Goal: Task Accomplishment & Management: Manage account settings

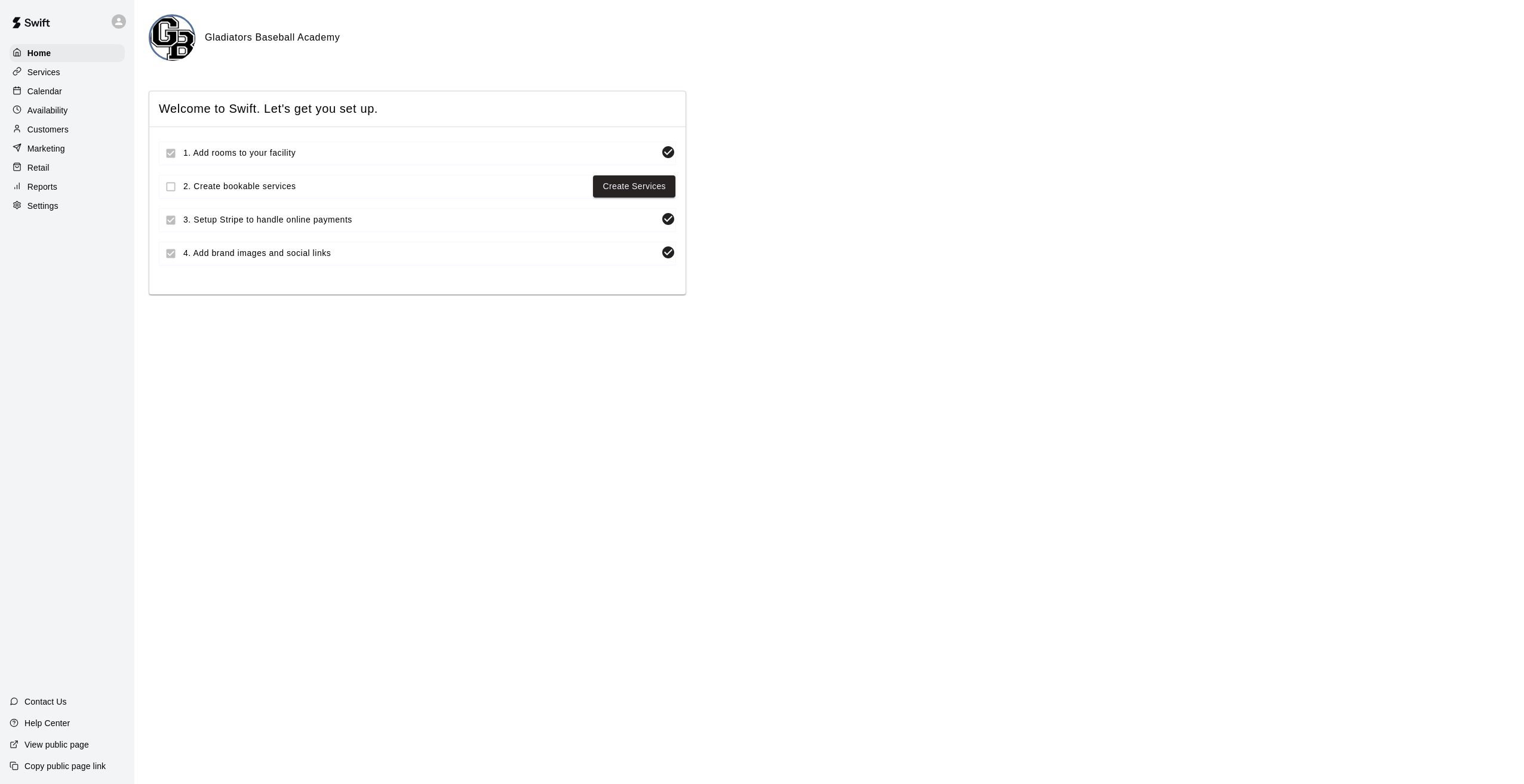
click at [39, 173] on p "Retail" at bounding box center [39, 167] width 22 height 12
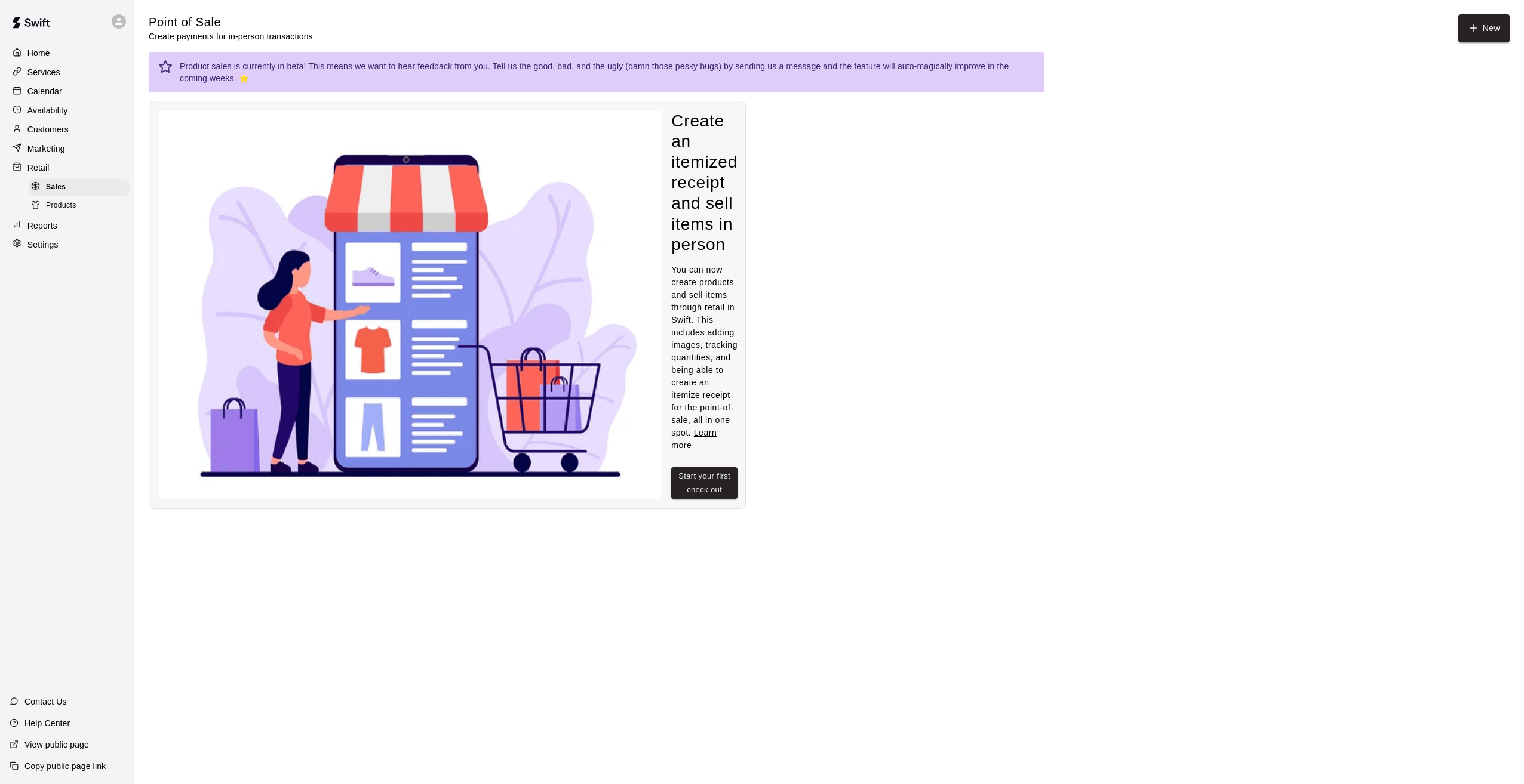
click at [59, 234] on div "Reports" at bounding box center [67, 226] width 115 height 18
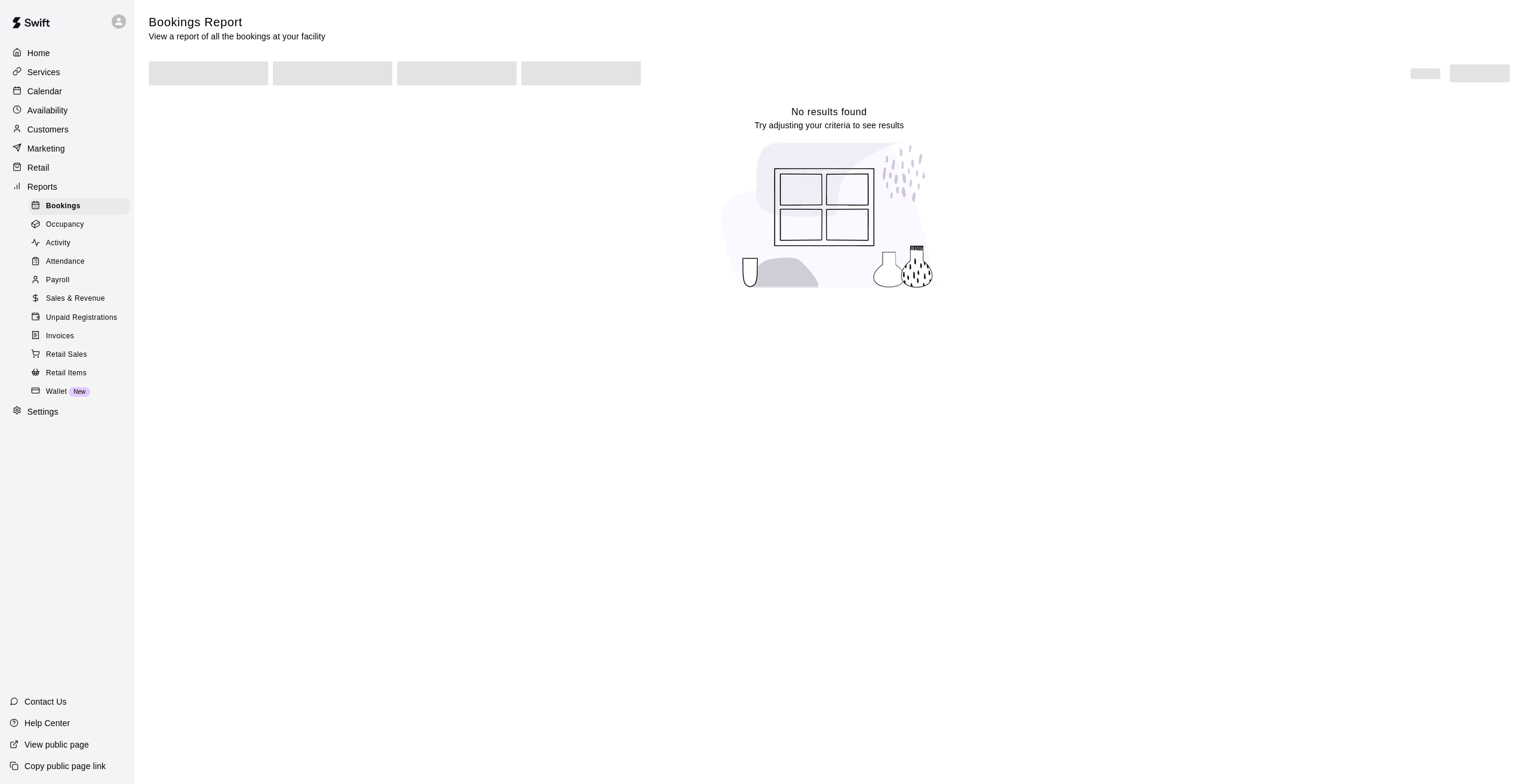
click at [70, 343] on span "Invoices" at bounding box center [59, 336] width 28 height 12
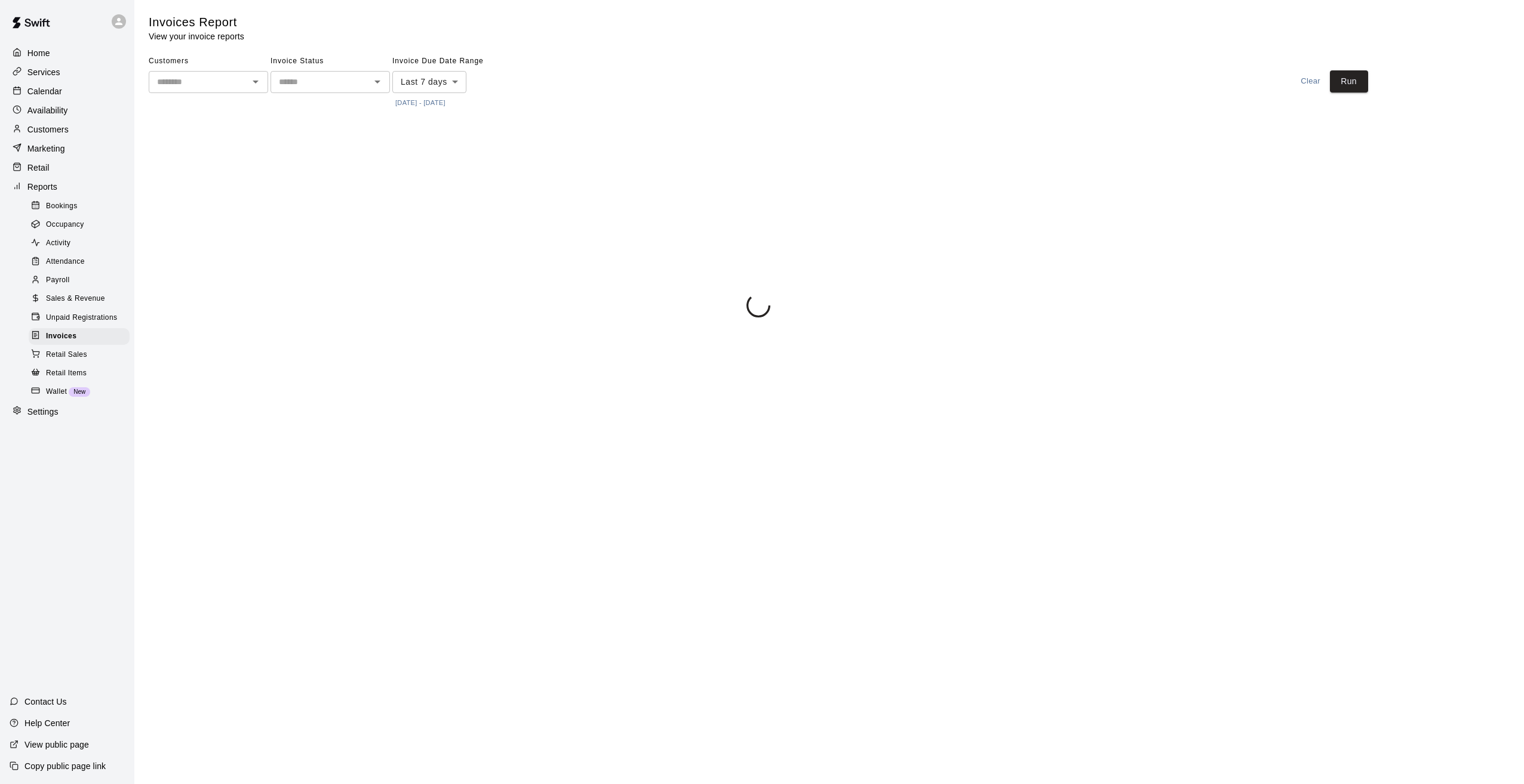
click at [444, 76] on body "Home Services Calendar Availability Customers Marketing Retail Reports Bookings…" at bounding box center [762, 161] width 1524 height 322
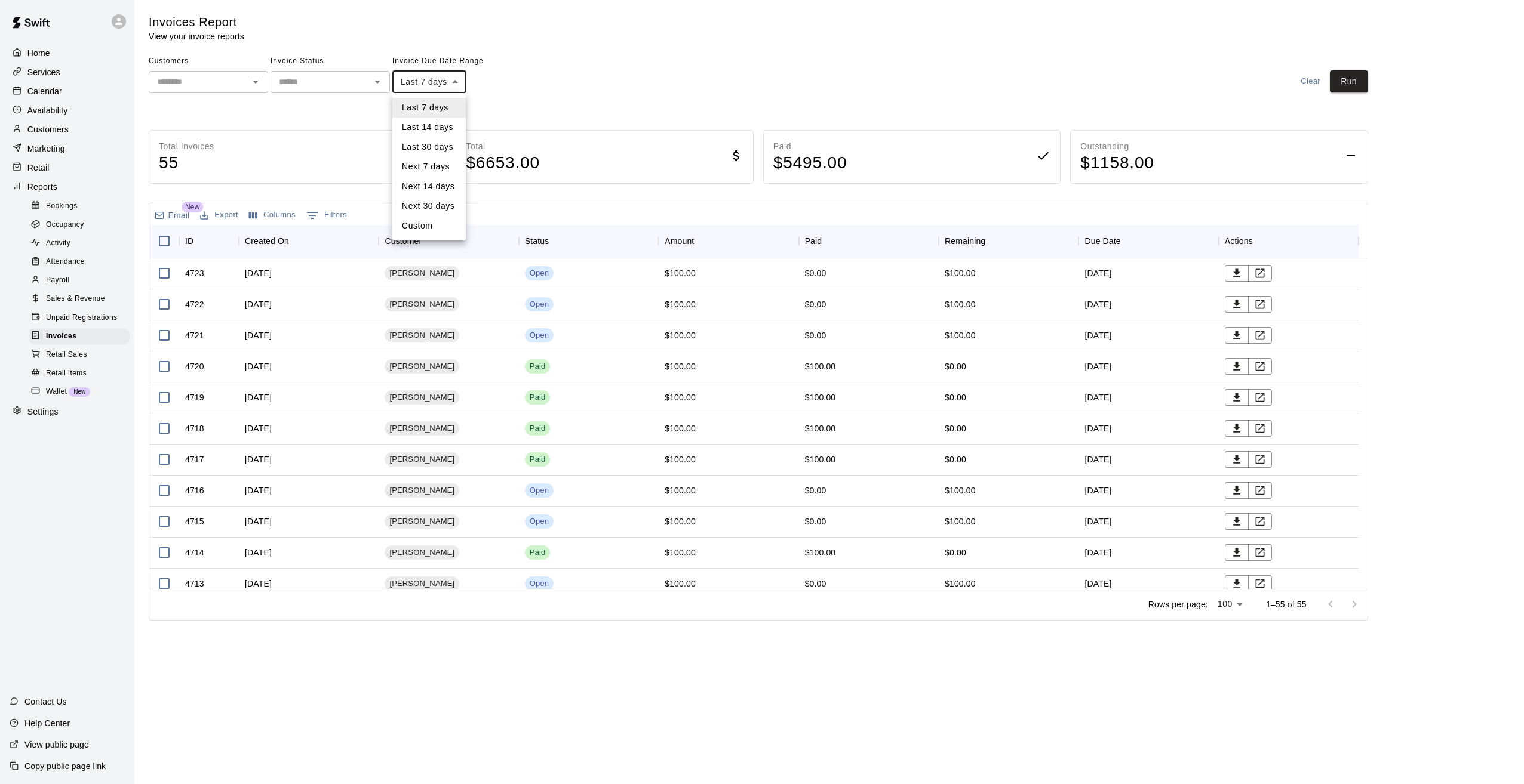
click at [417, 229] on li "Custom" at bounding box center [429, 226] width 74 height 20
type input "******"
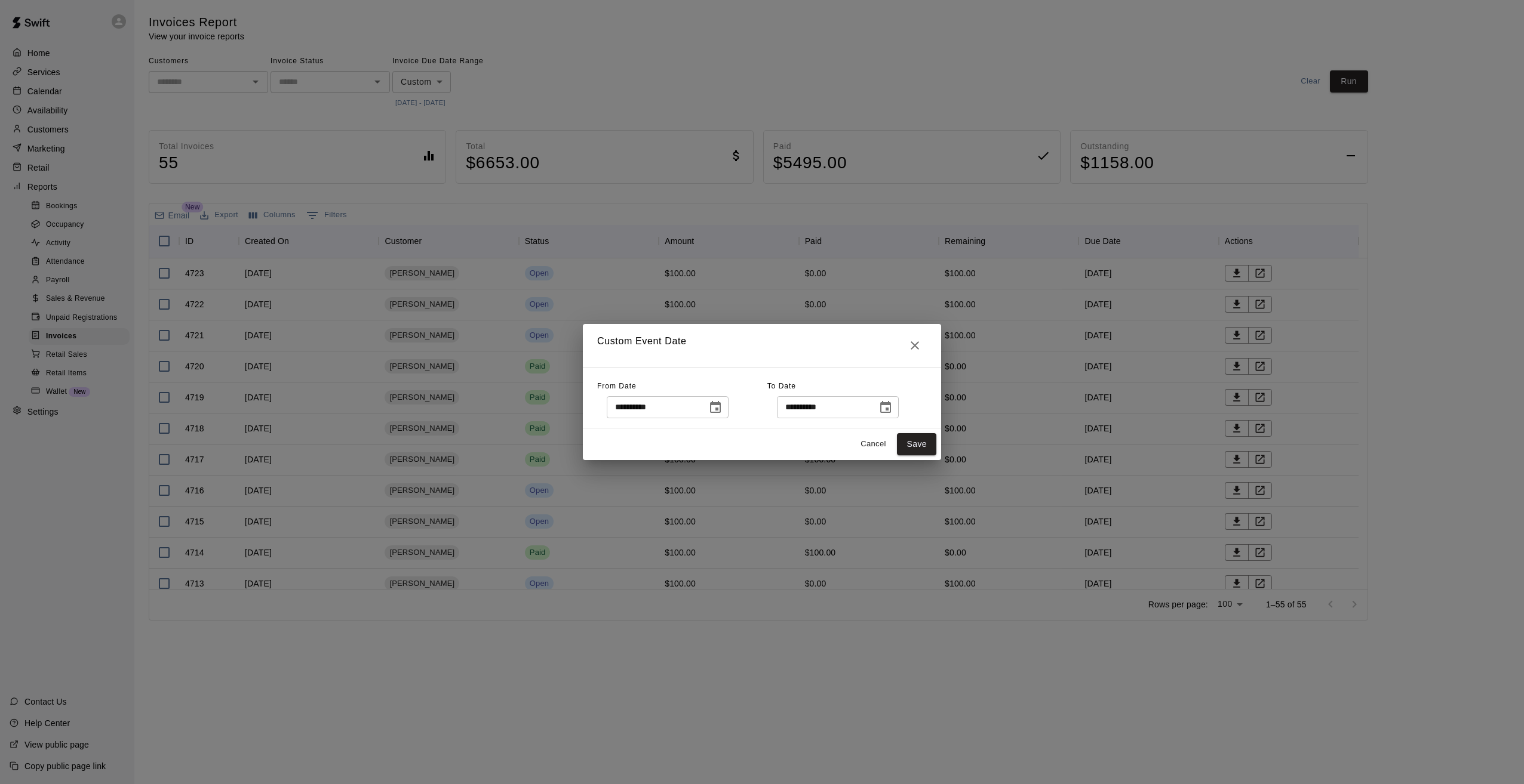
click at [722, 411] on icon "Choose date, selected date is Oct 7, 2025" at bounding box center [715, 407] width 14 height 14
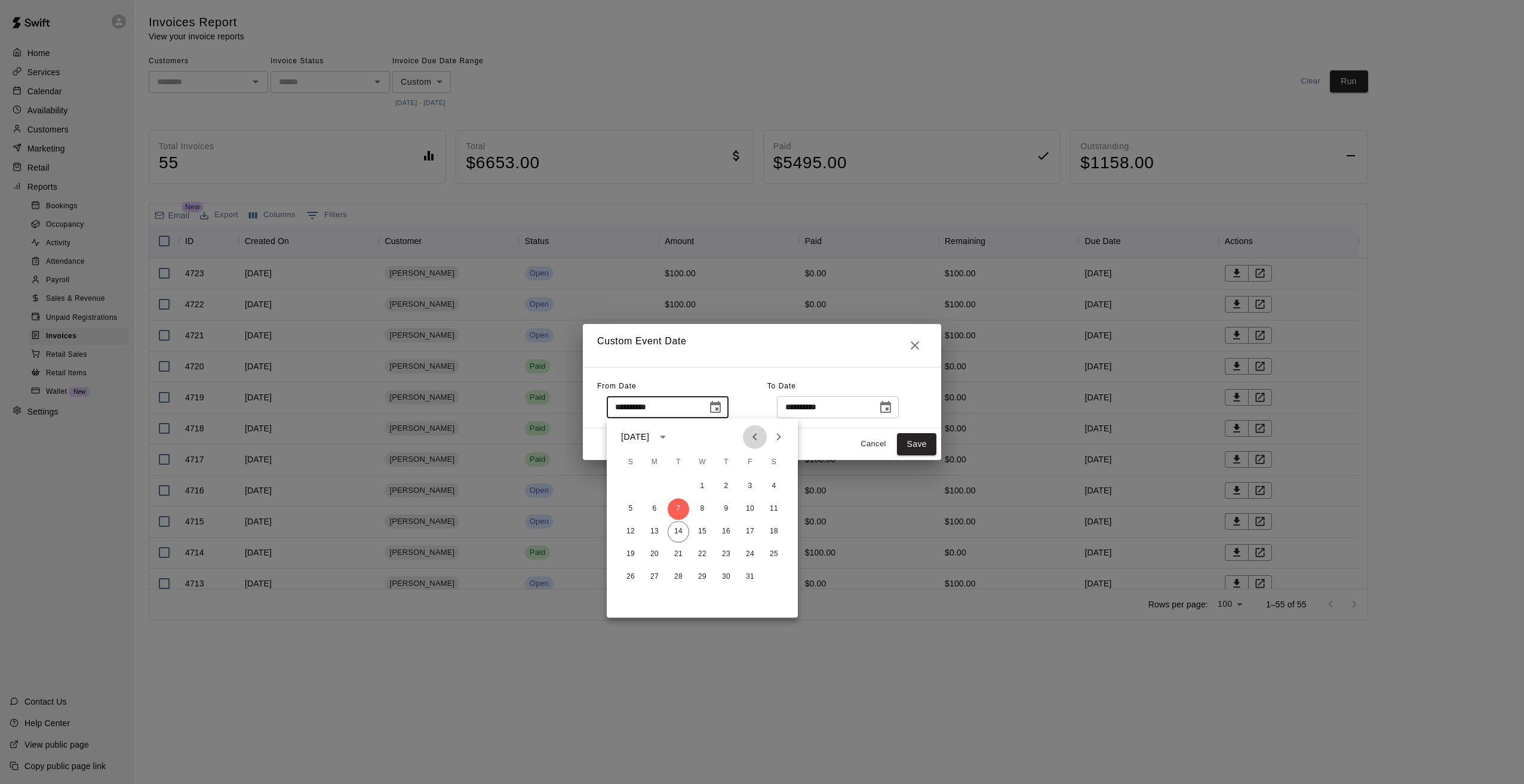
click at [757, 439] on icon "Previous month" at bounding box center [755, 437] width 14 height 14
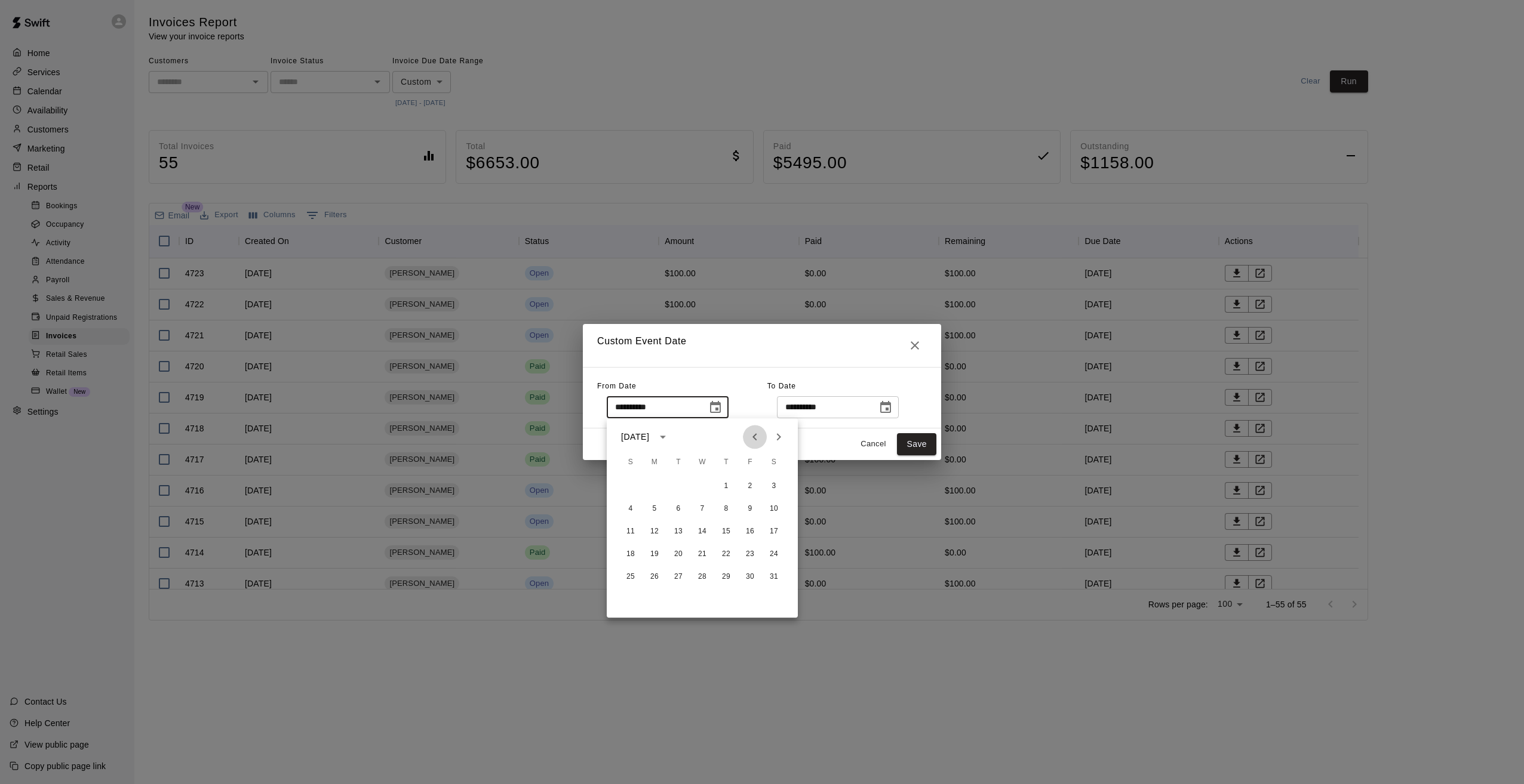
click at [757, 439] on icon "Previous month" at bounding box center [755, 437] width 14 height 14
click at [704, 482] on button "1" at bounding box center [702, 486] width 21 height 21
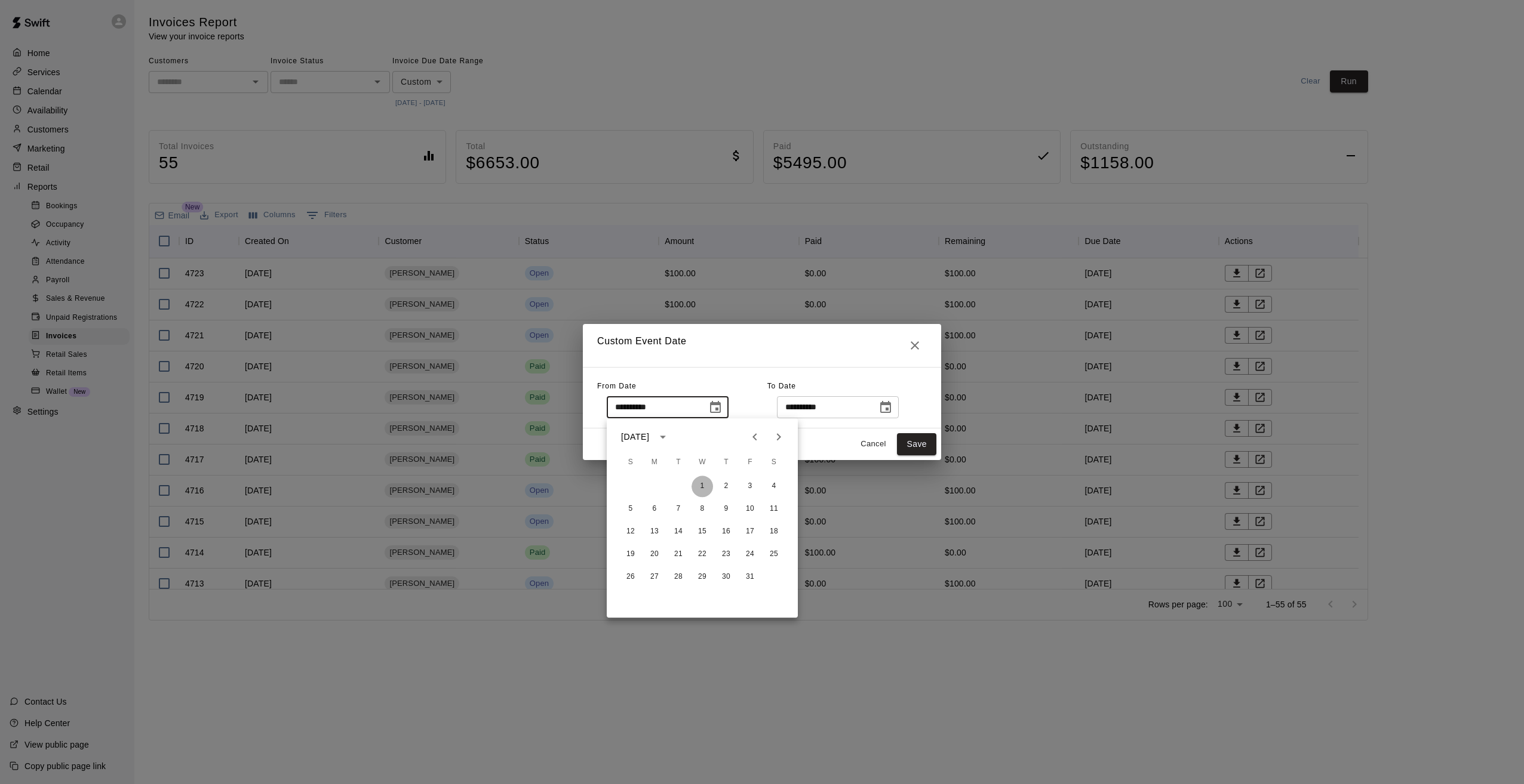
type input "**********"
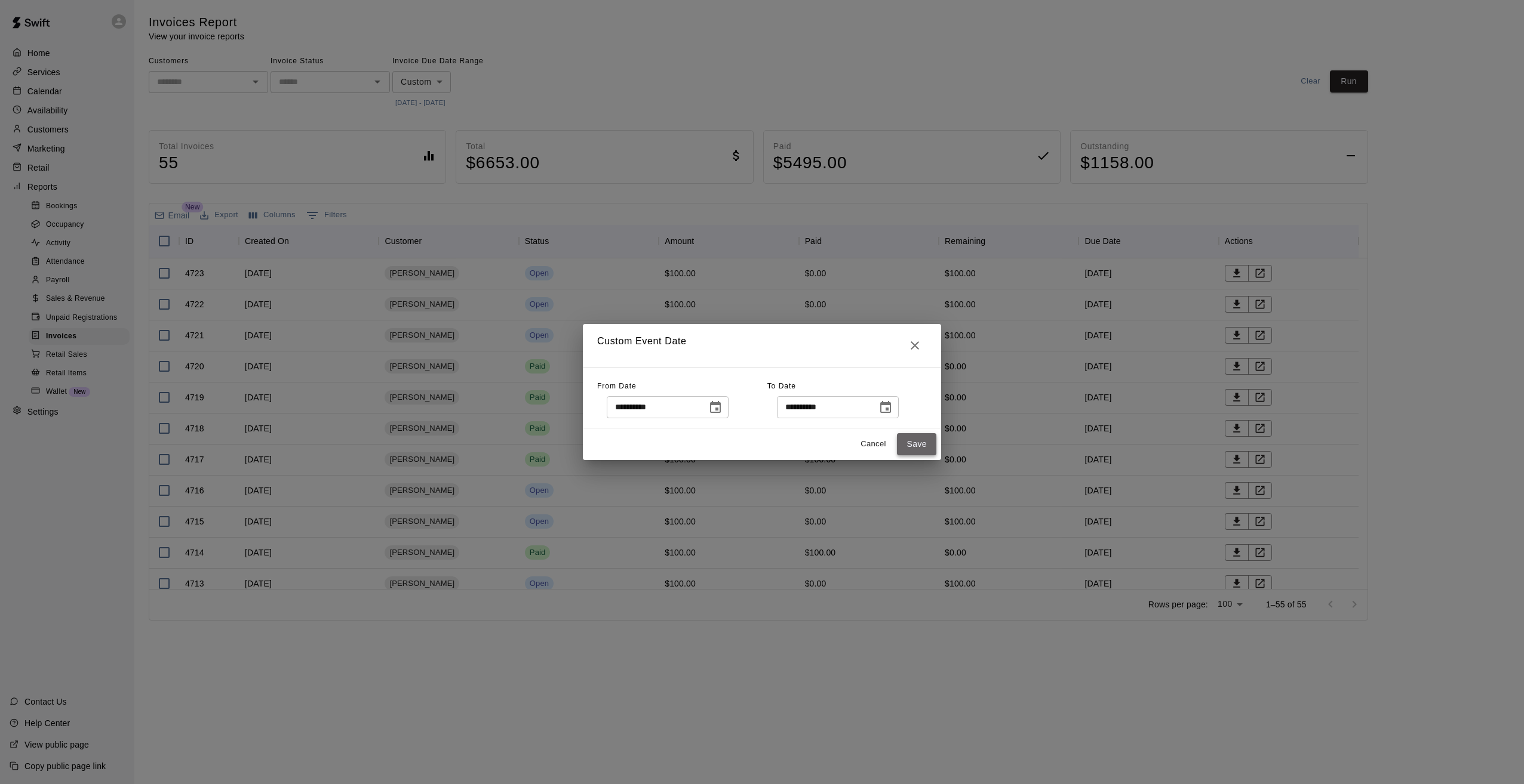
click at [912, 444] on button "Save" at bounding box center [916, 444] width 39 height 22
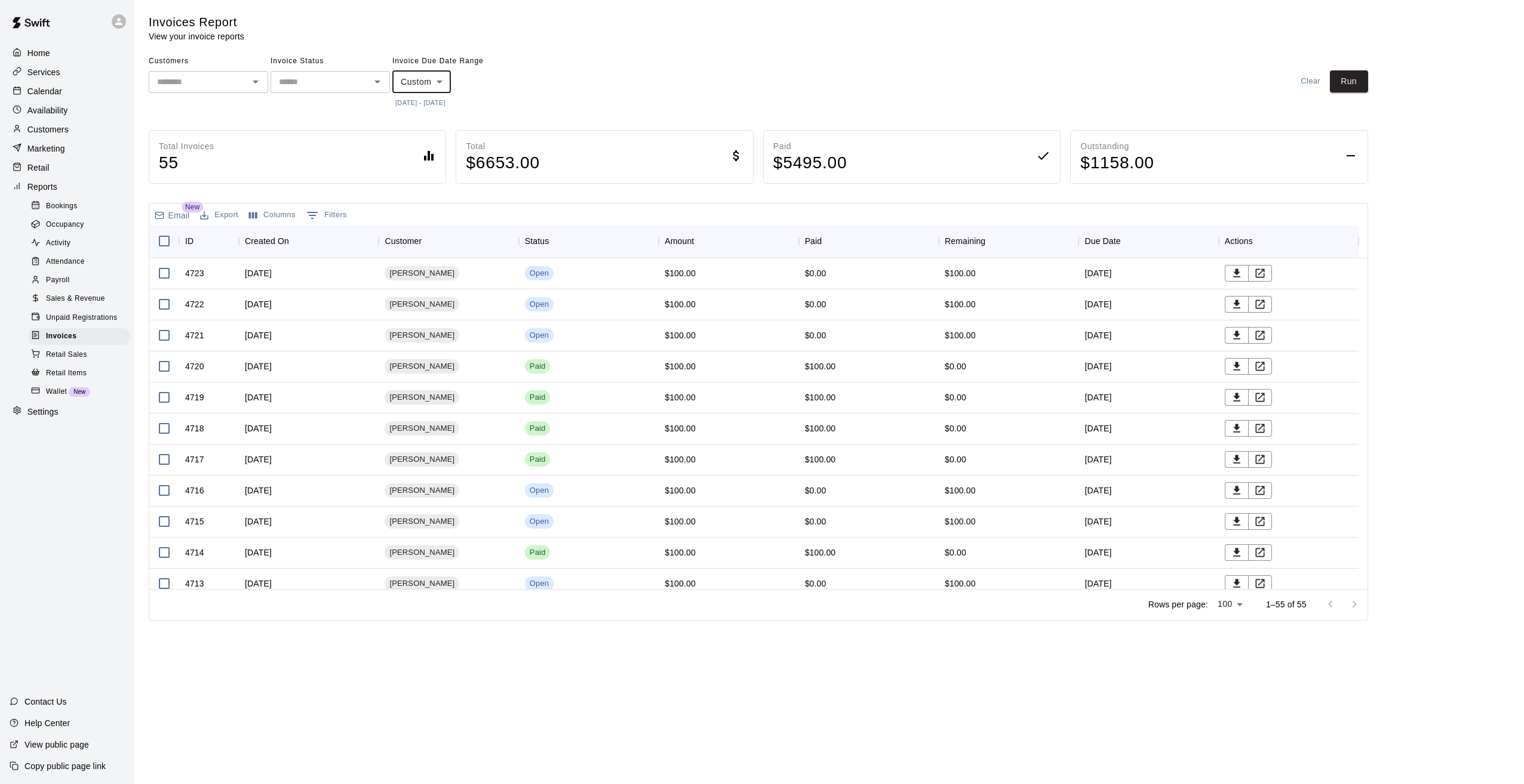
click at [316, 85] on input "text" at bounding box center [320, 82] width 92 height 15
click at [304, 183] on li "Overdue" at bounding box center [330, 187] width 120 height 20
type input "*******"
click at [1362, 81] on button "Run" at bounding box center [1348, 81] width 38 height 22
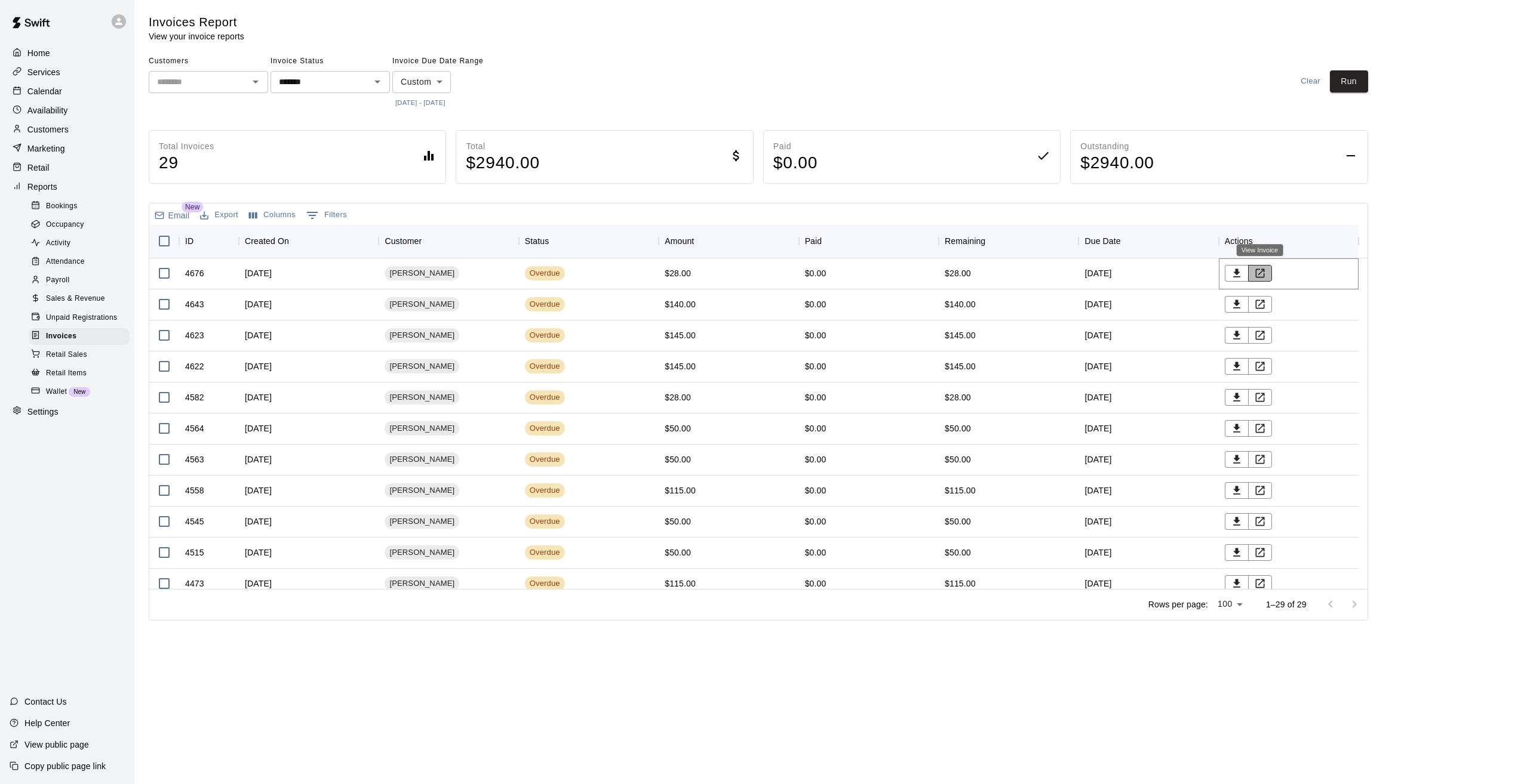
click at [1268, 278] on button "View Invoice" at bounding box center [1260, 273] width 24 height 17
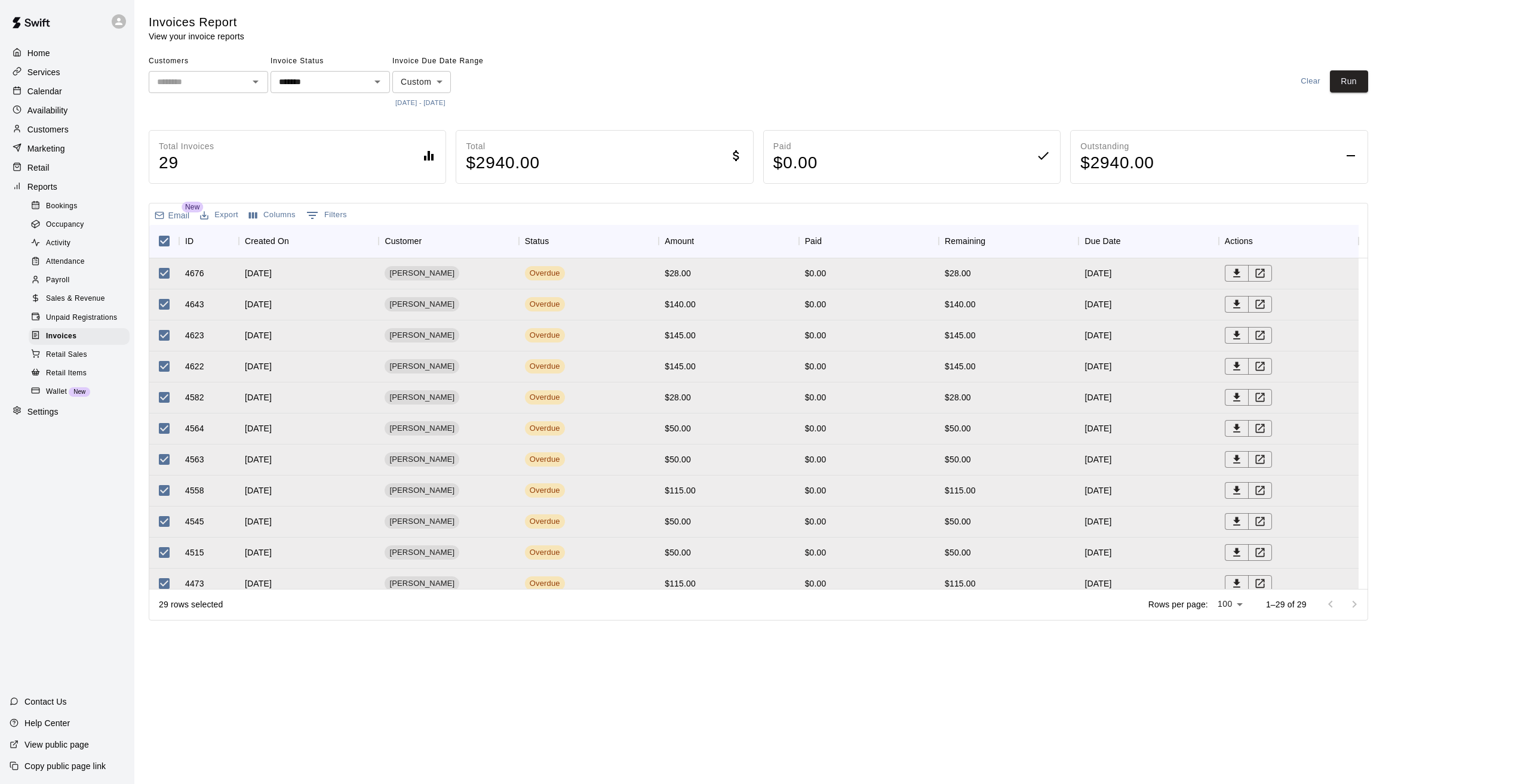
click at [388, 197] on div "Invoices Report View your invoice reports Customers ​ Invoice Status ******* ​ …" at bounding box center [758, 317] width 1219 height 606
click at [450, 214] on div "Email New Export Columns 0 Filters" at bounding box center [758, 214] width 1218 height 21
click at [432, 270] on span "Douglass Humphrey" at bounding box center [422, 274] width 75 height 12
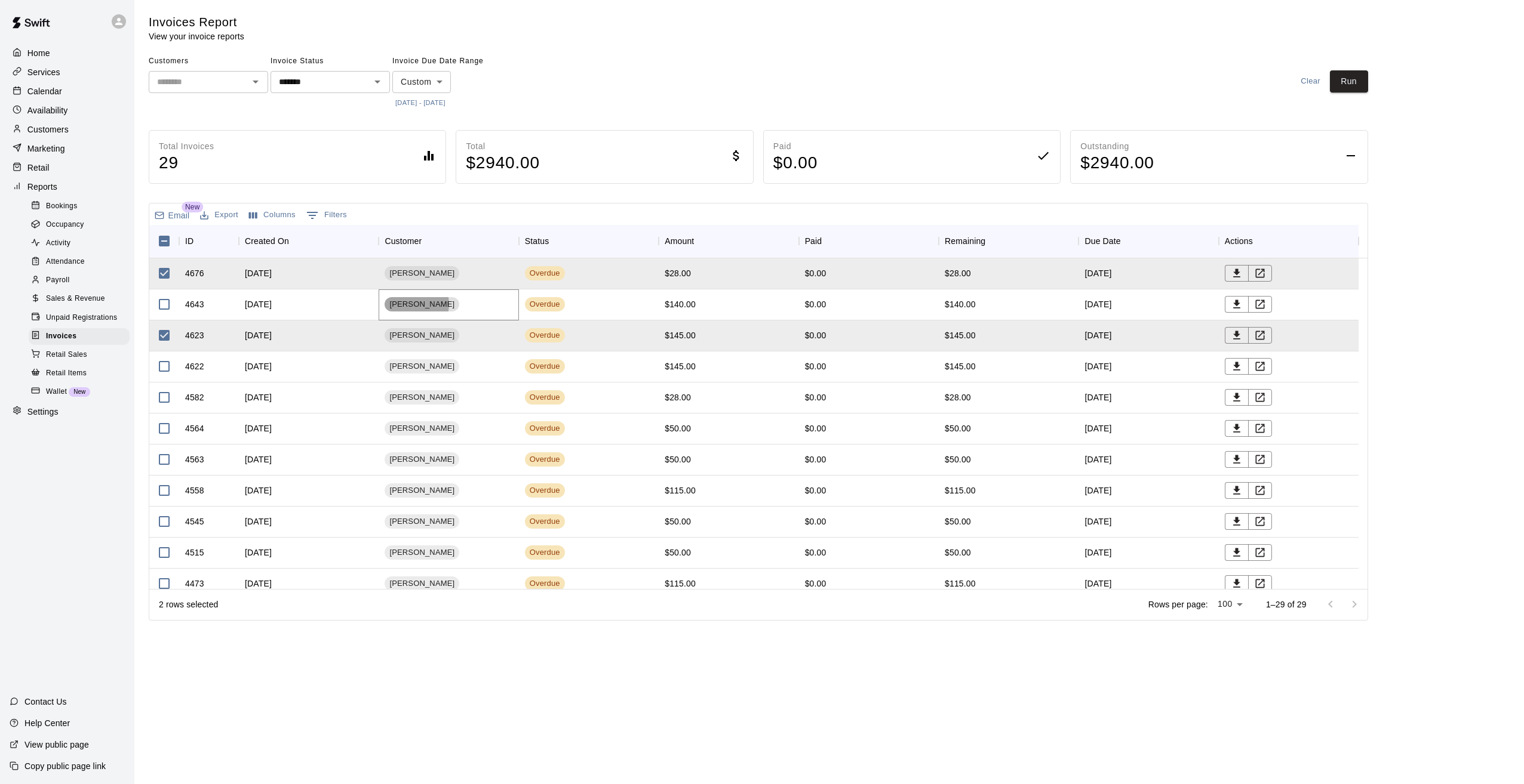
click at [413, 304] on span "Quentin Owens" at bounding box center [422, 305] width 75 height 12
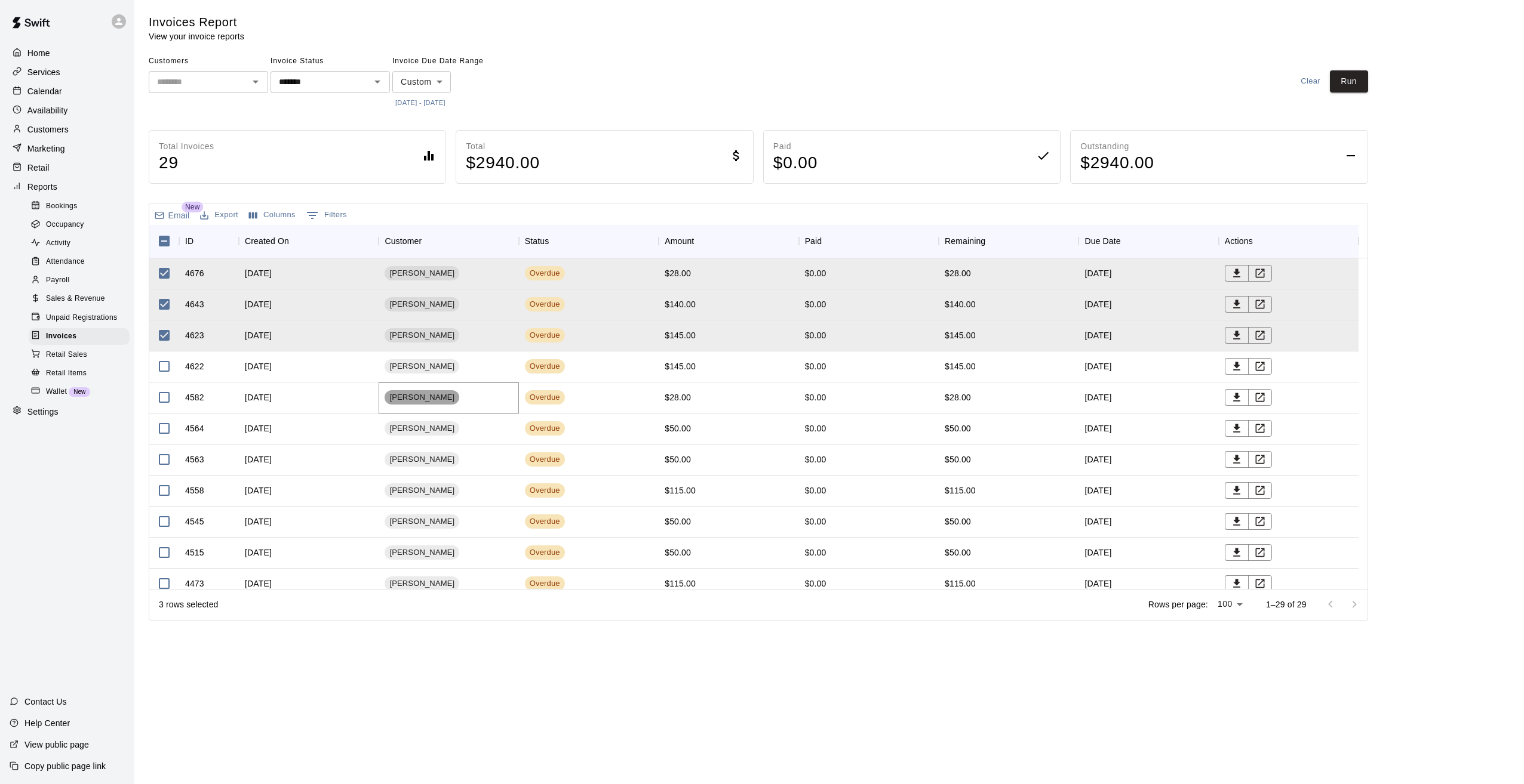
click at [439, 398] on span "Benjamin Stephenson" at bounding box center [422, 398] width 75 height 12
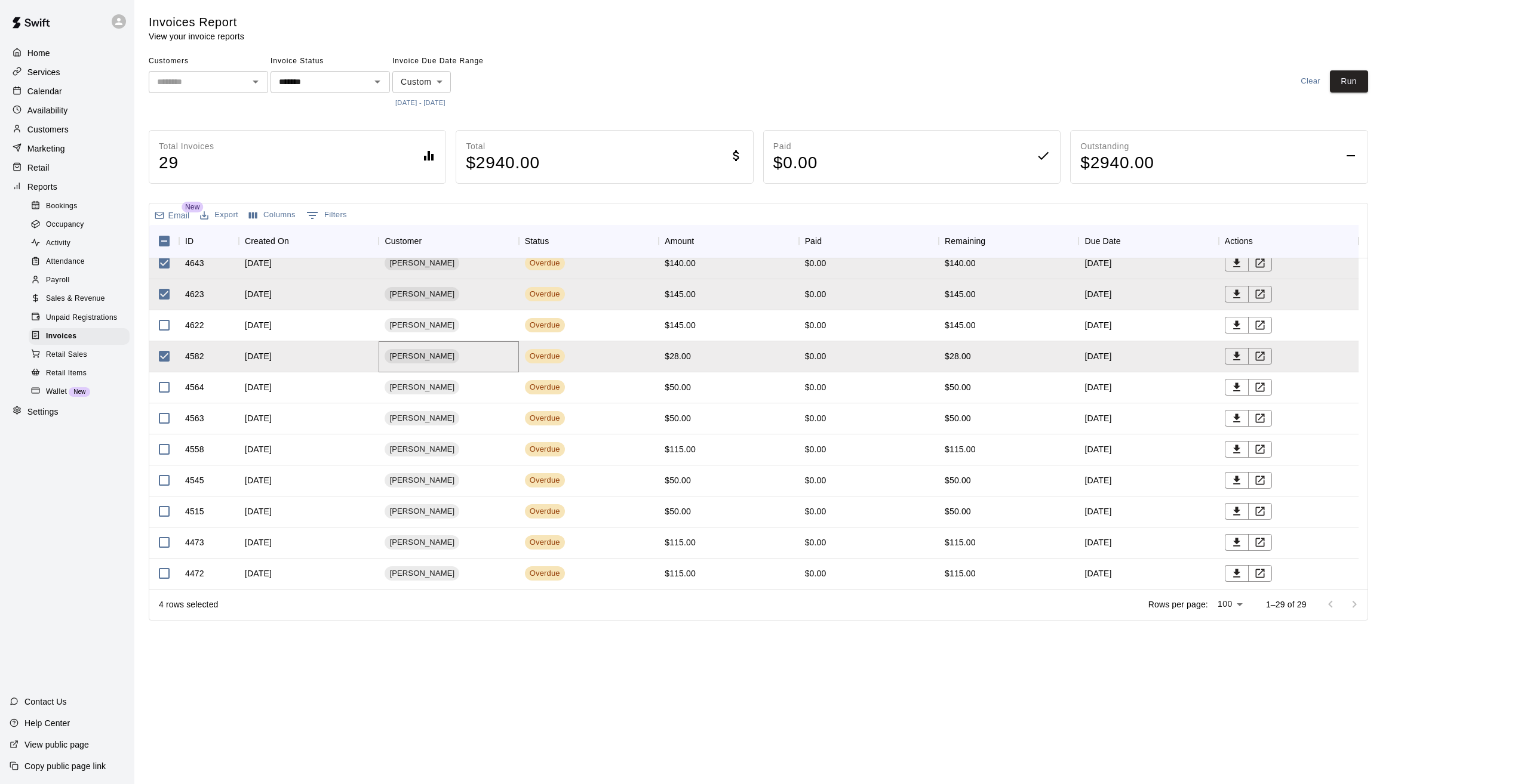
scroll to position [59, 0]
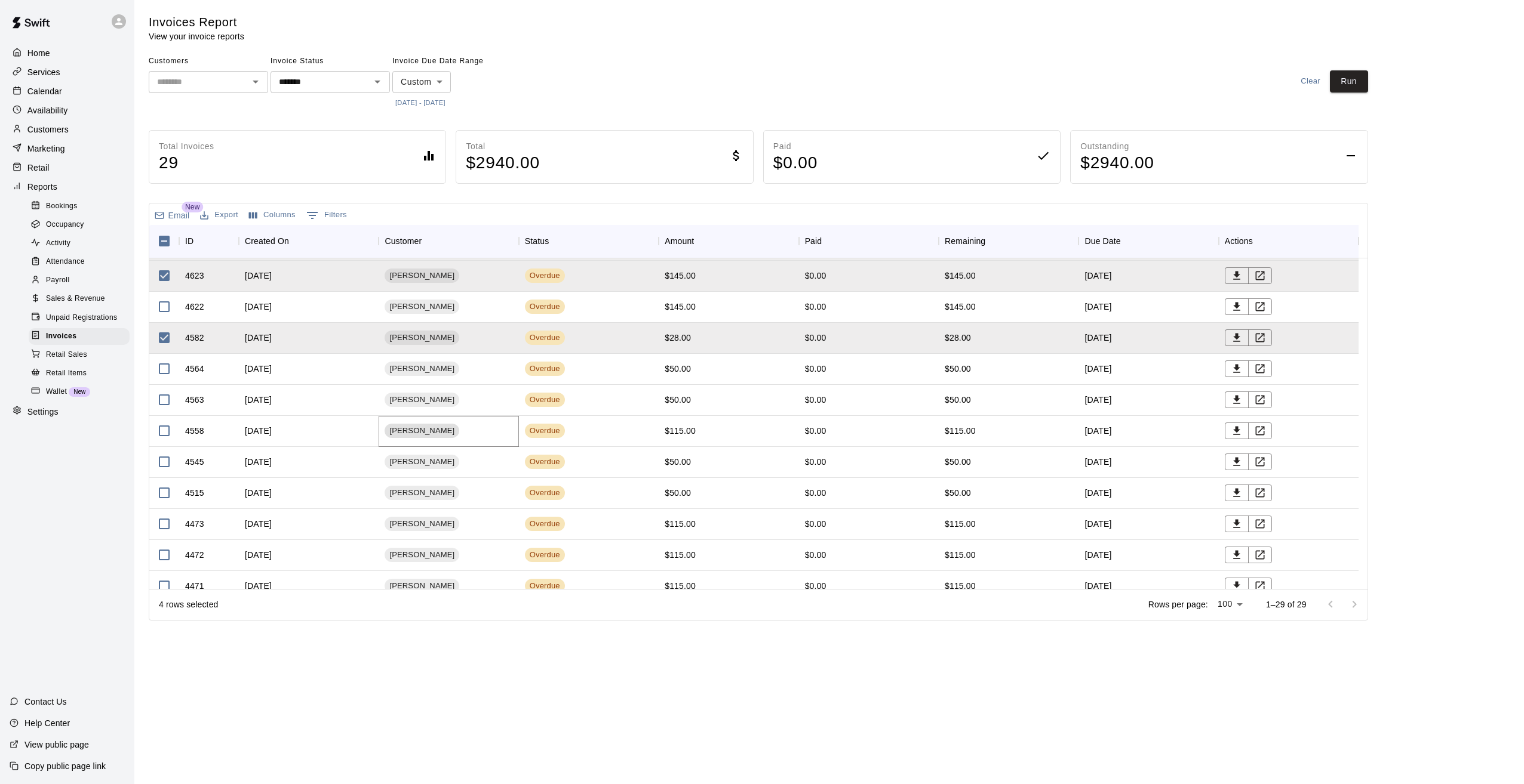
click at [414, 429] on span "Terry Jackson" at bounding box center [422, 431] width 75 height 12
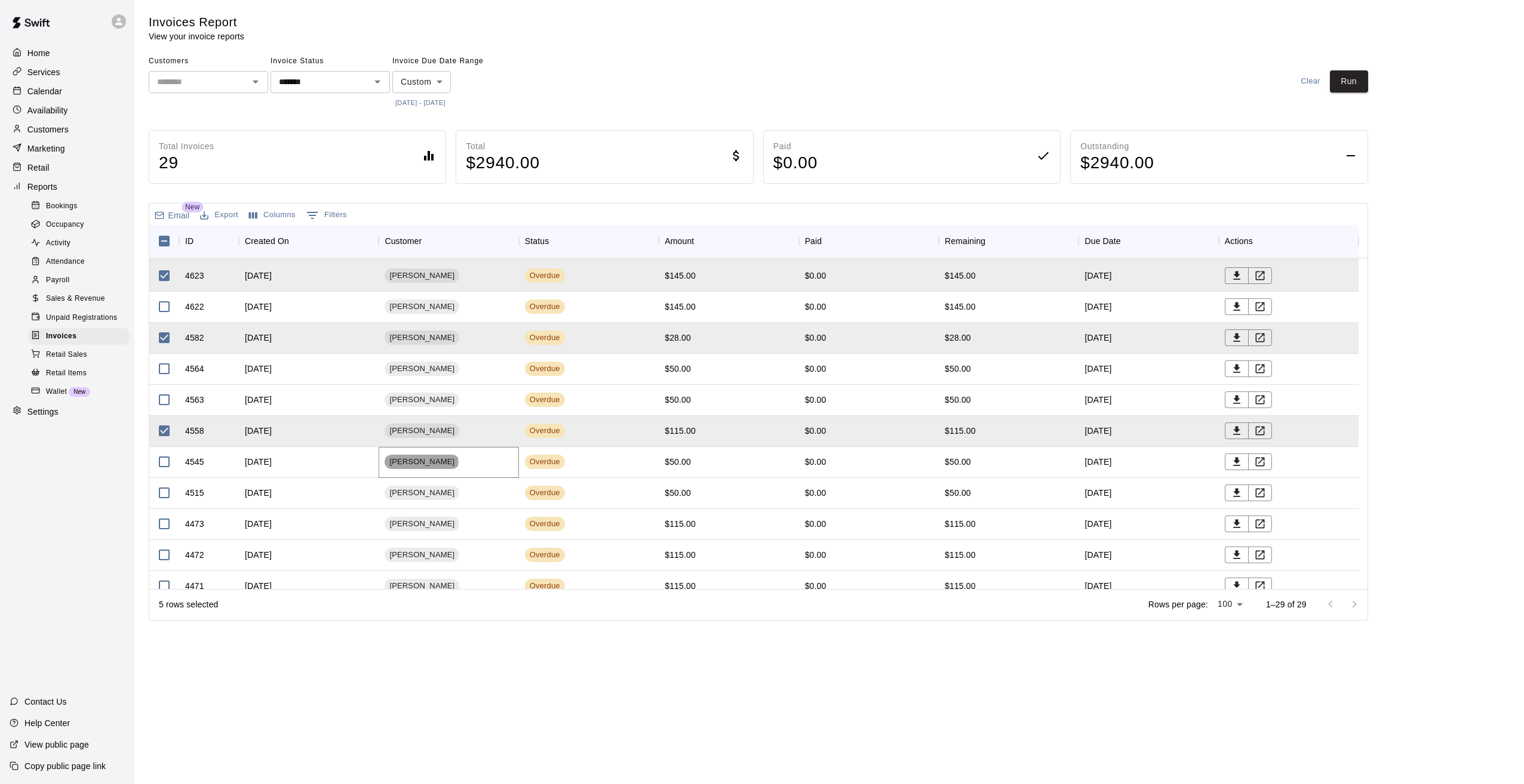
click at [421, 461] on span "Elaine Hickman" at bounding box center [422, 462] width 75 height 12
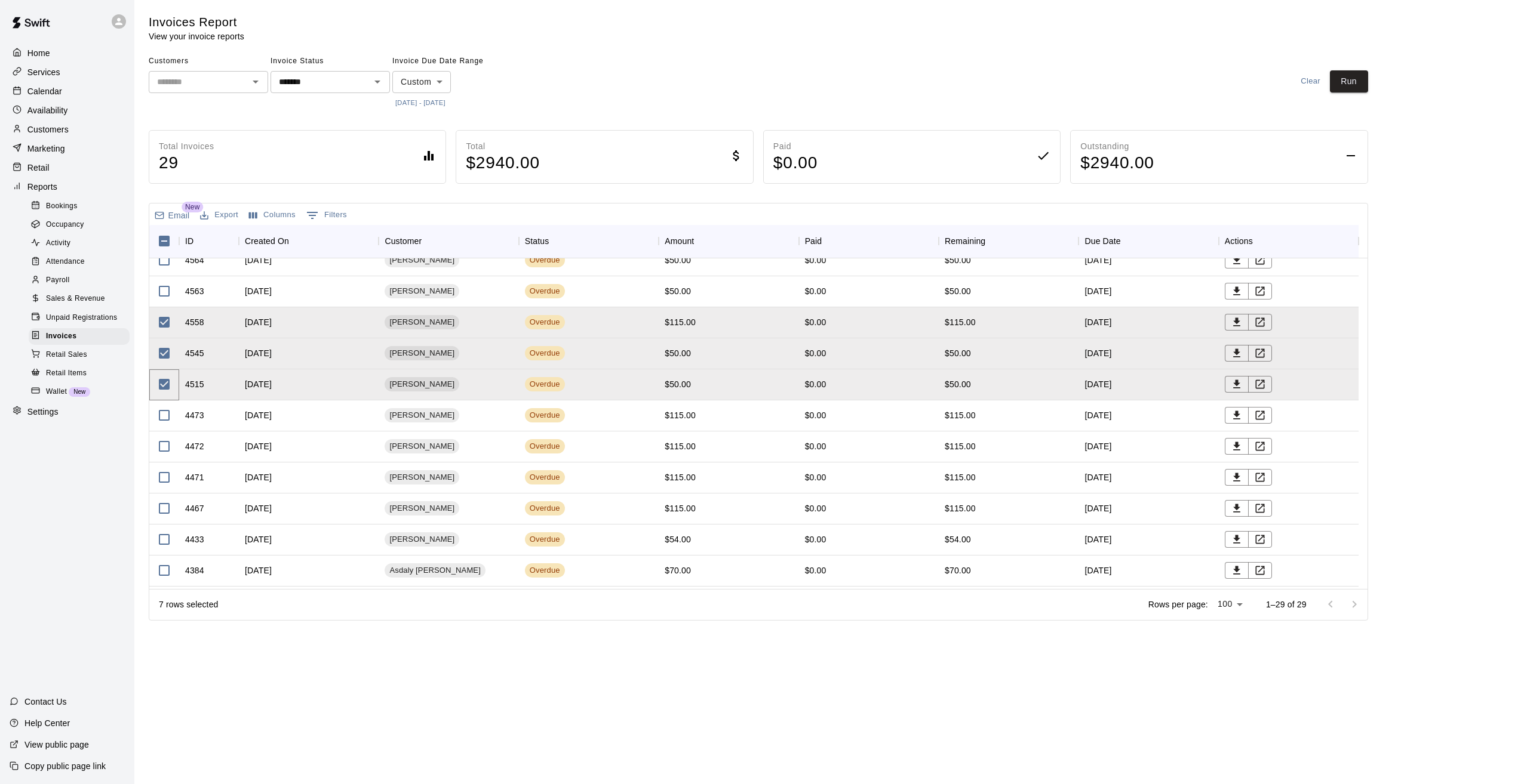
scroll to position [179, 0]
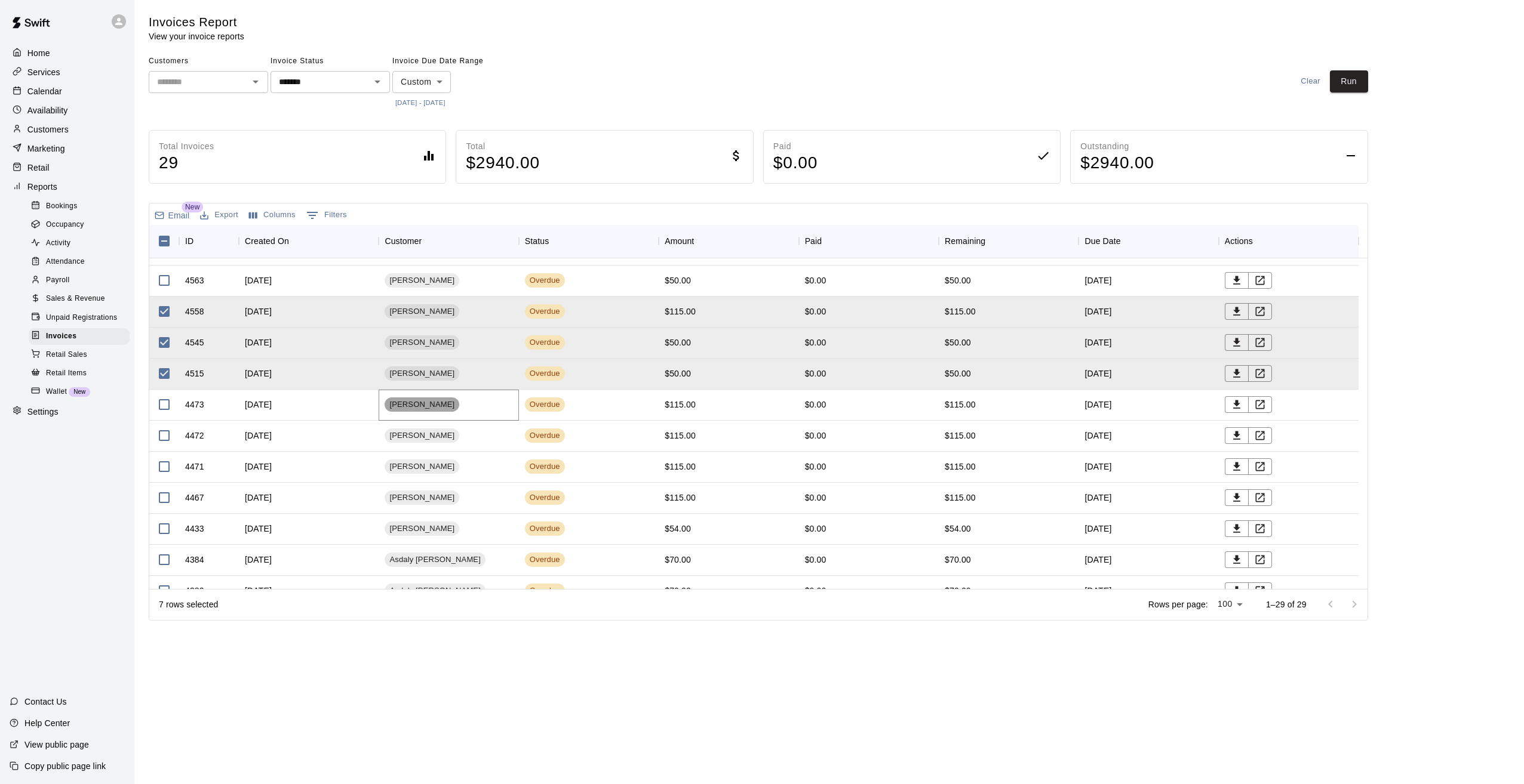
click at [423, 405] on span "Miguel Martinez" at bounding box center [422, 405] width 75 height 12
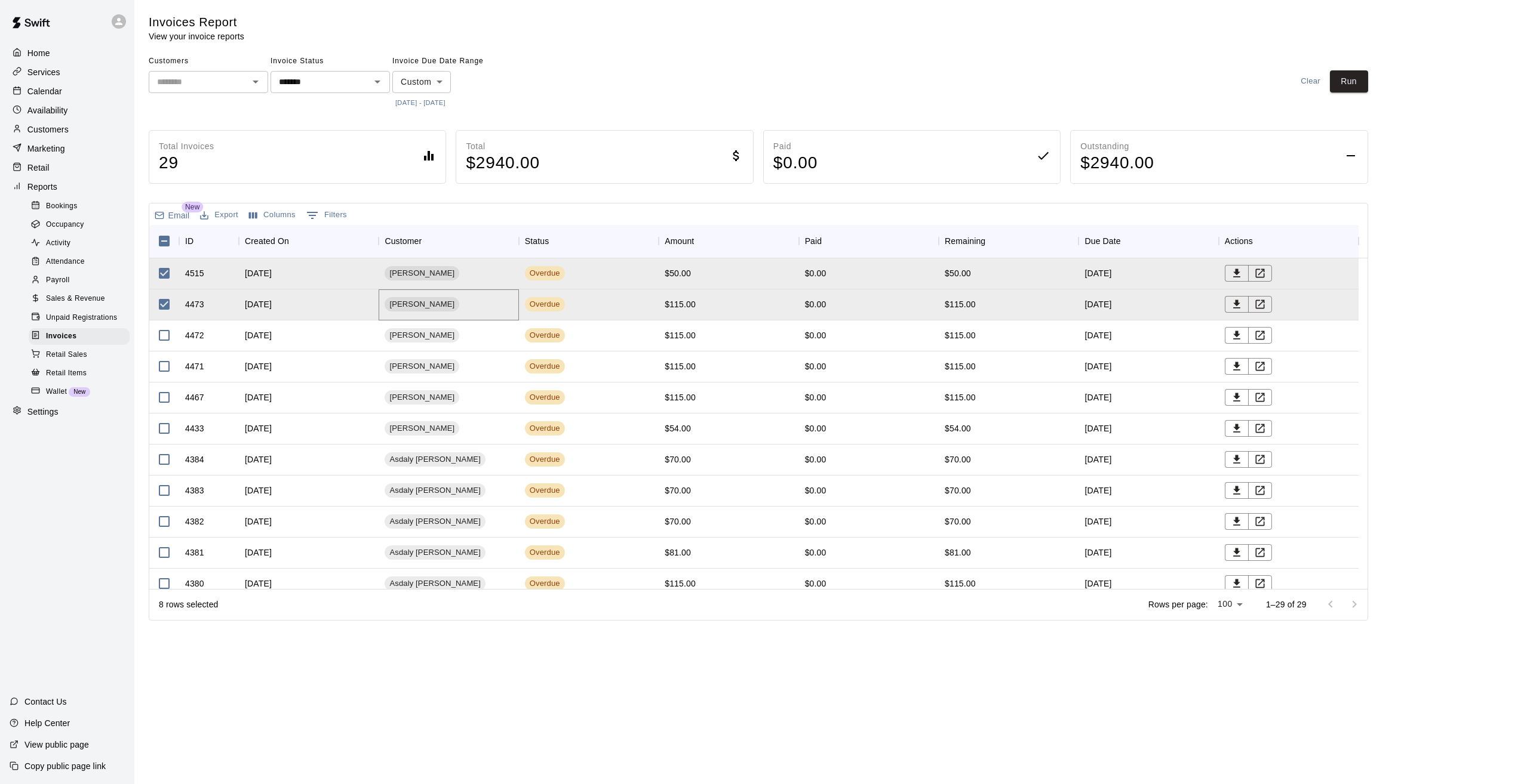
scroll to position [298, 0]
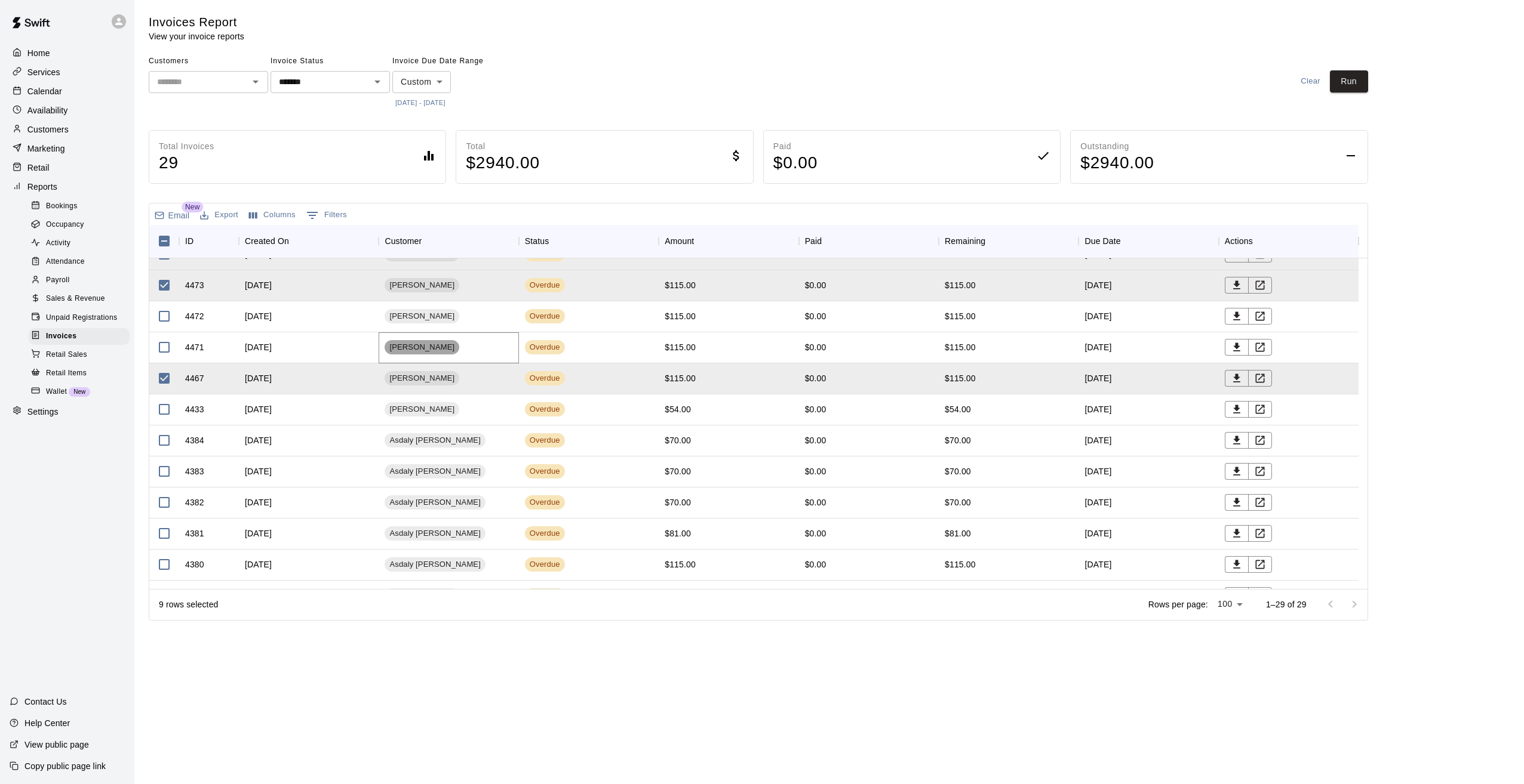
click at [425, 345] on span "Heather Malley" at bounding box center [422, 348] width 75 height 12
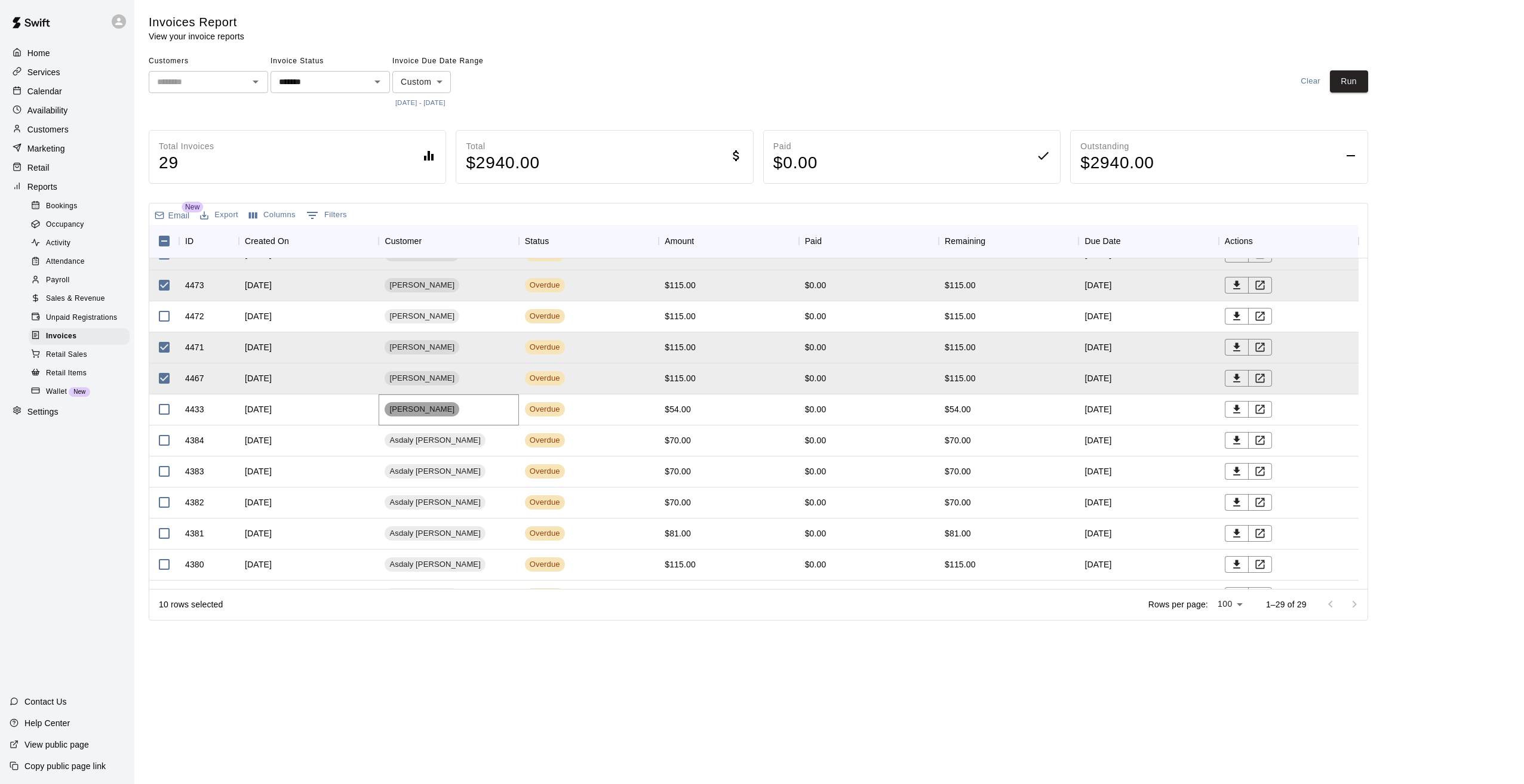
click at [429, 406] on span "Kevin McGill" at bounding box center [422, 410] width 75 height 12
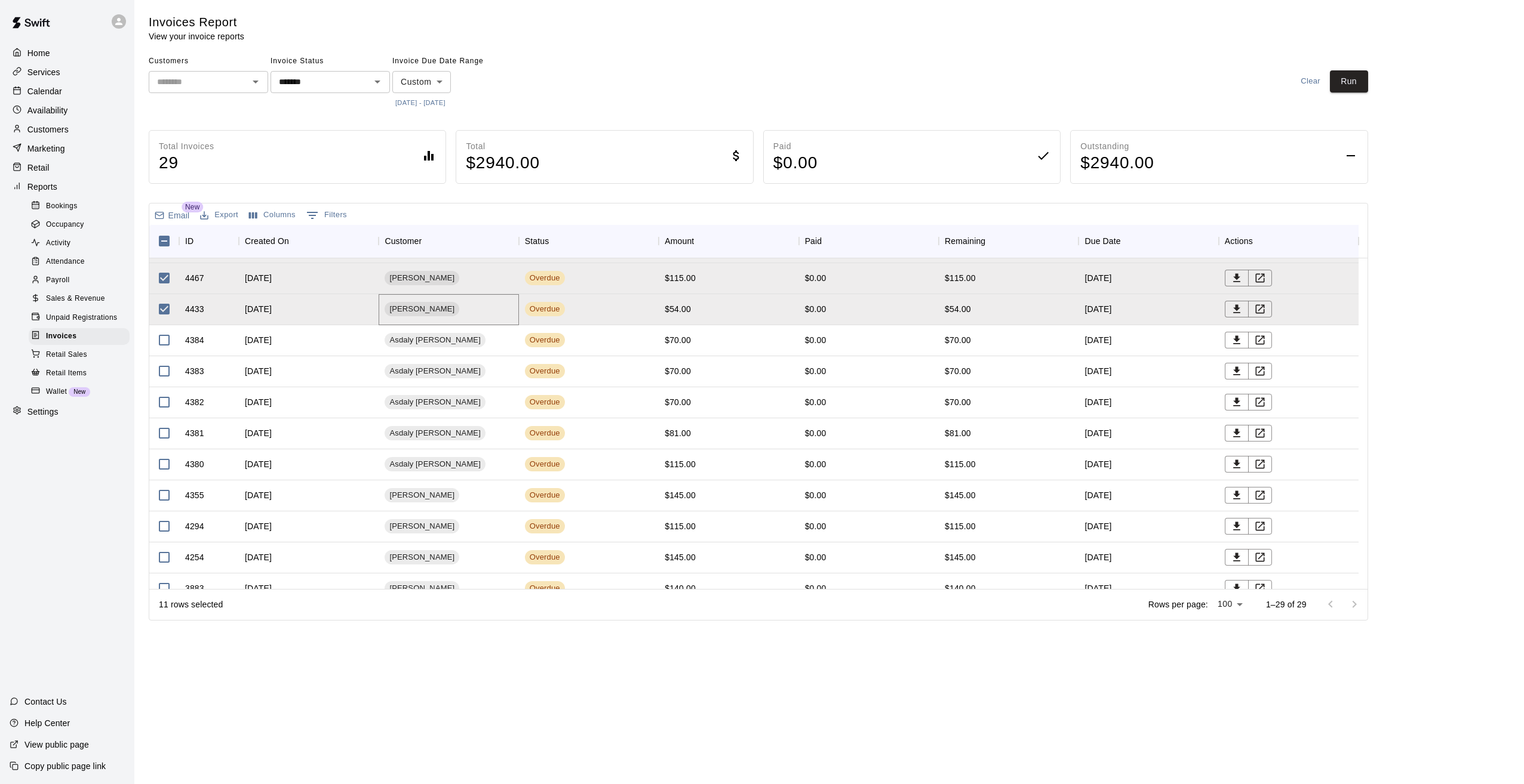
scroll to position [418, 0]
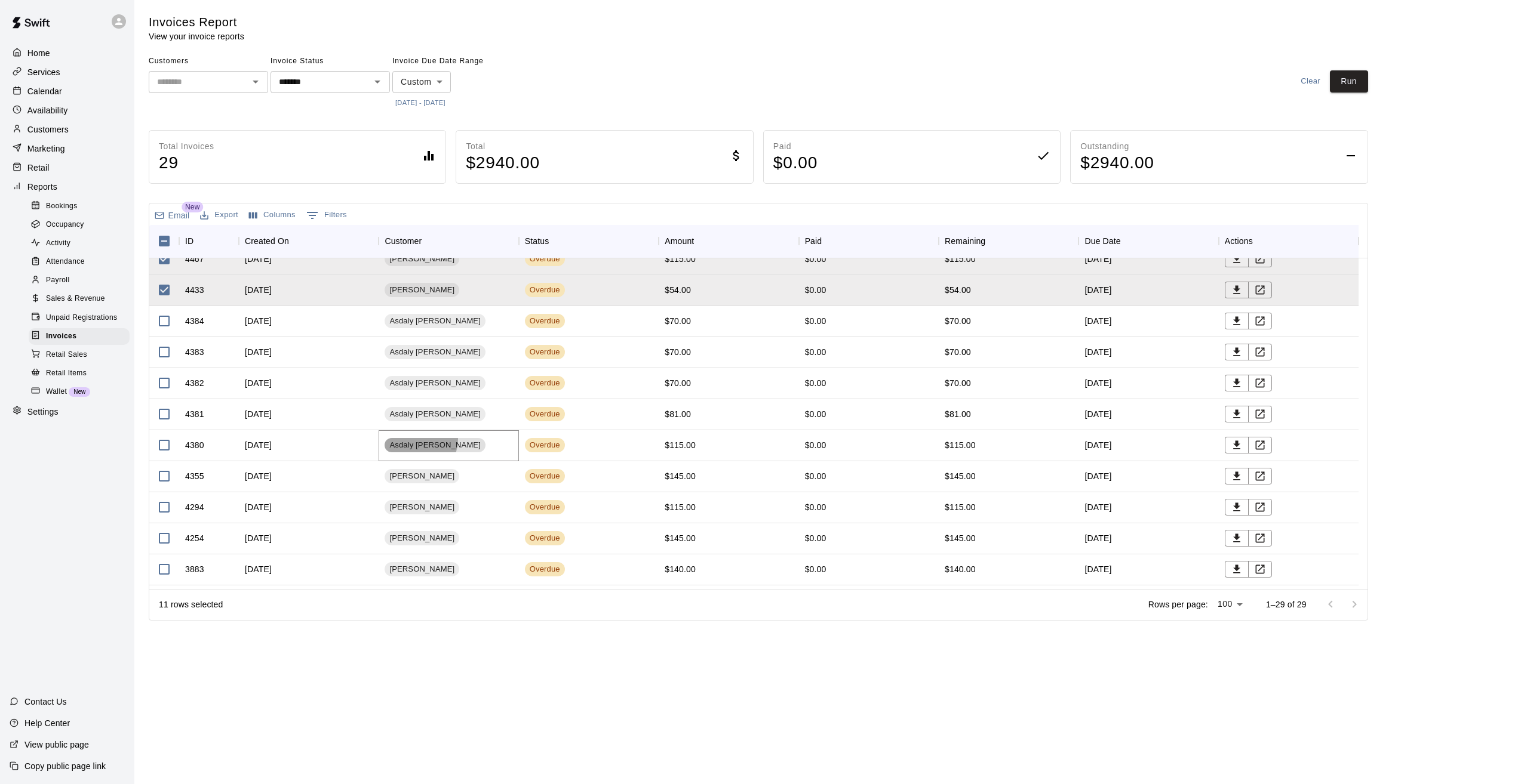
click at [420, 440] on span "Asdaly [PERSON_NAME]" at bounding box center [435, 446] width 101 height 12
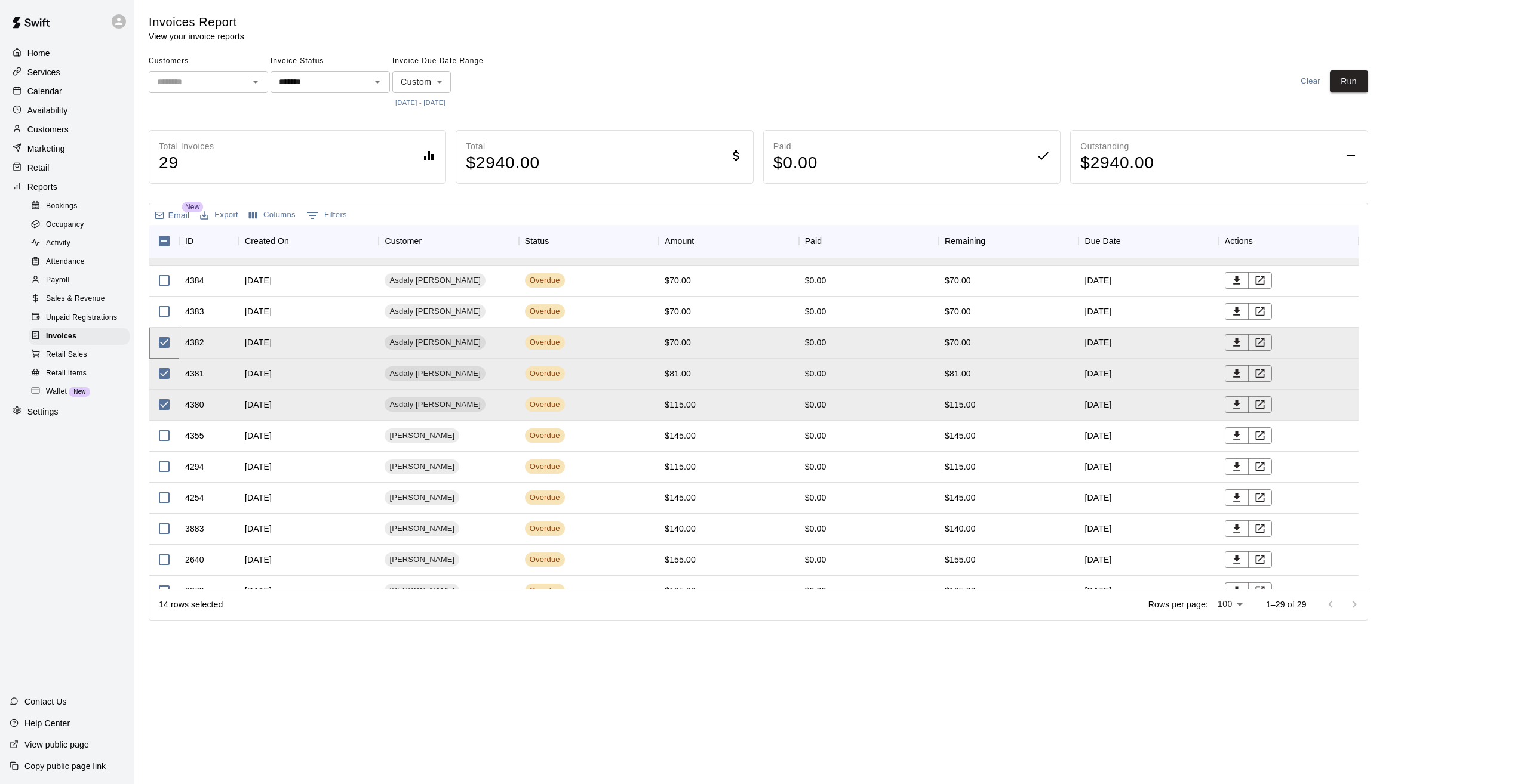
scroll to position [477, 0]
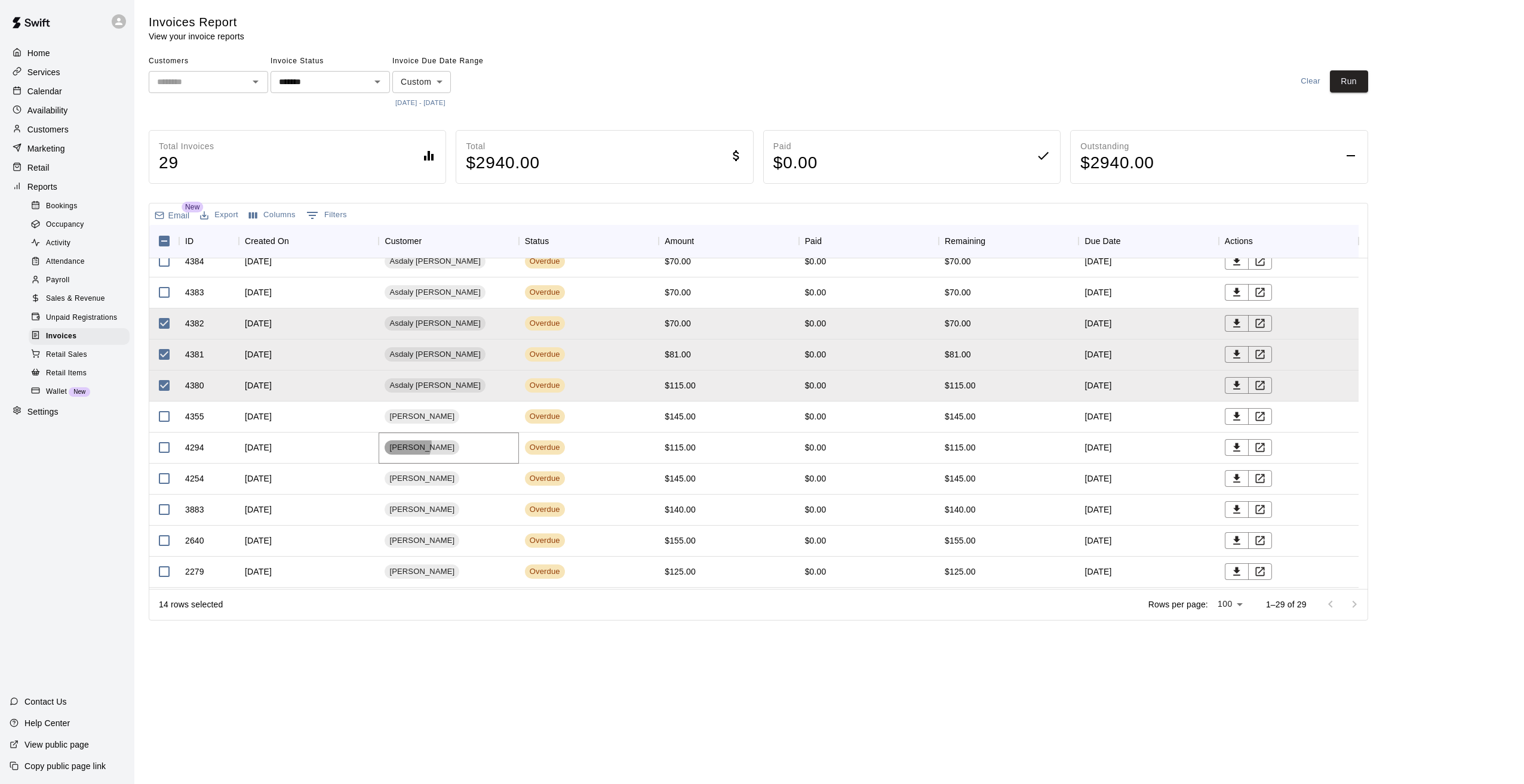
click at [406, 444] on span "paul ward" at bounding box center [422, 448] width 75 height 12
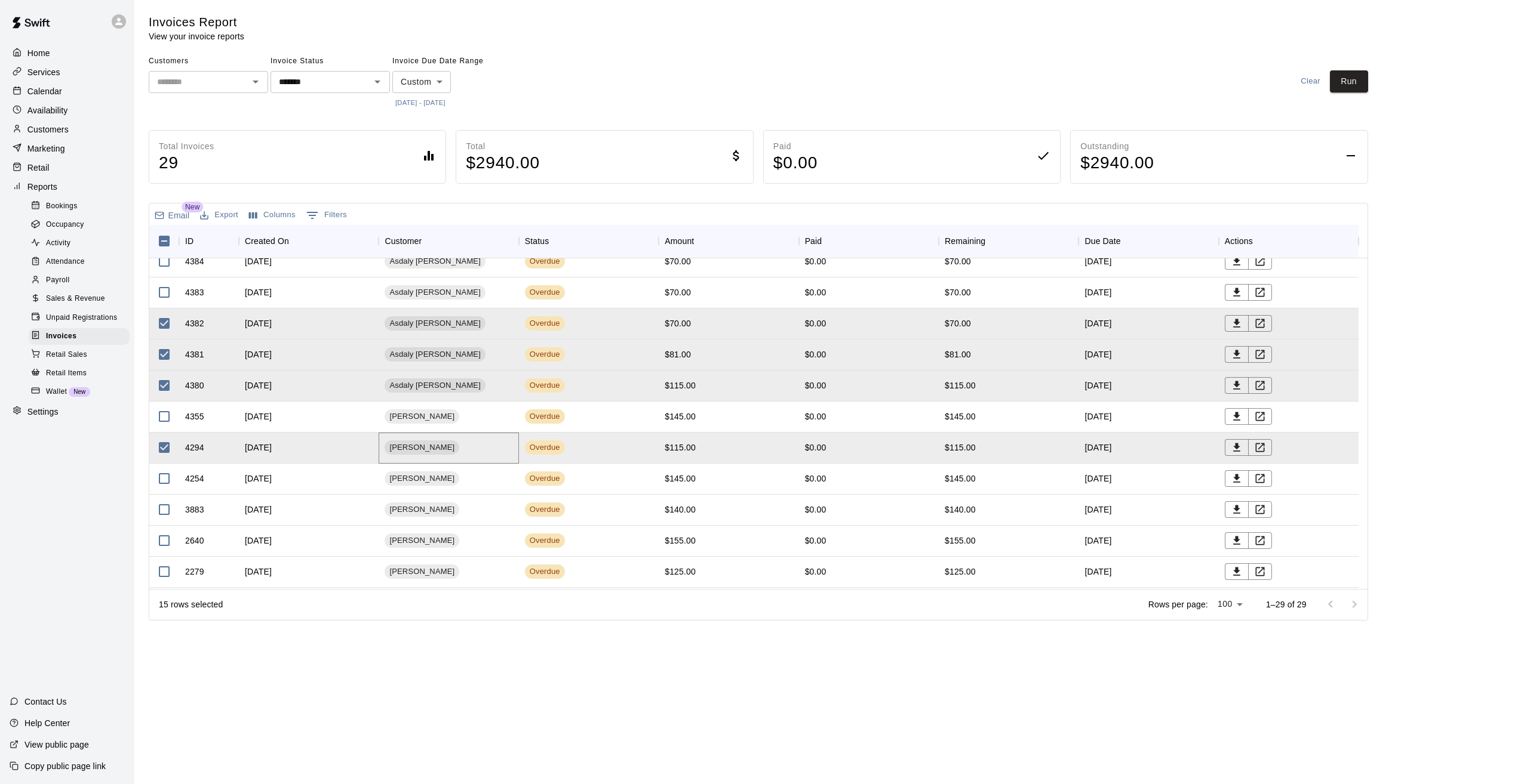
scroll to position [537, 0]
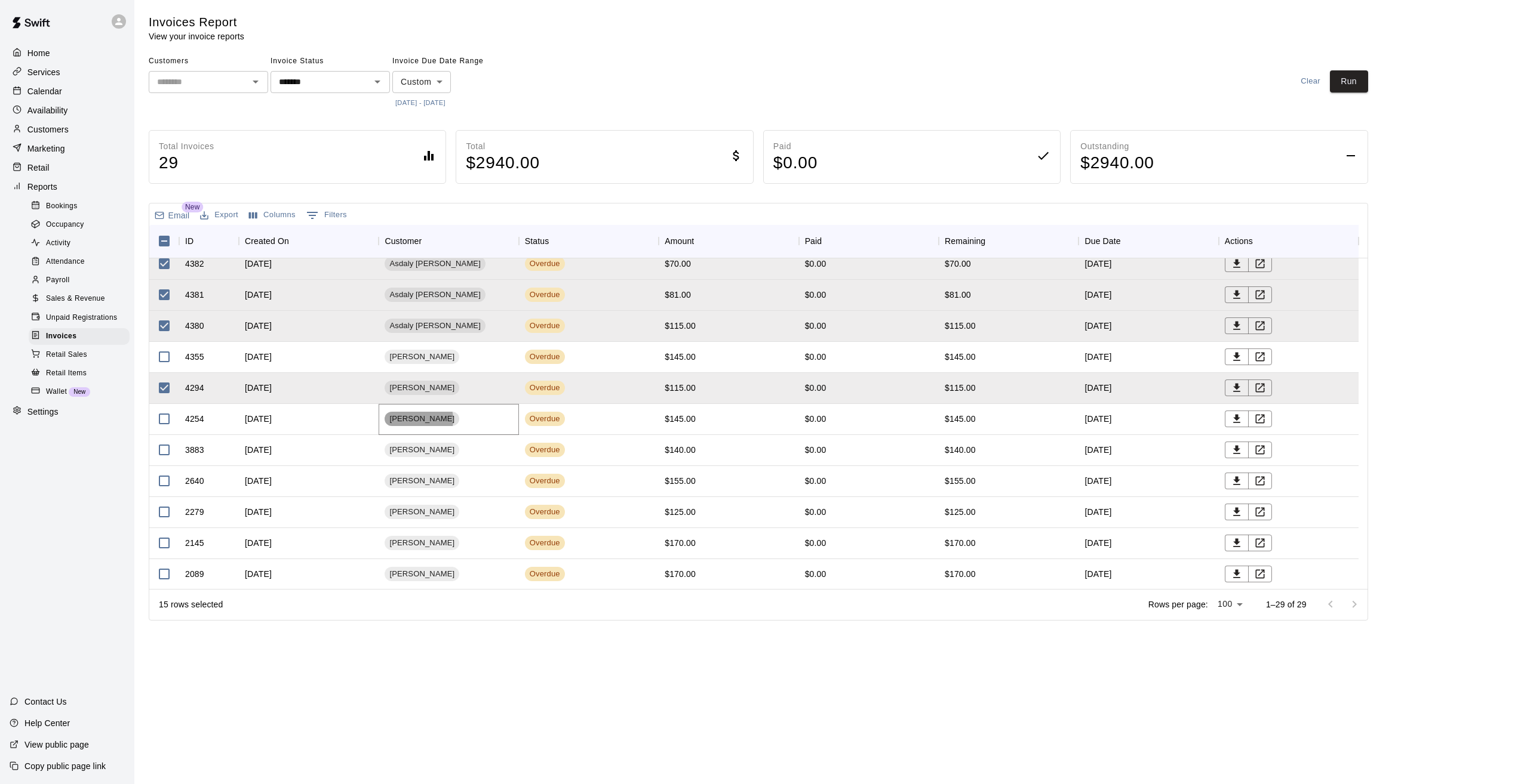
click at [418, 419] on span "[PERSON_NAME]" at bounding box center [422, 420] width 75 height 12
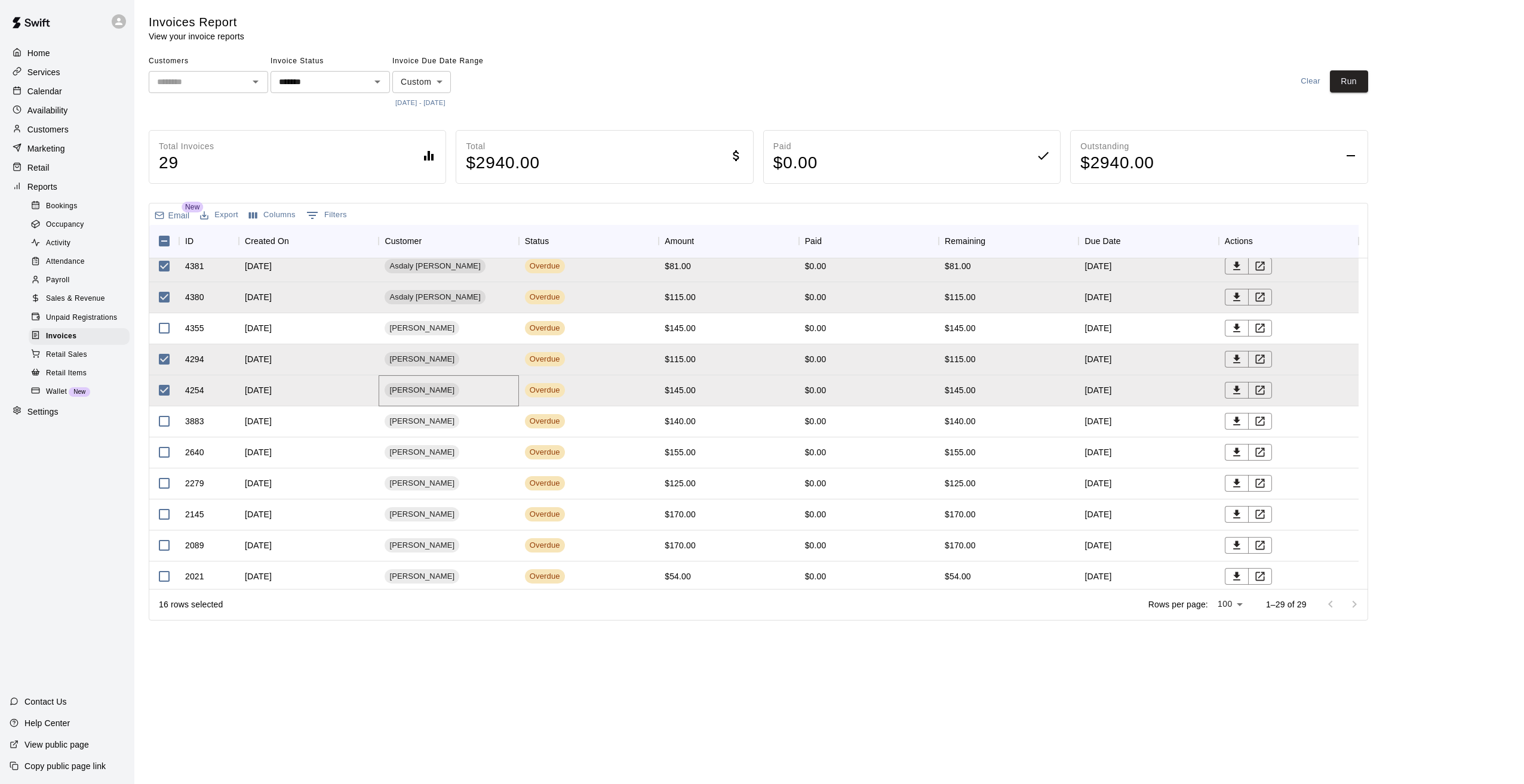
scroll to position [578, 0]
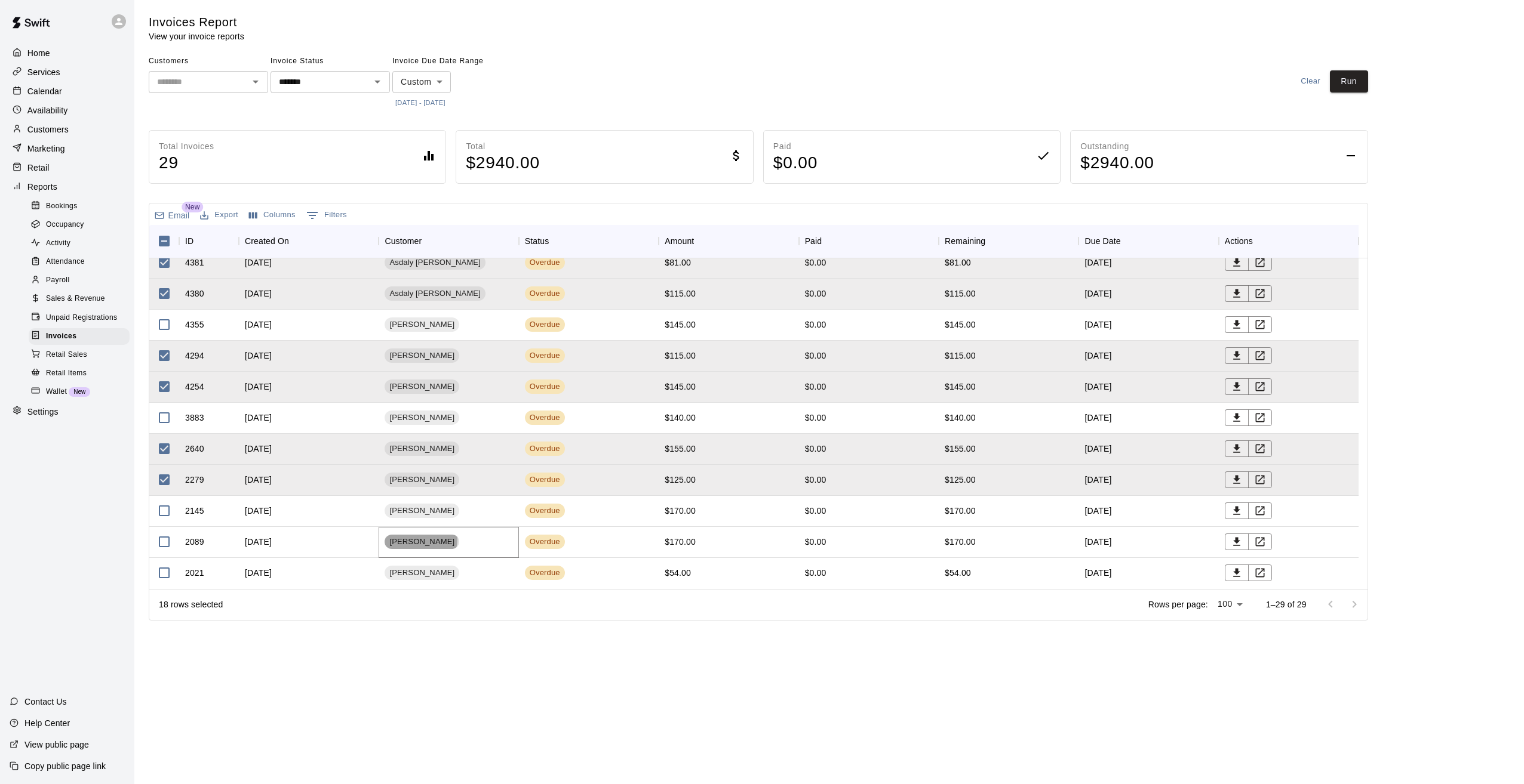
click at [420, 537] on span "[PERSON_NAME]" at bounding box center [422, 542] width 75 height 12
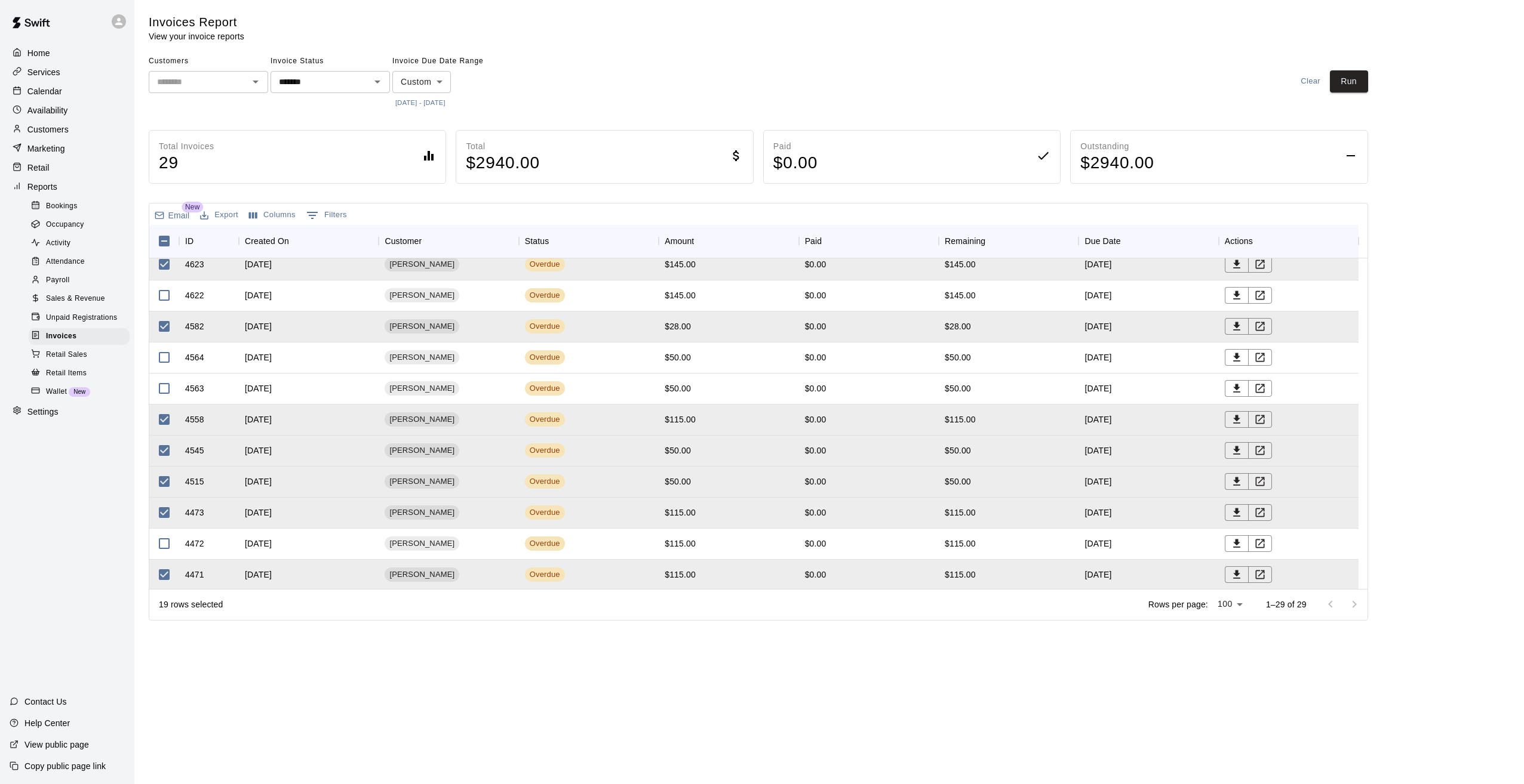
scroll to position [0, 0]
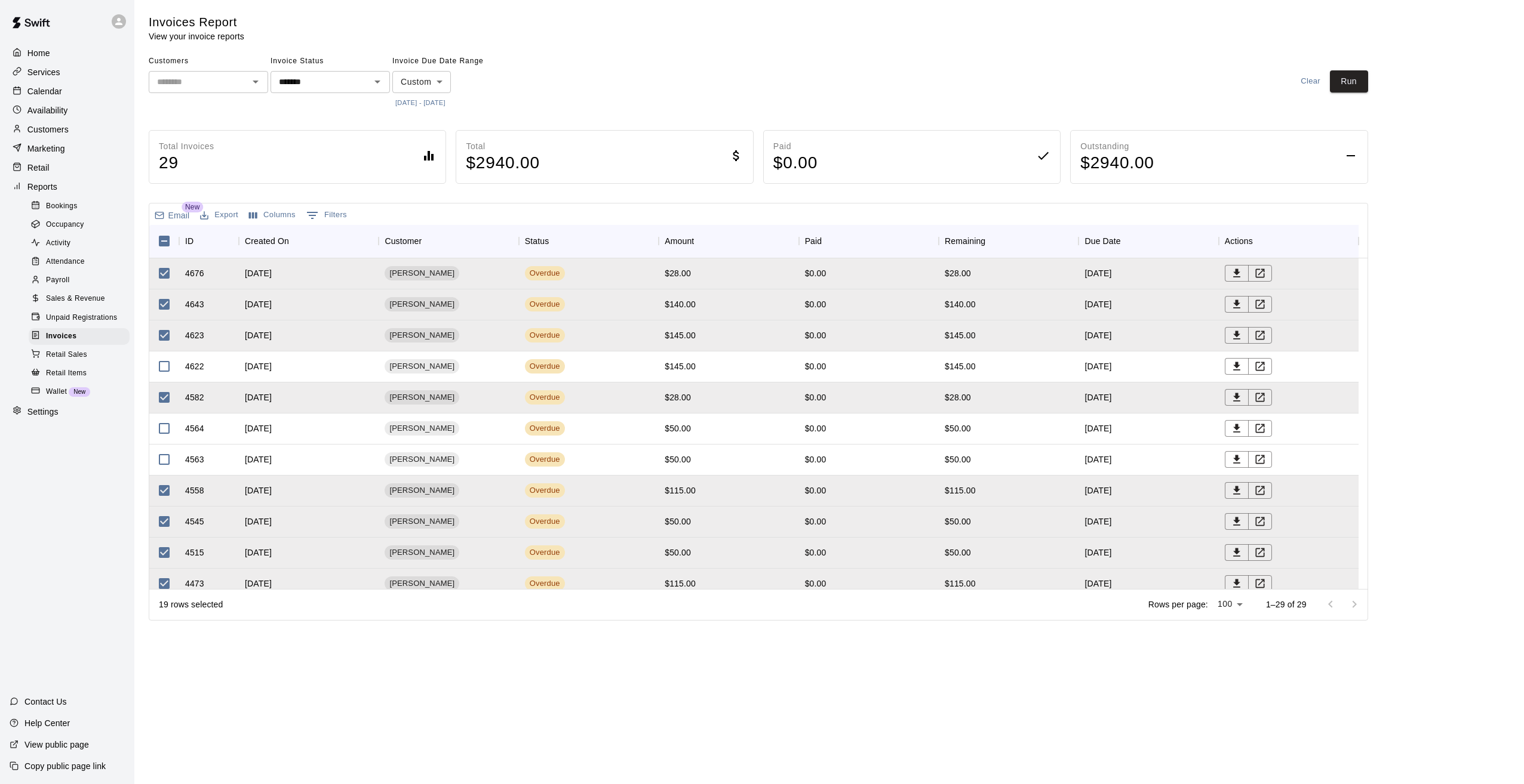
click at [587, 34] on div "Invoices Report View your invoice reports" at bounding box center [477, 28] width 657 height 28
click at [45, 54] on p "Home" at bounding box center [39, 53] width 23 height 12
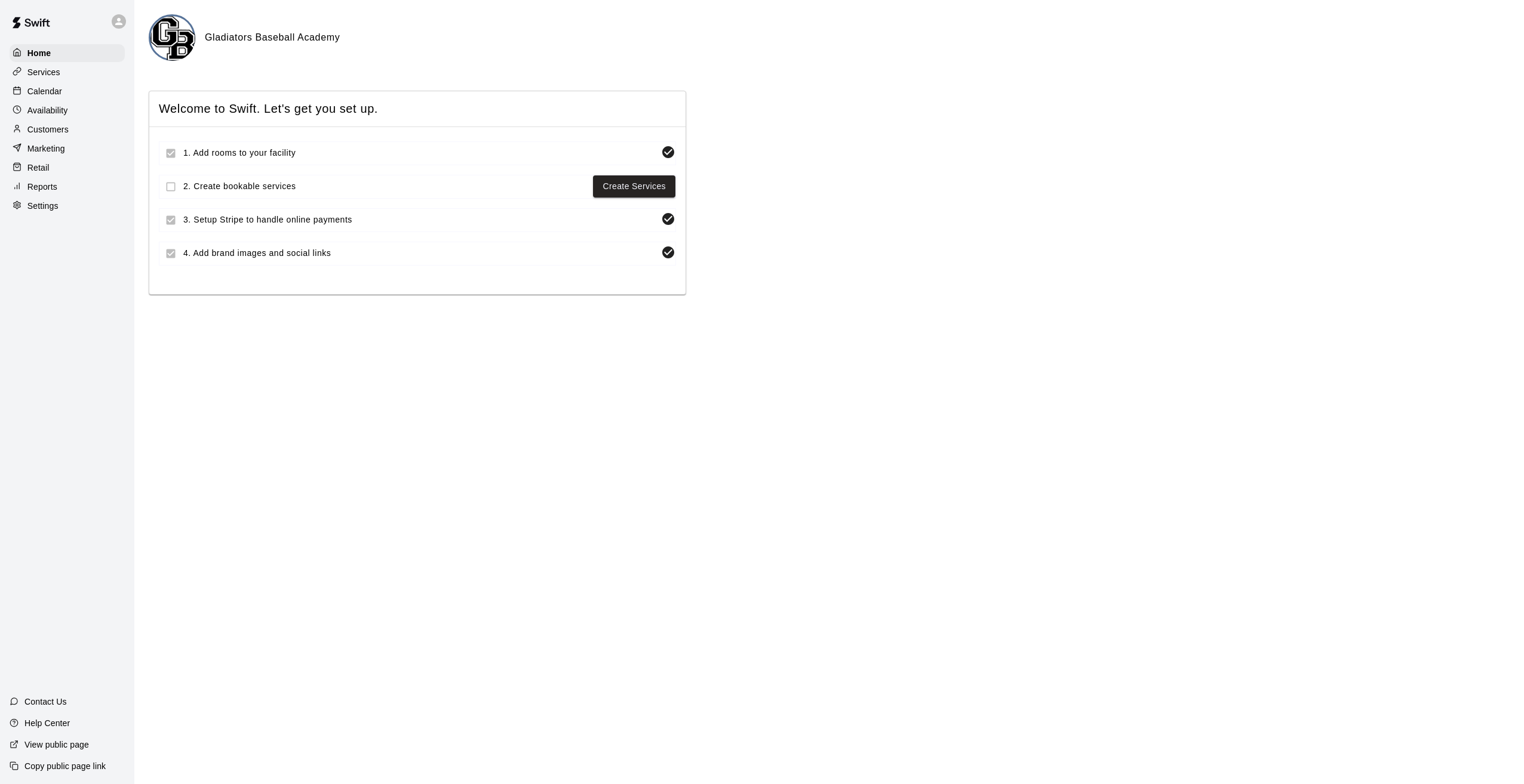
click at [56, 136] on p "Customers" at bounding box center [48, 129] width 41 height 12
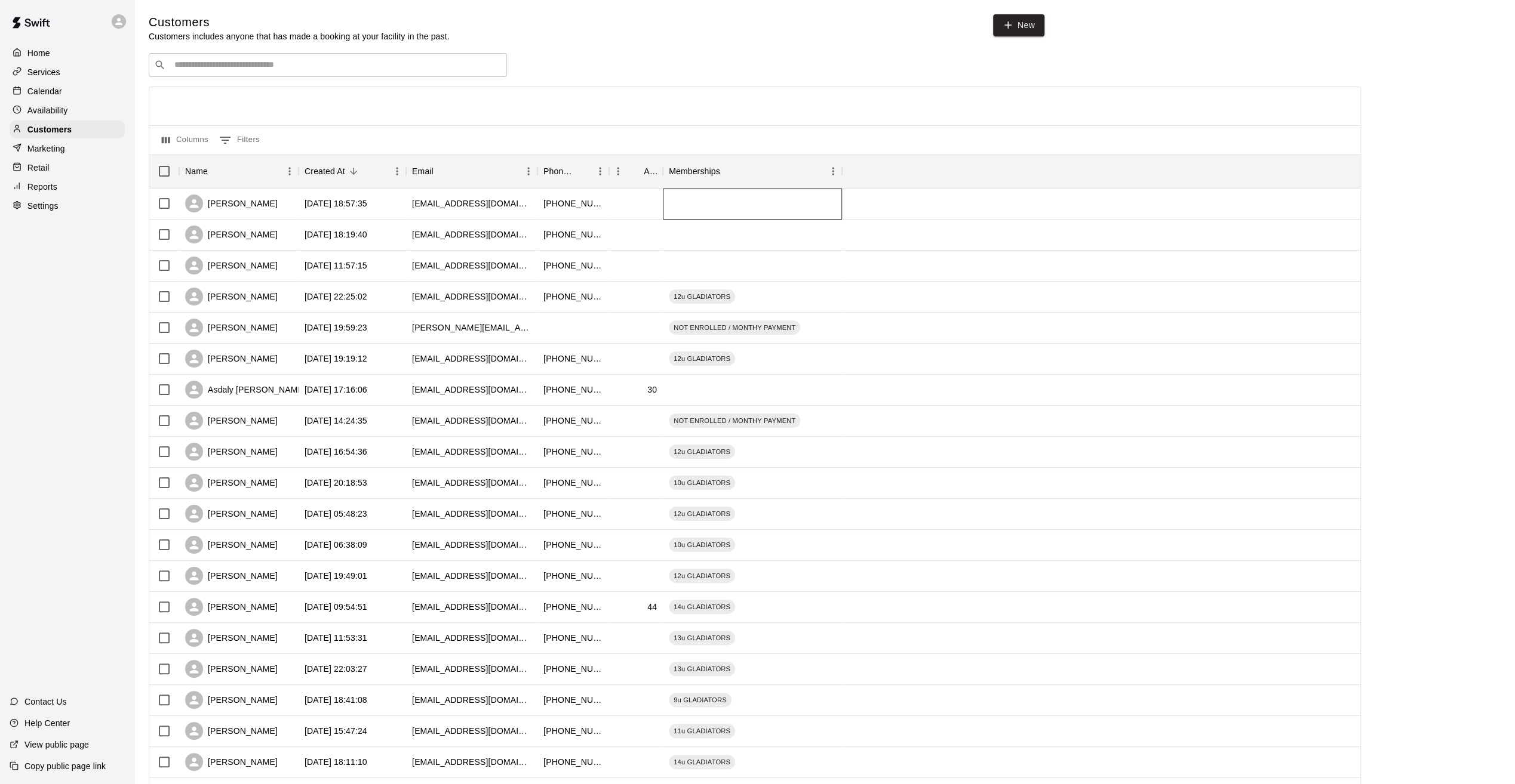
click at [775, 207] on div at bounding box center [752, 204] width 179 height 31
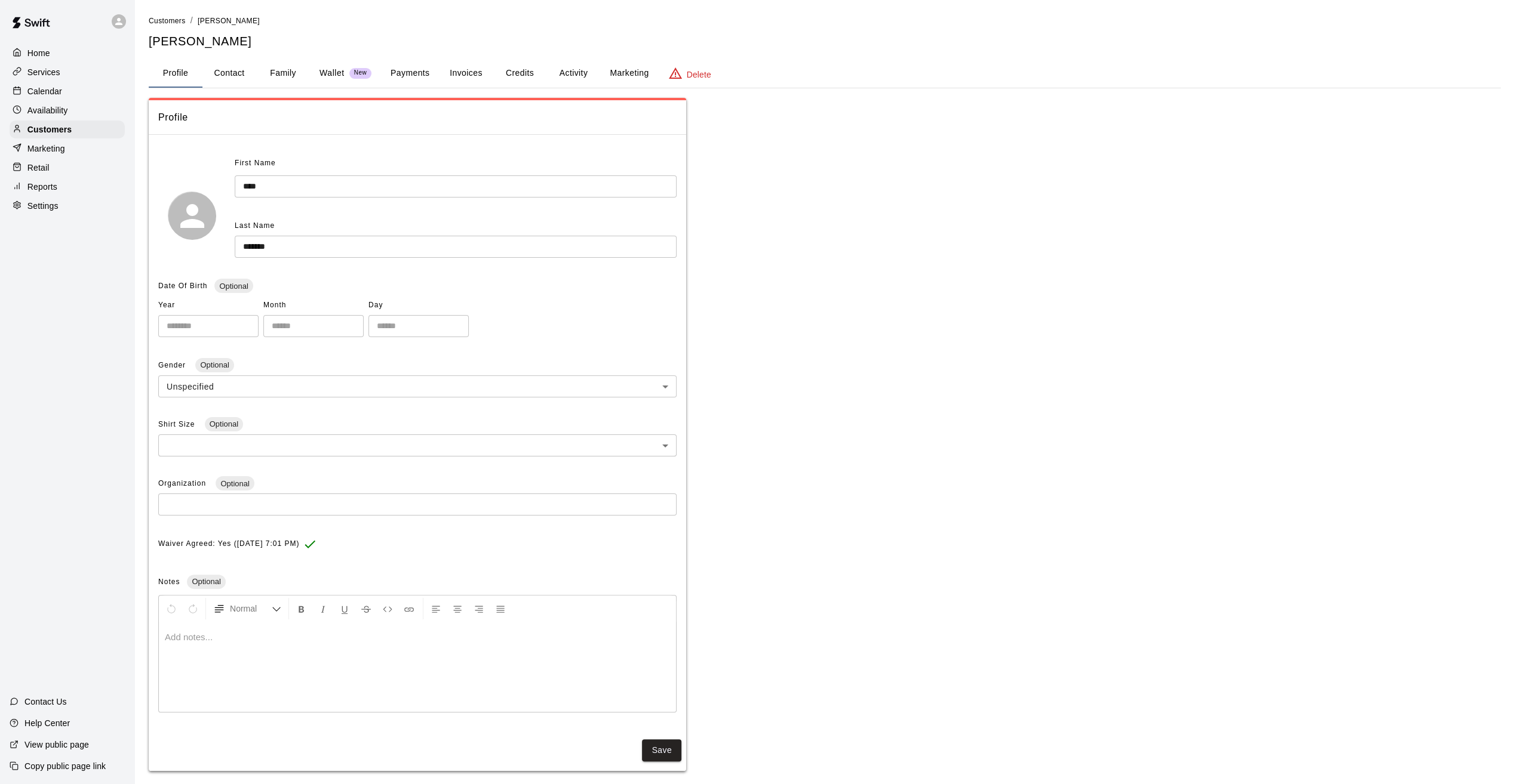
click at [285, 77] on button "Family" at bounding box center [283, 74] width 54 height 28
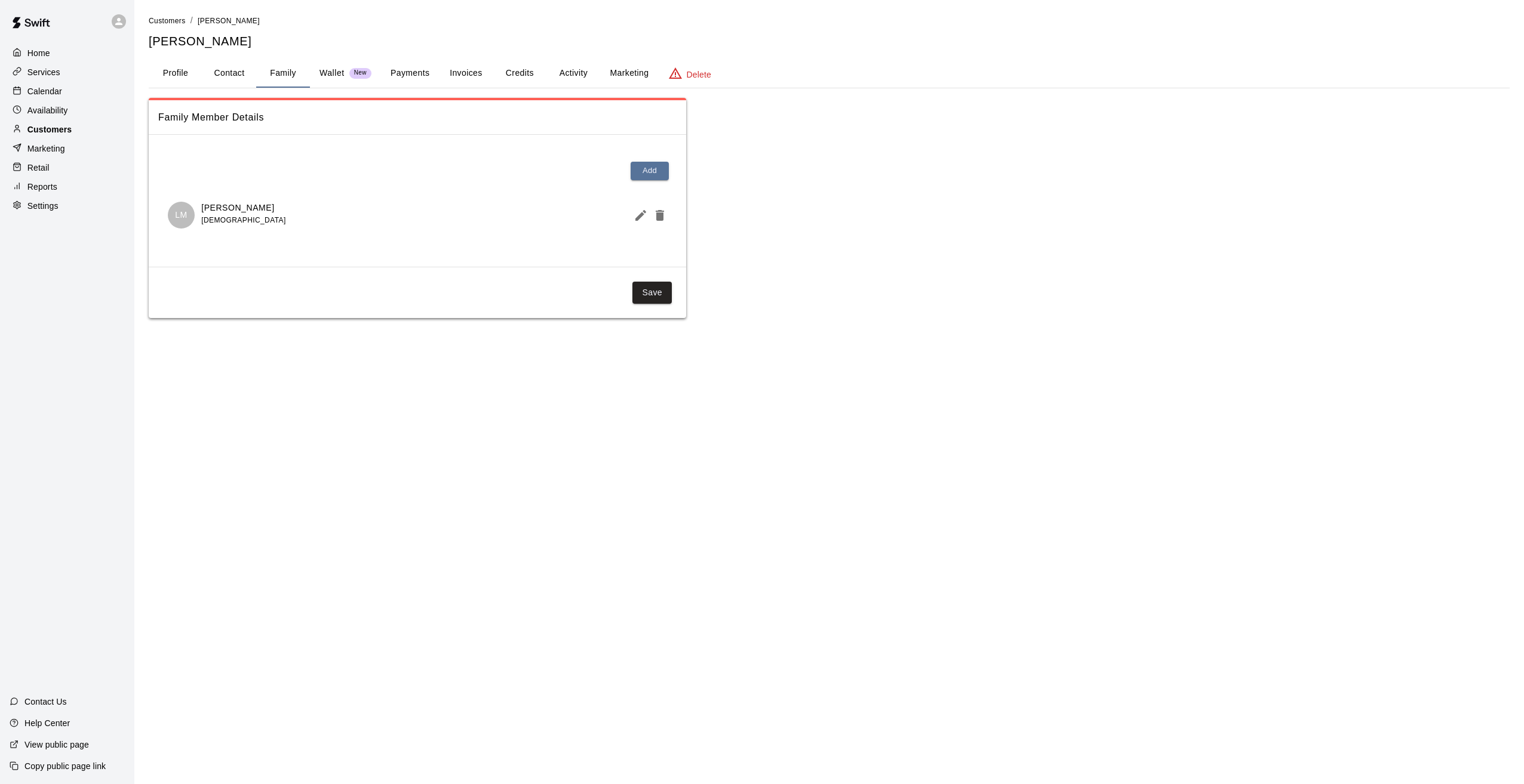
click at [49, 133] on p "Customers" at bounding box center [50, 129] width 44 height 12
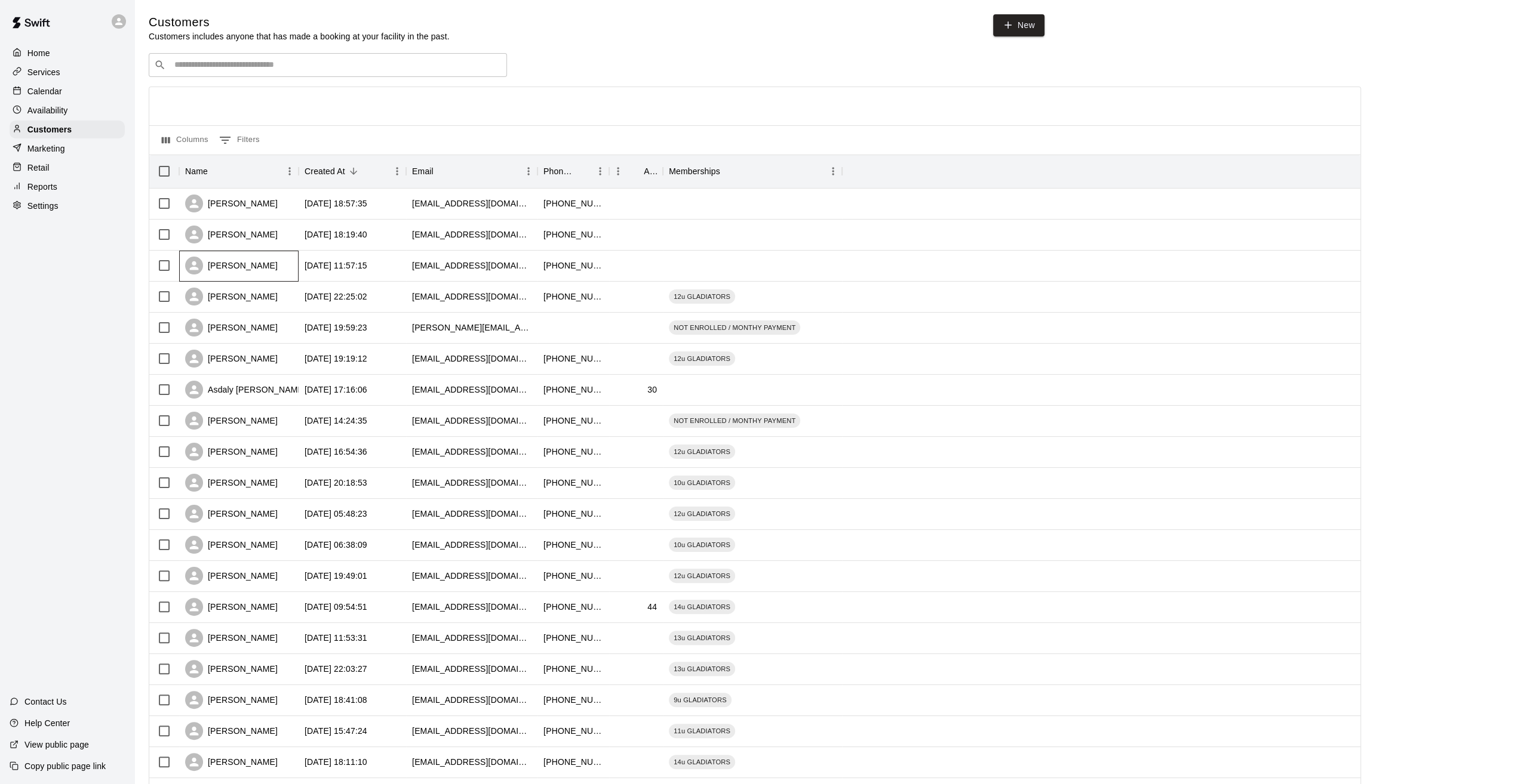
click at [251, 265] on div "[PERSON_NAME]" at bounding box center [231, 265] width 92 height 18
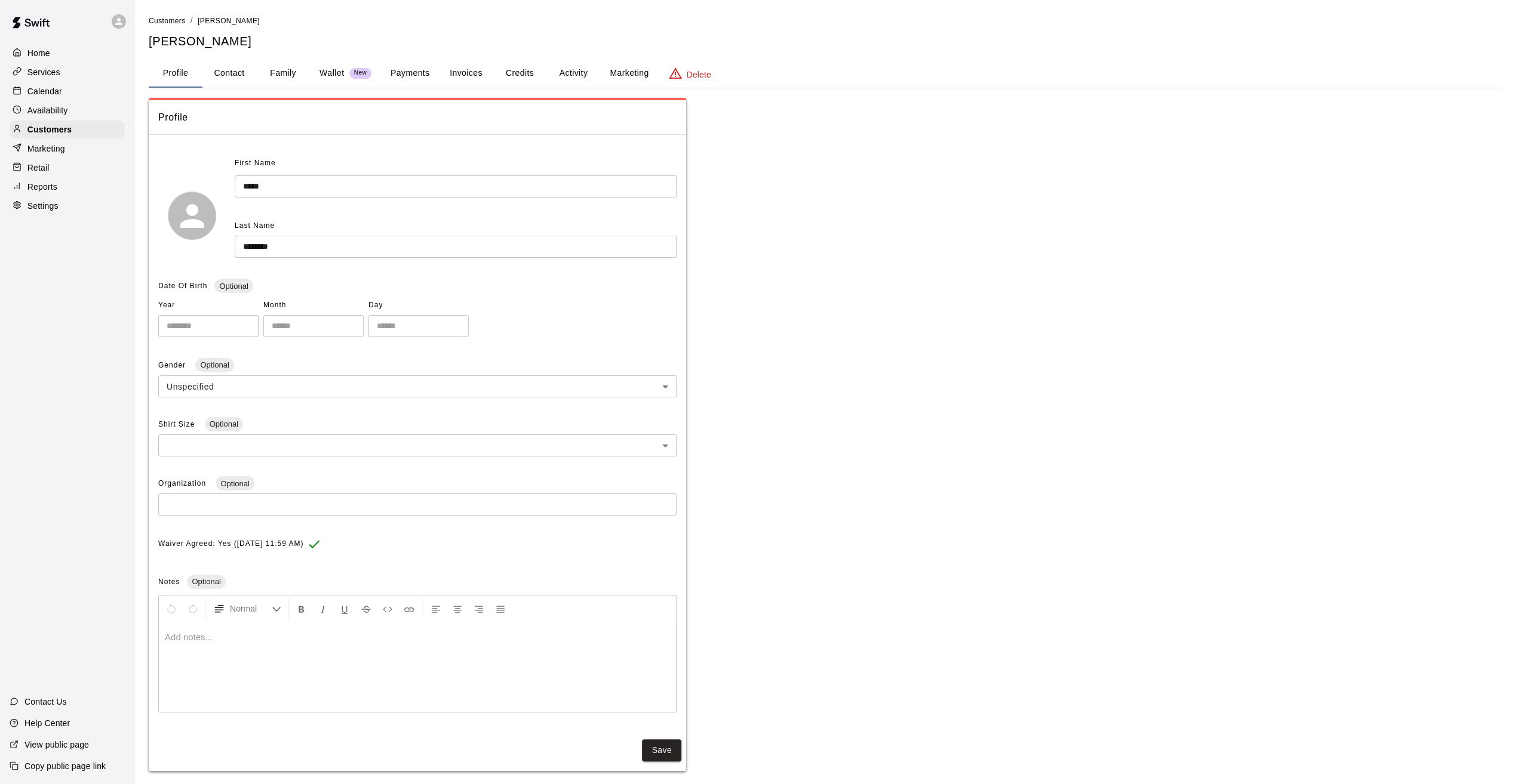
click at [293, 68] on button "Family" at bounding box center [283, 74] width 54 height 28
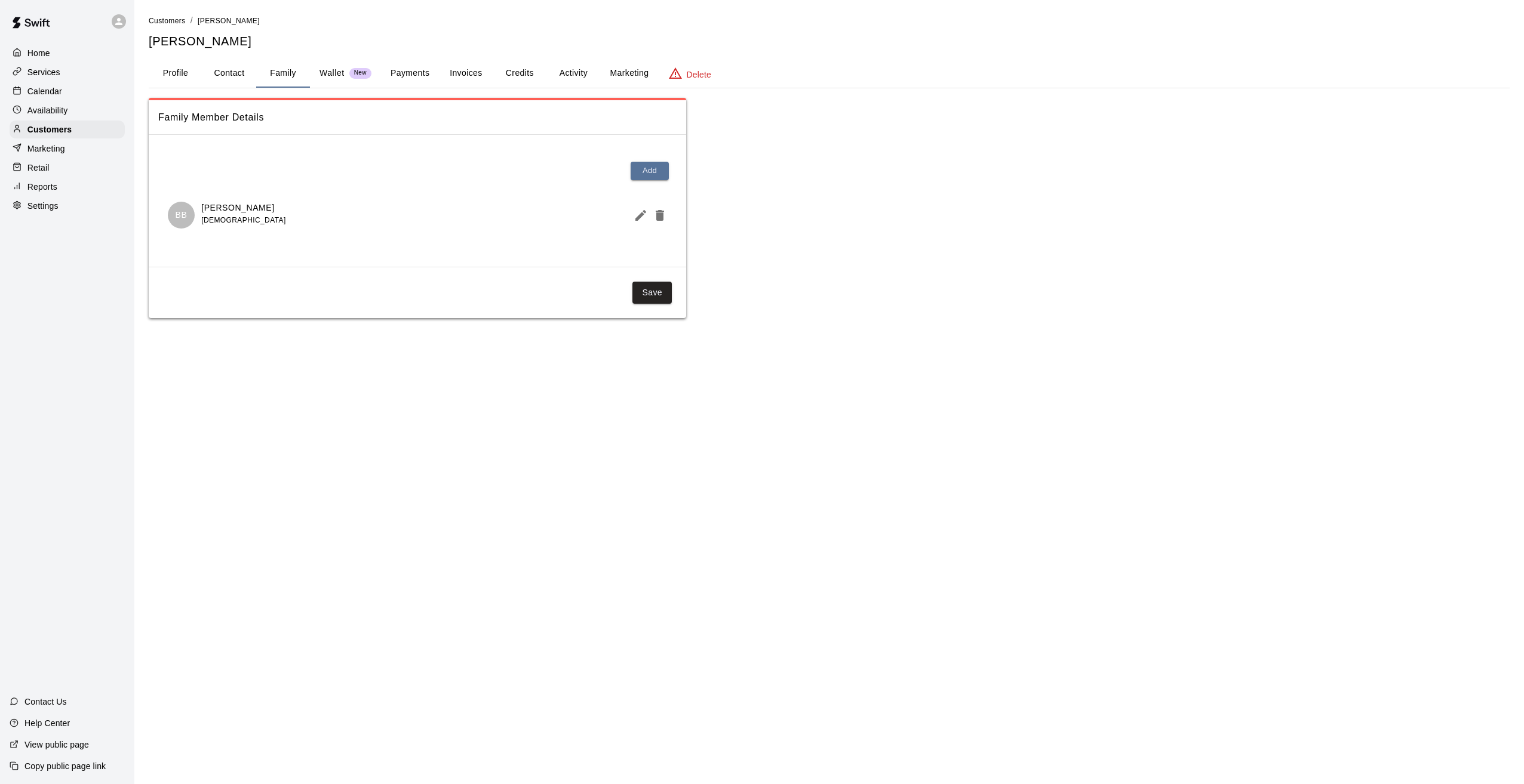
click at [660, 76] on button "Delete" at bounding box center [689, 74] width 62 height 28
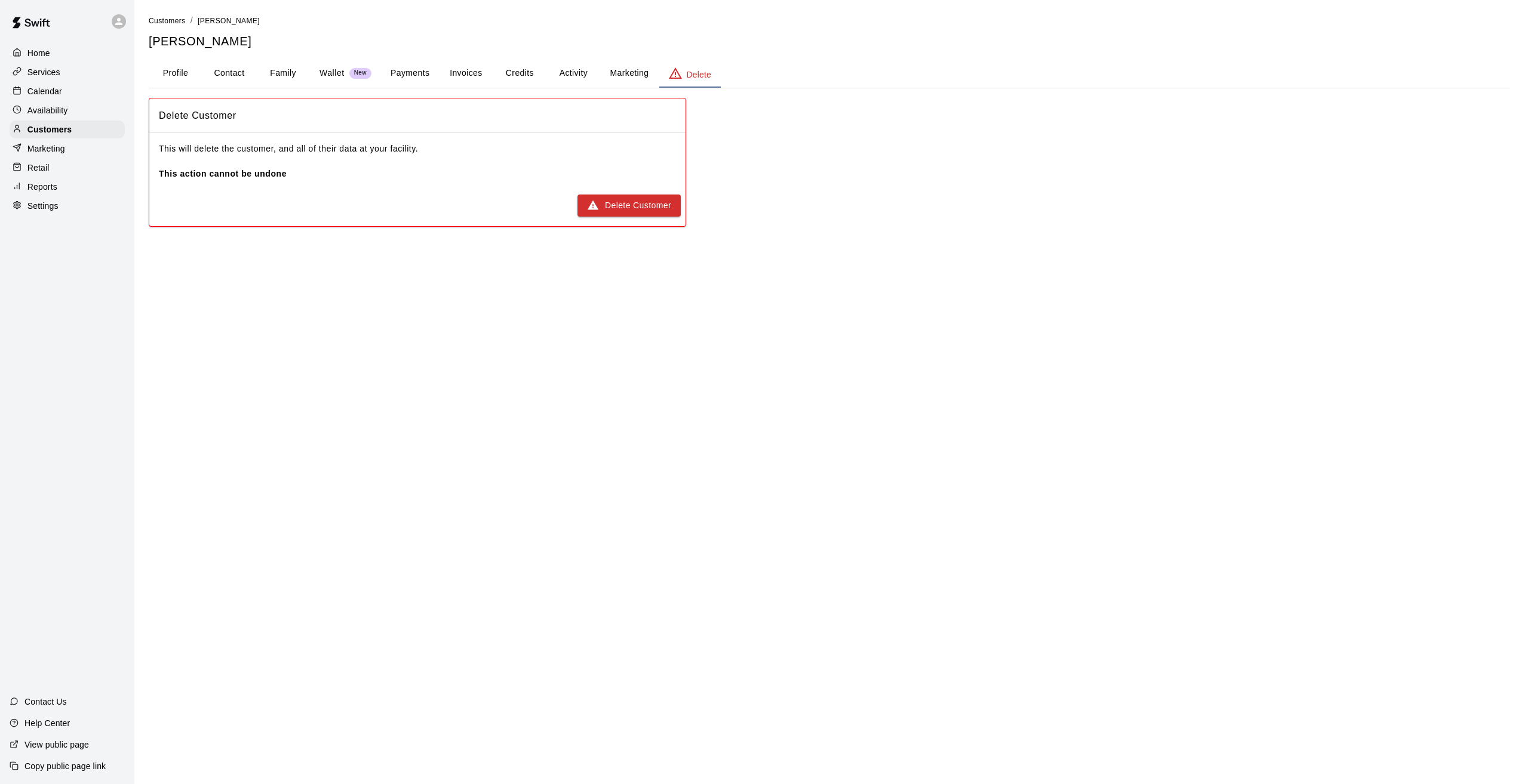
click at [562, 74] on button "Activity" at bounding box center [573, 74] width 54 height 28
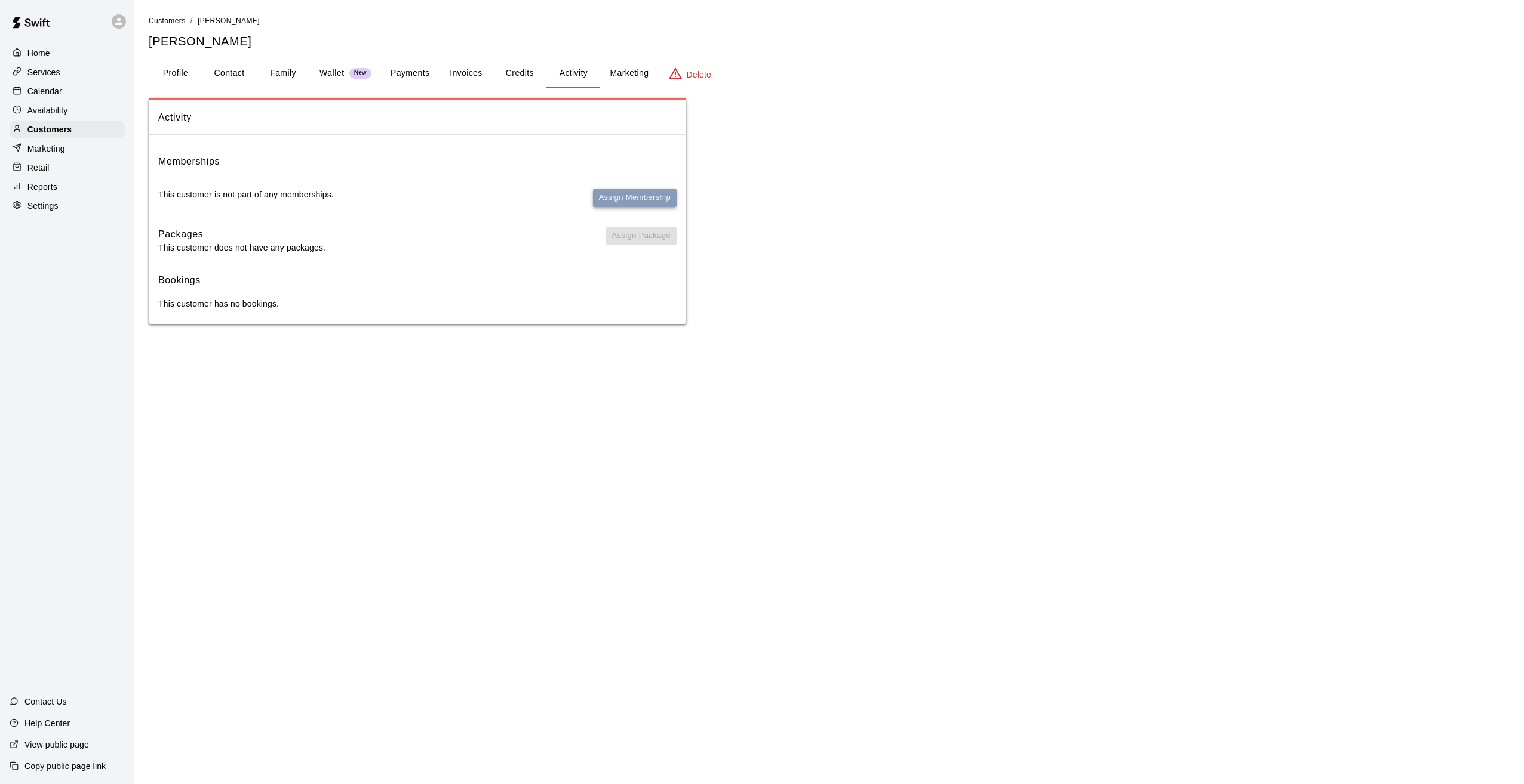
click at [638, 192] on button "Assign Membership" at bounding box center [634, 198] width 83 height 19
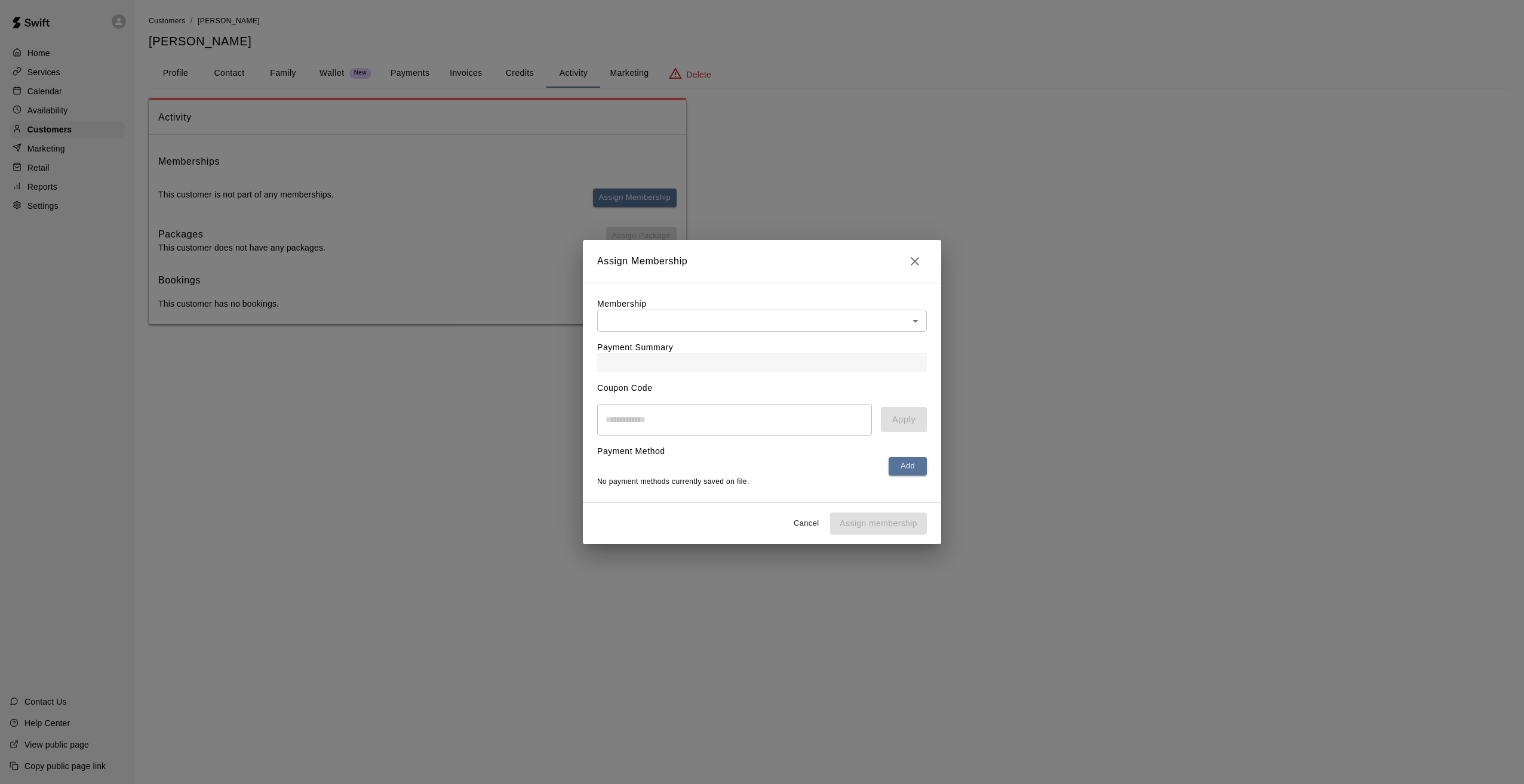
click at [753, 319] on body "Home Services Calendar Availability Customers Marketing Retail Reports Settings…" at bounding box center [762, 174] width 1524 height 348
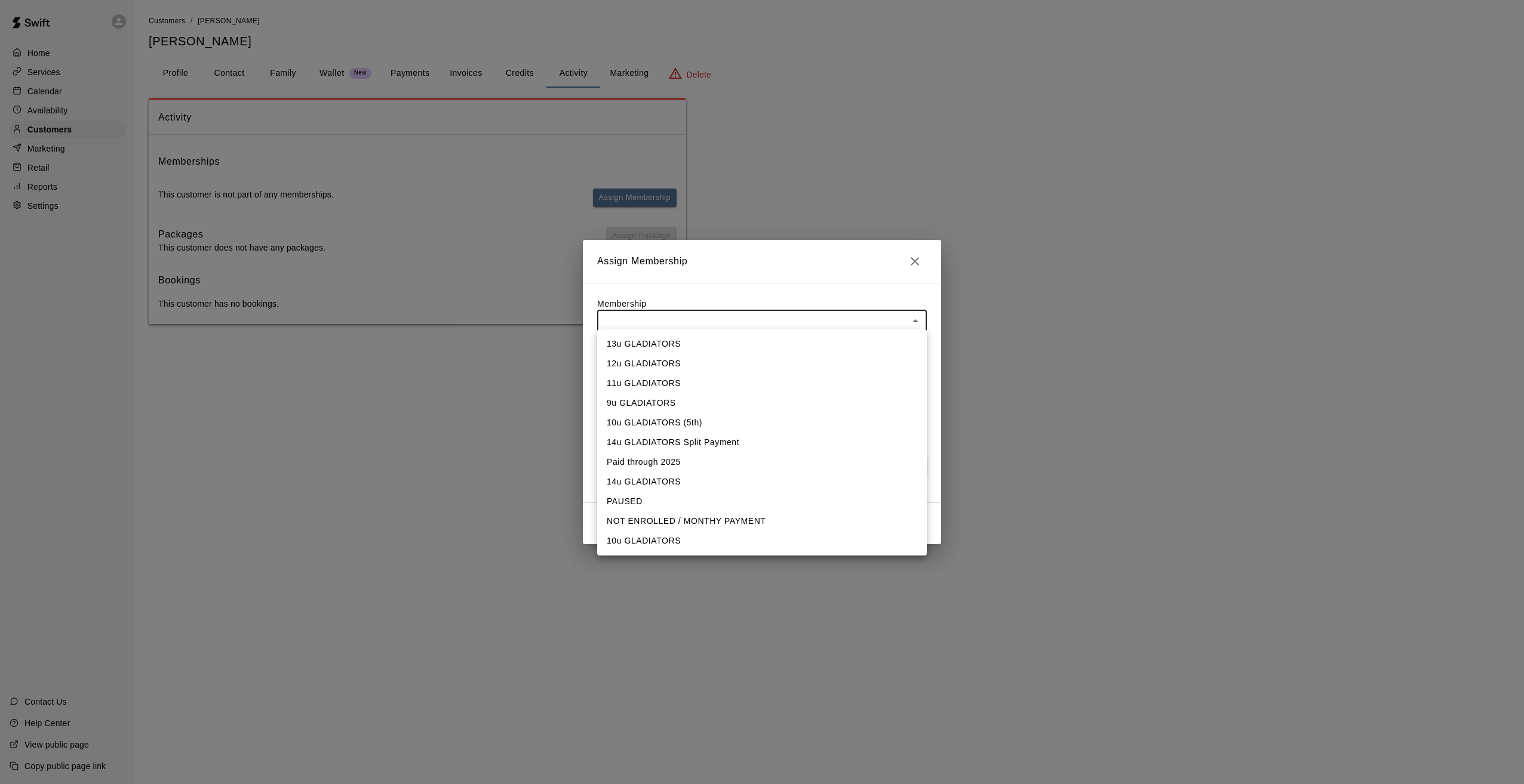
click at [620, 406] on li "9u GLADIATORS" at bounding box center [762, 403] width 329 height 20
type input "**********"
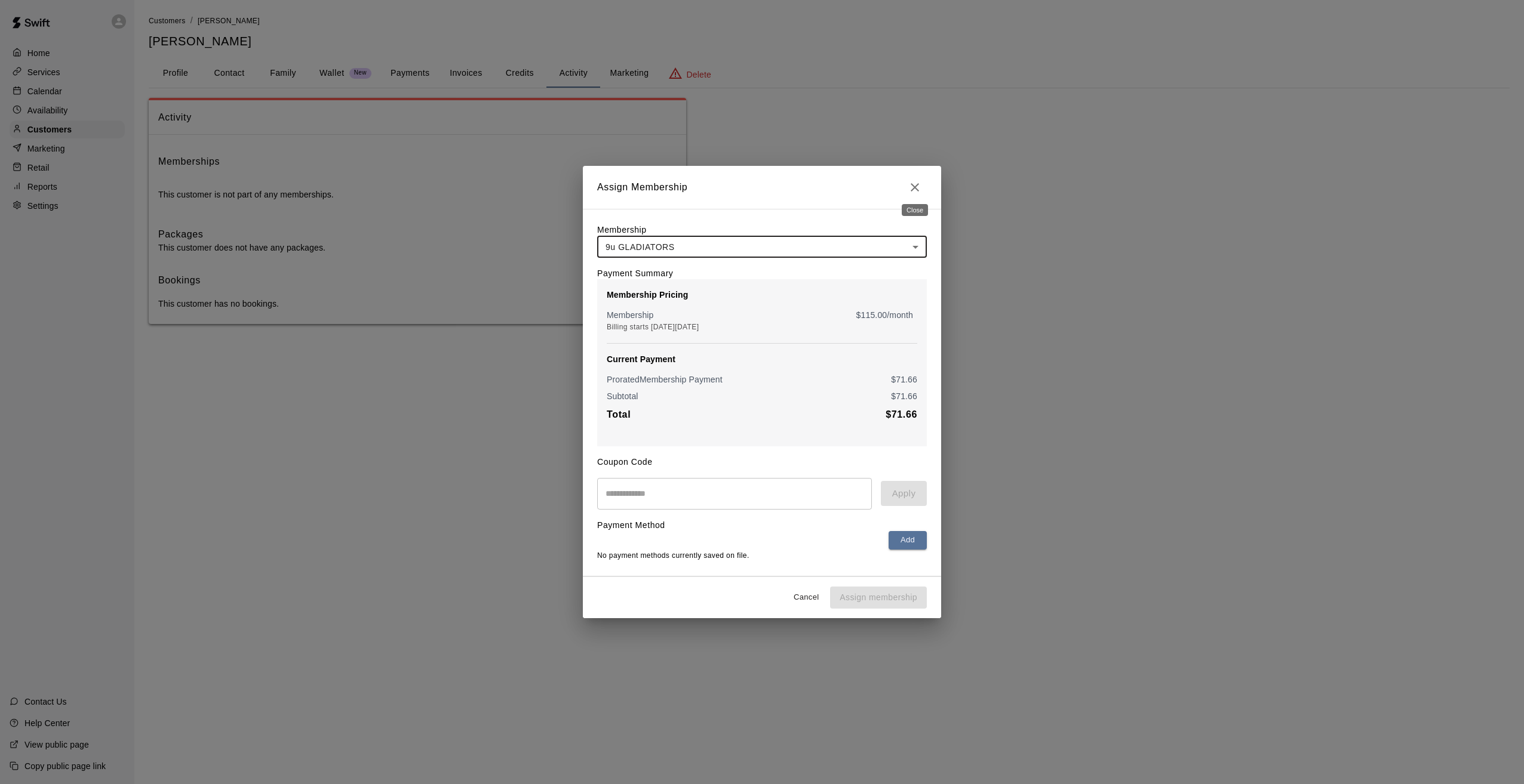
click at [917, 185] on icon "Close" at bounding box center [914, 187] width 8 height 8
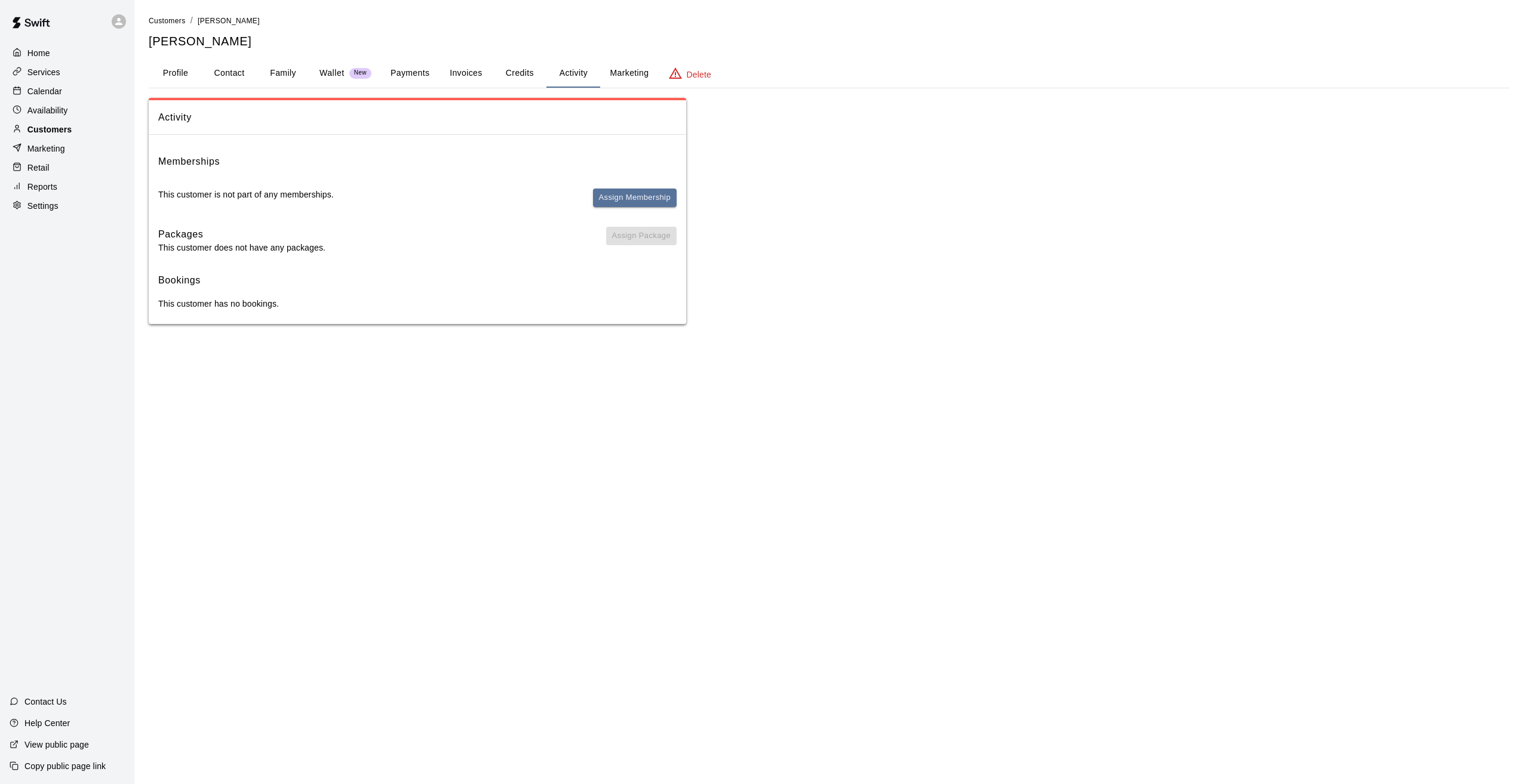
click at [40, 132] on p "Customers" at bounding box center [50, 129] width 44 height 12
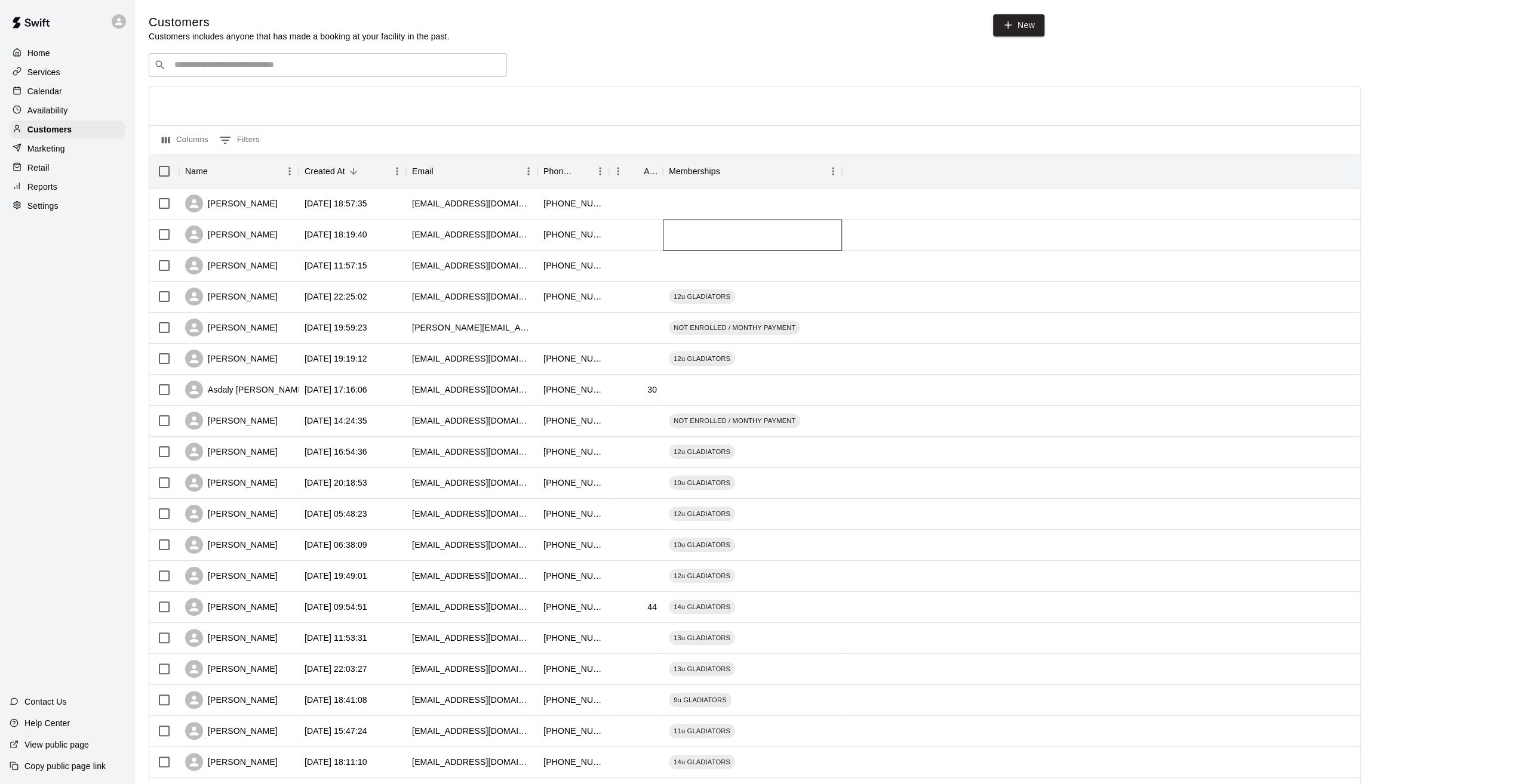
click at [707, 239] on div at bounding box center [752, 235] width 179 height 31
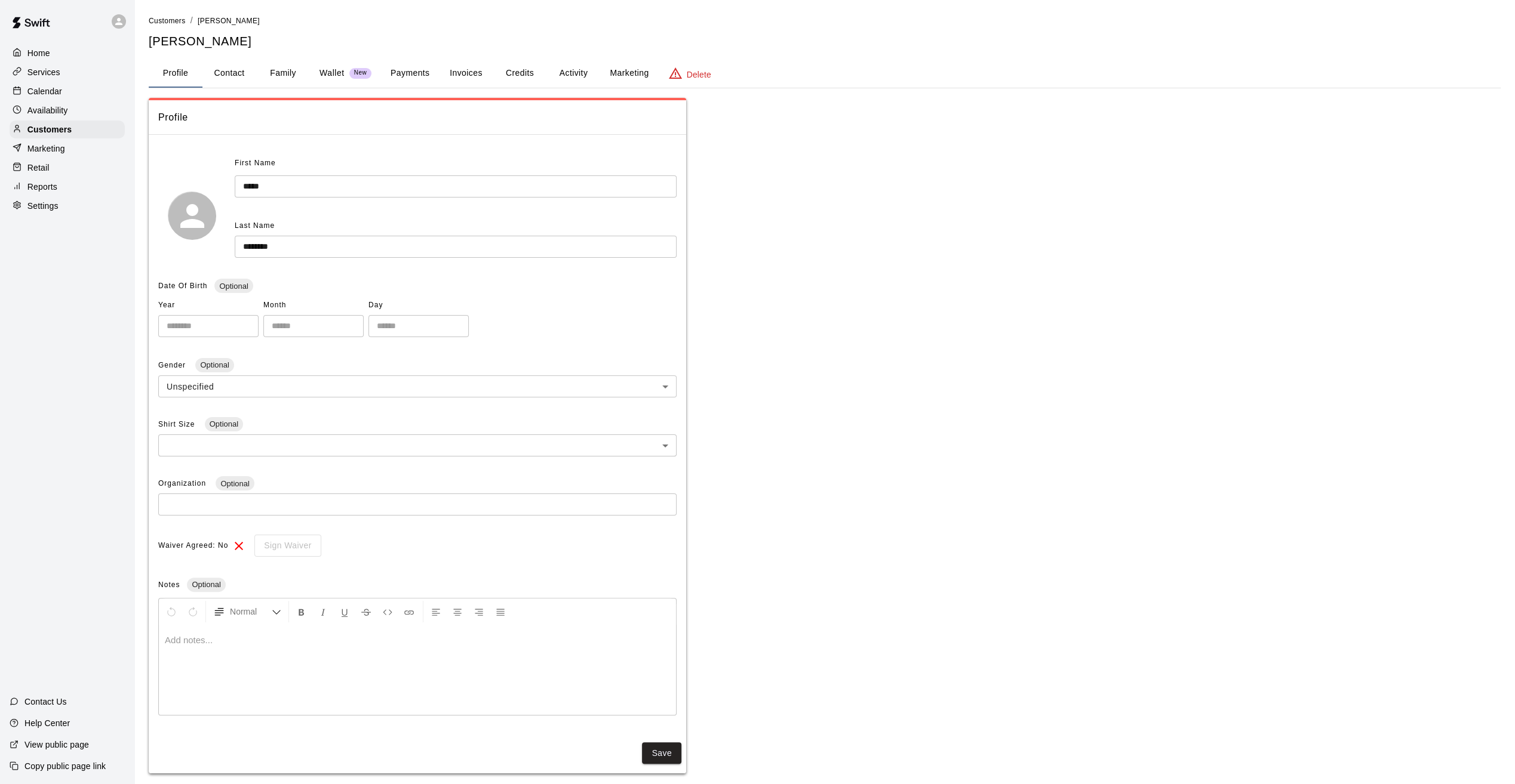
click at [584, 72] on button "Activity" at bounding box center [573, 74] width 54 height 28
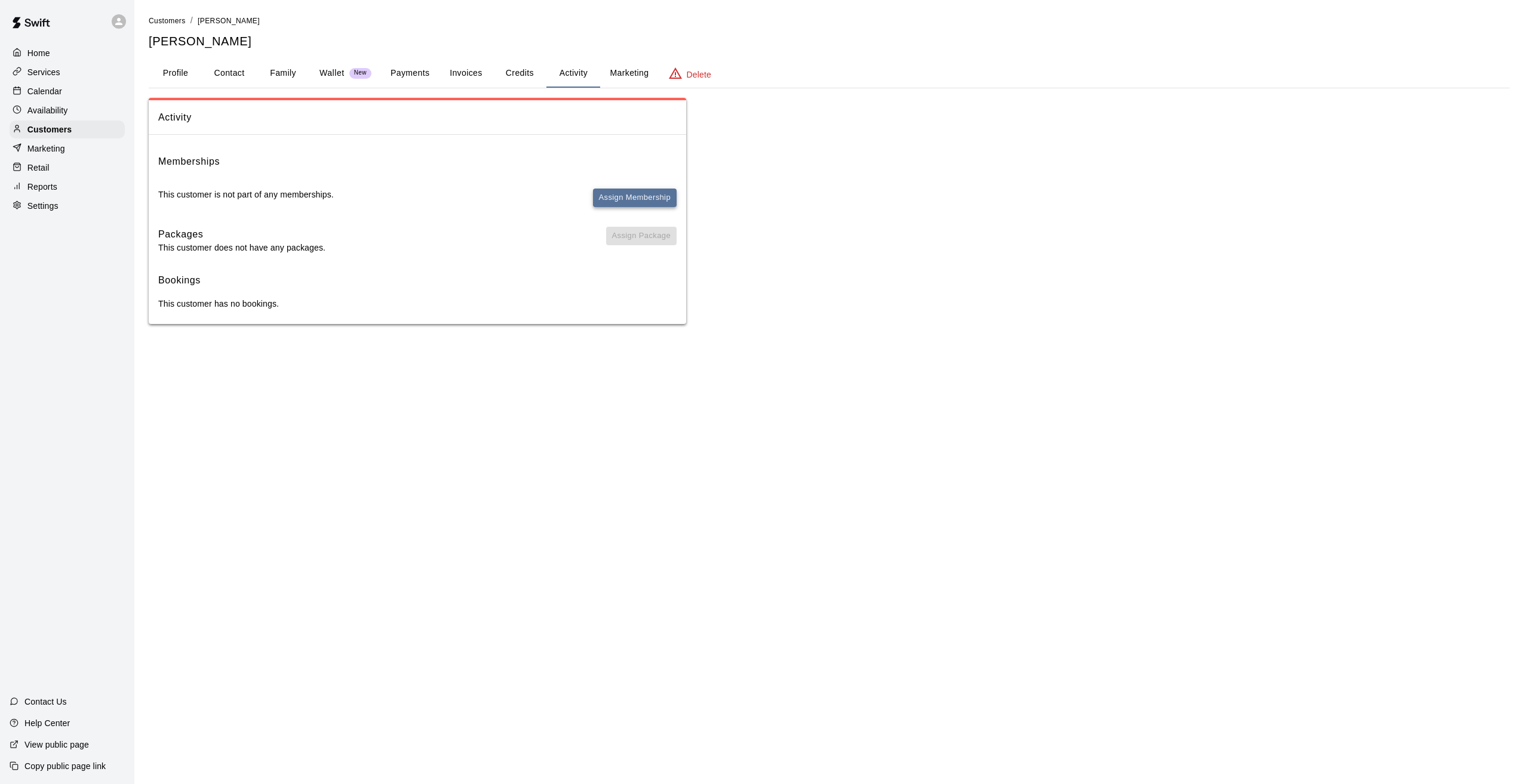
click at [627, 196] on button "Assign Membership" at bounding box center [634, 198] width 83 height 19
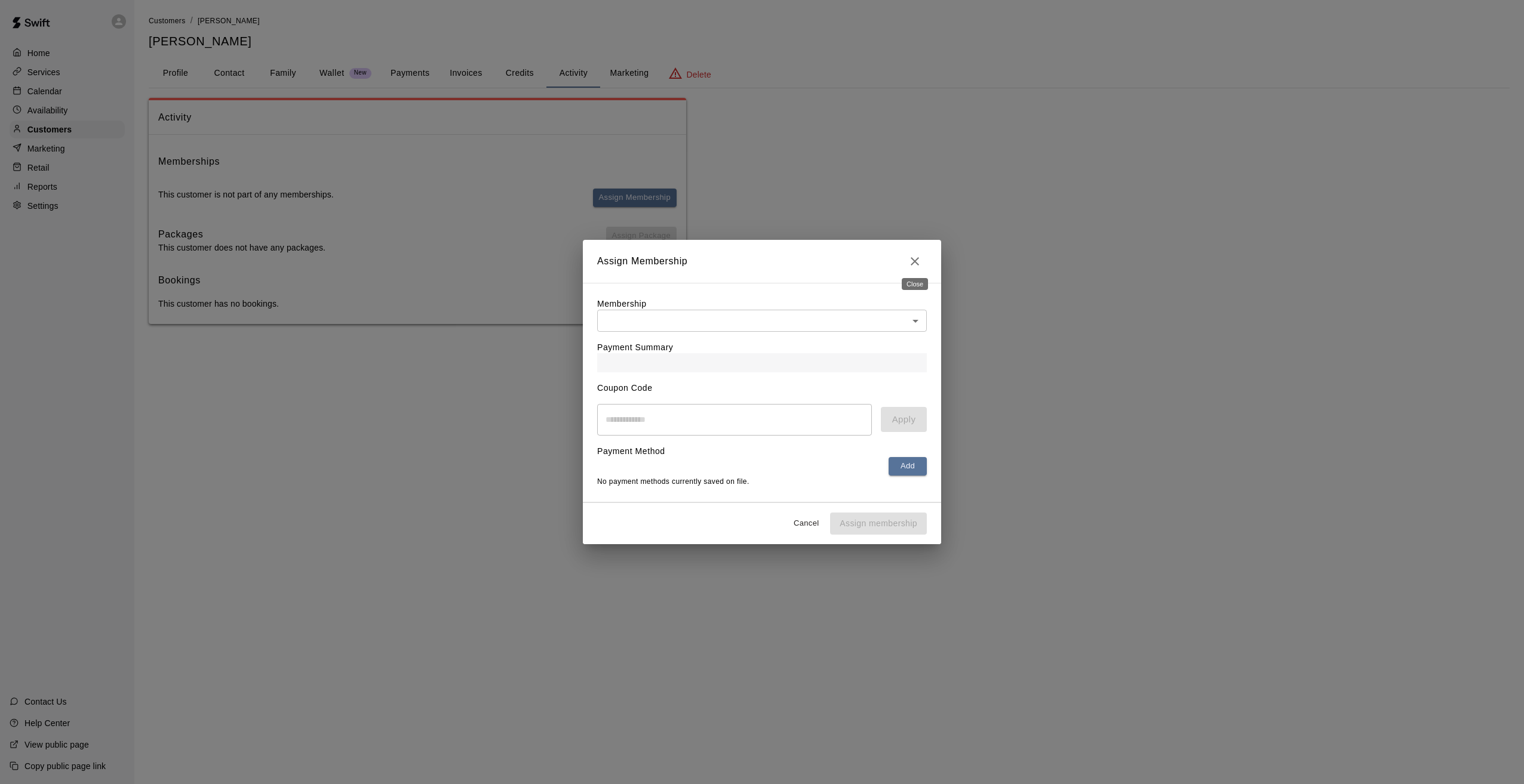
click at [916, 254] on icon "Close" at bounding box center [915, 262] width 14 height 14
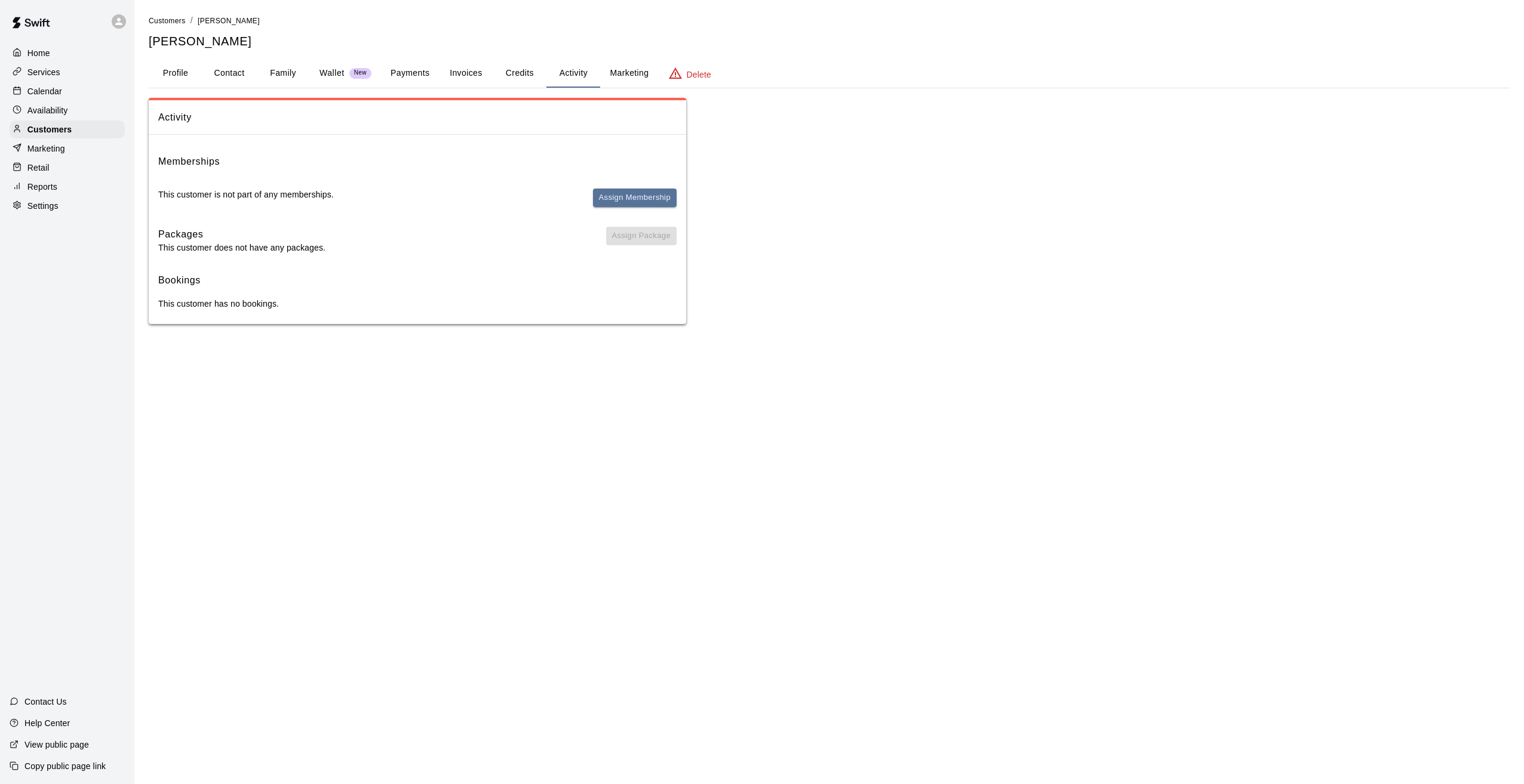
drag, startPoint x: 1041, startPoint y: 260, endPoint x: 654, endPoint y: 161, distance: 399.5
click at [1041, 260] on div "Activity Memberships This customer is not part of any memberships. Assign Membe…" at bounding box center [829, 211] width 1361 height 226
click at [56, 134] on p "Customers" at bounding box center [50, 129] width 44 height 12
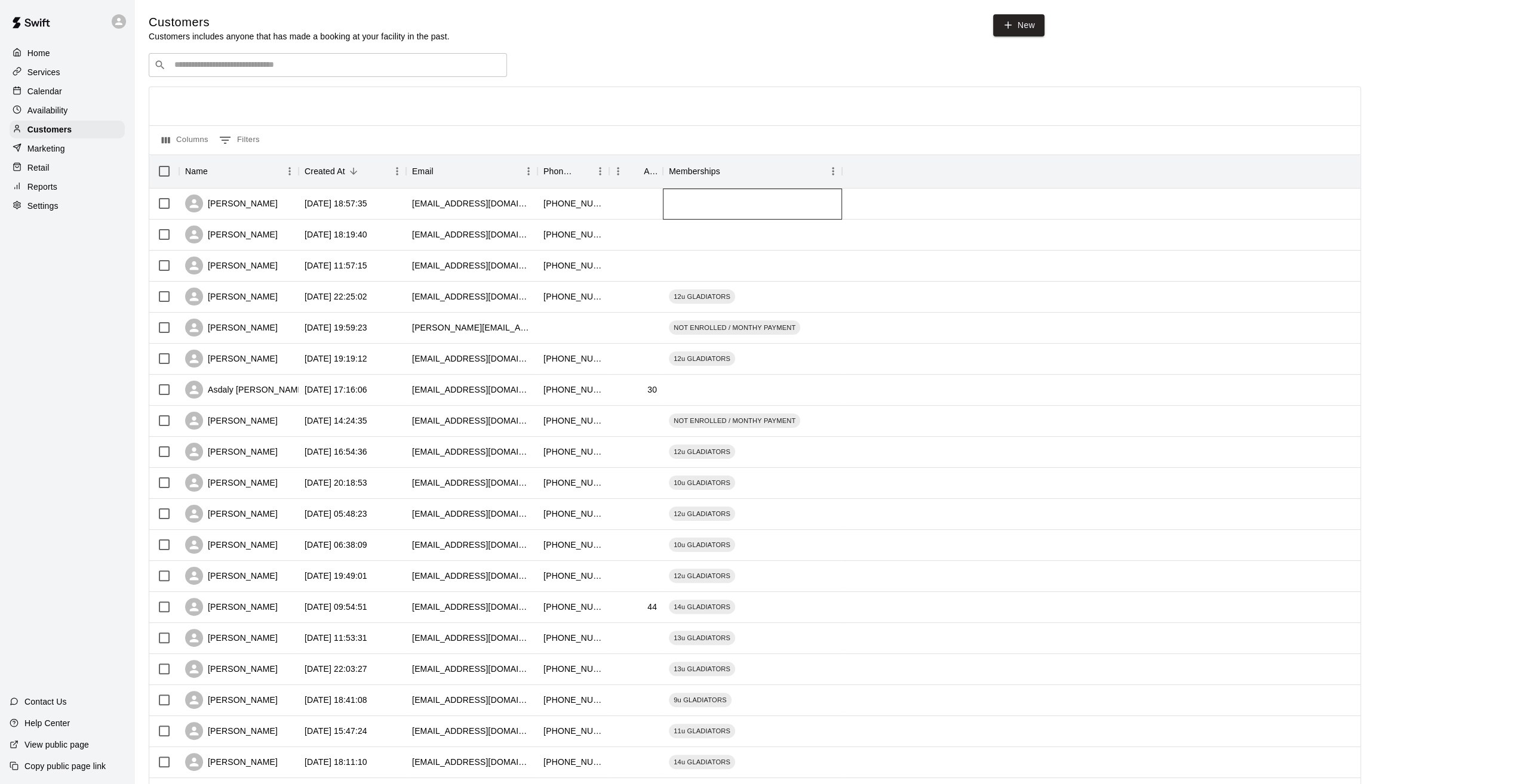
click at [698, 209] on div at bounding box center [752, 204] width 179 height 31
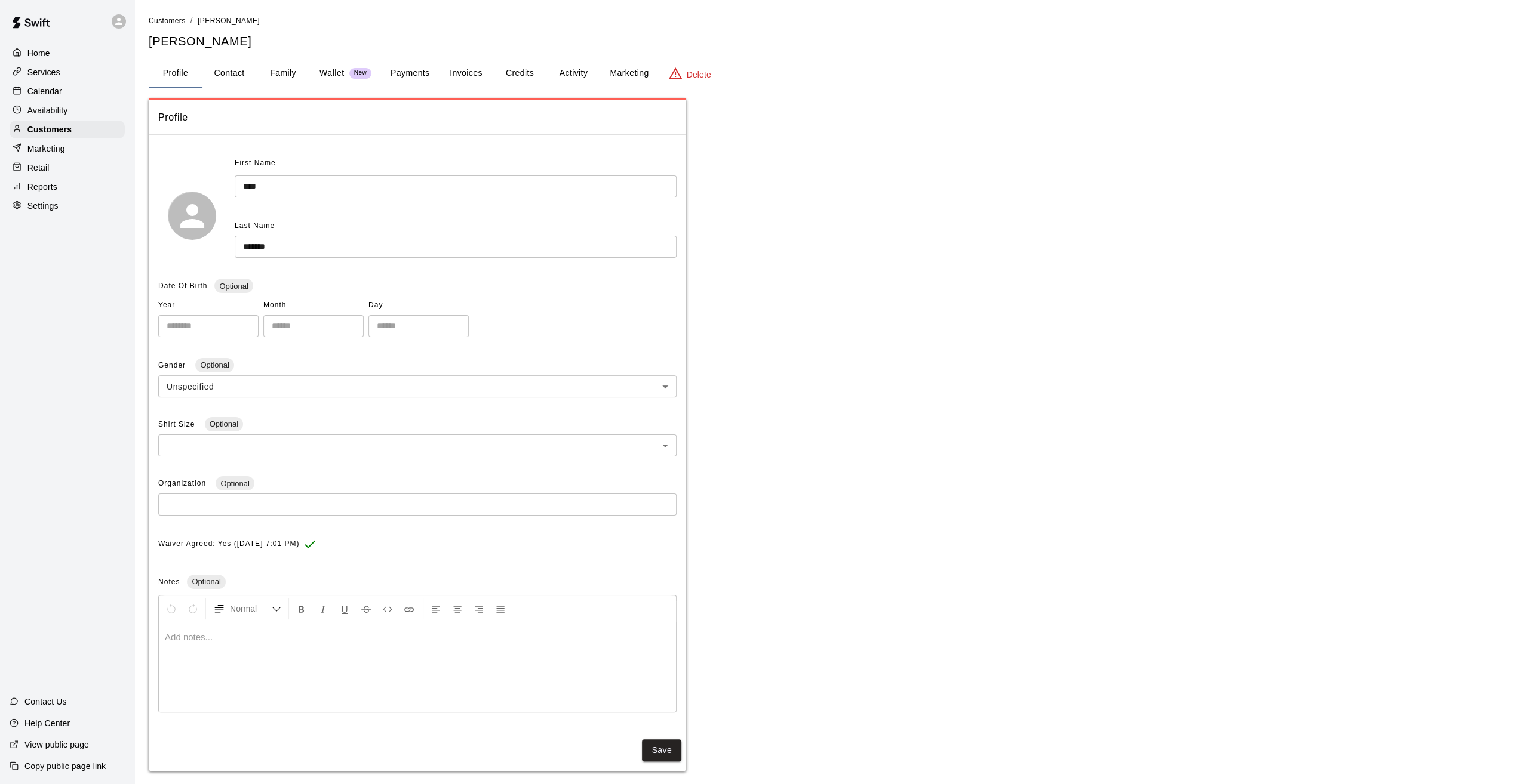
click at [576, 69] on button "Activity" at bounding box center [573, 74] width 54 height 28
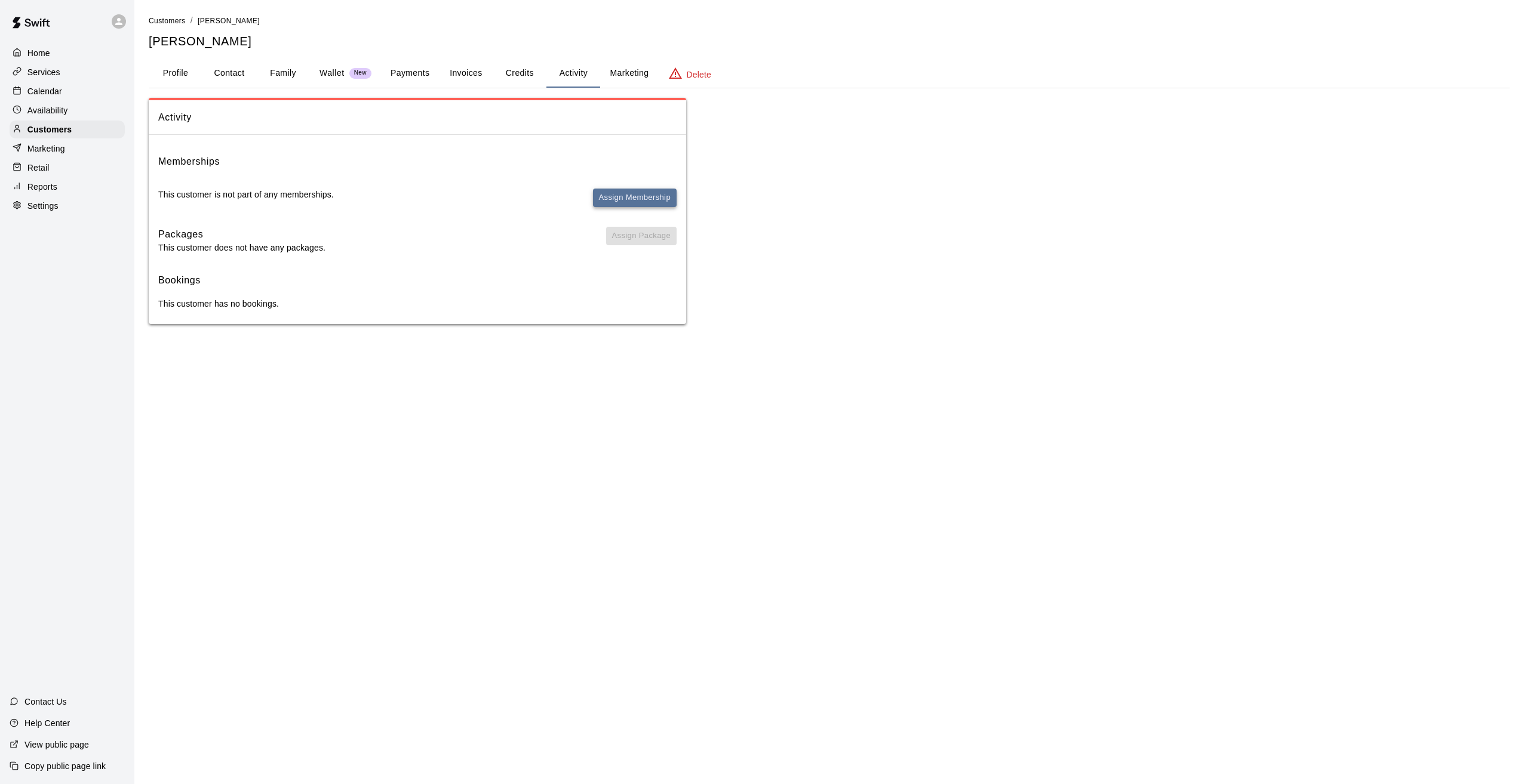
click at [623, 196] on button "Assign Membership" at bounding box center [634, 198] width 83 height 19
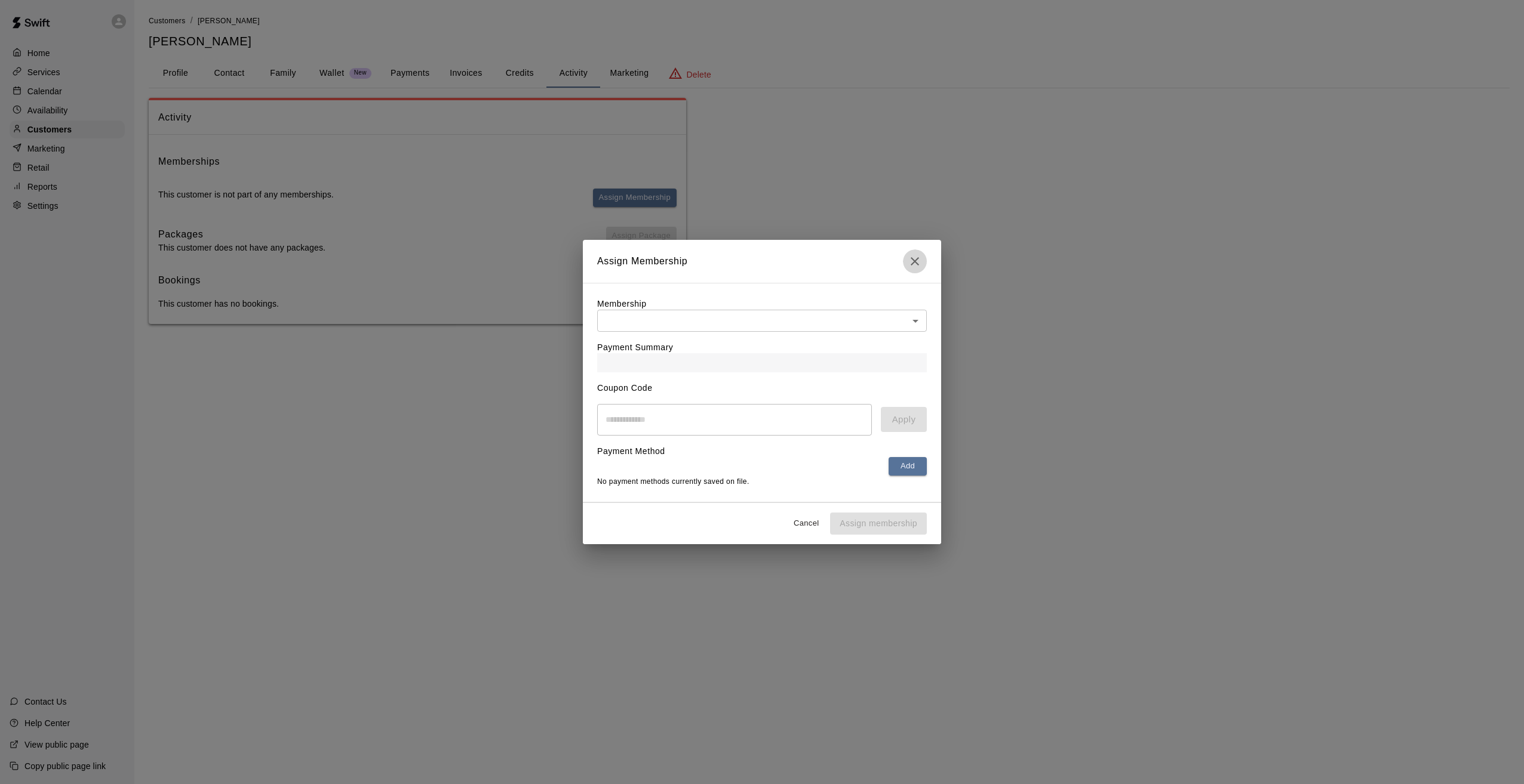
drag, startPoint x: 913, startPoint y: 262, endPoint x: 941, endPoint y: 258, distance: 28.3
click at [915, 259] on icon "Close" at bounding box center [915, 262] width 14 height 14
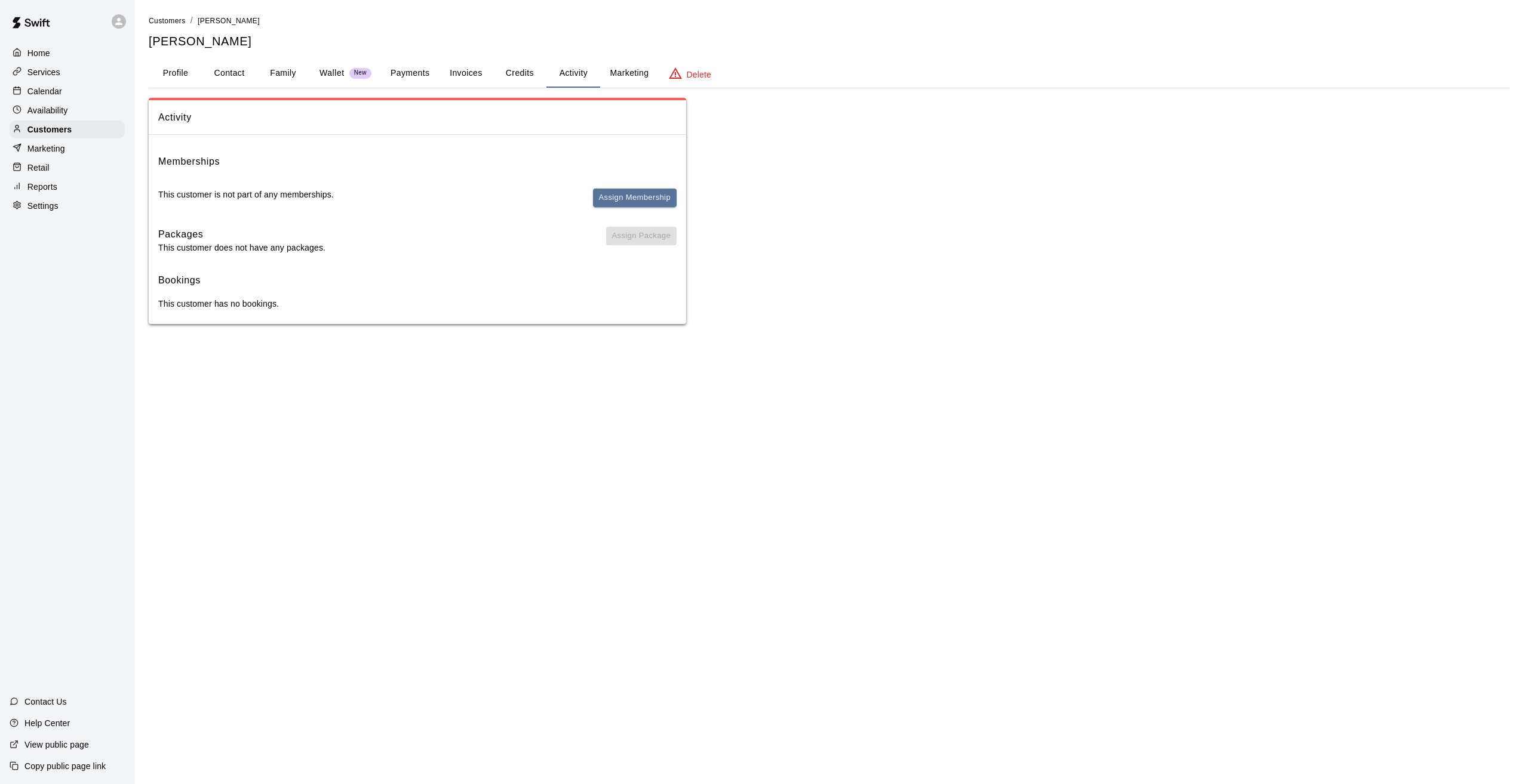
click at [1054, 254] on div "Activity Memberships This customer is not part of any memberships. Assign Membe…" at bounding box center [829, 211] width 1361 height 226
click at [460, 75] on button "Invoices" at bounding box center [465, 74] width 54 height 28
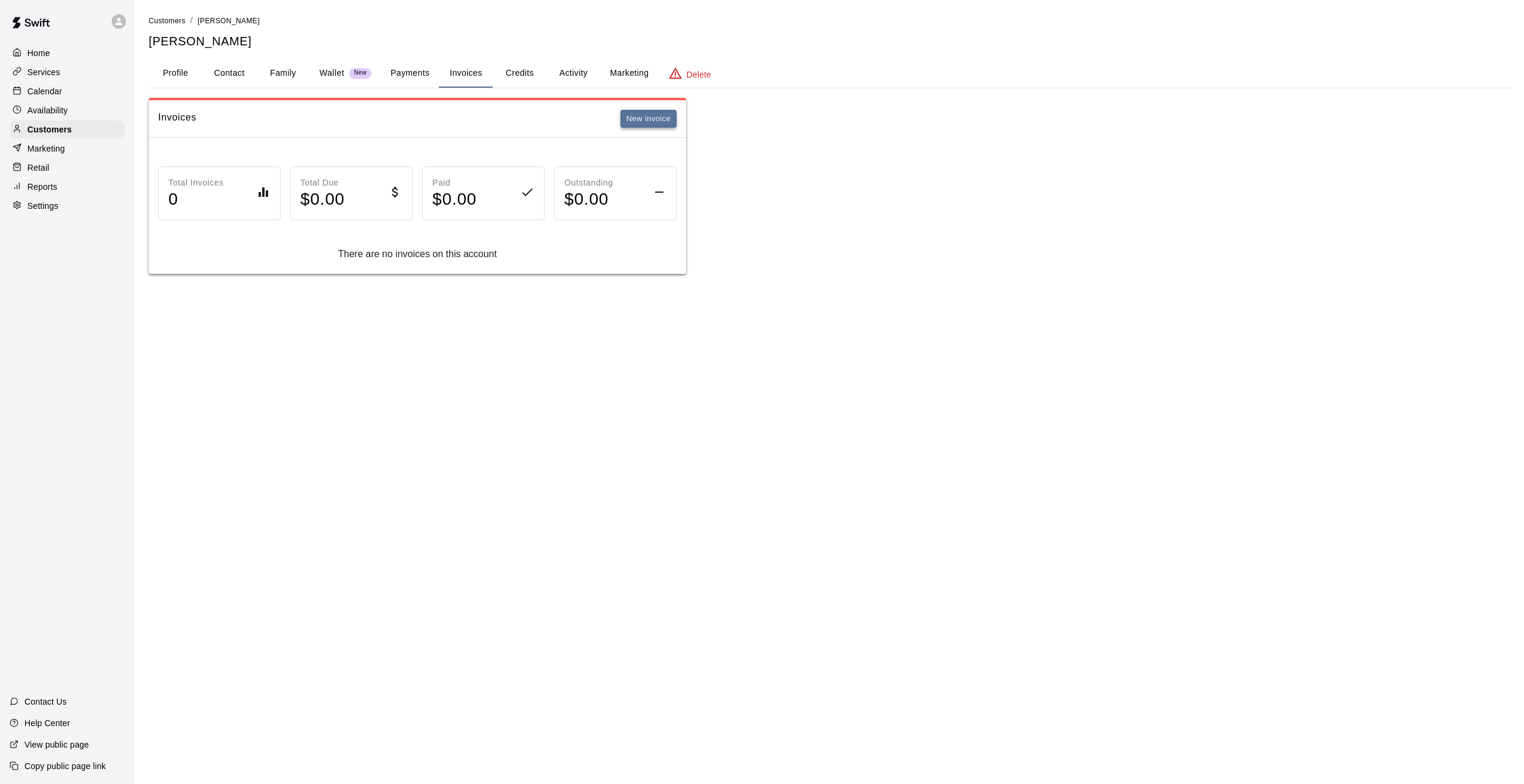
click at [651, 121] on button "New invoice" at bounding box center [648, 119] width 56 height 19
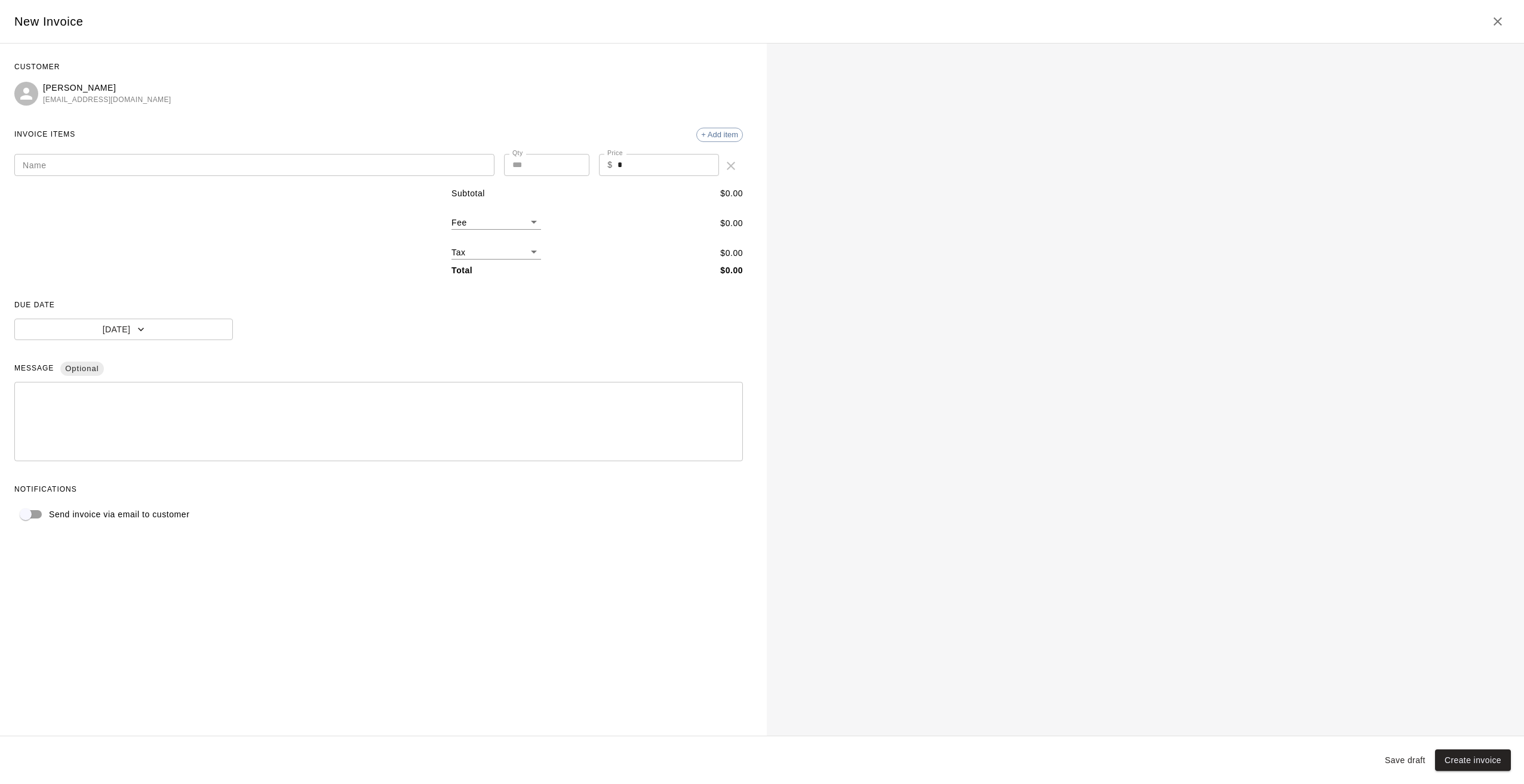
click at [123, 169] on input "Name" at bounding box center [254, 165] width 480 height 22
type input "**********"
click at [538, 169] on div "**********" at bounding box center [379, 165] width 729 height 24
type input "***"
drag, startPoint x: 141, startPoint y: 165, endPoint x: 0, endPoint y: 169, distance: 141.1
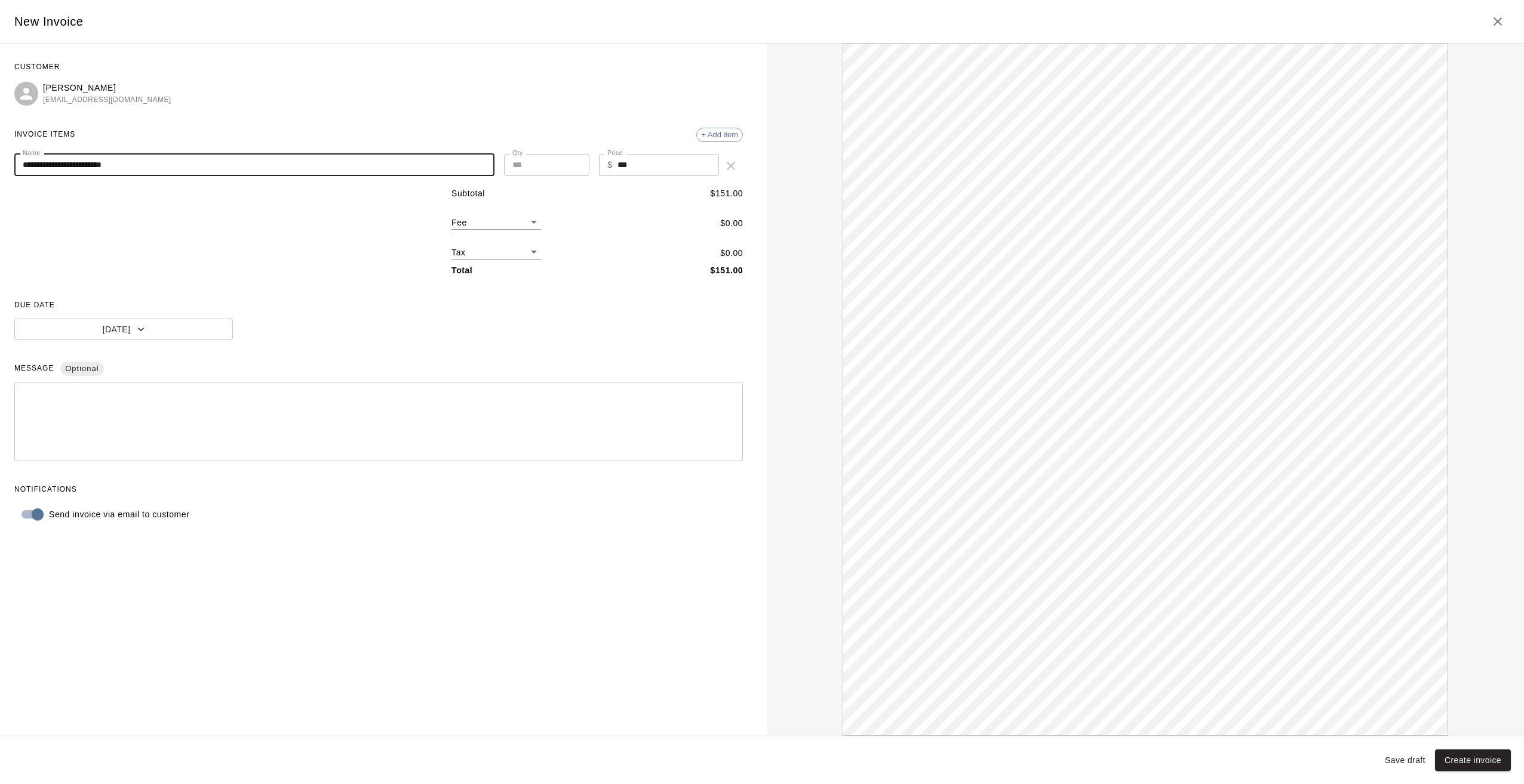
click at [0, 169] on html "**********" at bounding box center [762, 149] width 1524 height 298
drag, startPoint x: 362, startPoint y: 688, endPoint x: 170, endPoint y: 412, distance: 336.2
click at [360, 683] on div "**********" at bounding box center [379, 389] width 757 height 692
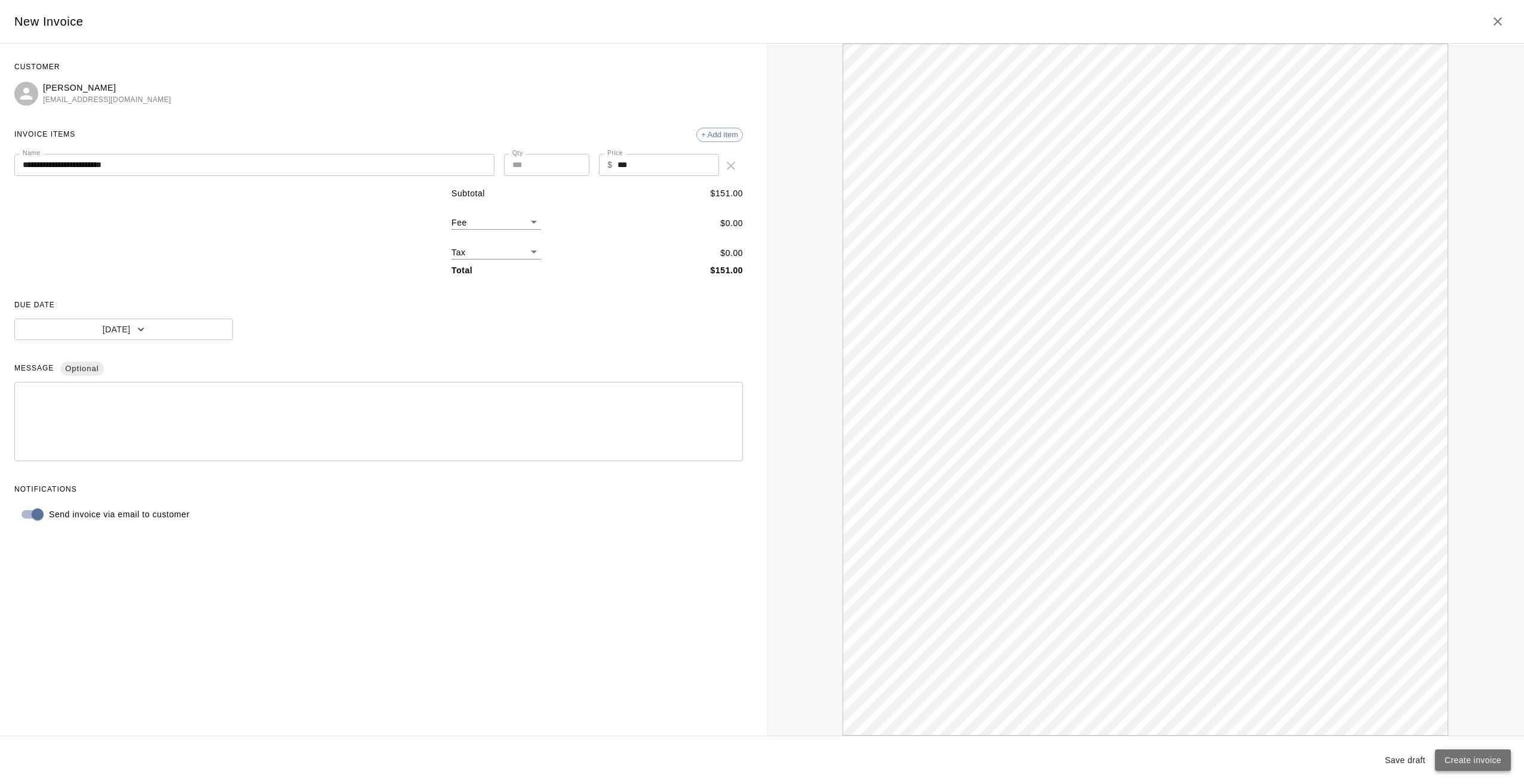
click at [1479, 756] on button "Create invoice" at bounding box center [1472, 761] width 76 height 22
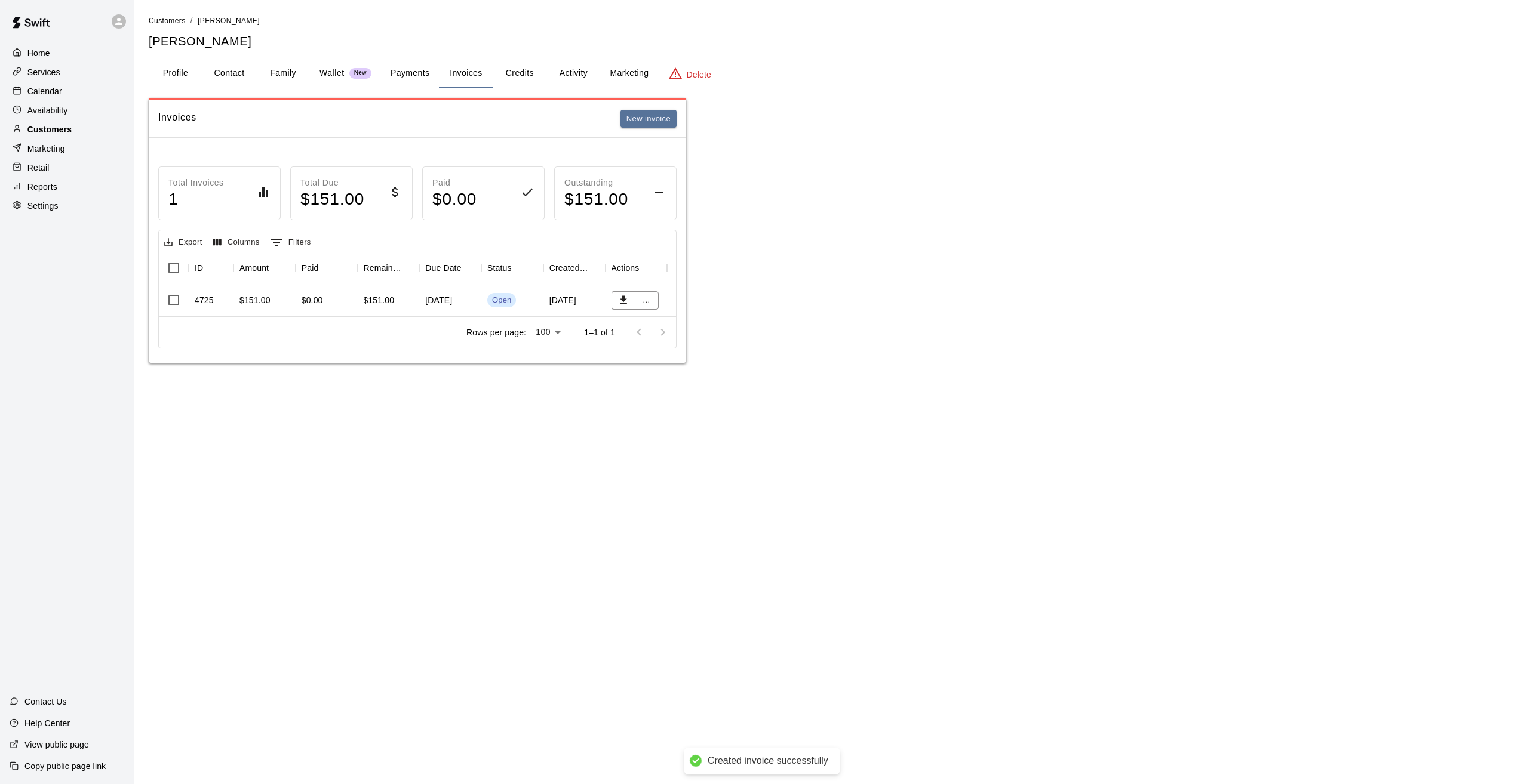
click at [43, 129] on p "Customers" at bounding box center [50, 129] width 44 height 12
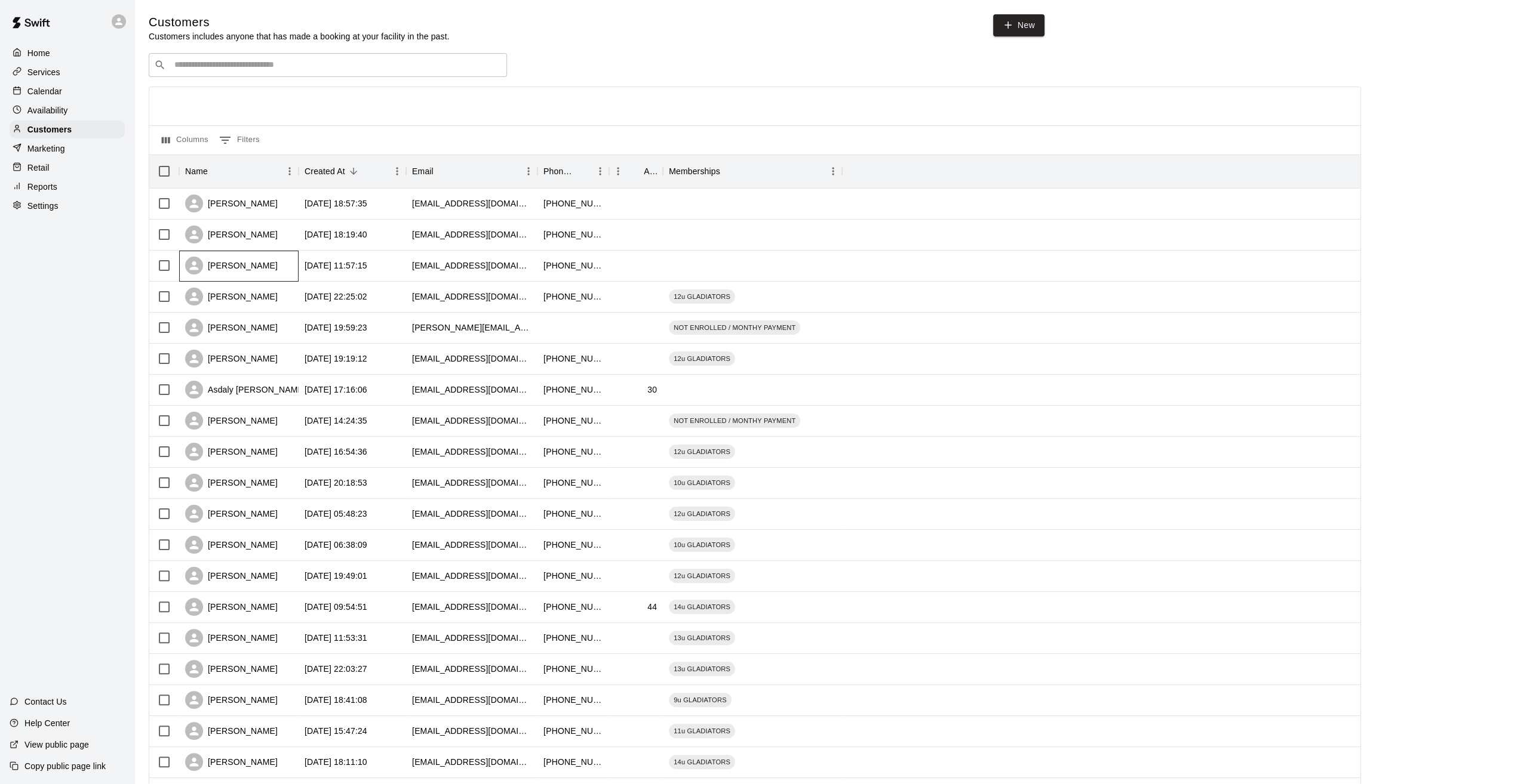
click at [252, 266] on div "[PERSON_NAME]" at bounding box center [231, 265] width 92 height 18
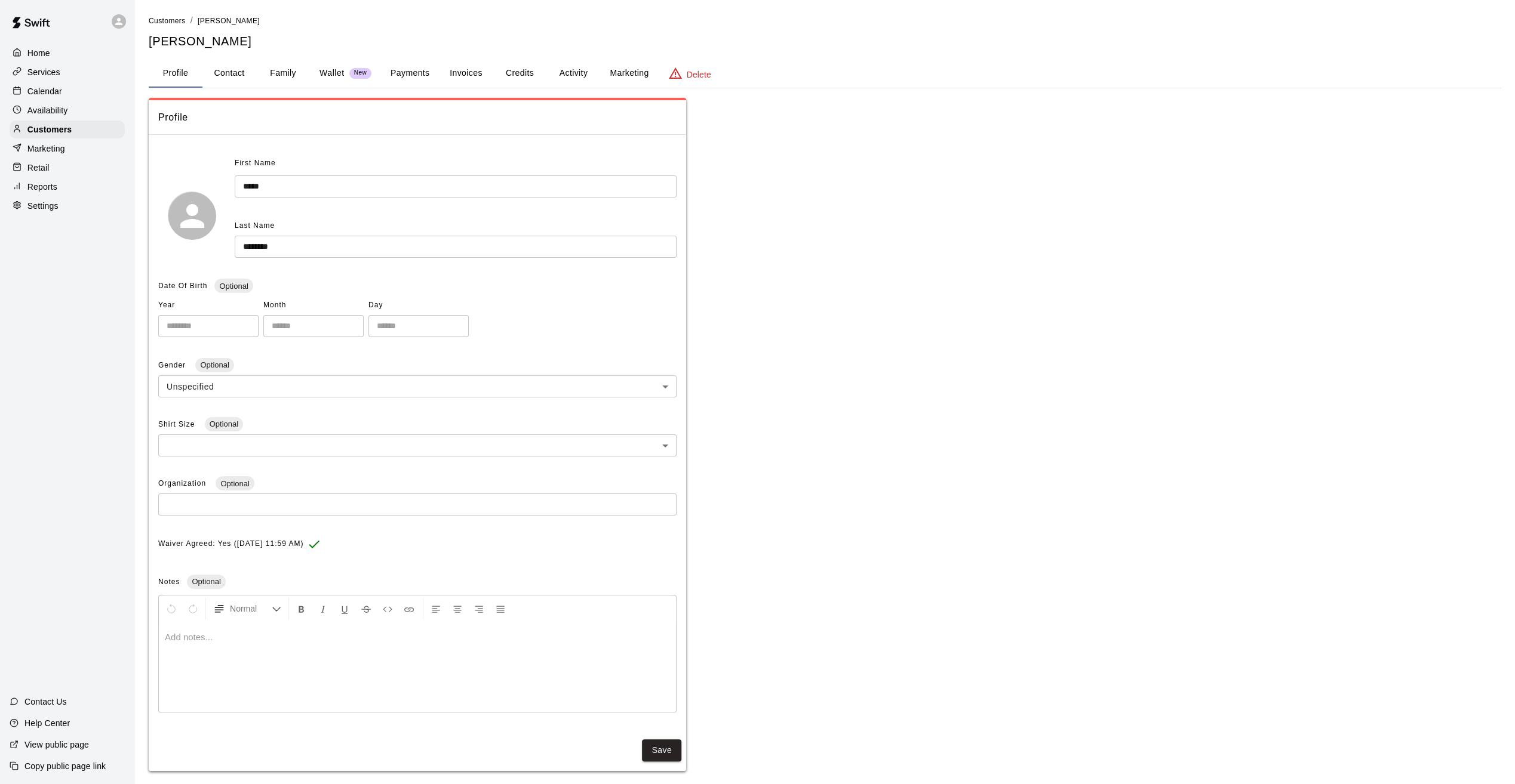
click at [475, 72] on button "Invoices" at bounding box center [465, 74] width 54 height 28
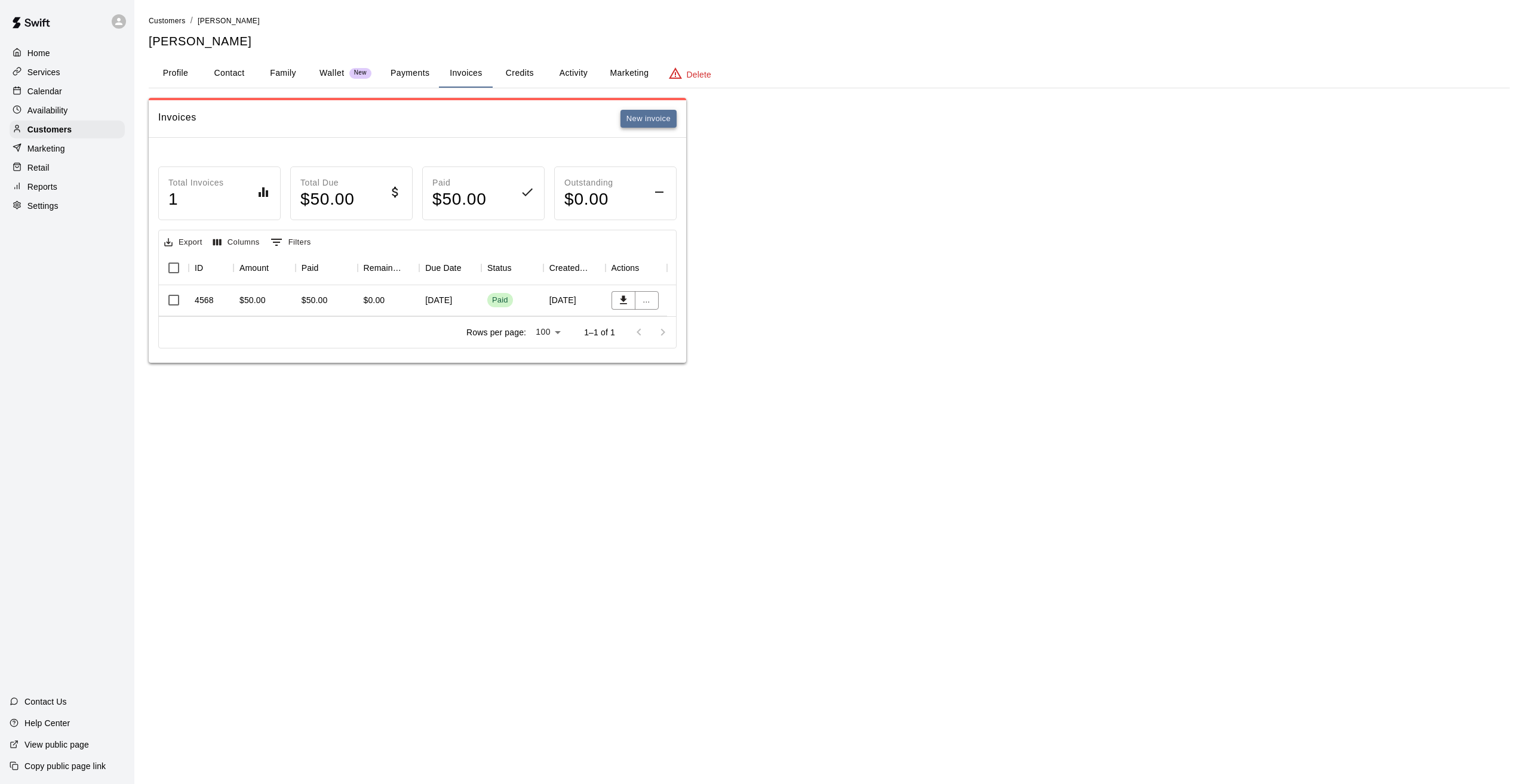
click at [653, 118] on button "New invoice" at bounding box center [648, 119] width 56 height 19
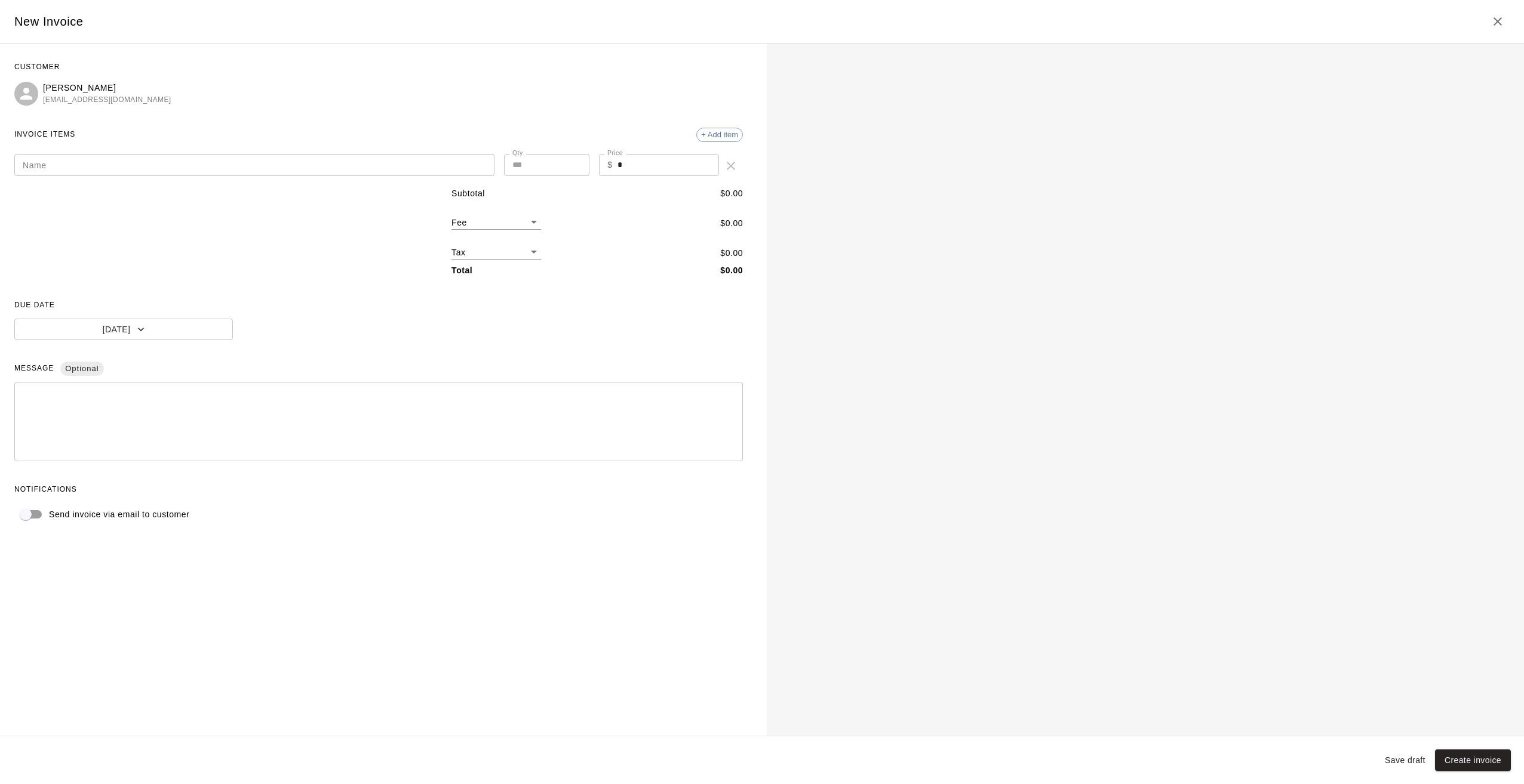
click at [183, 161] on input "Name" at bounding box center [254, 165] width 480 height 22
paste input "**********"
type input "**********"
drag, startPoint x: 557, startPoint y: 155, endPoint x: 550, endPoint y: 156, distance: 7.1
click at [550, 156] on div "**********" at bounding box center [379, 165] width 729 height 24
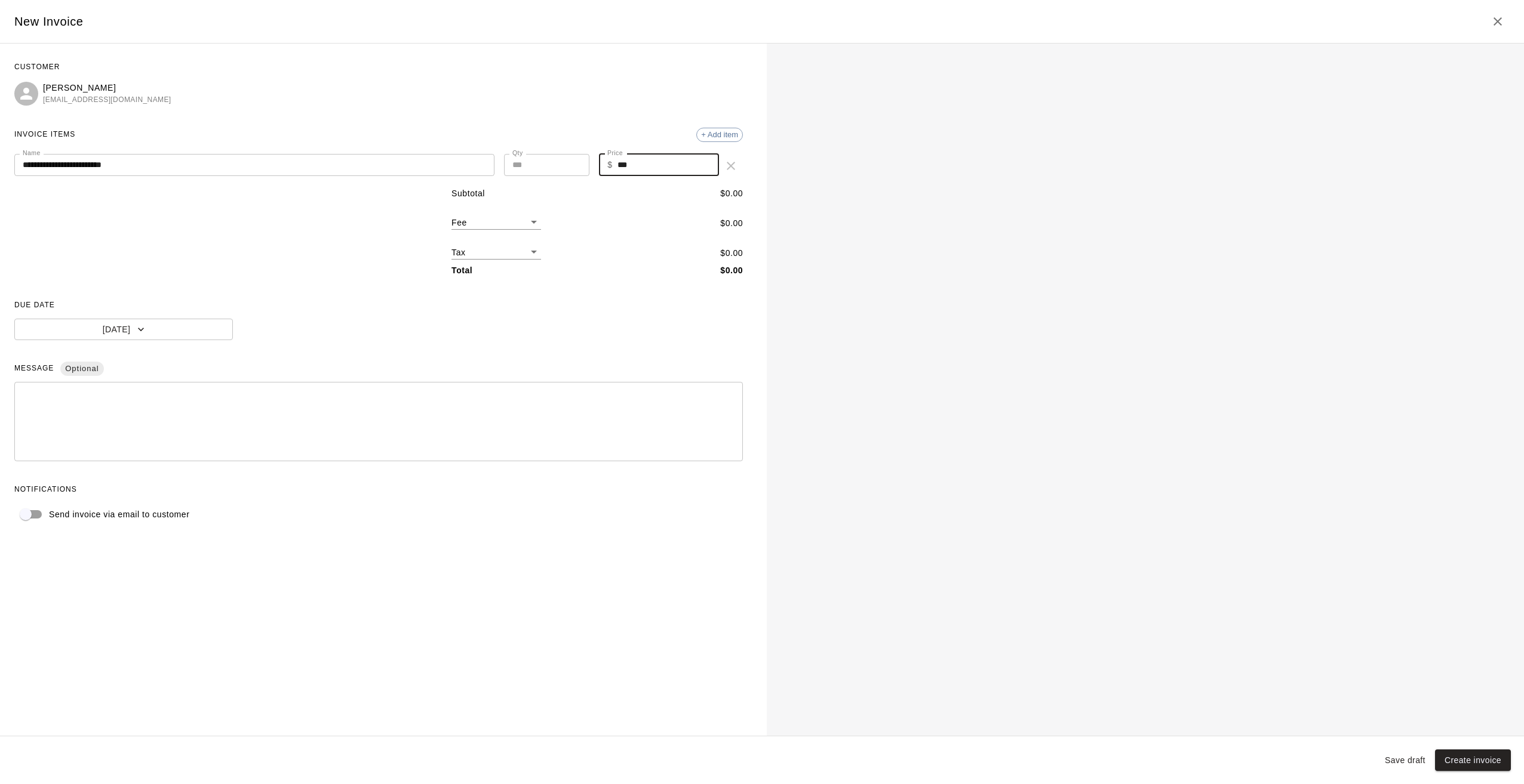
type input "***"
drag, startPoint x: 334, startPoint y: 581, endPoint x: 793, endPoint y: 606, distance: 459.7
click at [337, 581] on div "**********" at bounding box center [379, 389] width 757 height 692
click at [1479, 754] on button "Create invoice" at bounding box center [1472, 761] width 76 height 22
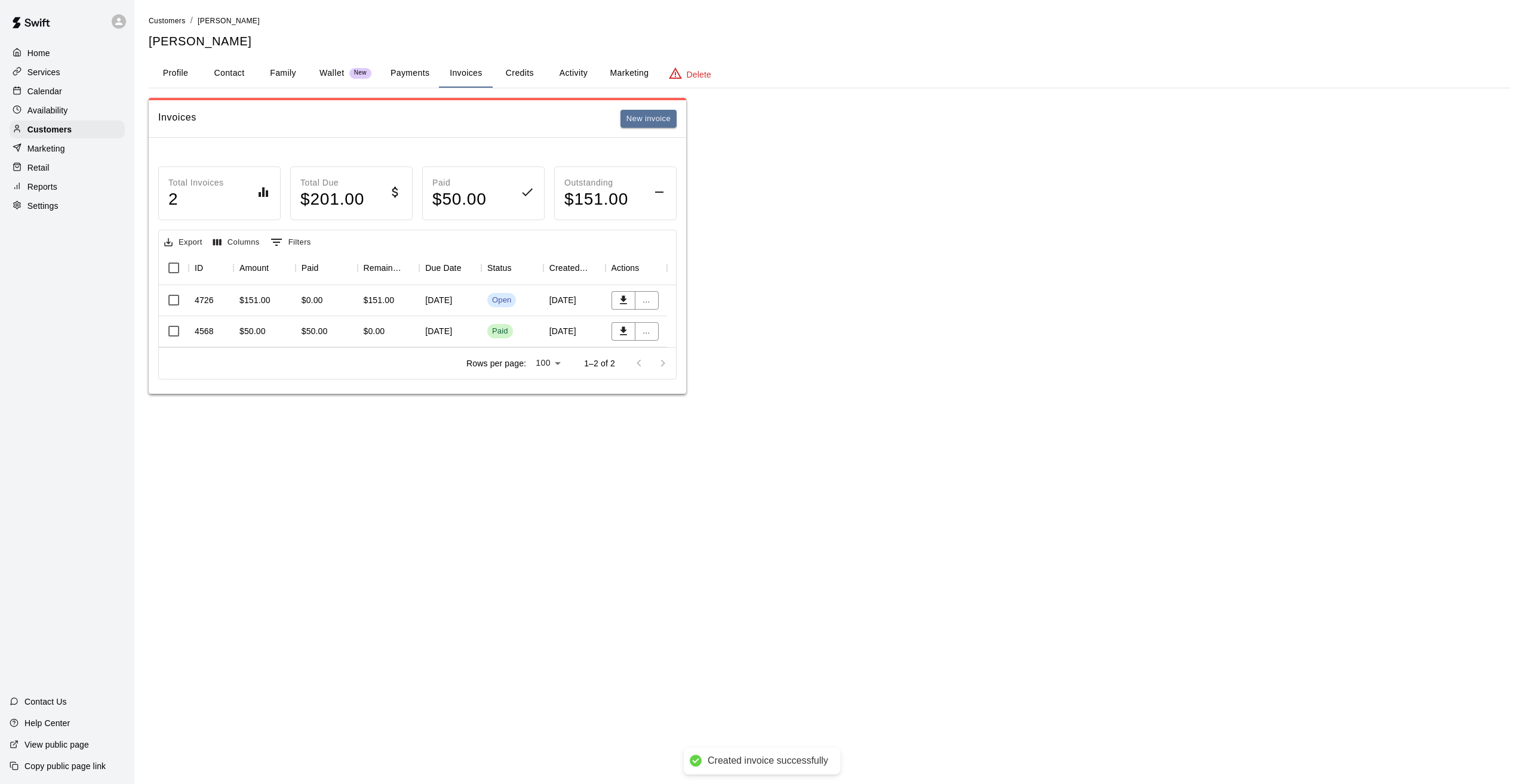
click at [1226, 418] on html "Created invoice successfully Home Services Calendar Availability Customers Mark…" at bounding box center [762, 209] width 1524 height 418
click at [1276, 418] on html "Home Services Calendar Availability Customers Marketing Retail Reports Settings…" at bounding box center [762, 209] width 1524 height 418
drag, startPoint x: 1276, startPoint y: 548, endPoint x: 1272, endPoint y: 558, distance: 10.8
click at [1273, 418] on html "Home Services Calendar Availability Customers Marketing Retail Reports Settings…" at bounding box center [762, 209] width 1524 height 418
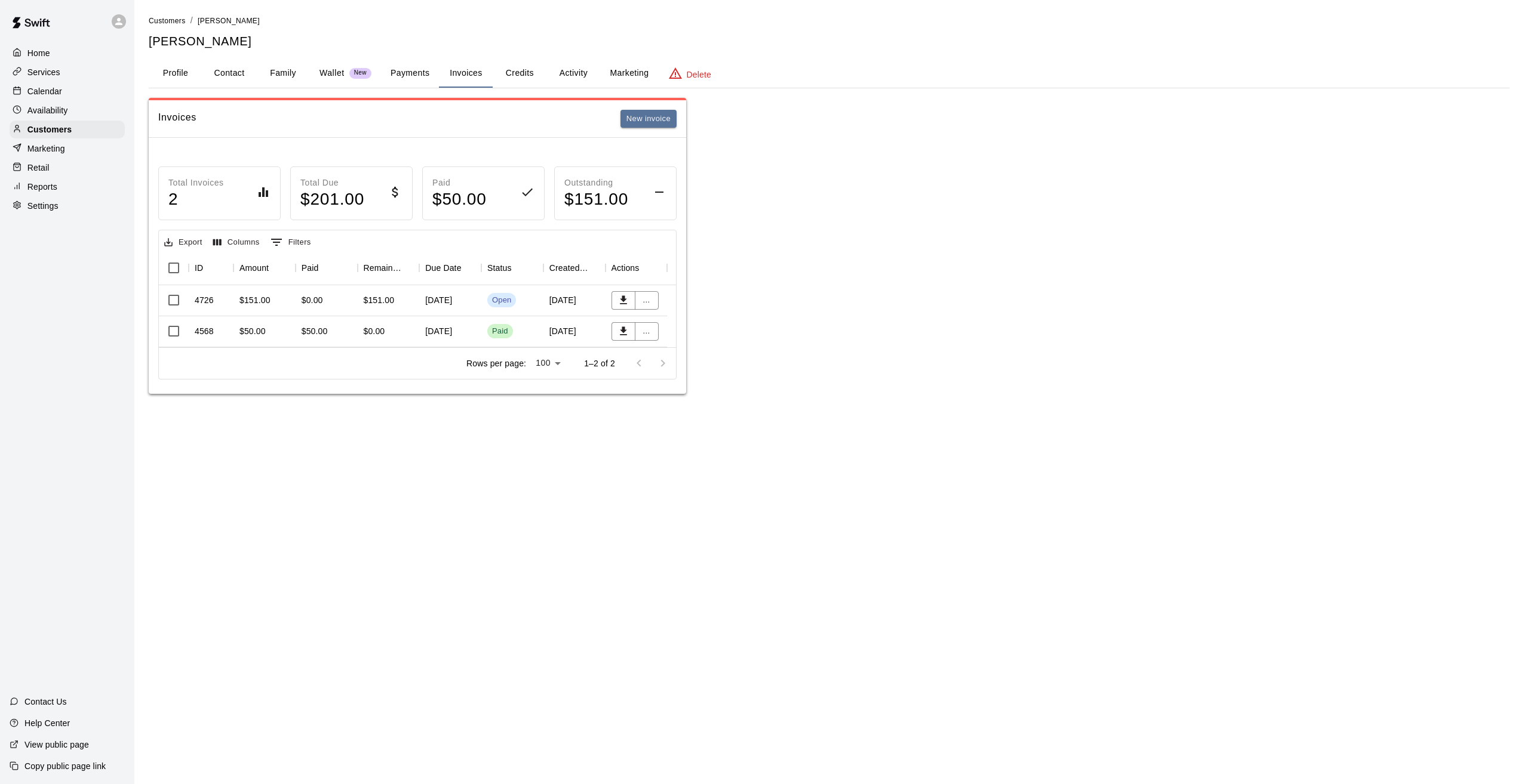
click at [1272, 418] on html "Home Services Calendar Availability Customers Marketing Retail Reports Settings…" at bounding box center [762, 209] width 1524 height 418
drag, startPoint x: 1274, startPoint y: 568, endPoint x: 1260, endPoint y: 573, distance: 14.9
click at [1274, 418] on html "Home Services Calendar Availability Customers Marketing Retail Reports Settings…" at bounding box center [762, 209] width 1524 height 418
click at [738, 418] on html "Home Services Calendar Availability Customers Marketing Retail Reports Settings…" at bounding box center [762, 209] width 1524 height 418
drag, startPoint x: 746, startPoint y: 559, endPoint x: 759, endPoint y: 555, distance: 13.6
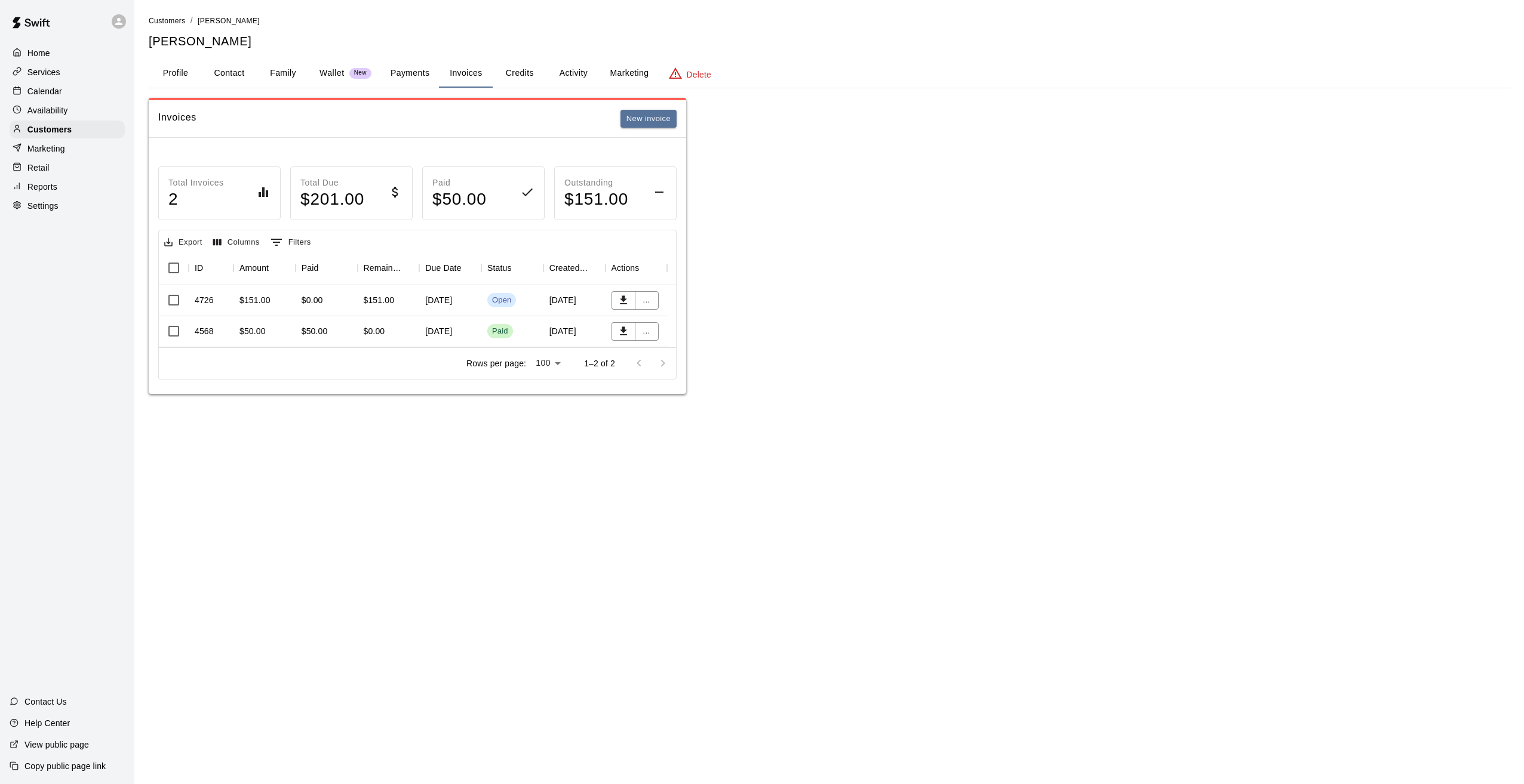
click at [749, 418] on html "Home Services Calendar Availability Customers Marketing Retail Reports Settings…" at bounding box center [762, 209] width 1524 height 418
click at [1347, 418] on html "Home Services Calendar Availability Customers Marketing Retail Reports Settings…" at bounding box center [762, 209] width 1524 height 418
click at [996, 418] on html "Home Services Calendar Availability Customers Marketing Retail Reports Settings…" at bounding box center [762, 209] width 1524 height 418
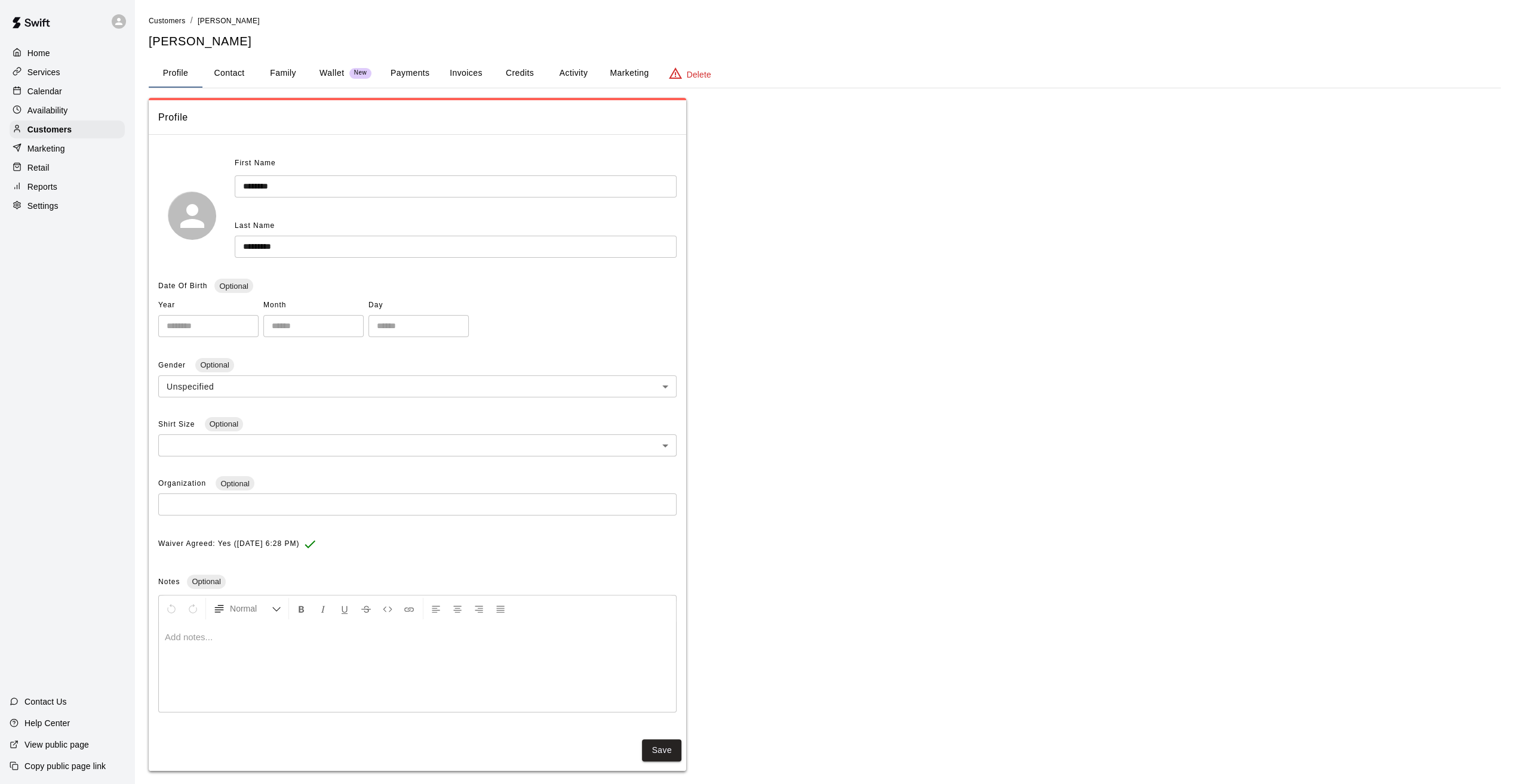
click at [472, 75] on button "Invoices" at bounding box center [465, 74] width 54 height 28
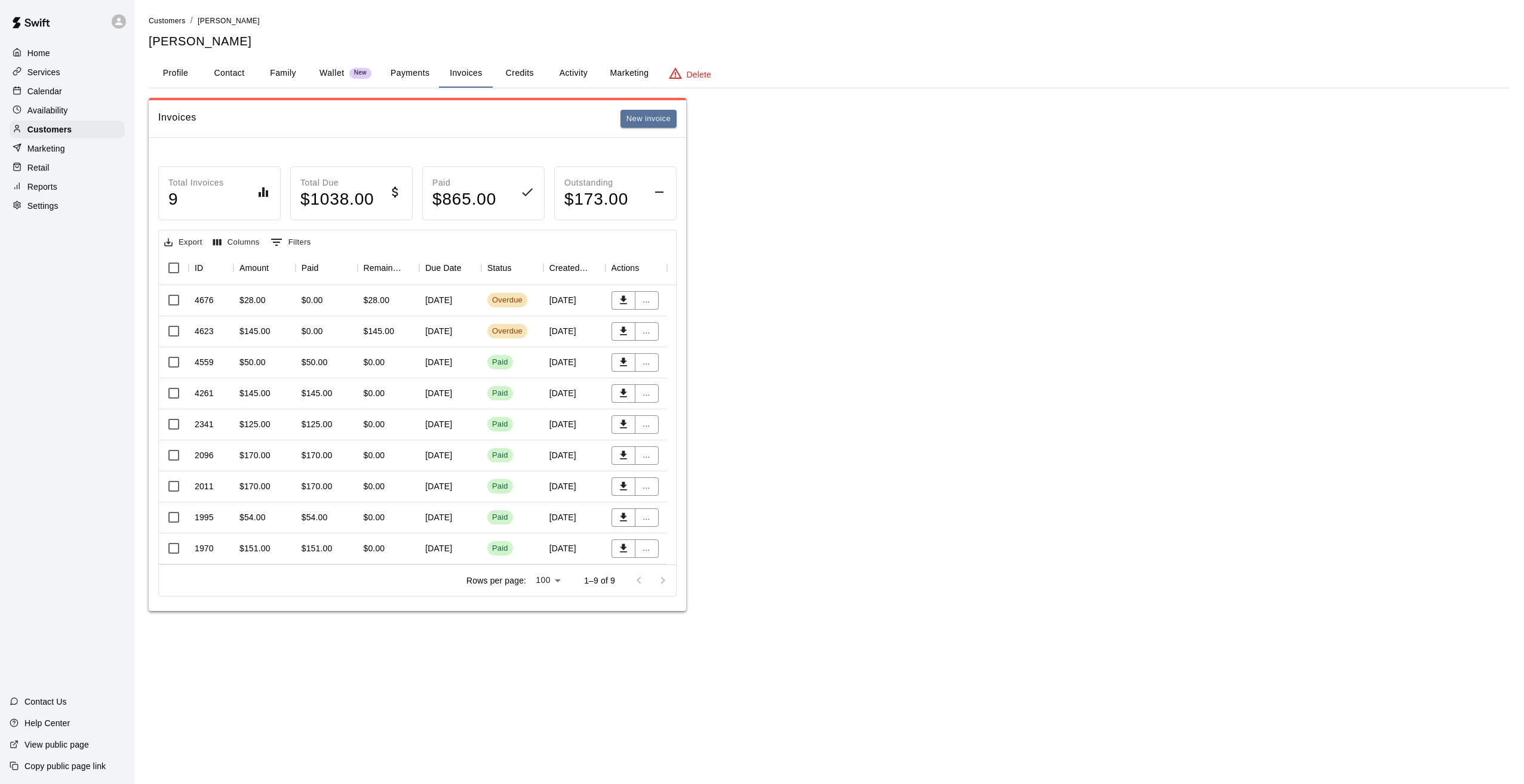
click at [650, 309] on div "..." at bounding box center [636, 301] width 62 height 31
click at [645, 294] on button "..." at bounding box center [646, 300] width 24 height 19
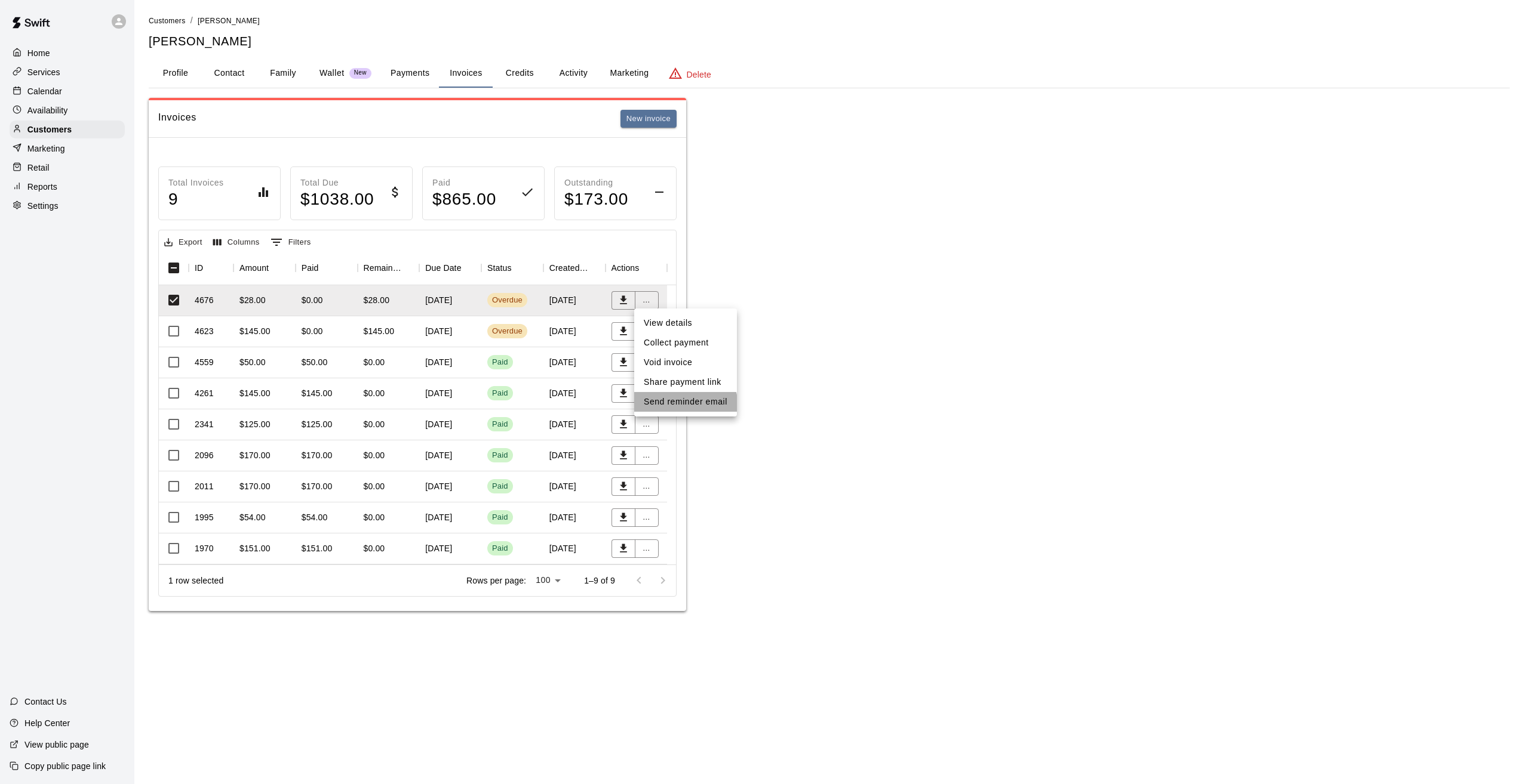
click at [682, 406] on li "Send reminder email" at bounding box center [685, 402] width 103 height 20
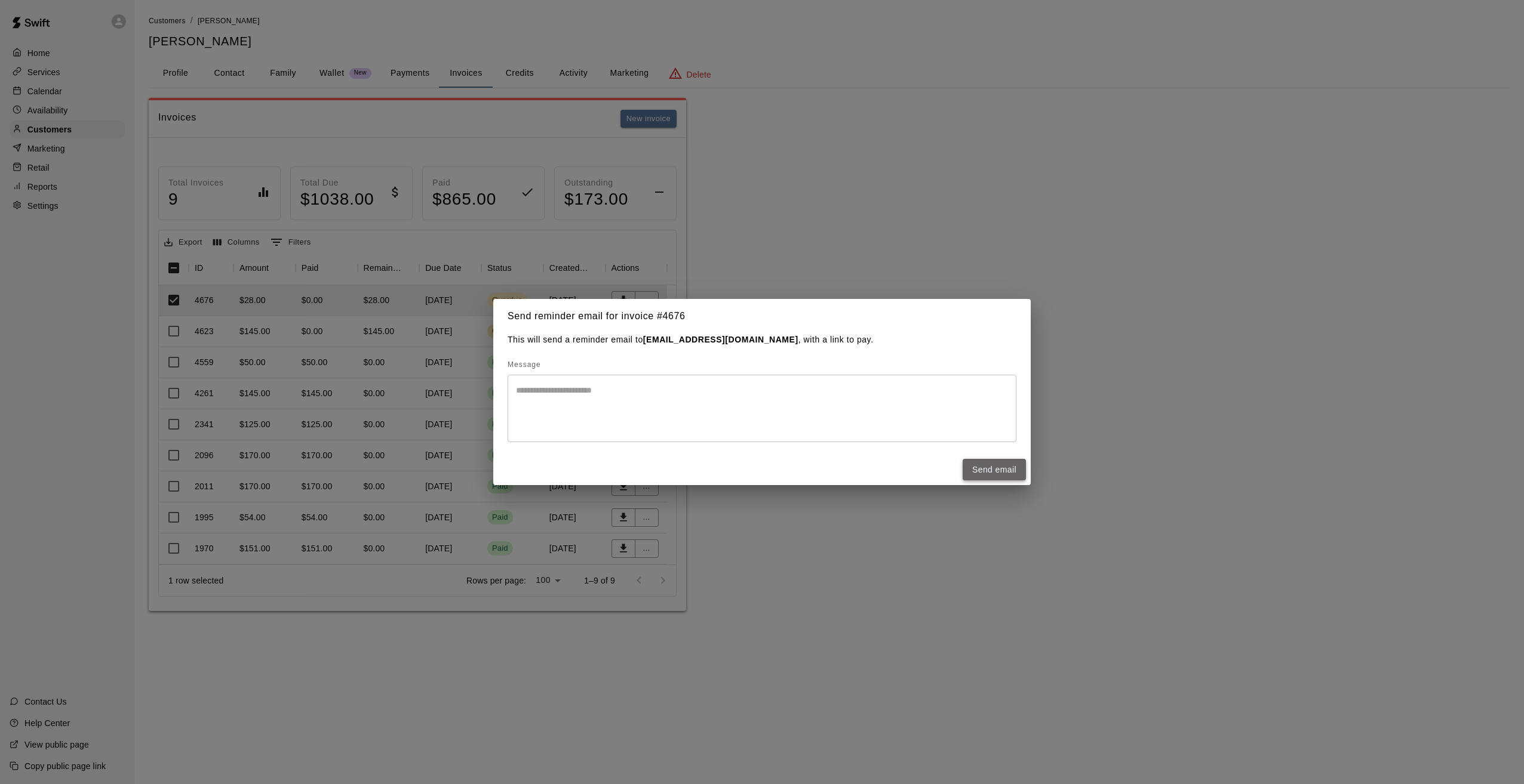
click at [981, 466] on button "Send email" at bounding box center [994, 470] width 63 height 22
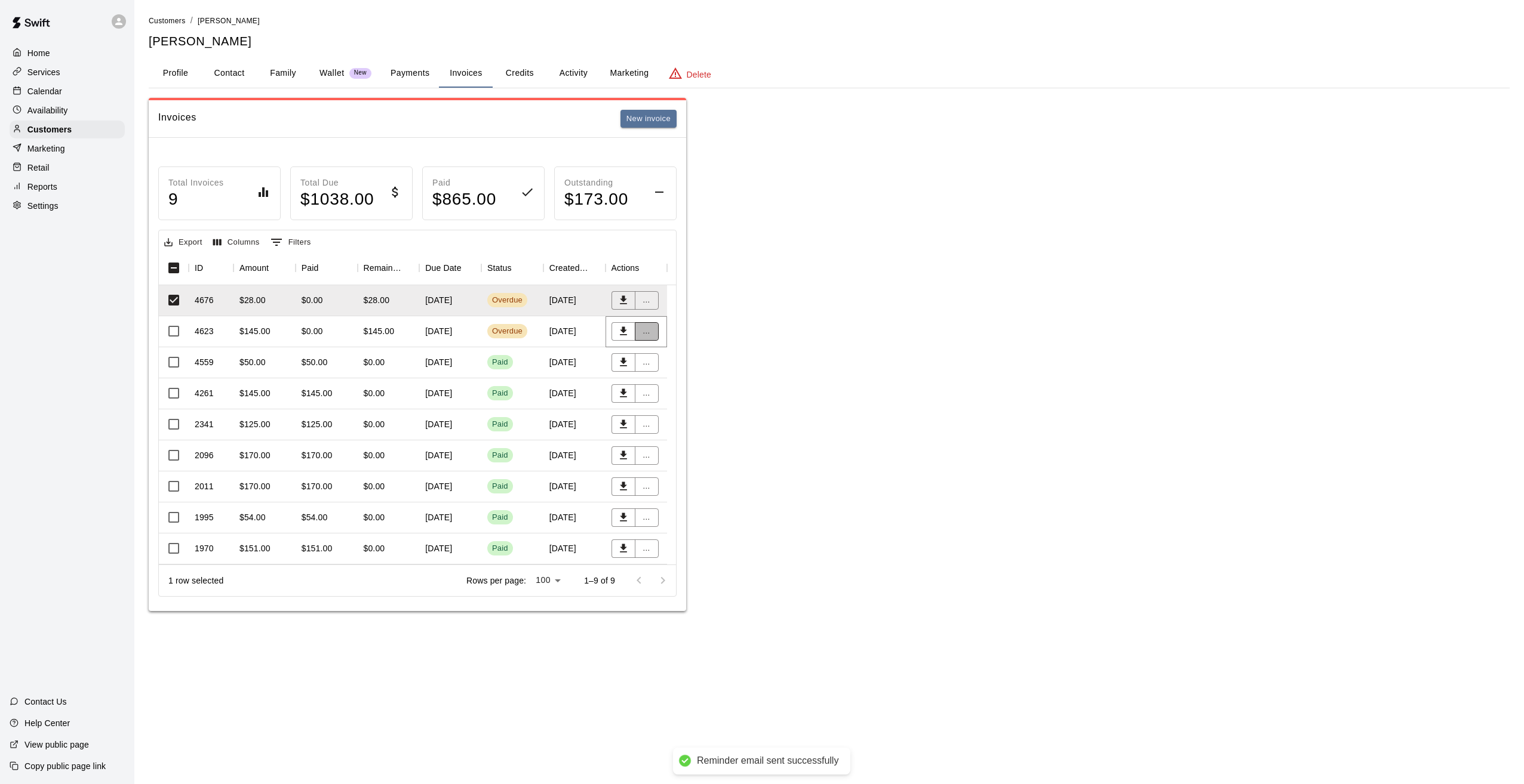
click at [643, 327] on button "..." at bounding box center [646, 331] width 24 height 19
click at [682, 435] on li "Send reminder email" at bounding box center [685, 433] width 103 height 20
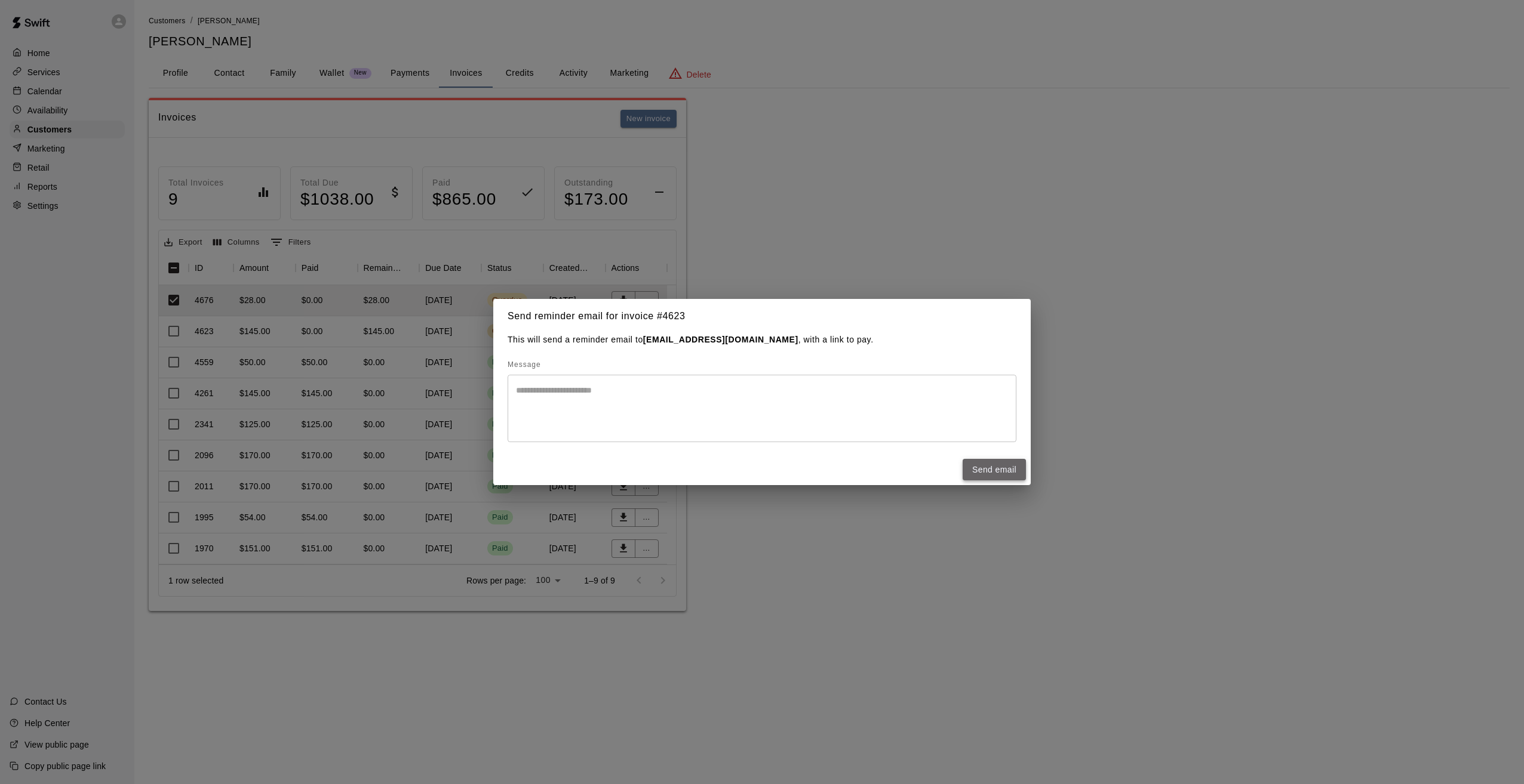
click at [990, 471] on button "Send email" at bounding box center [994, 470] width 63 height 22
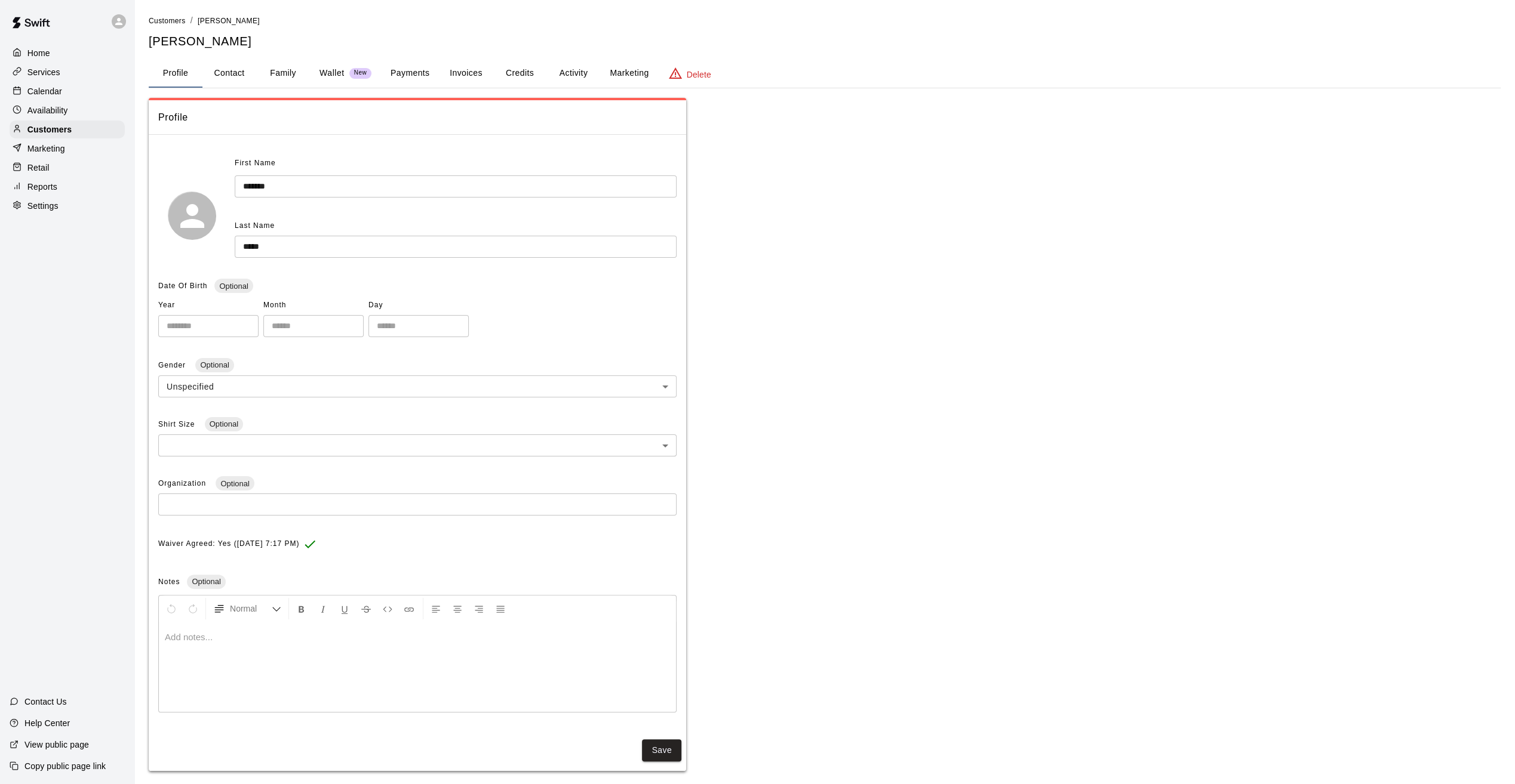
click at [452, 71] on button "Invoices" at bounding box center [465, 74] width 54 height 28
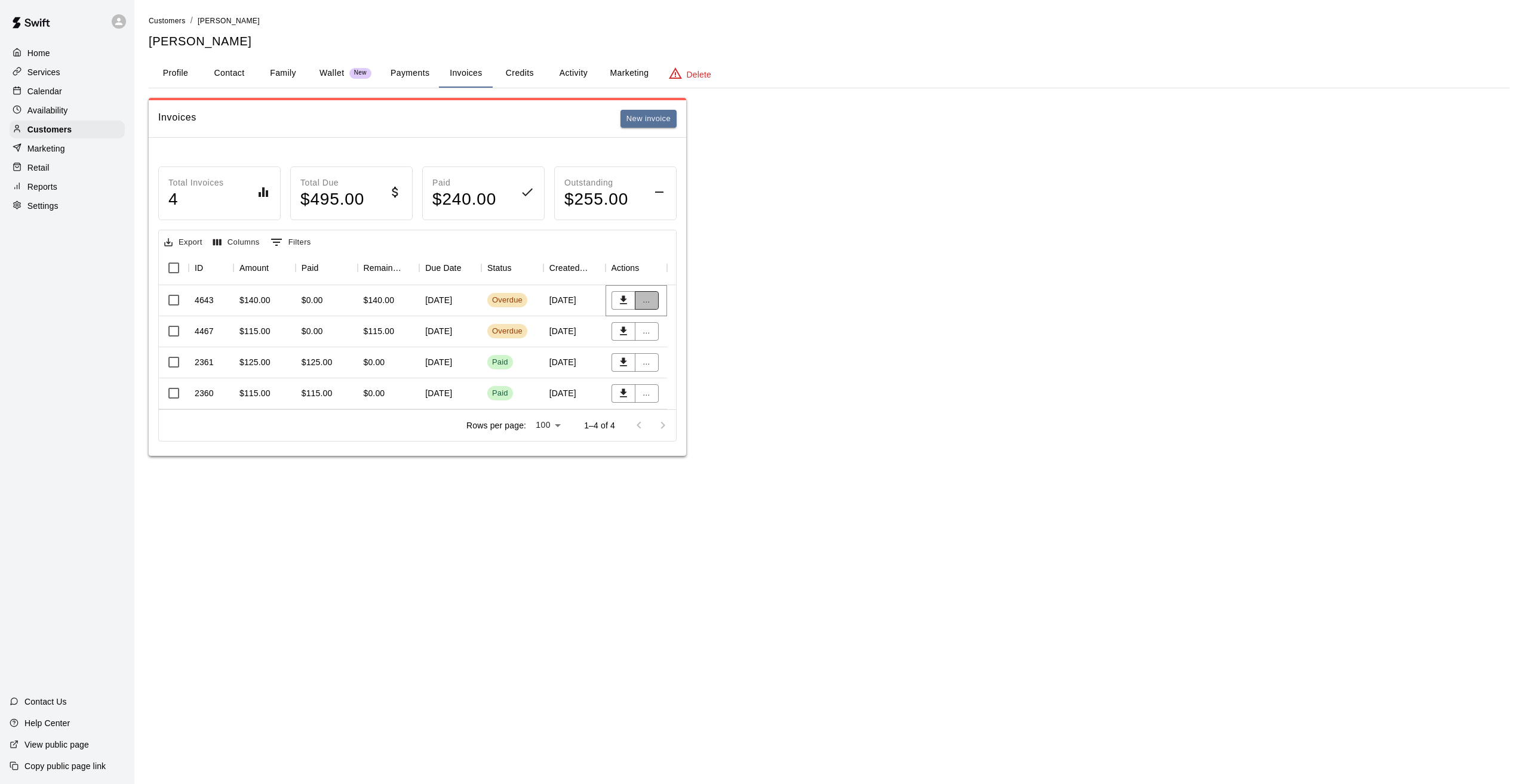
click at [644, 296] on button "..." at bounding box center [646, 300] width 24 height 19
click at [690, 407] on li "Send reminder email" at bounding box center [685, 402] width 103 height 20
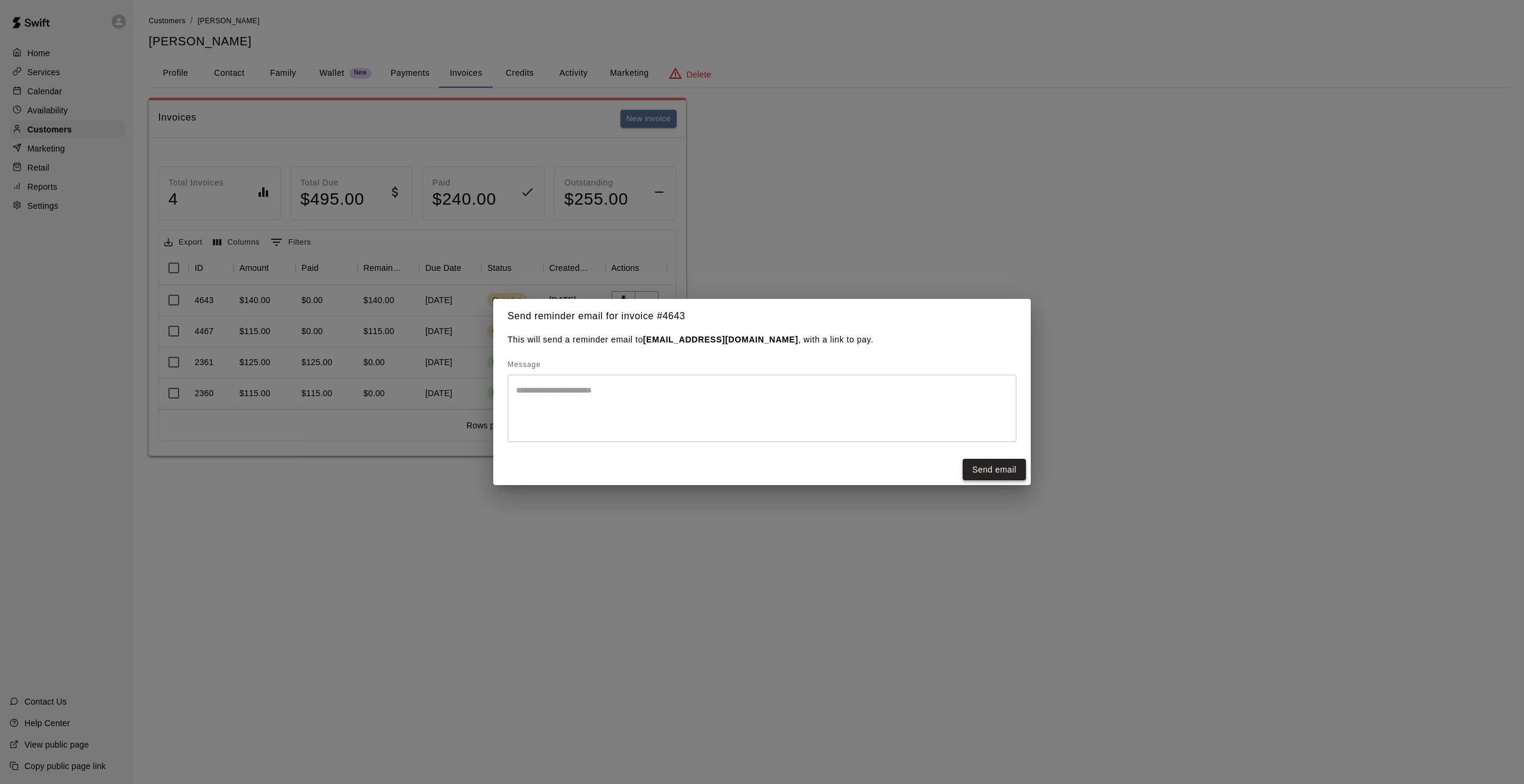
click at [989, 469] on button "Send email" at bounding box center [994, 470] width 63 height 22
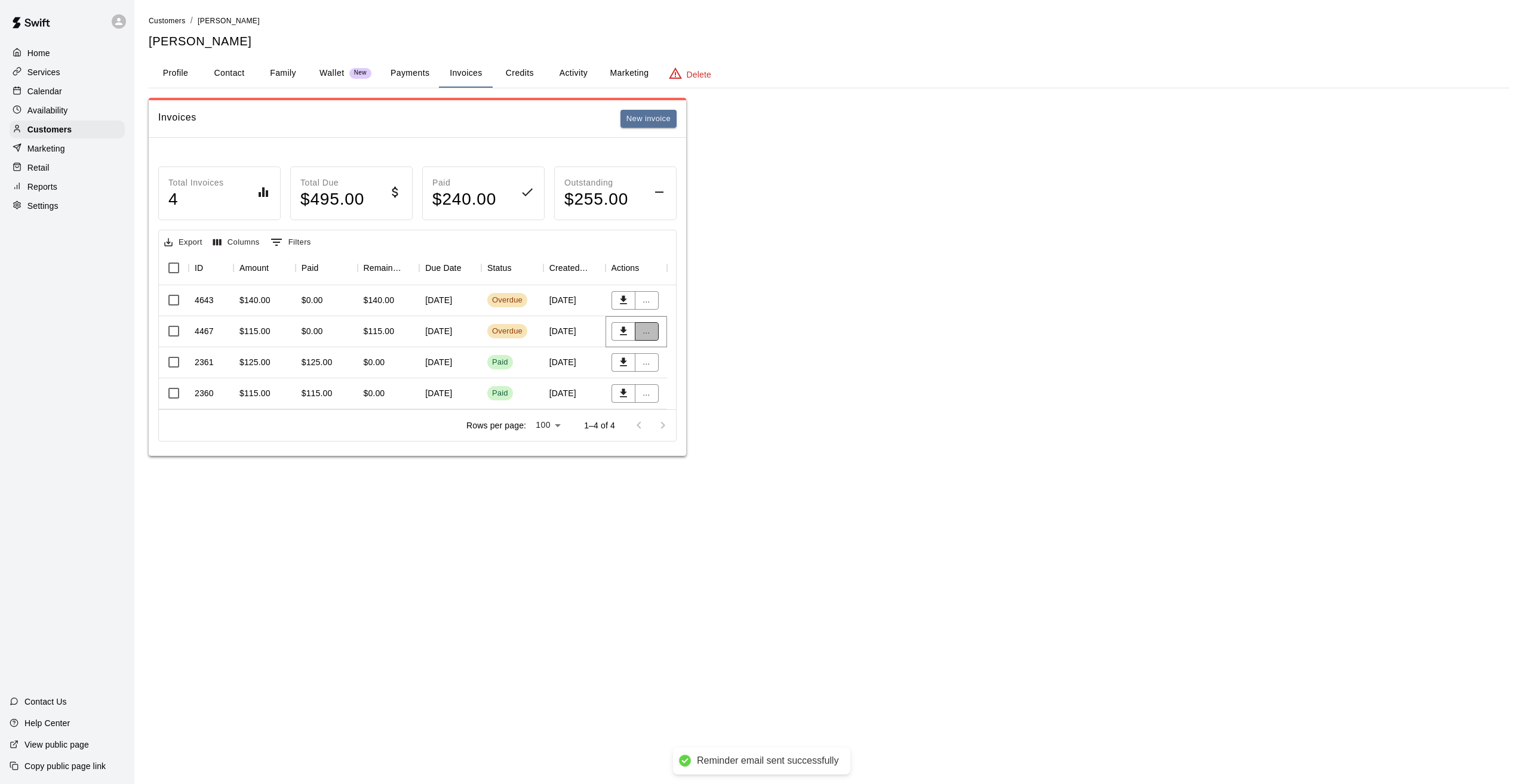
click at [649, 332] on button "..." at bounding box center [646, 331] width 24 height 19
click at [680, 428] on li "Send reminder email" at bounding box center [685, 433] width 103 height 20
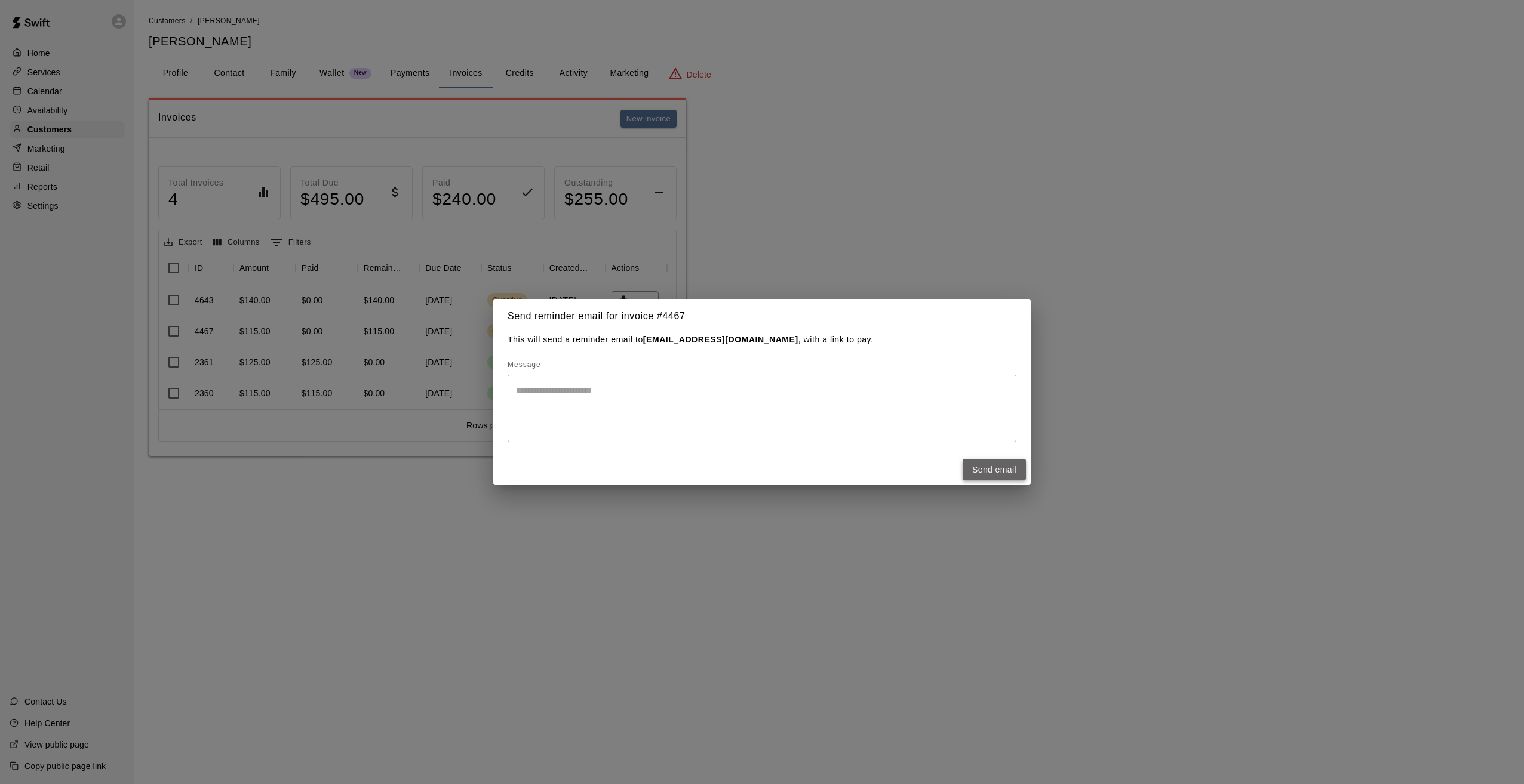
click at [999, 467] on button "Send email" at bounding box center [994, 470] width 63 height 22
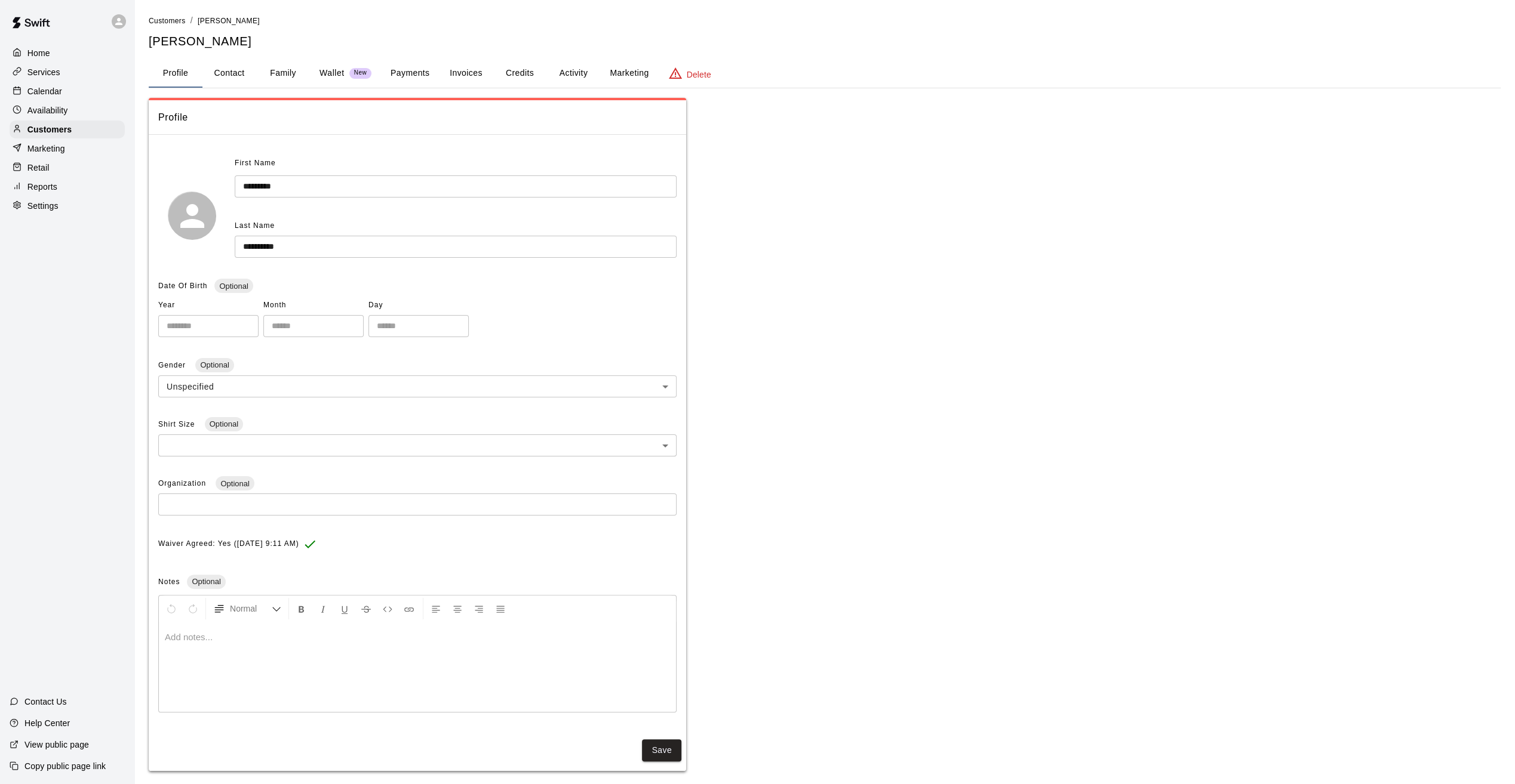
click at [477, 75] on button "Invoices" at bounding box center [465, 74] width 54 height 28
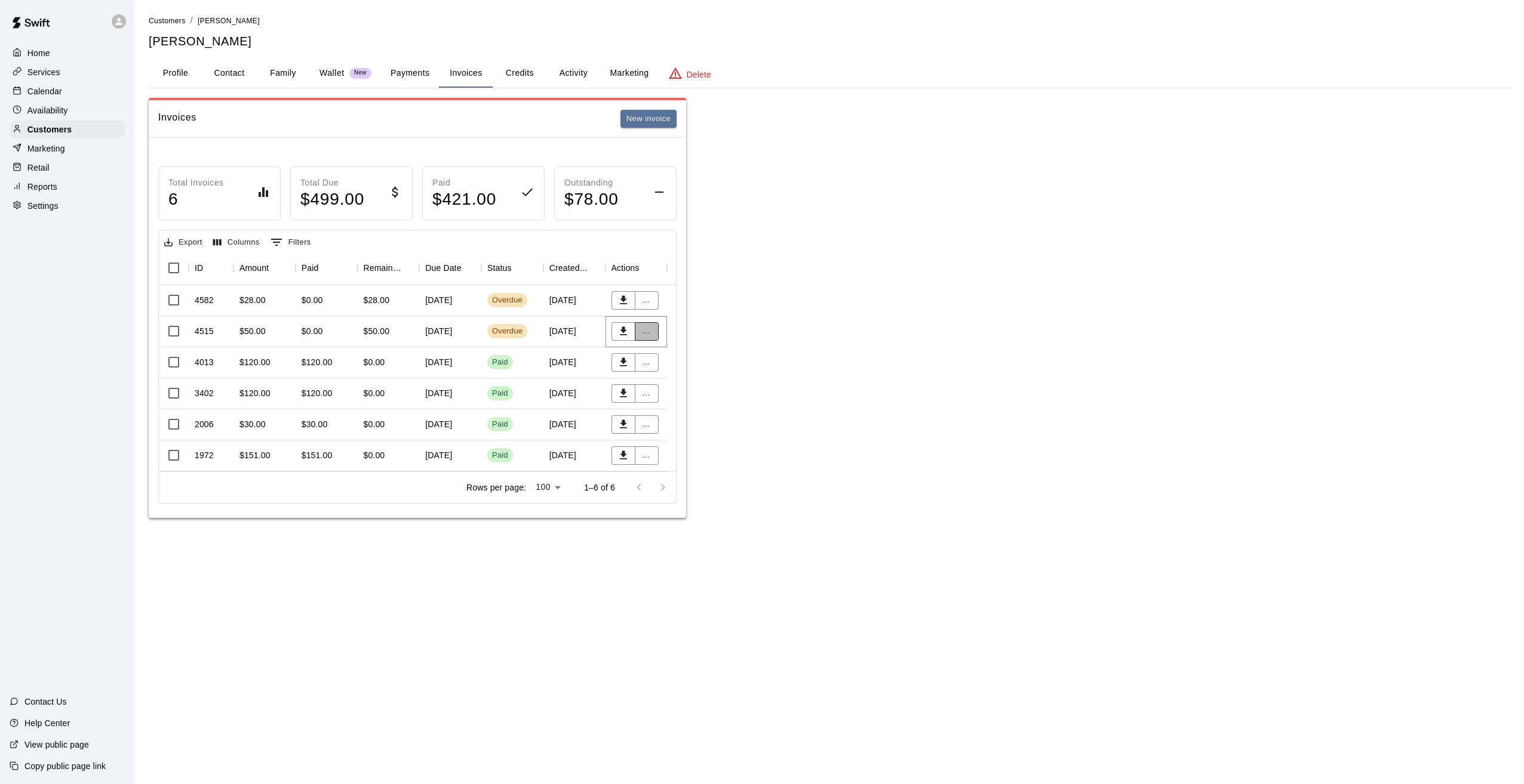
click at [649, 331] on button "..." at bounding box center [646, 331] width 24 height 19
click at [678, 433] on li "Send reminder email" at bounding box center [685, 433] width 103 height 20
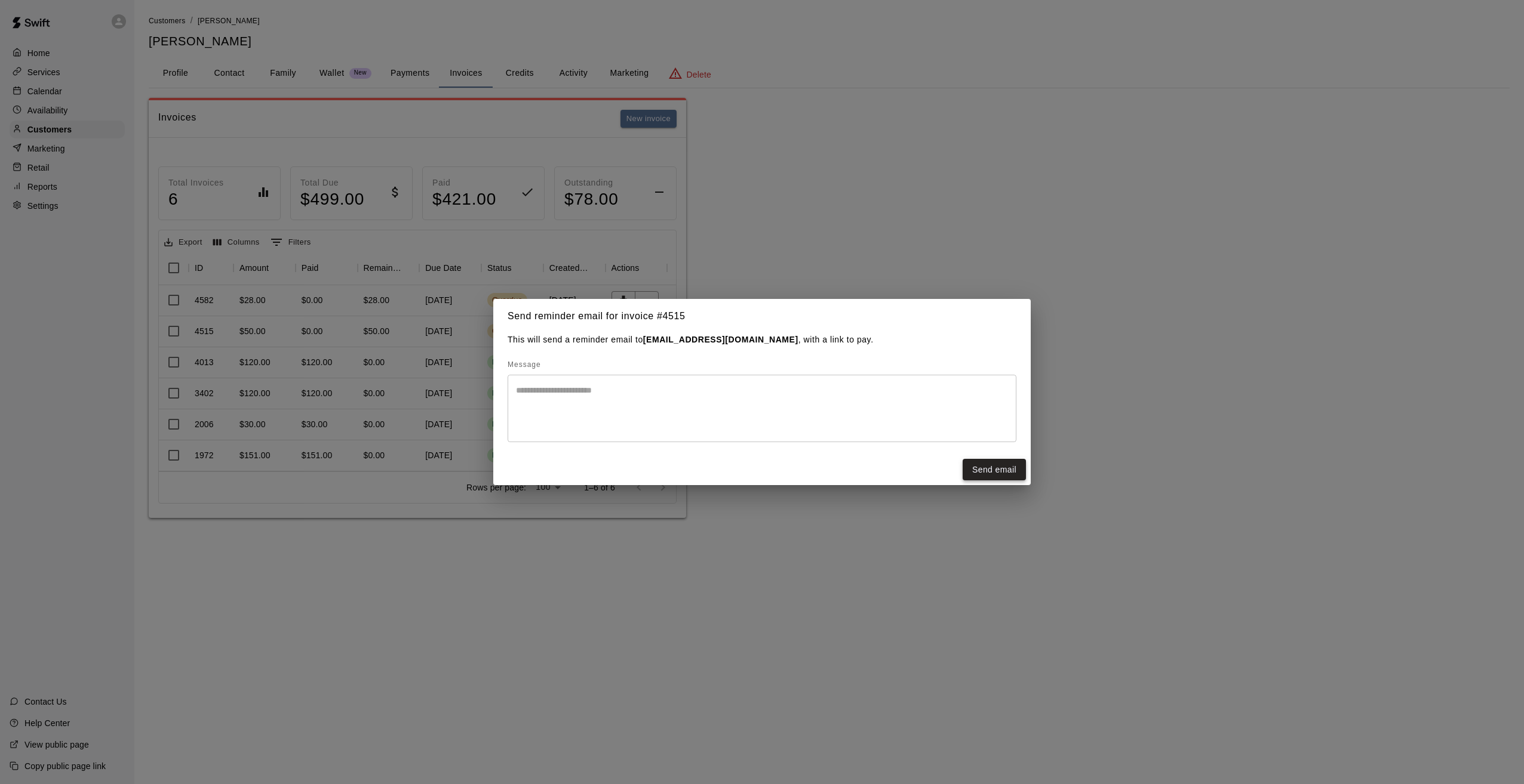
click at [990, 471] on button "Send email" at bounding box center [994, 470] width 63 height 22
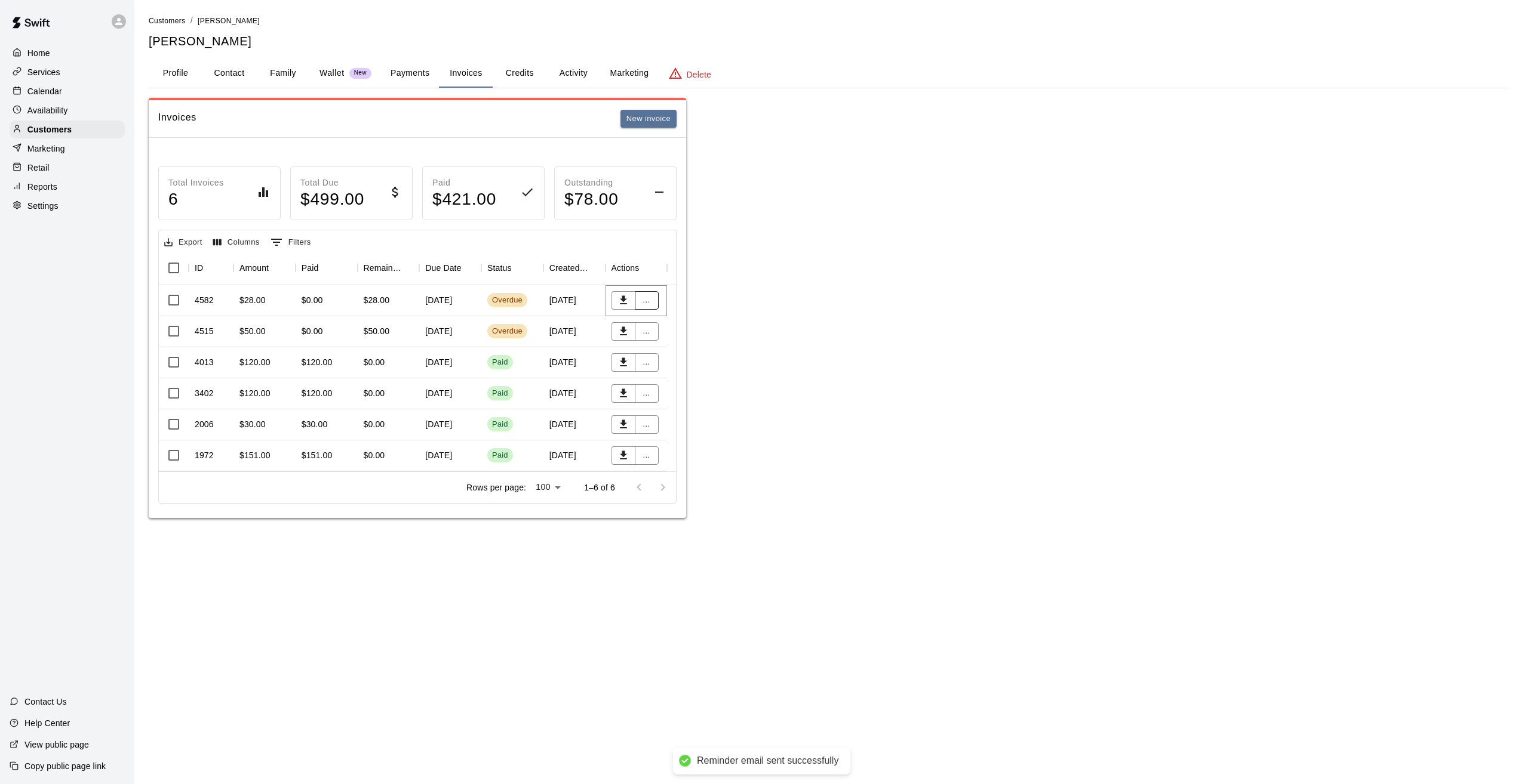
click at [643, 295] on button "..." at bounding box center [646, 300] width 24 height 19
click at [691, 404] on li "Send reminder email" at bounding box center [685, 402] width 103 height 20
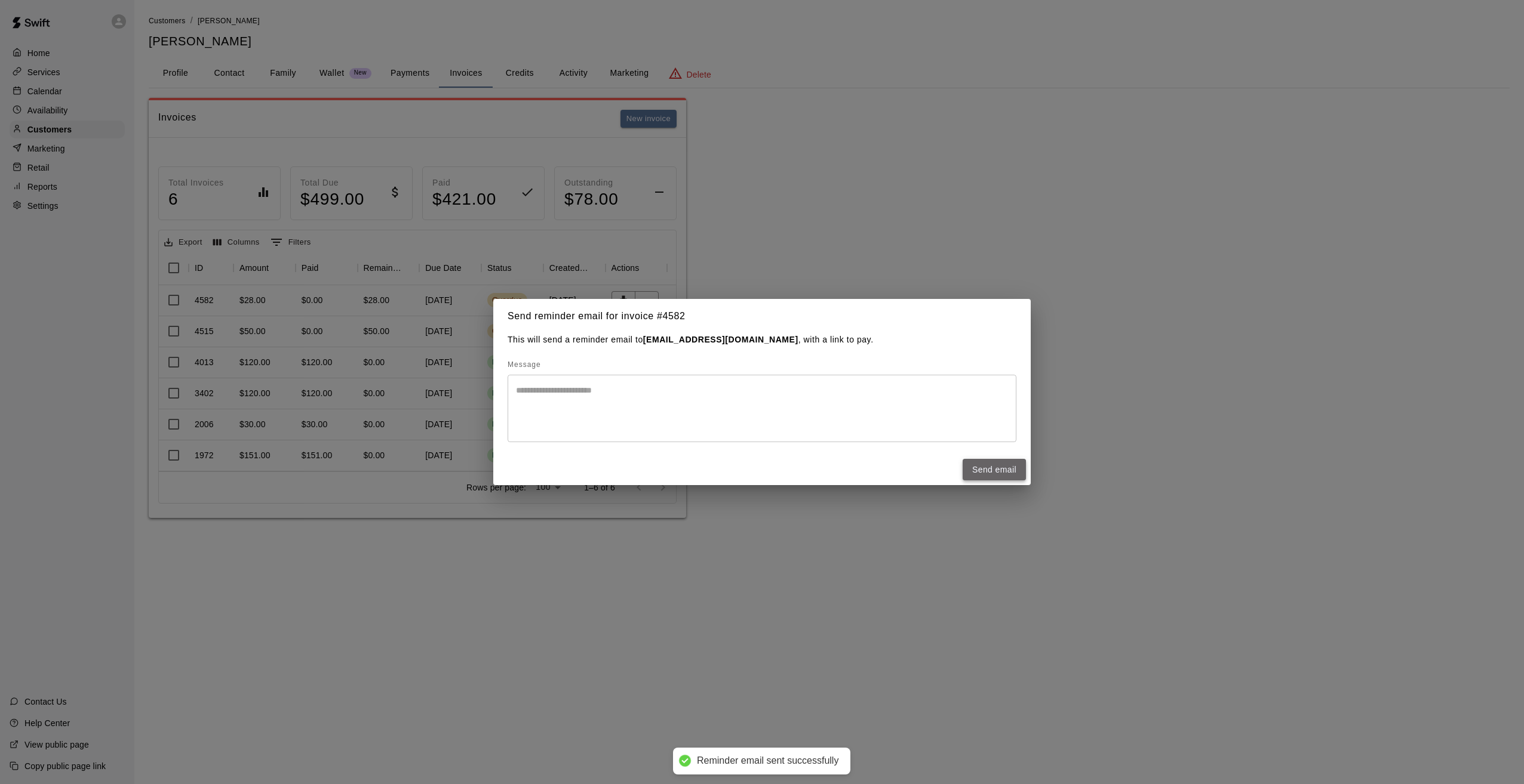
click at [989, 466] on button "Send email" at bounding box center [994, 470] width 63 height 22
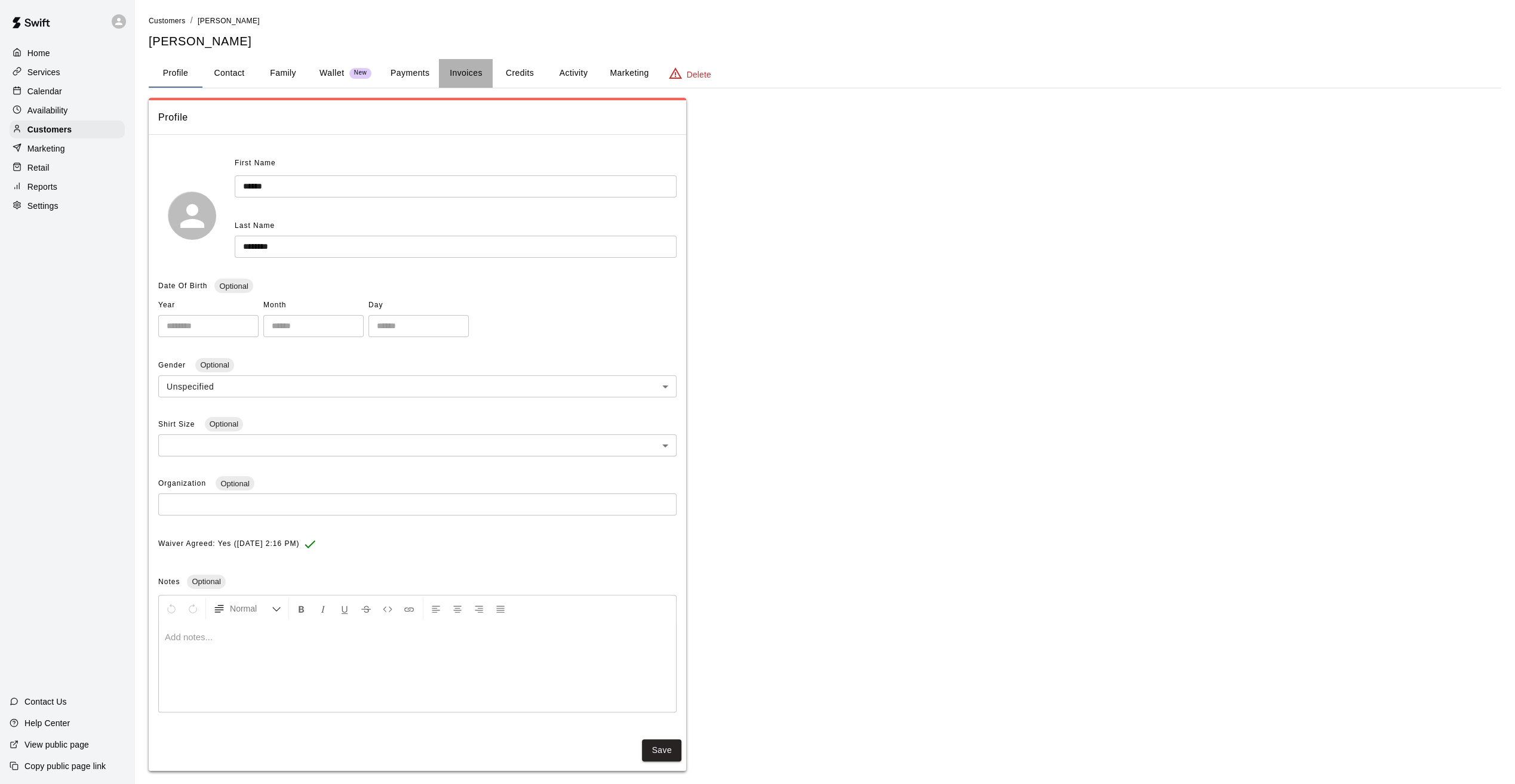
click at [466, 73] on button "Invoices" at bounding box center [465, 74] width 54 height 28
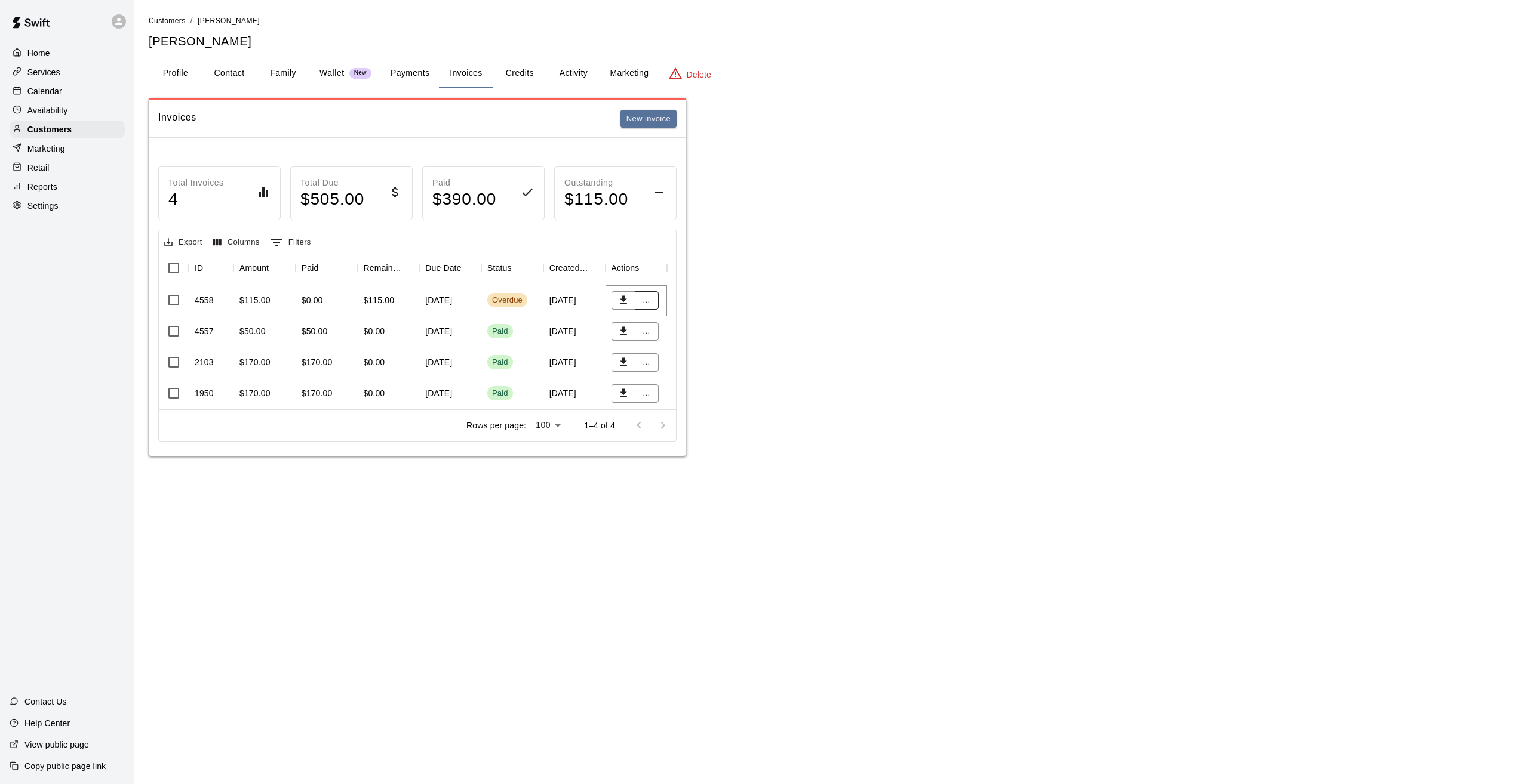
click at [645, 299] on button "..." at bounding box center [646, 300] width 24 height 19
click at [664, 407] on li "Send reminder email" at bounding box center [685, 402] width 103 height 20
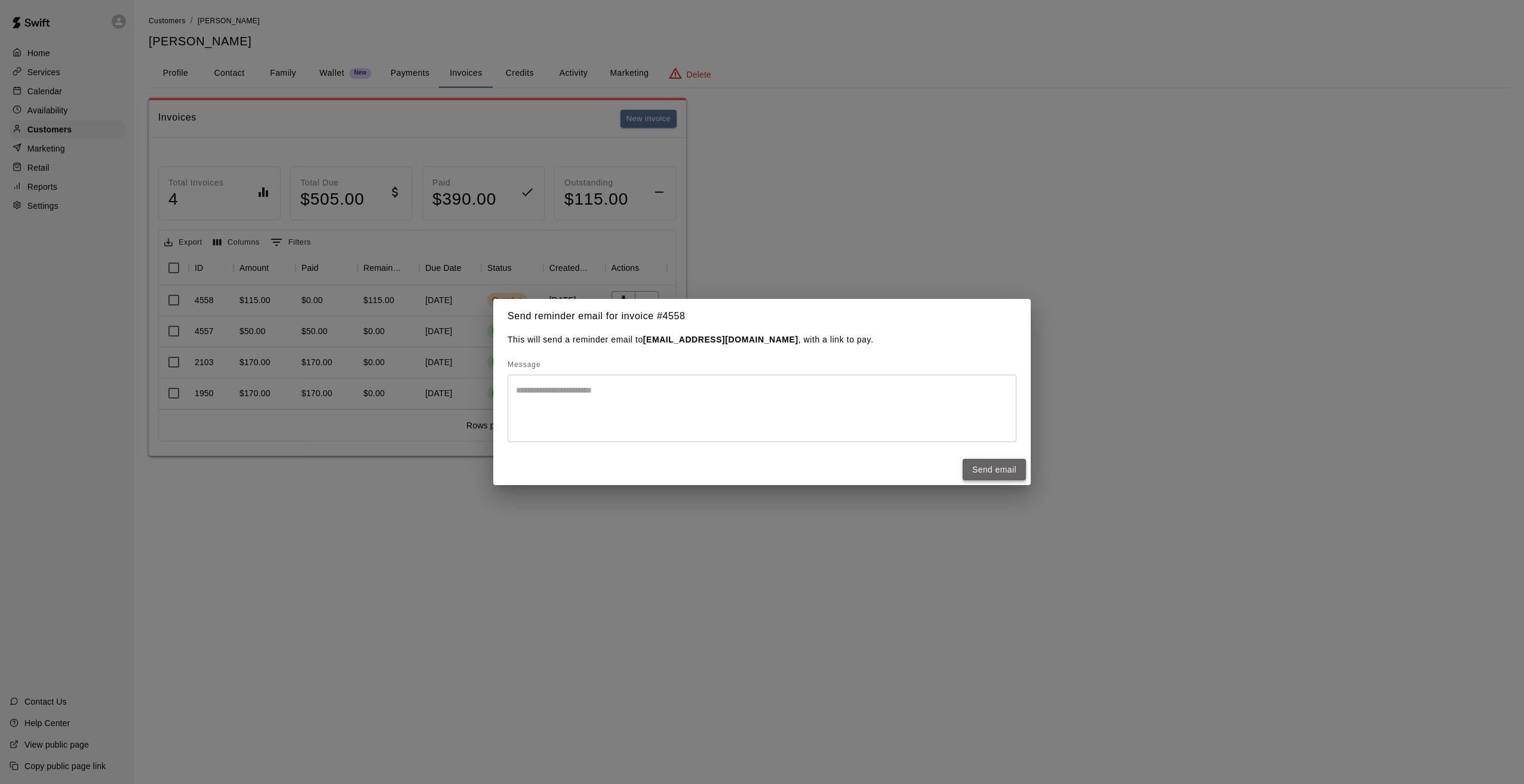
click at [999, 477] on button "Send email" at bounding box center [994, 470] width 63 height 22
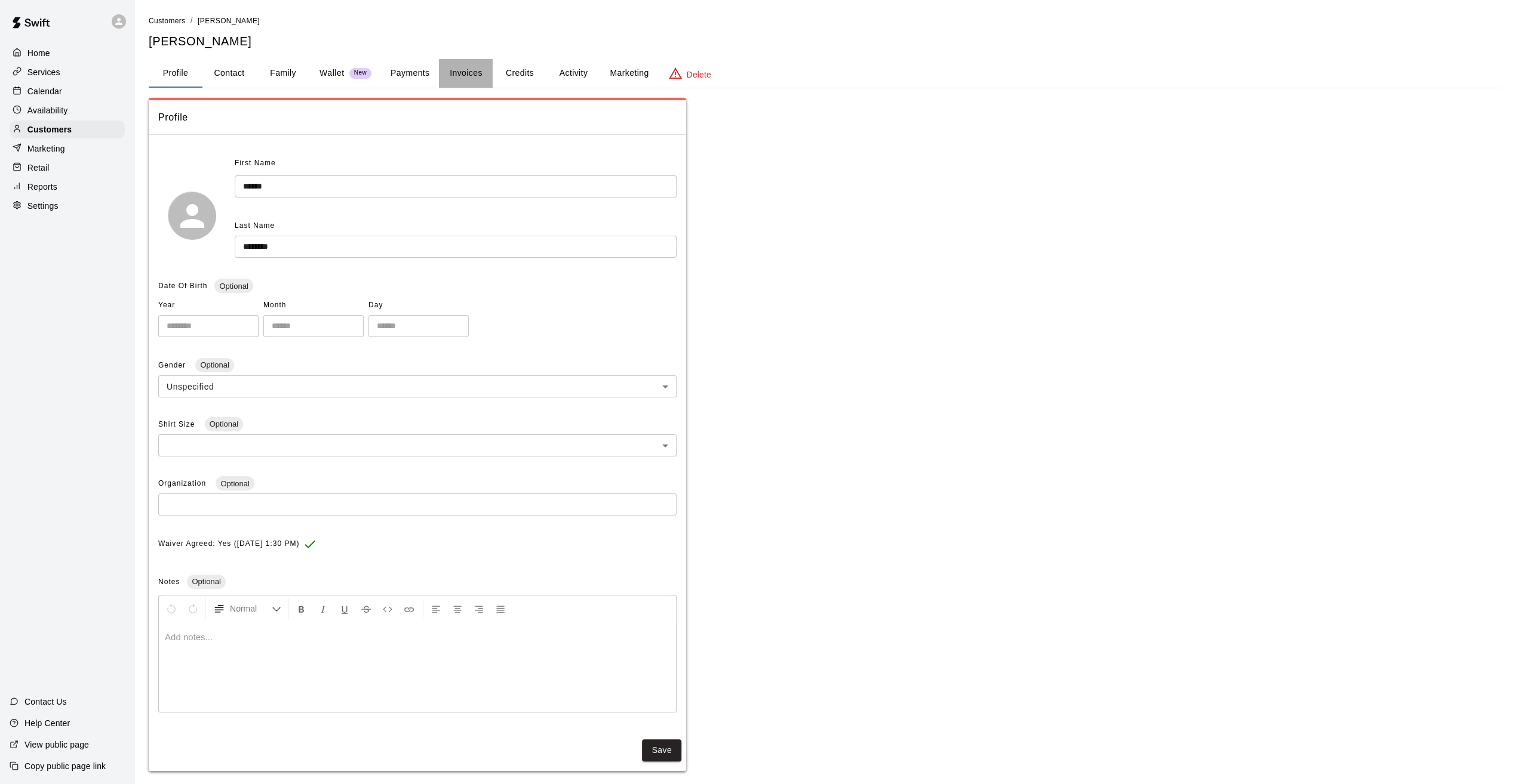
click at [464, 79] on button "Invoices" at bounding box center [465, 74] width 54 height 28
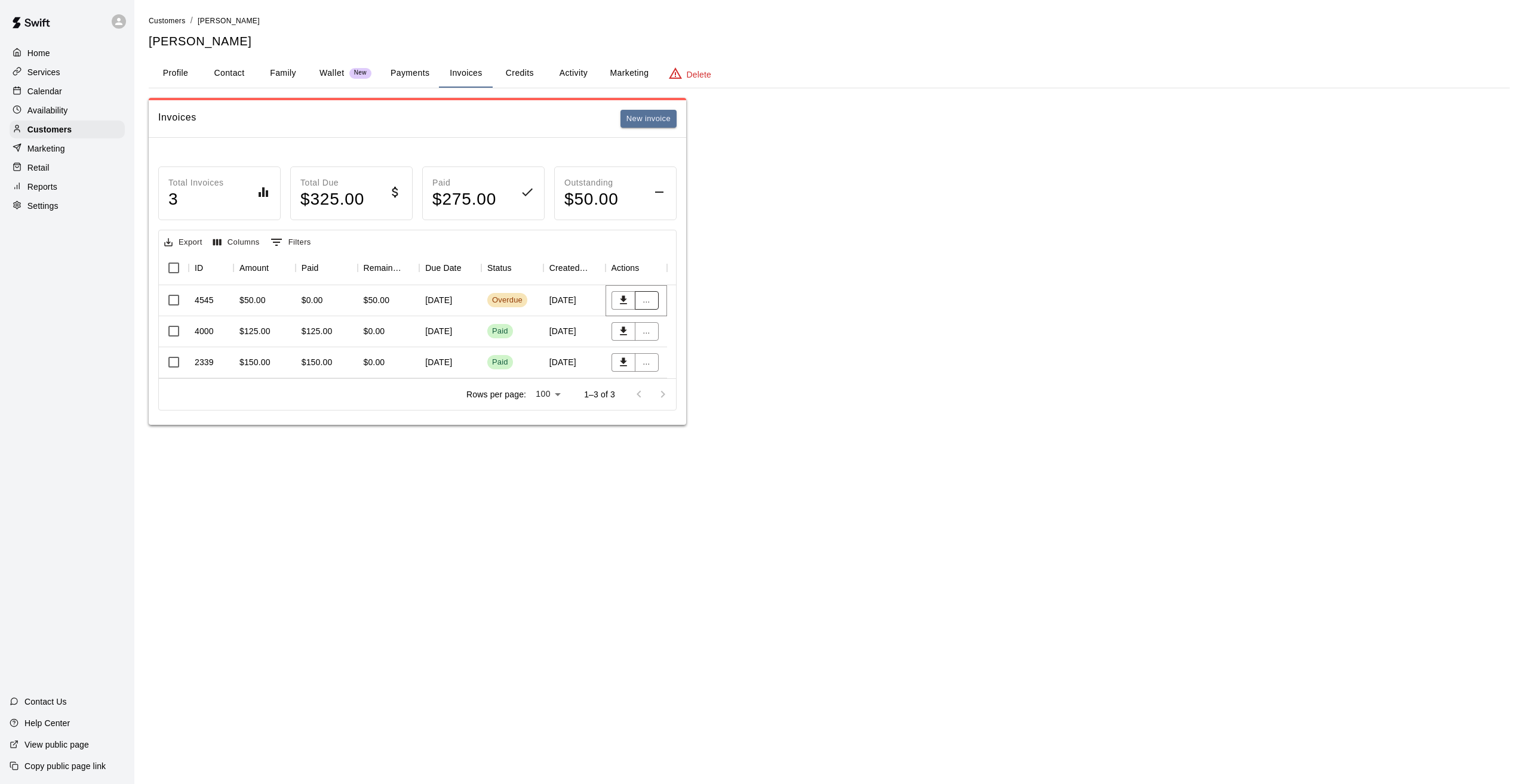
click at [644, 298] on button "..." at bounding box center [646, 300] width 24 height 19
click at [688, 403] on li "Send reminder email" at bounding box center [685, 402] width 103 height 20
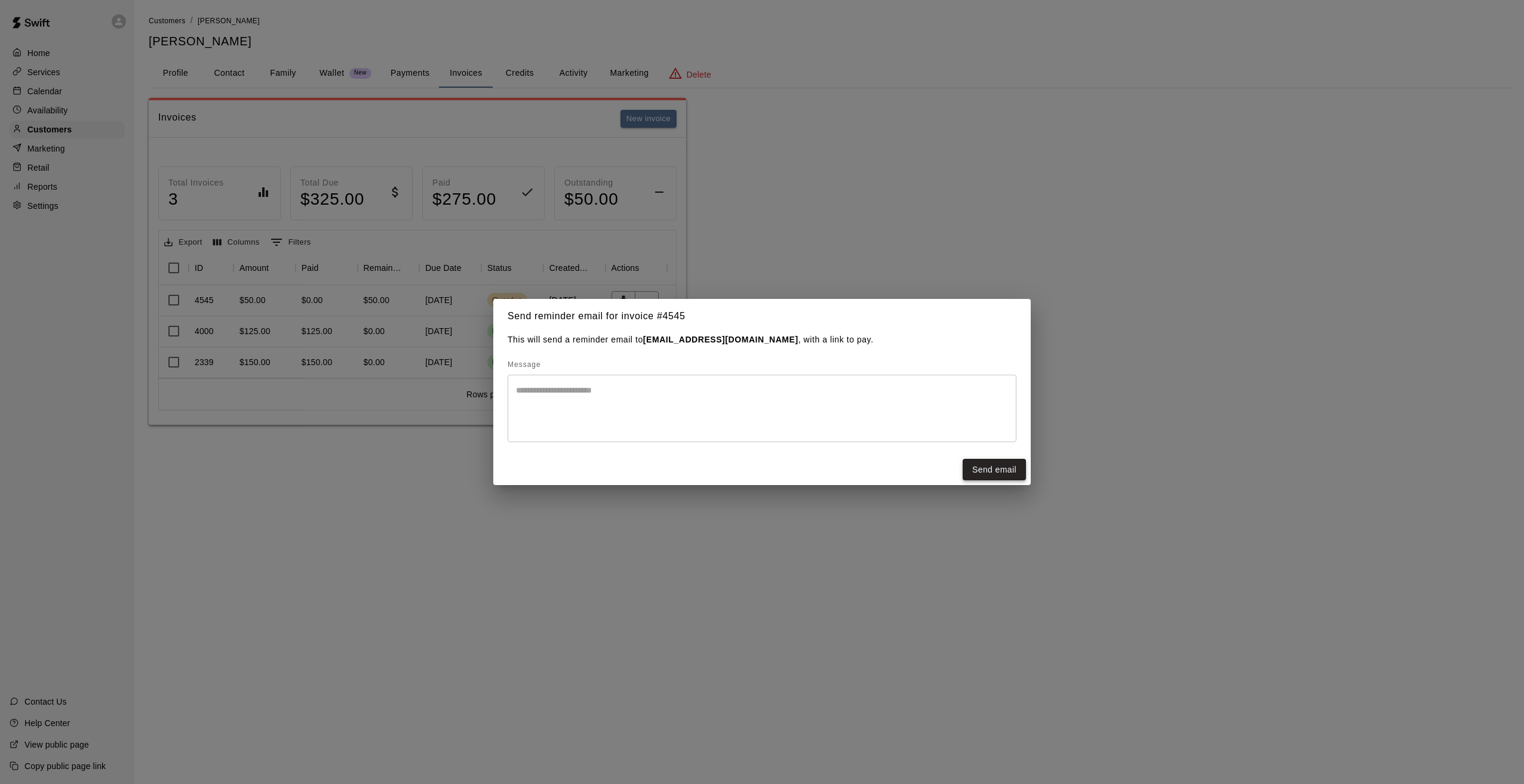
click at [988, 466] on button "Send email" at bounding box center [994, 470] width 63 height 22
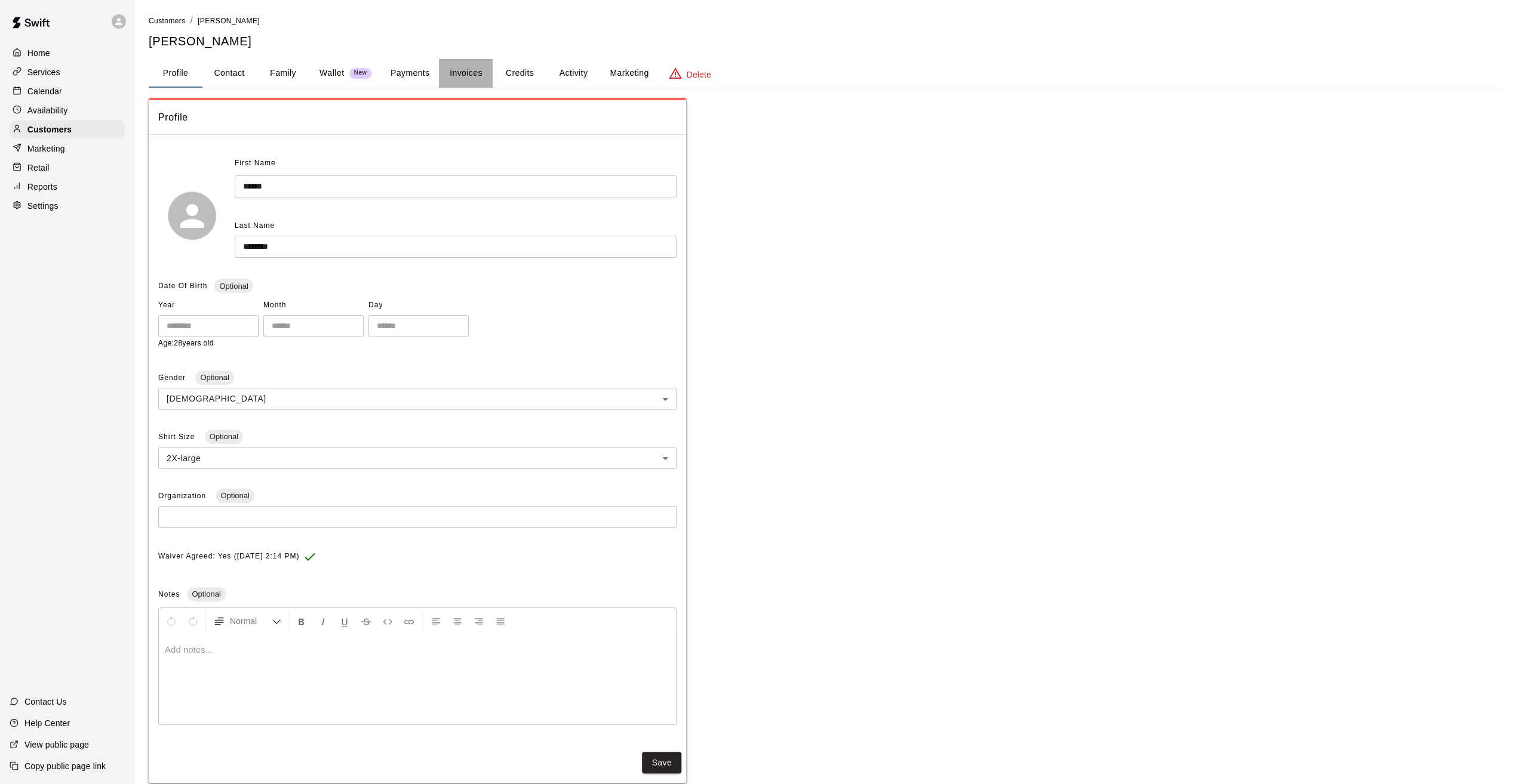
click at [465, 71] on button "Invoices" at bounding box center [465, 74] width 54 height 28
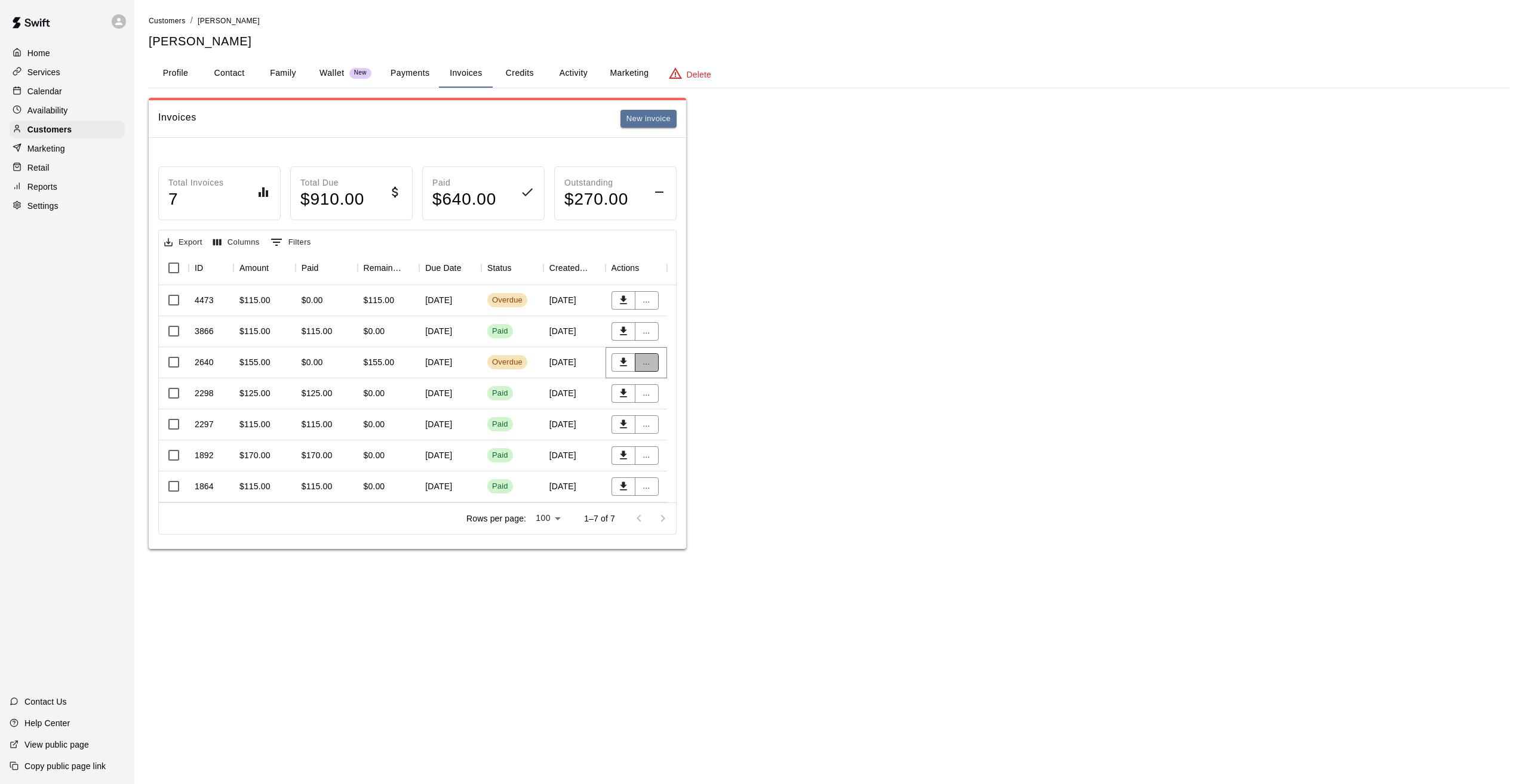
click at [647, 362] on button "..." at bounding box center [646, 362] width 24 height 19
click at [698, 467] on li "Send reminder email" at bounding box center [685, 464] width 103 height 20
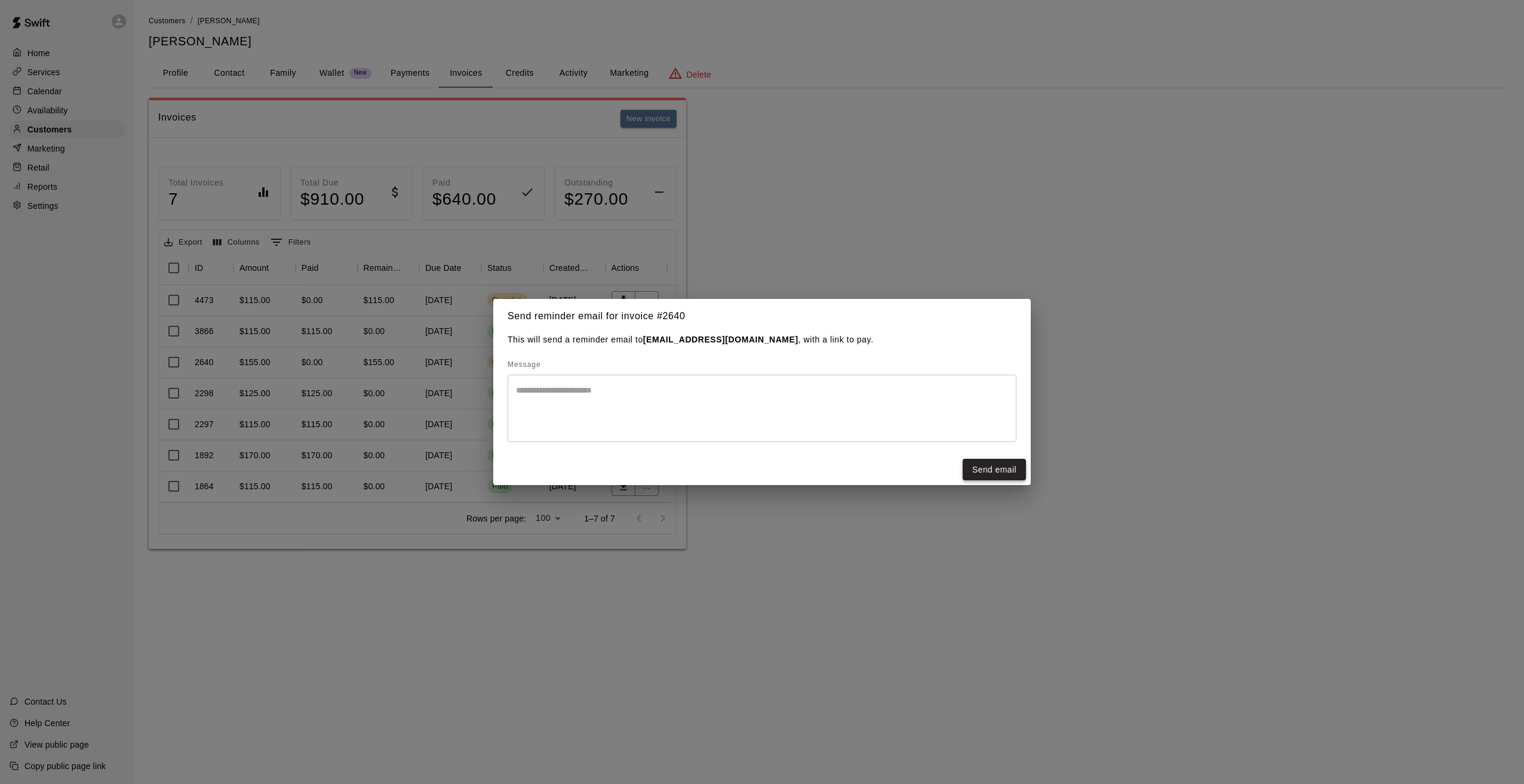
click at [1014, 470] on button "Send email" at bounding box center [994, 470] width 63 height 22
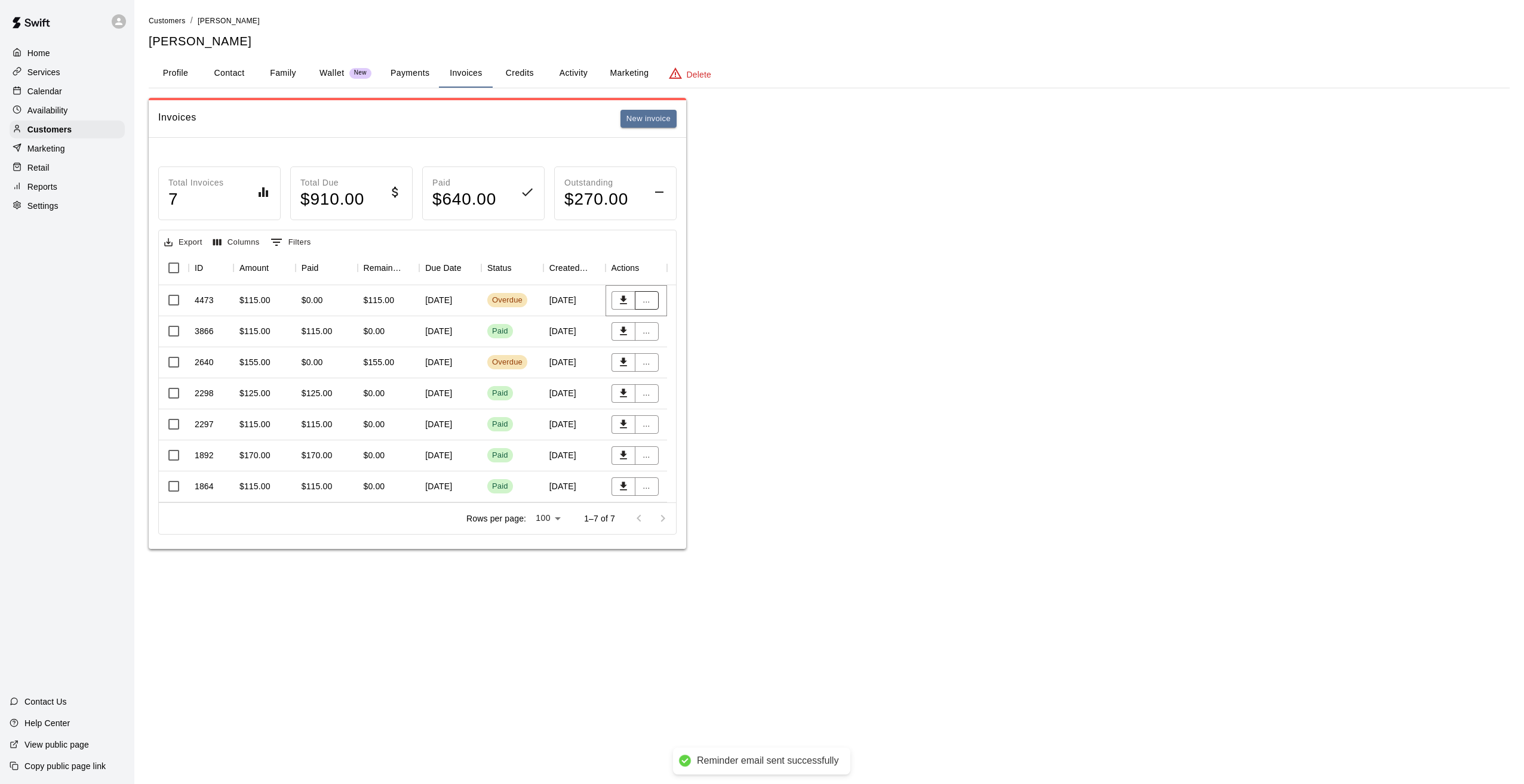
click at [643, 293] on button "..." at bounding box center [646, 300] width 24 height 19
click at [699, 404] on li "Send reminder email" at bounding box center [685, 402] width 103 height 20
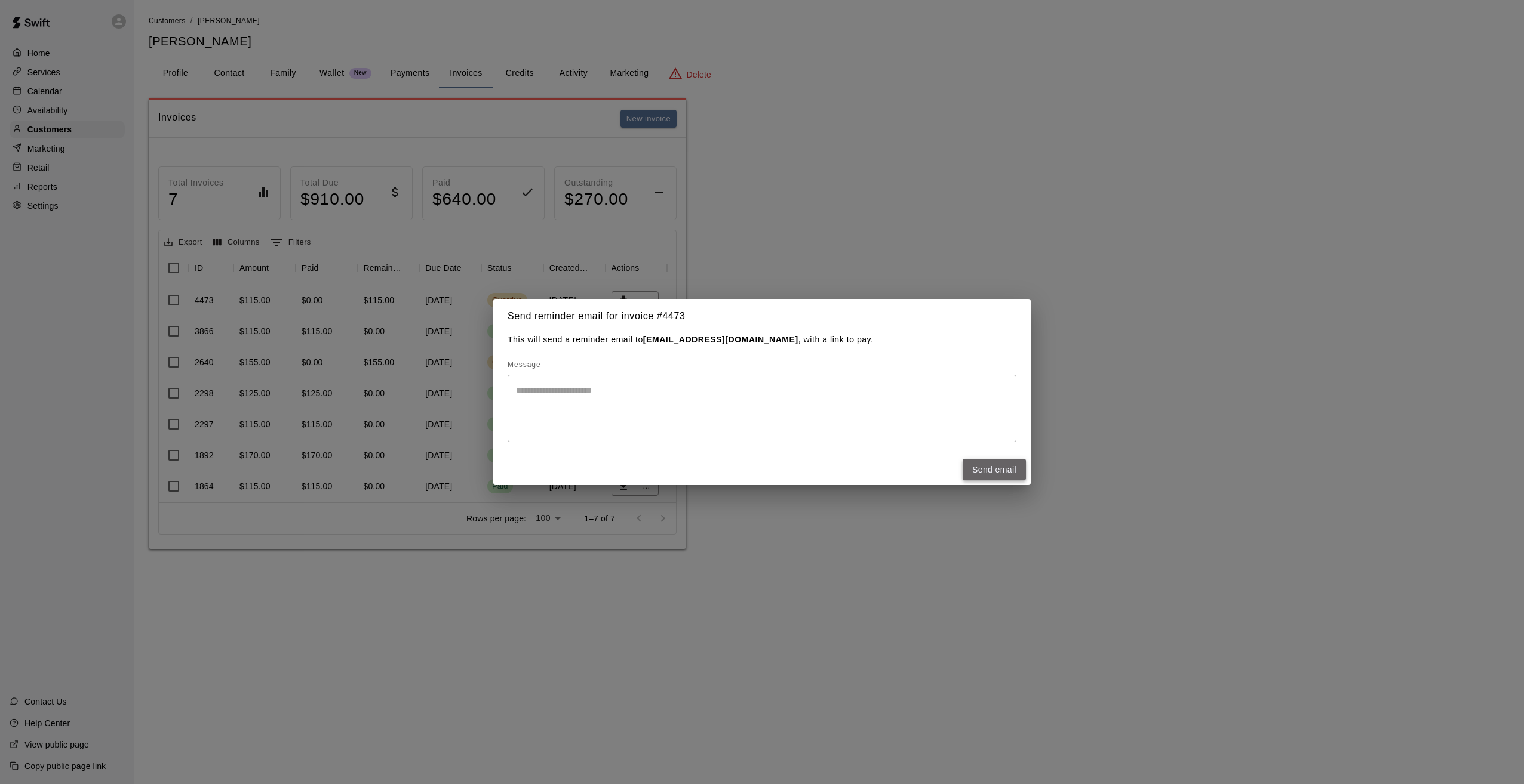
click at [992, 468] on button "Send email" at bounding box center [994, 470] width 63 height 22
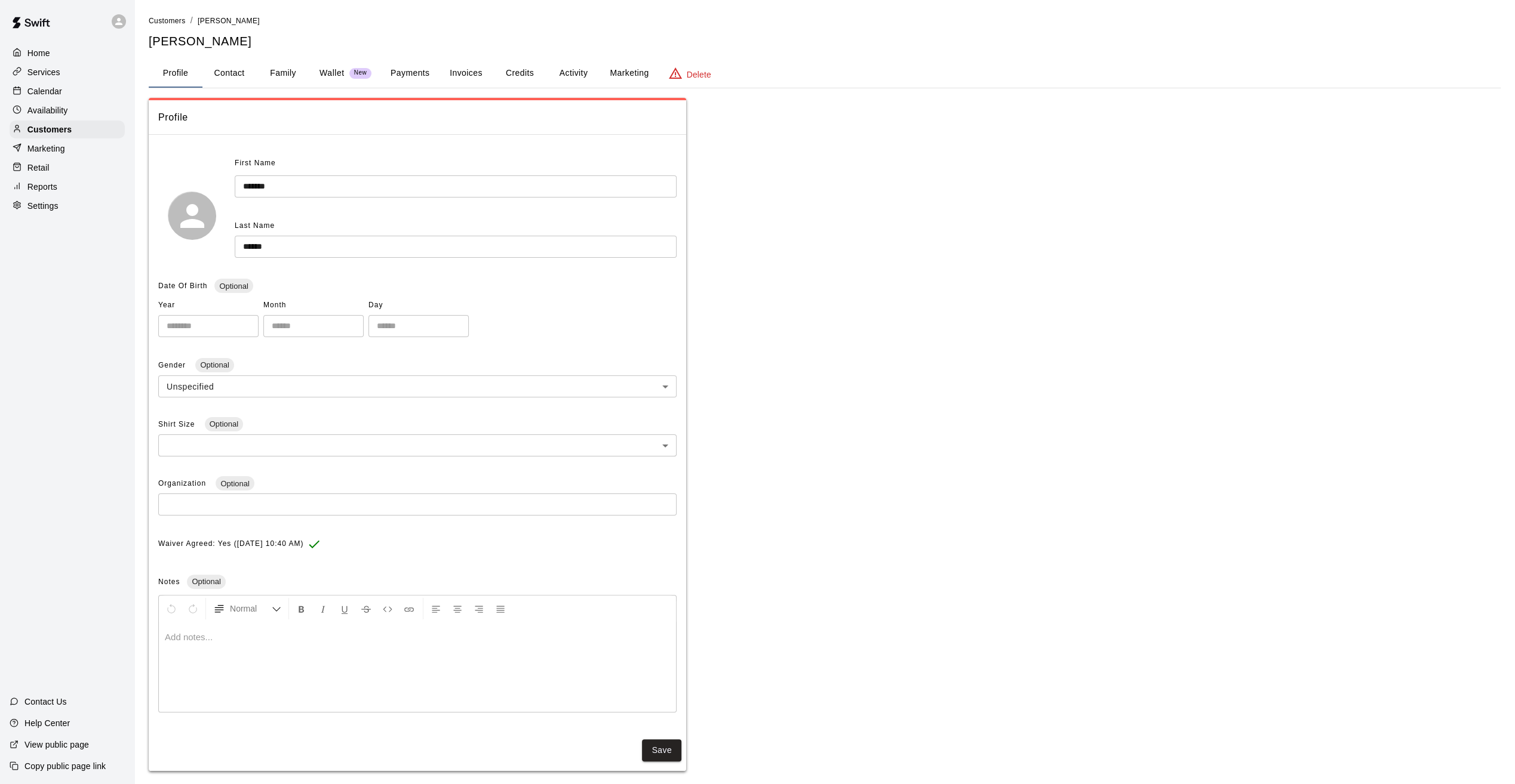
click at [467, 72] on button "Invoices" at bounding box center [465, 74] width 54 height 28
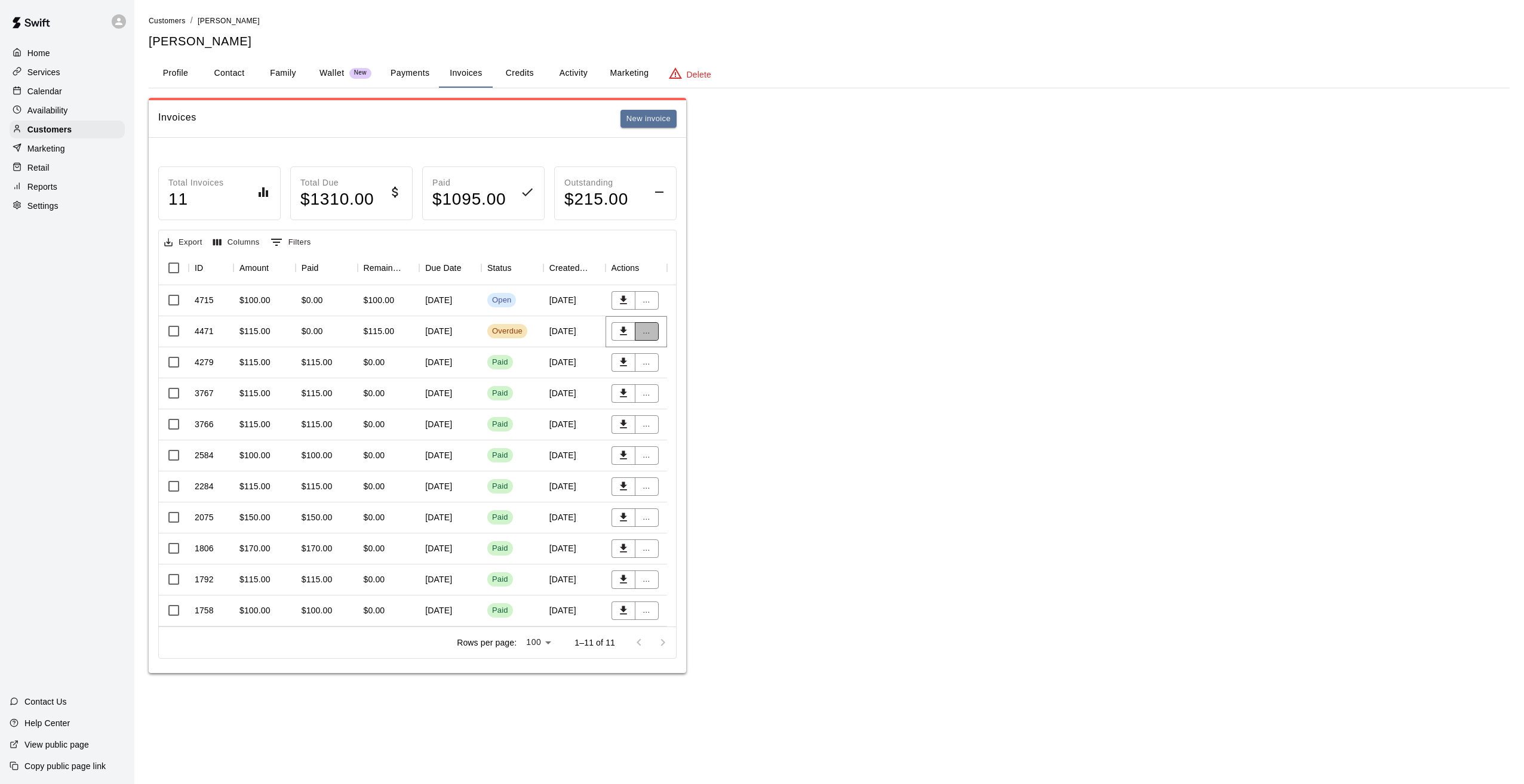
click at [649, 329] on button "..." at bounding box center [646, 331] width 24 height 19
click at [680, 437] on li "Send reminder email" at bounding box center [685, 433] width 103 height 20
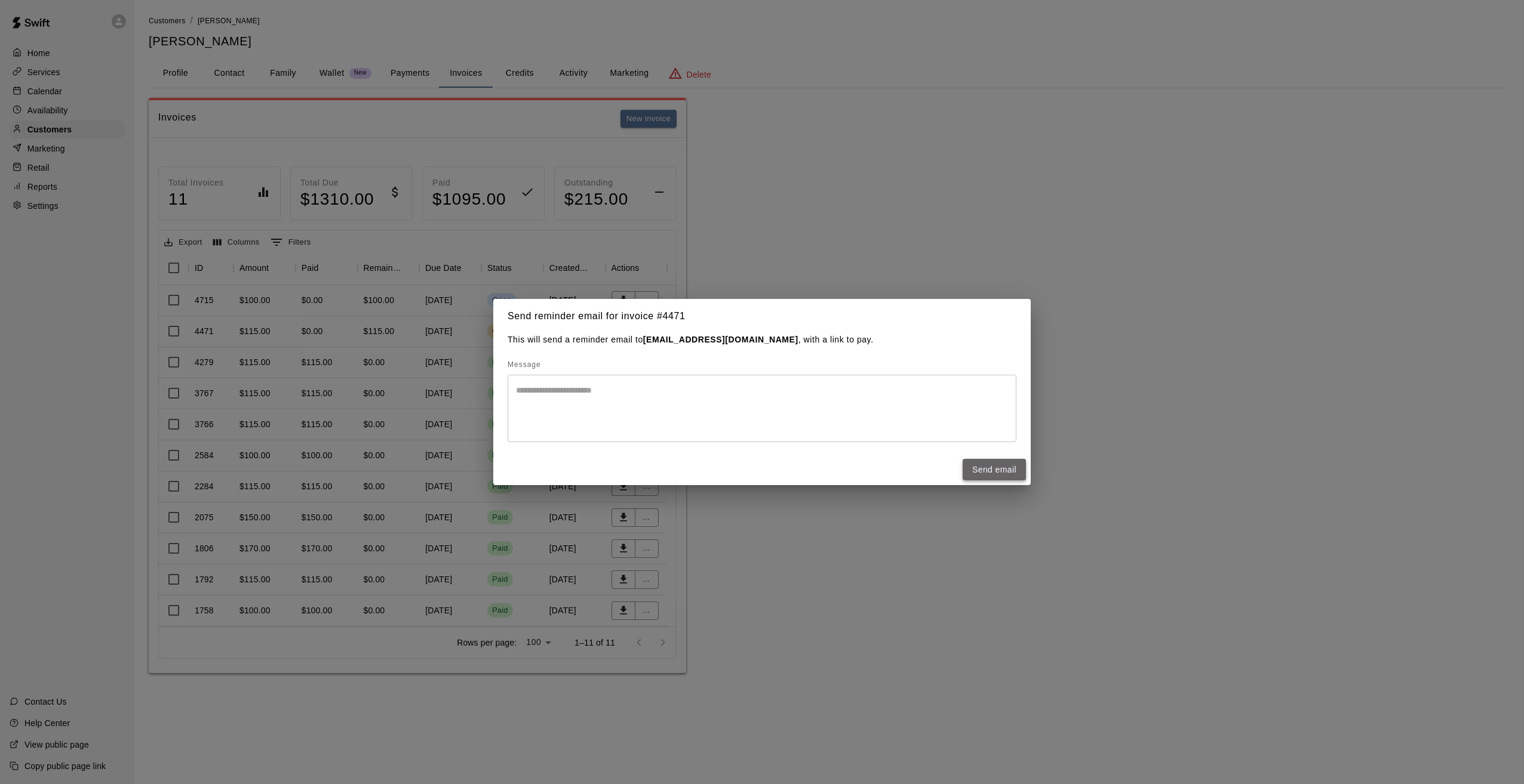
click at [997, 469] on button "Send email" at bounding box center [994, 470] width 63 height 22
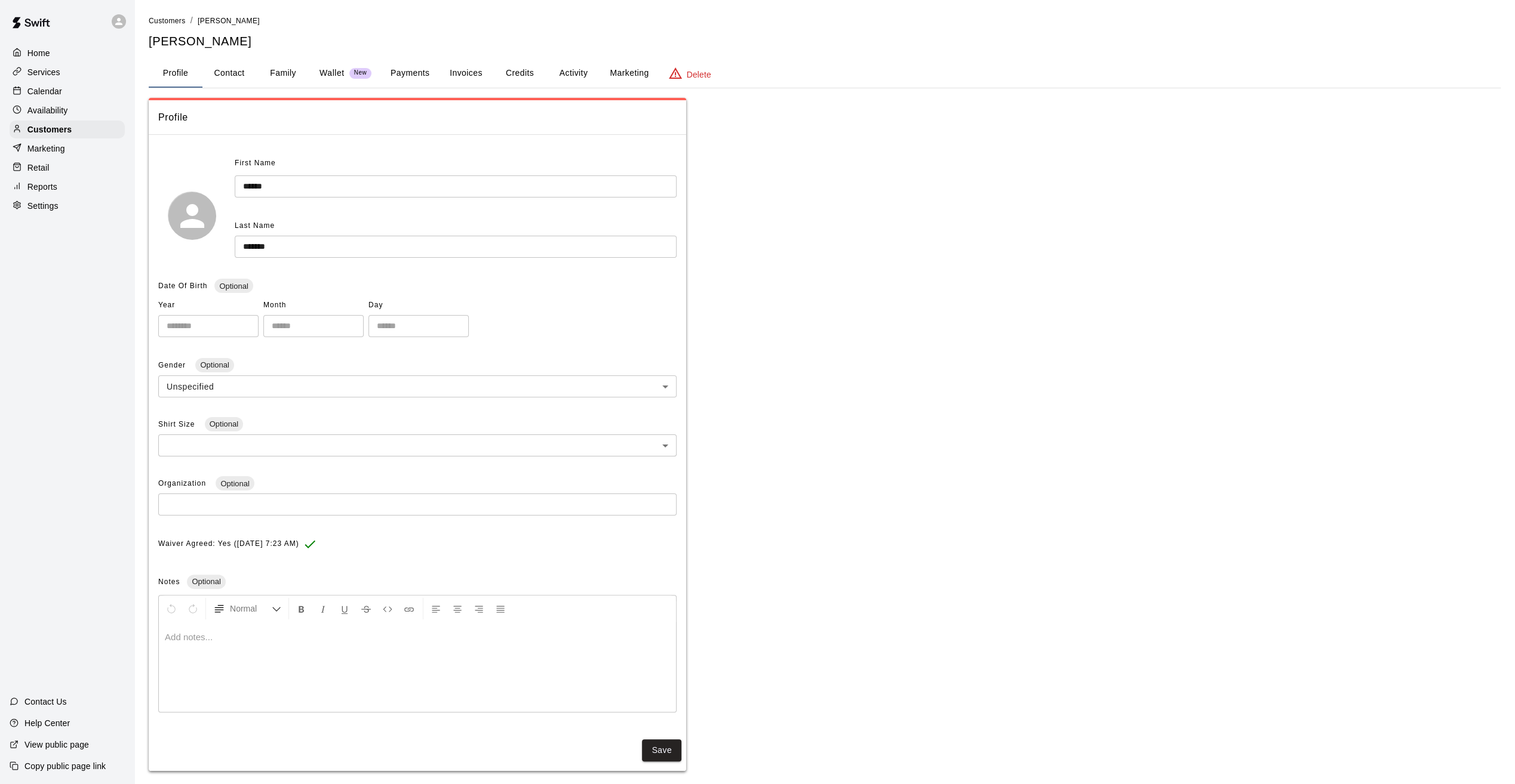
click at [463, 70] on button "Invoices" at bounding box center [465, 74] width 54 height 28
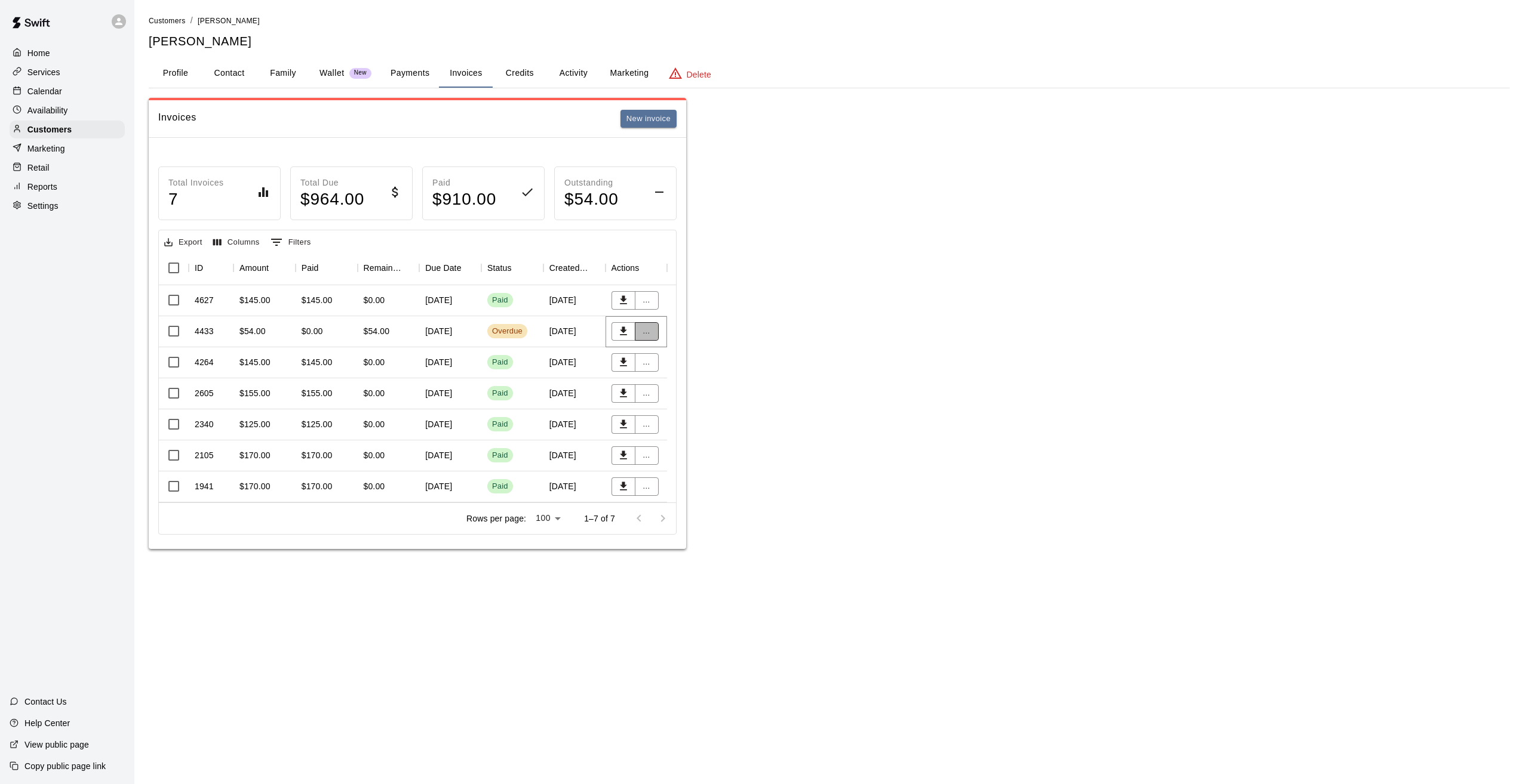
click at [651, 327] on button "..." at bounding box center [646, 331] width 24 height 19
click at [689, 435] on li "Send reminder email" at bounding box center [685, 433] width 103 height 20
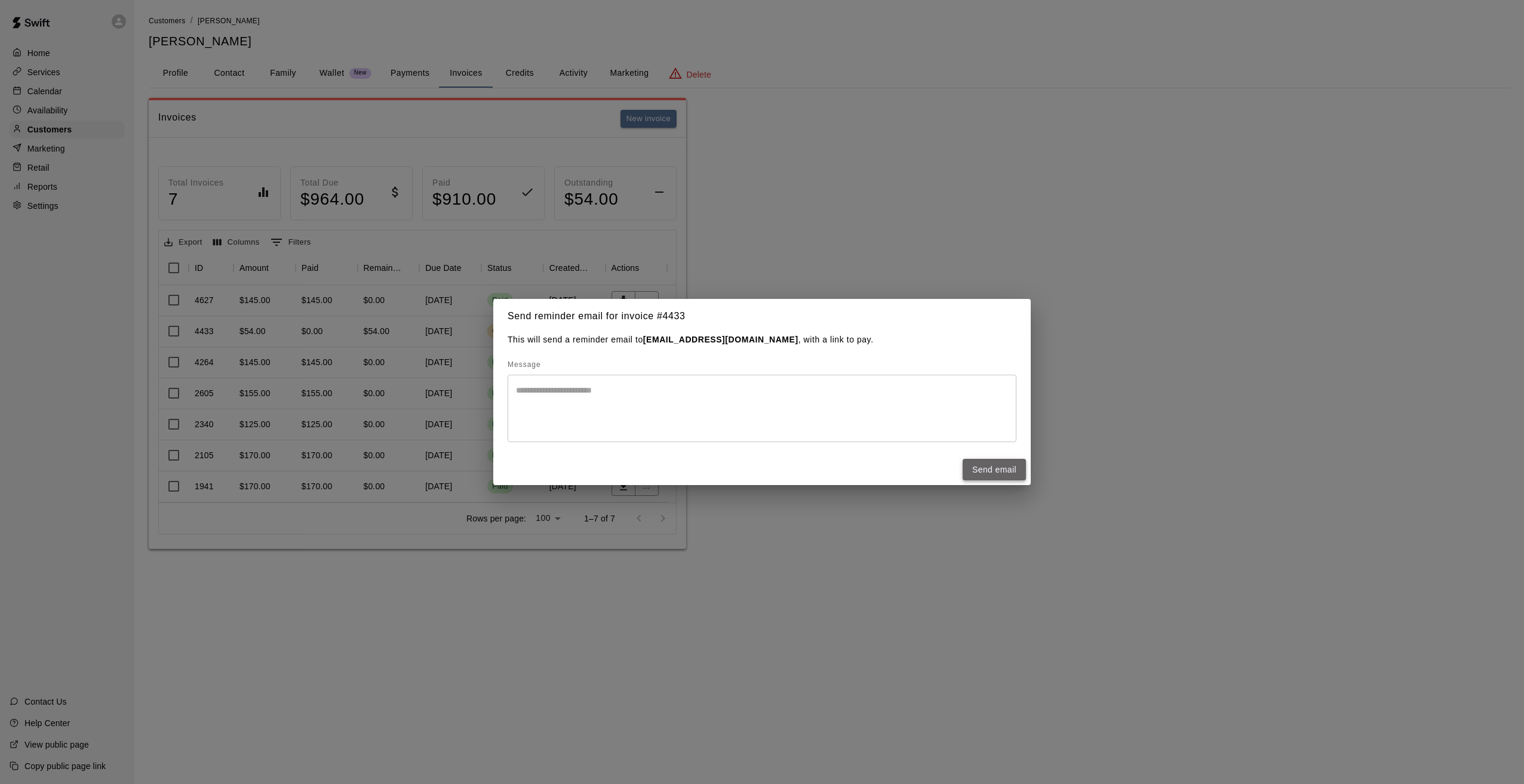
click at [988, 466] on button "Send email" at bounding box center [994, 470] width 63 height 22
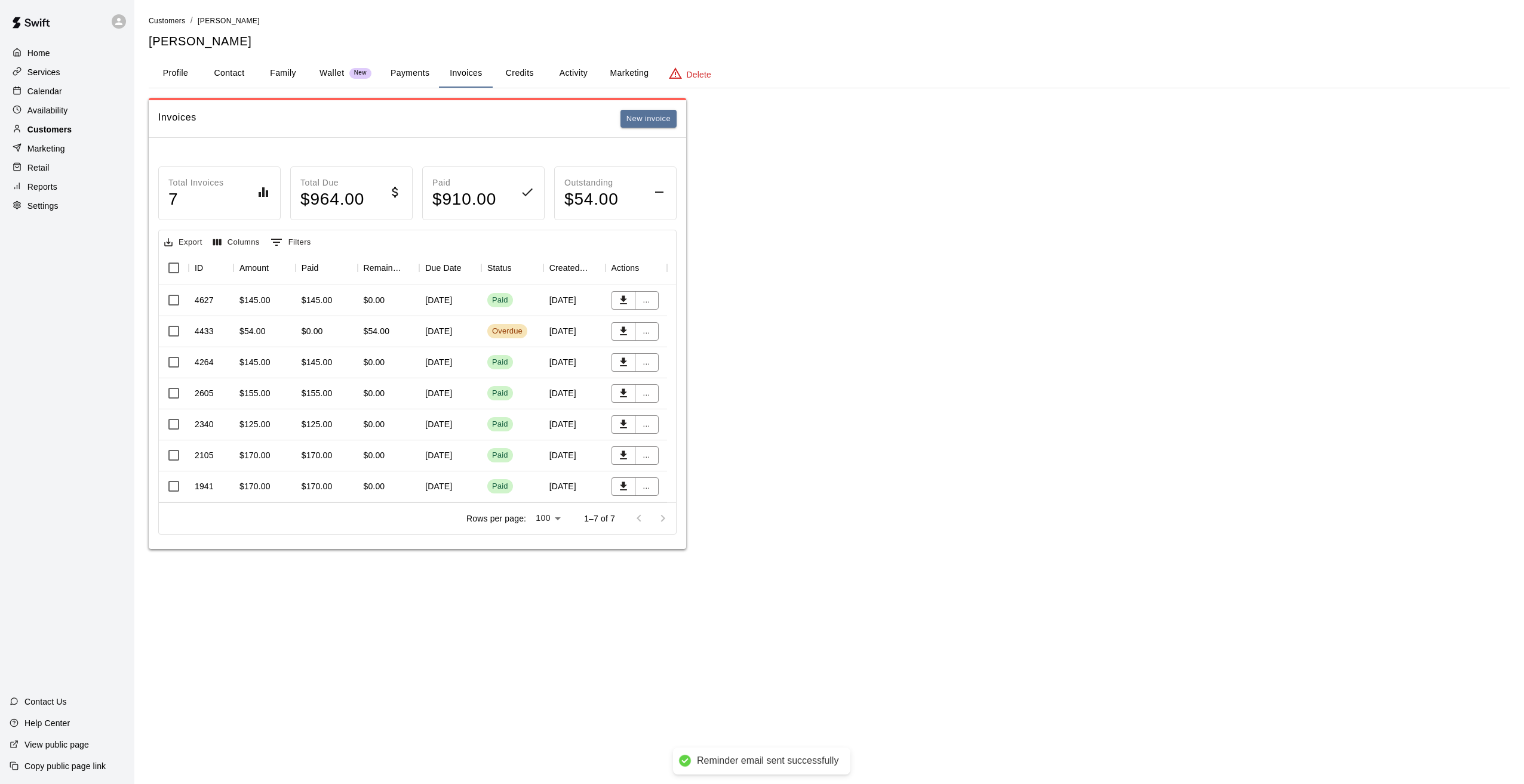
click at [43, 131] on p "Customers" at bounding box center [50, 129] width 44 height 12
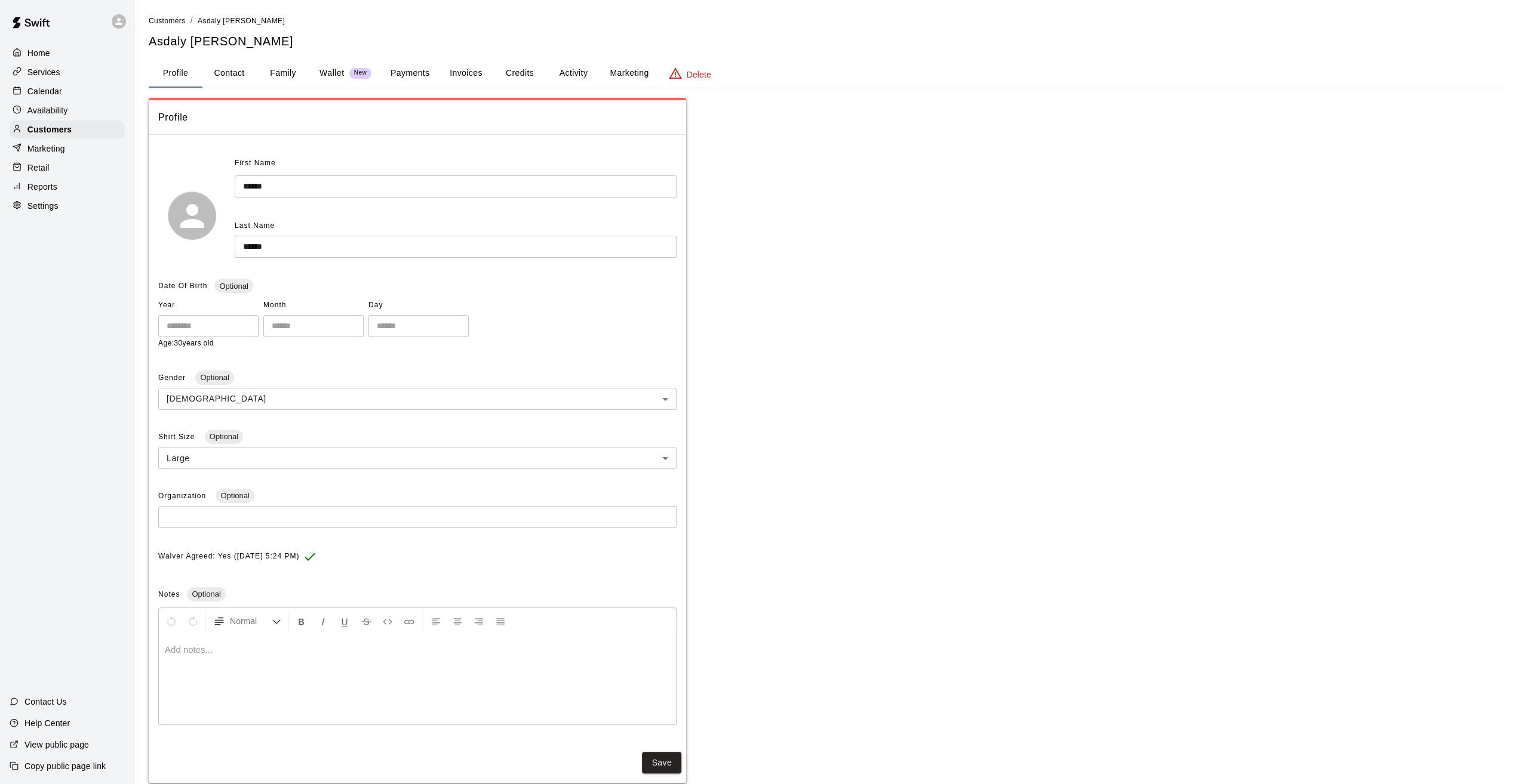
click at [469, 65] on button "Invoices" at bounding box center [465, 74] width 54 height 28
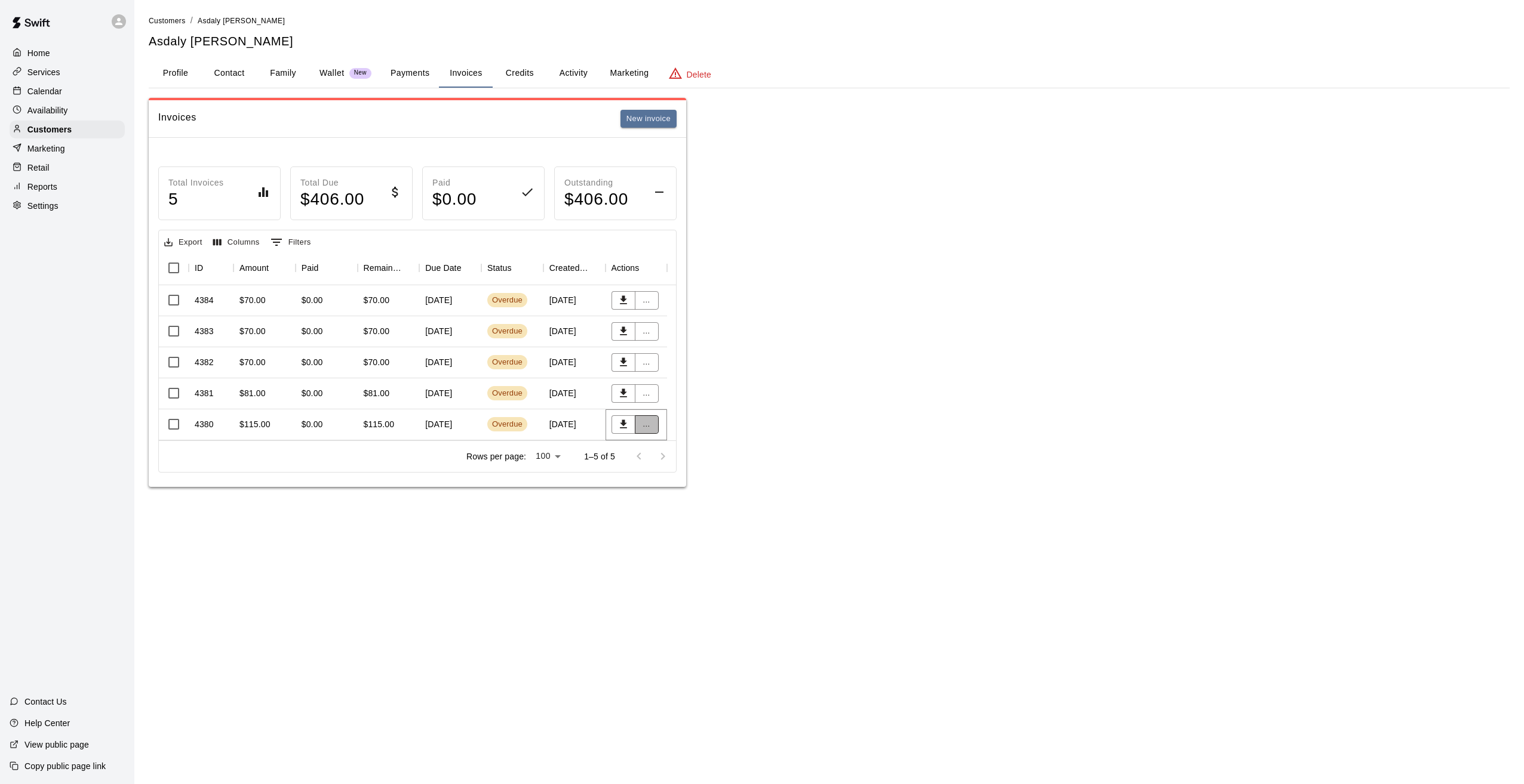
click at [646, 420] on button "..." at bounding box center [646, 424] width 24 height 19
click at [690, 523] on li "Send reminder email" at bounding box center [685, 526] width 103 height 20
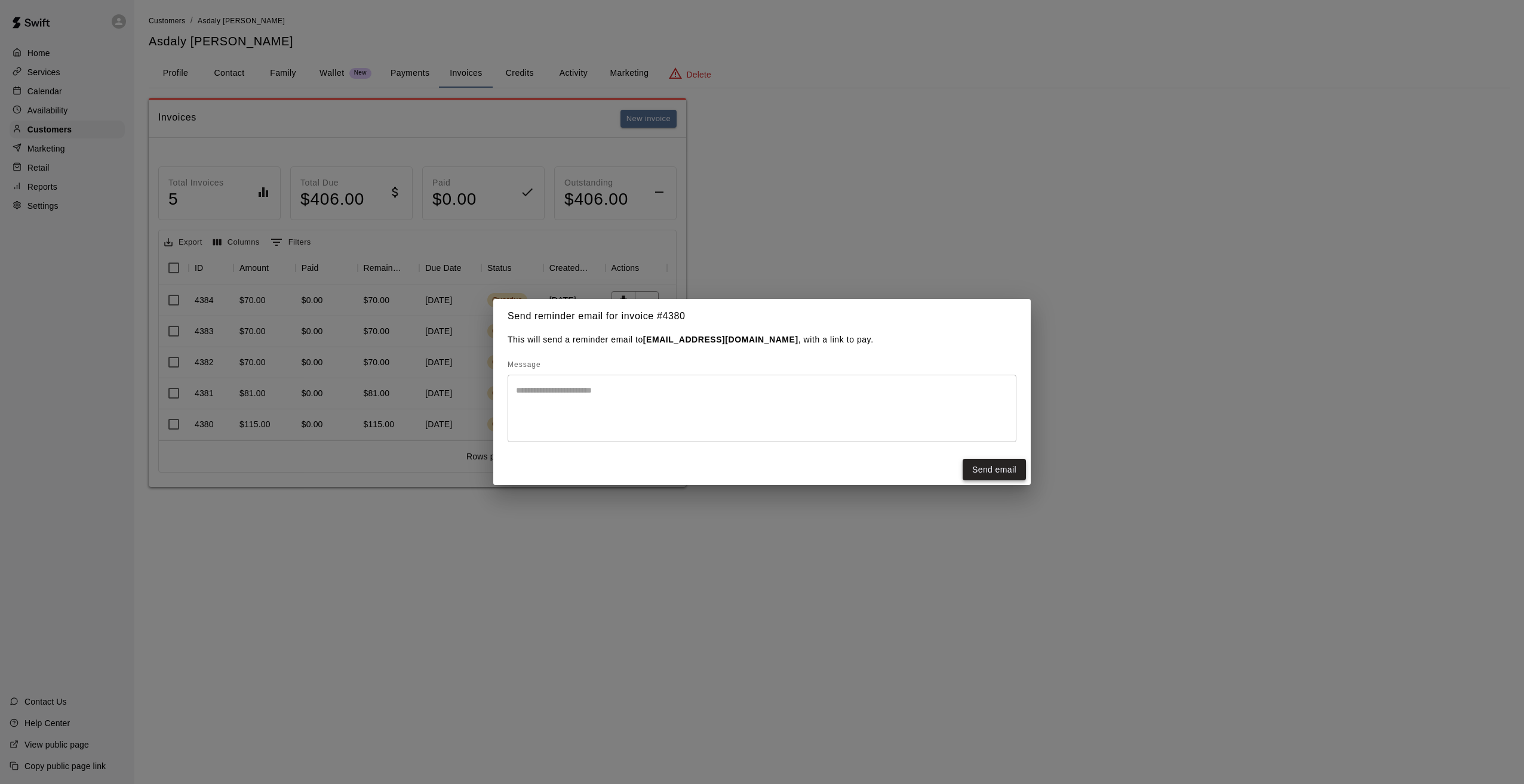
click at [977, 472] on button "Send email" at bounding box center [994, 470] width 63 height 22
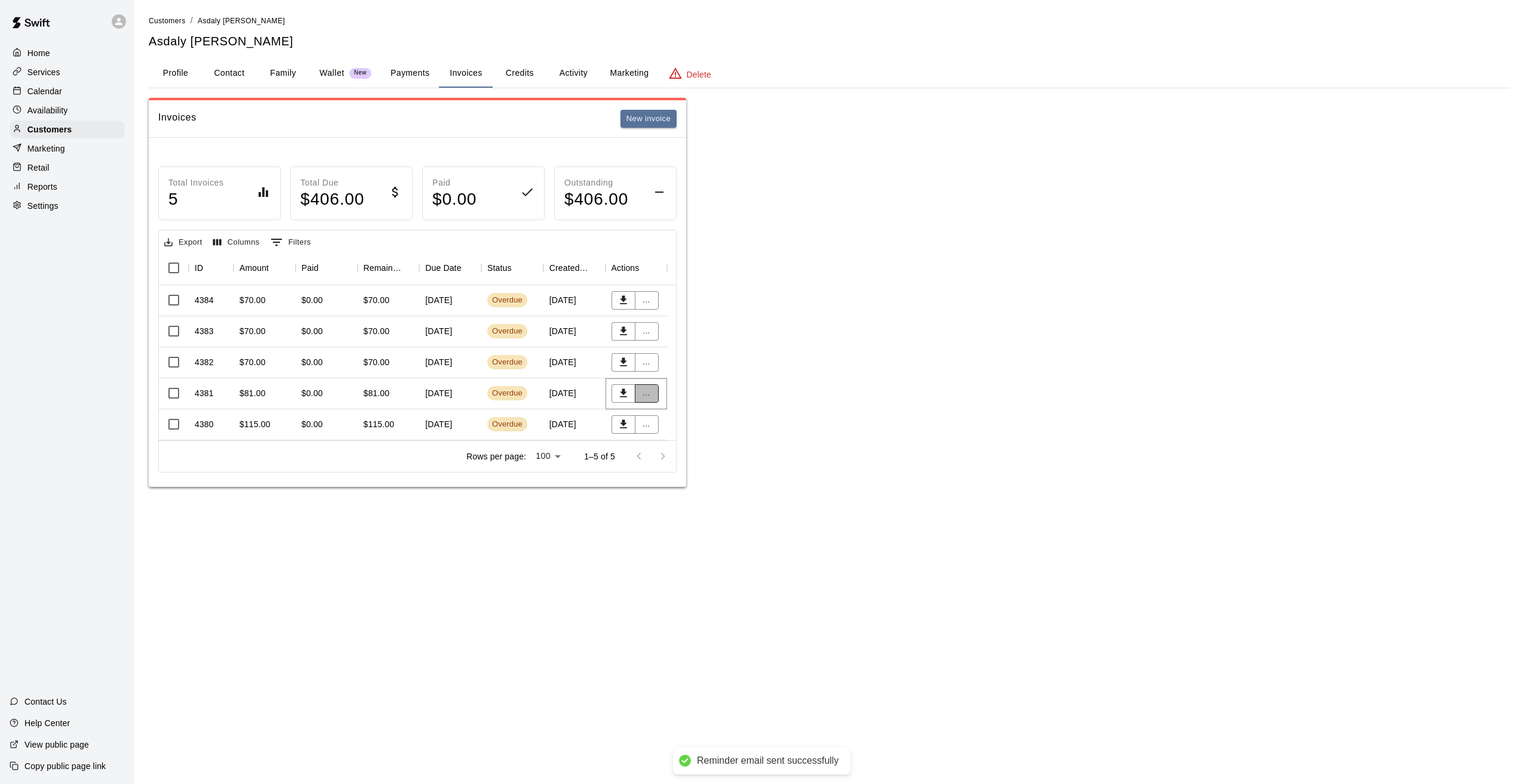
click at [643, 389] on button "..." at bounding box center [646, 393] width 24 height 19
click at [689, 498] on li "Send reminder email" at bounding box center [685, 495] width 103 height 20
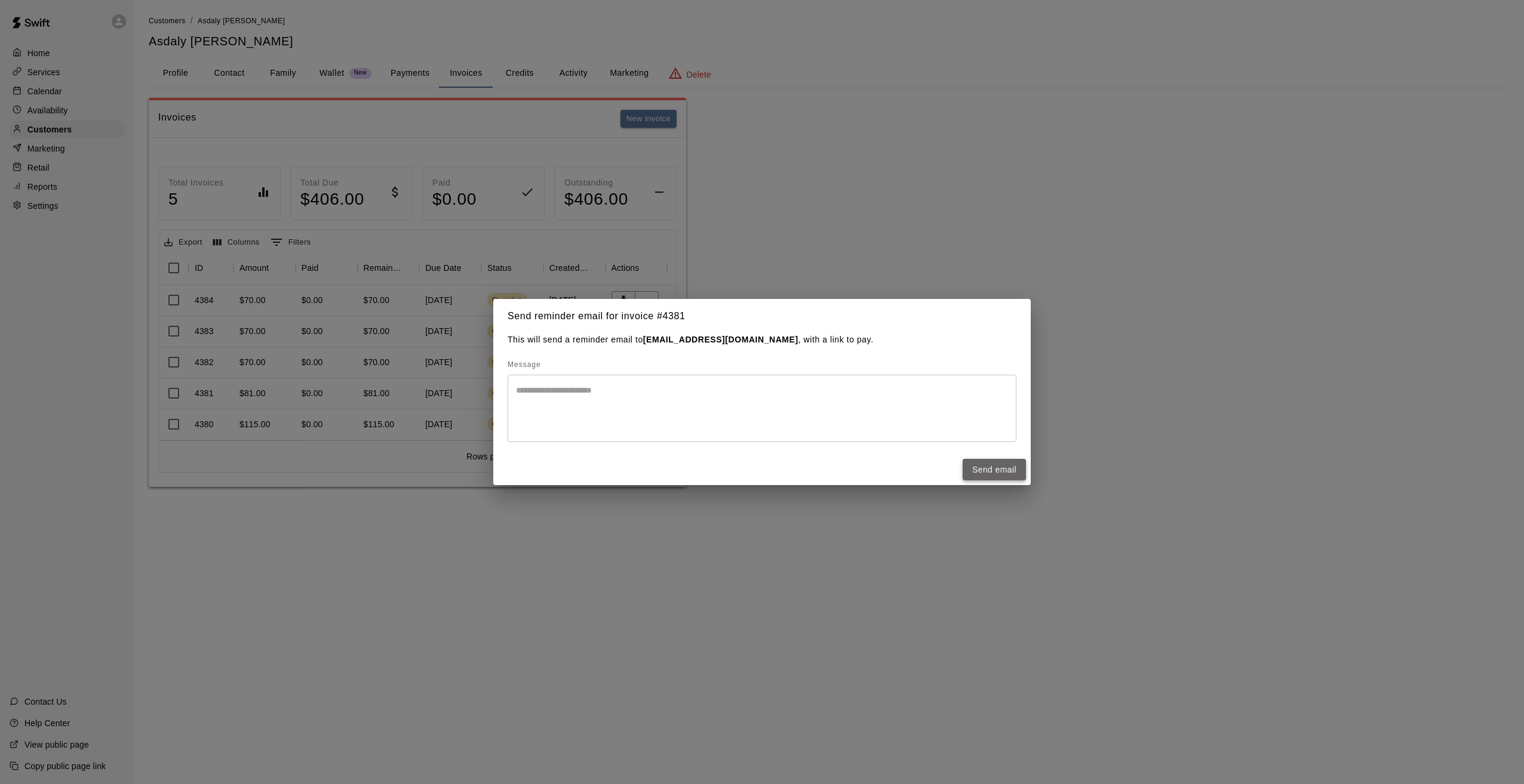
click at [1003, 471] on button "Send email" at bounding box center [994, 470] width 63 height 22
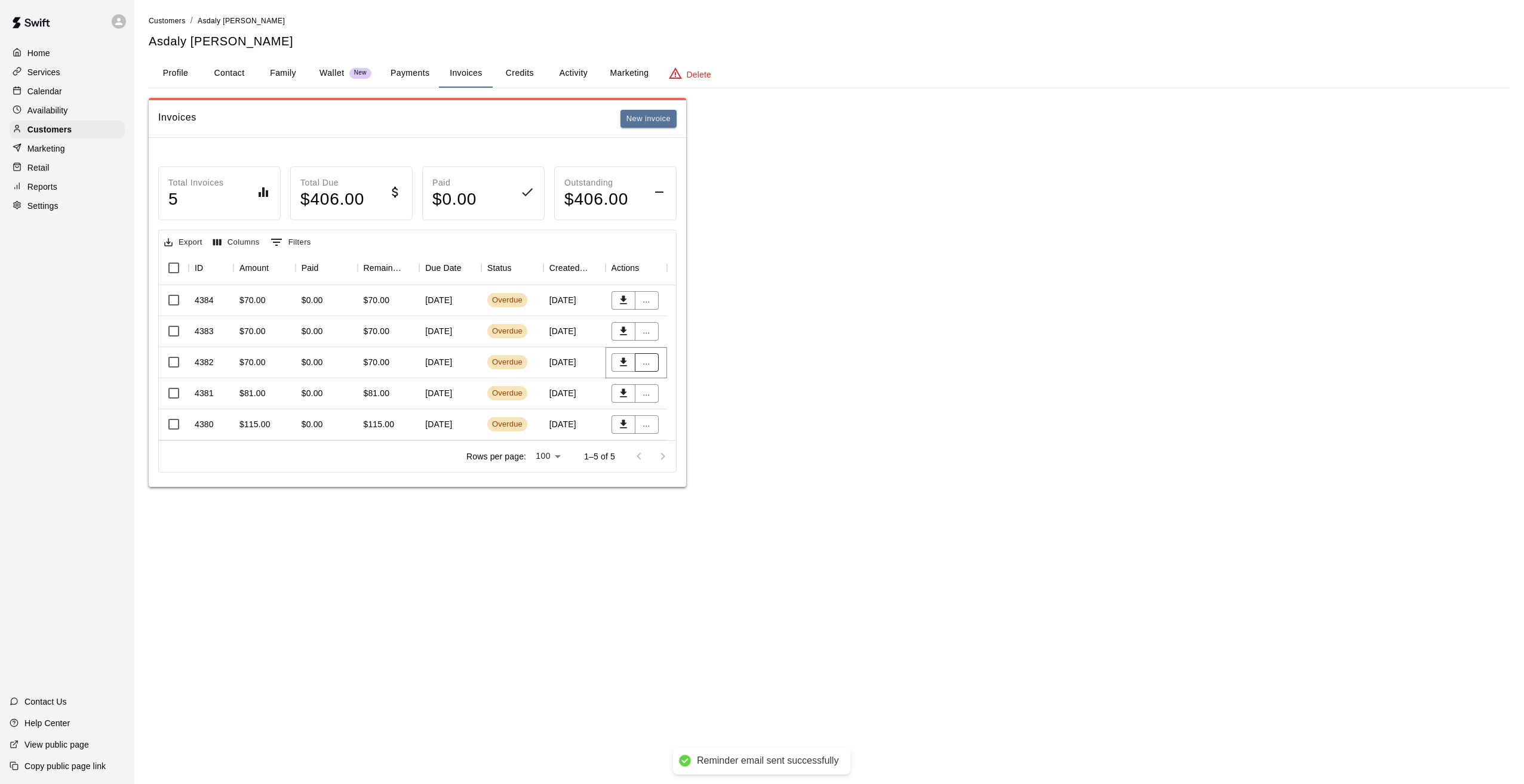
click at [643, 356] on button "..." at bounding box center [646, 362] width 24 height 19
click at [695, 462] on li "Send reminder email" at bounding box center [685, 464] width 103 height 20
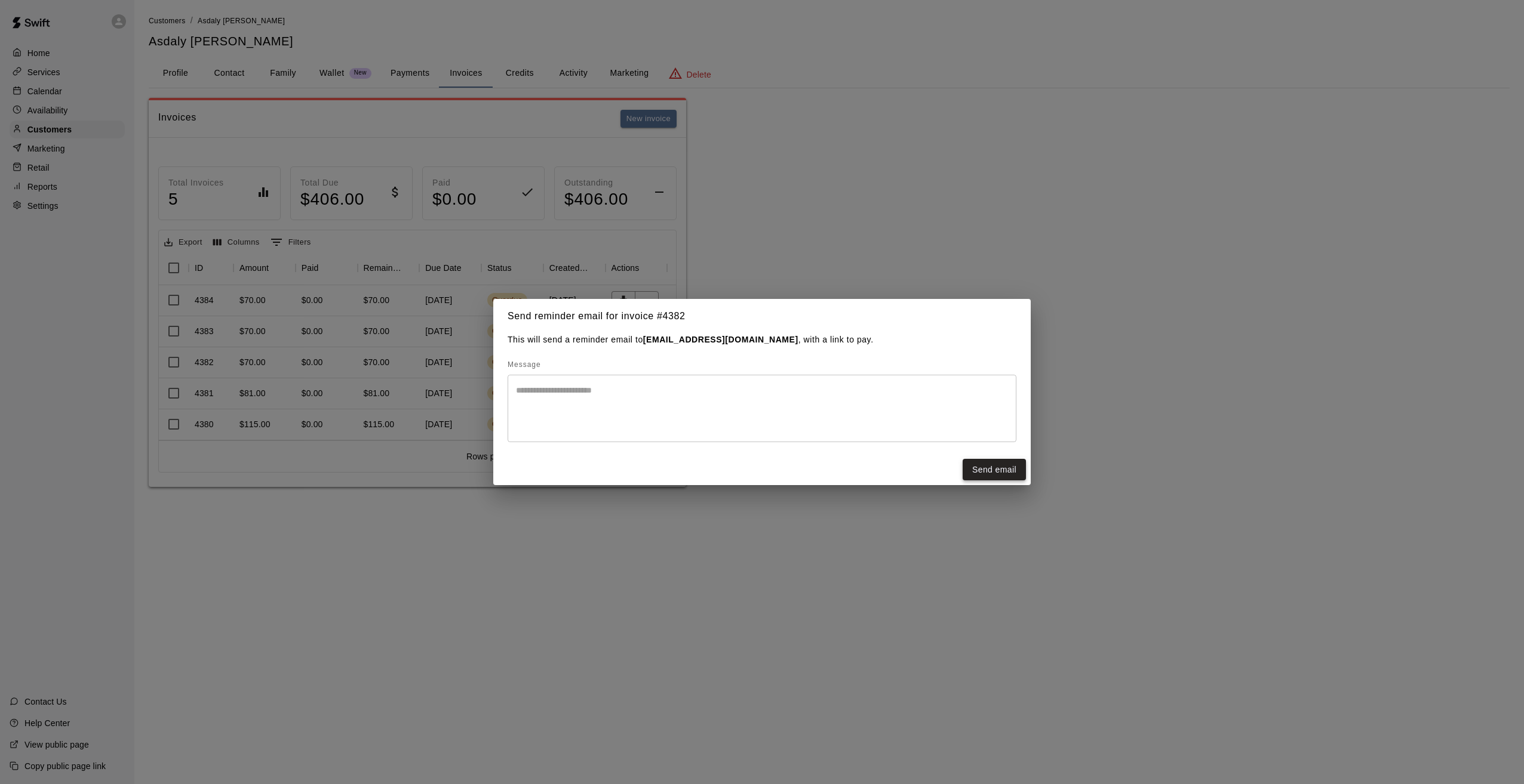
click at [981, 463] on button "Send email" at bounding box center [994, 470] width 63 height 22
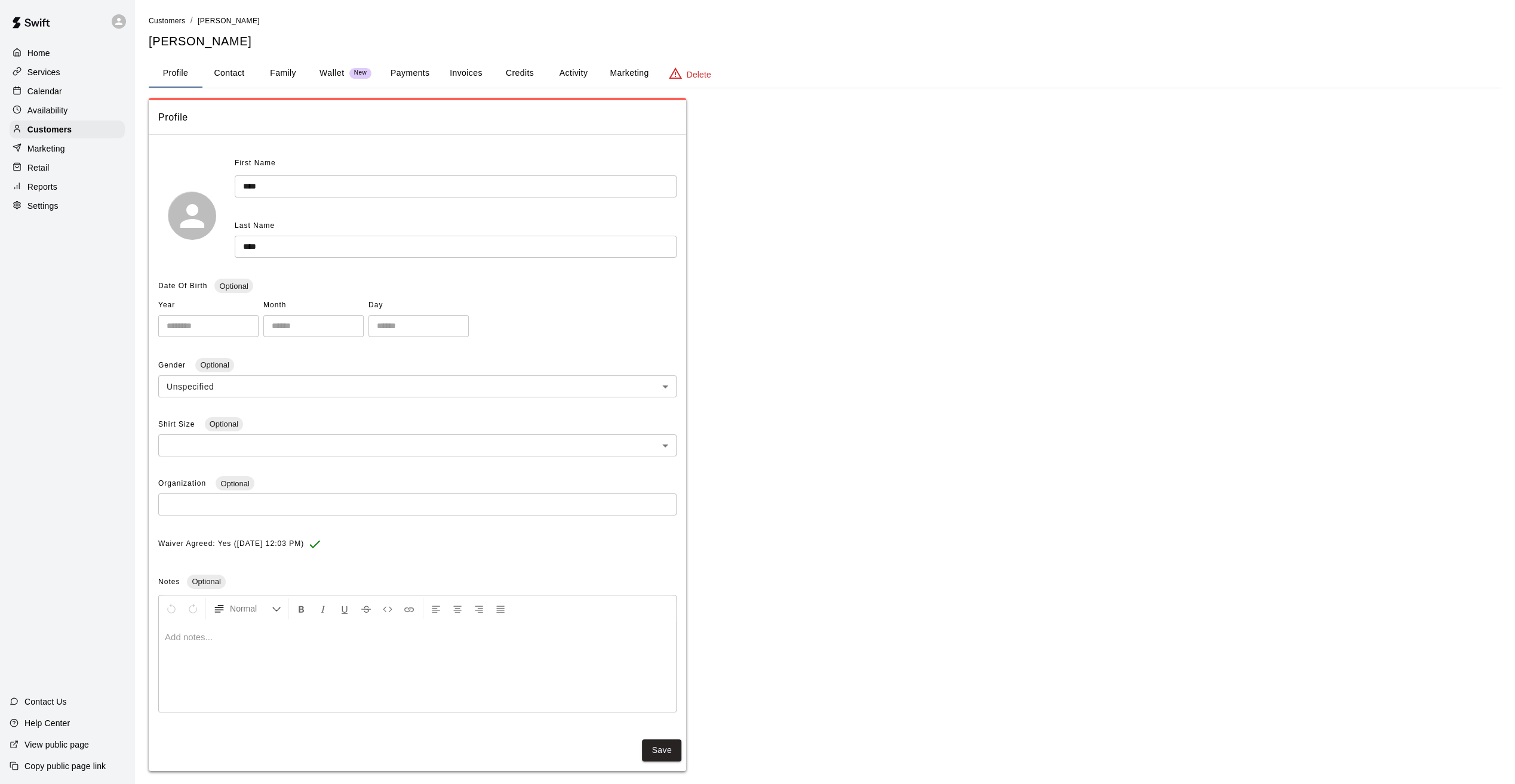
click at [475, 76] on button "Invoices" at bounding box center [465, 74] width 54 height 28
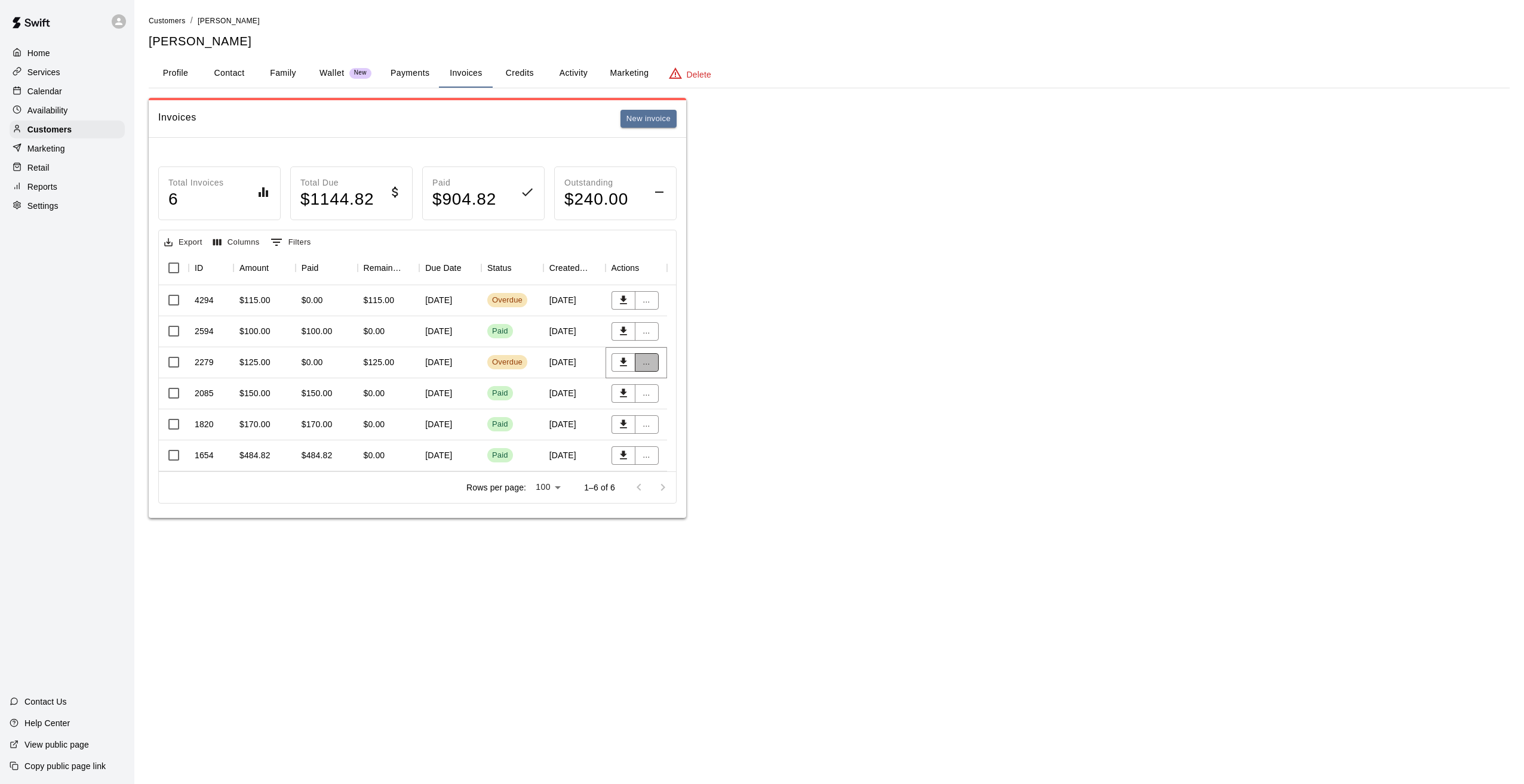
click at [645, 359] on button "..." at bounding box center [646, 362] width 24 height 19
click at [682, 461] on li "Send reminder email" at bounding box center [685, 464] width 103 height 20
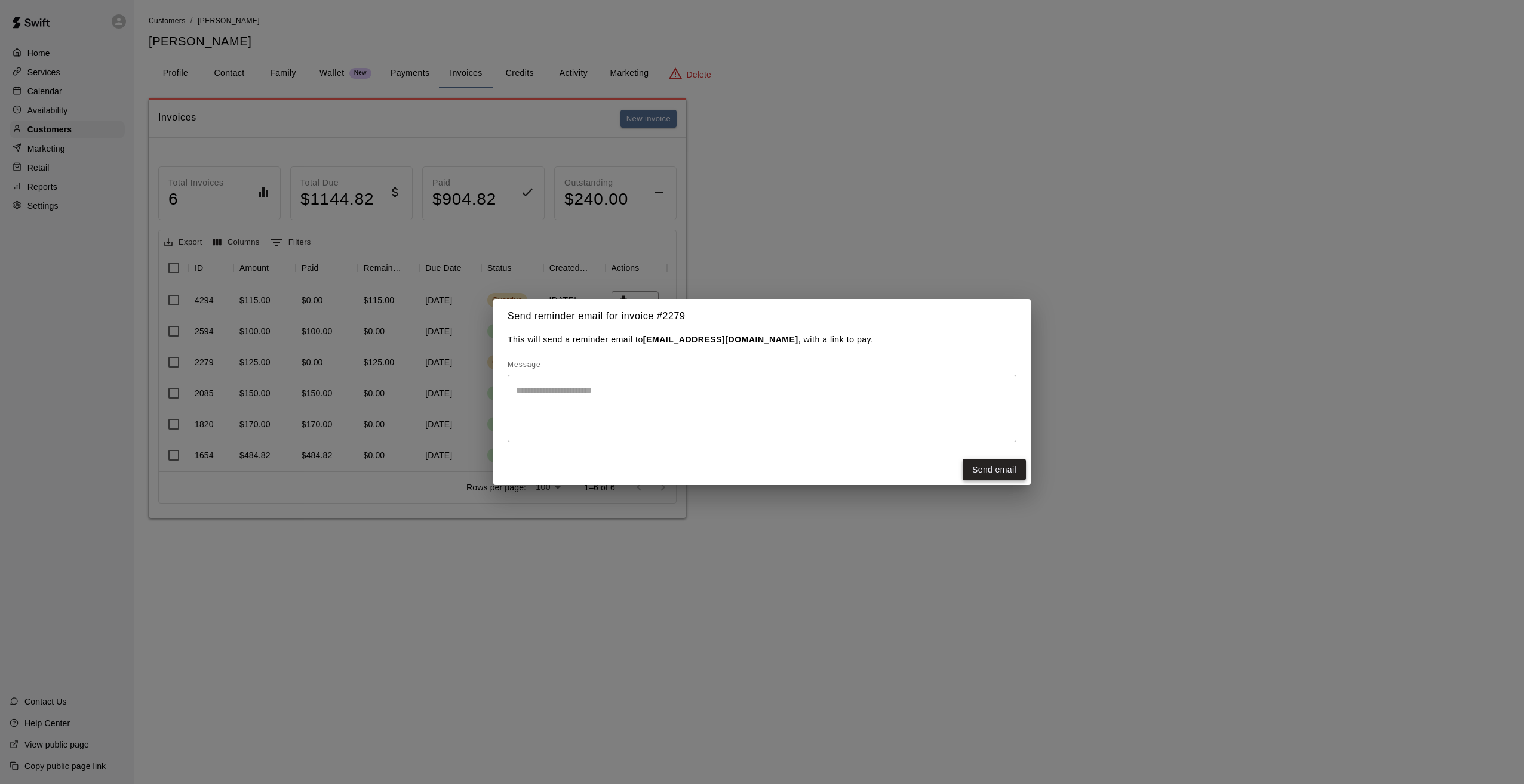
click at [988, 470] on button "Send email" at bounding box center [994, 470] width 63 height 22
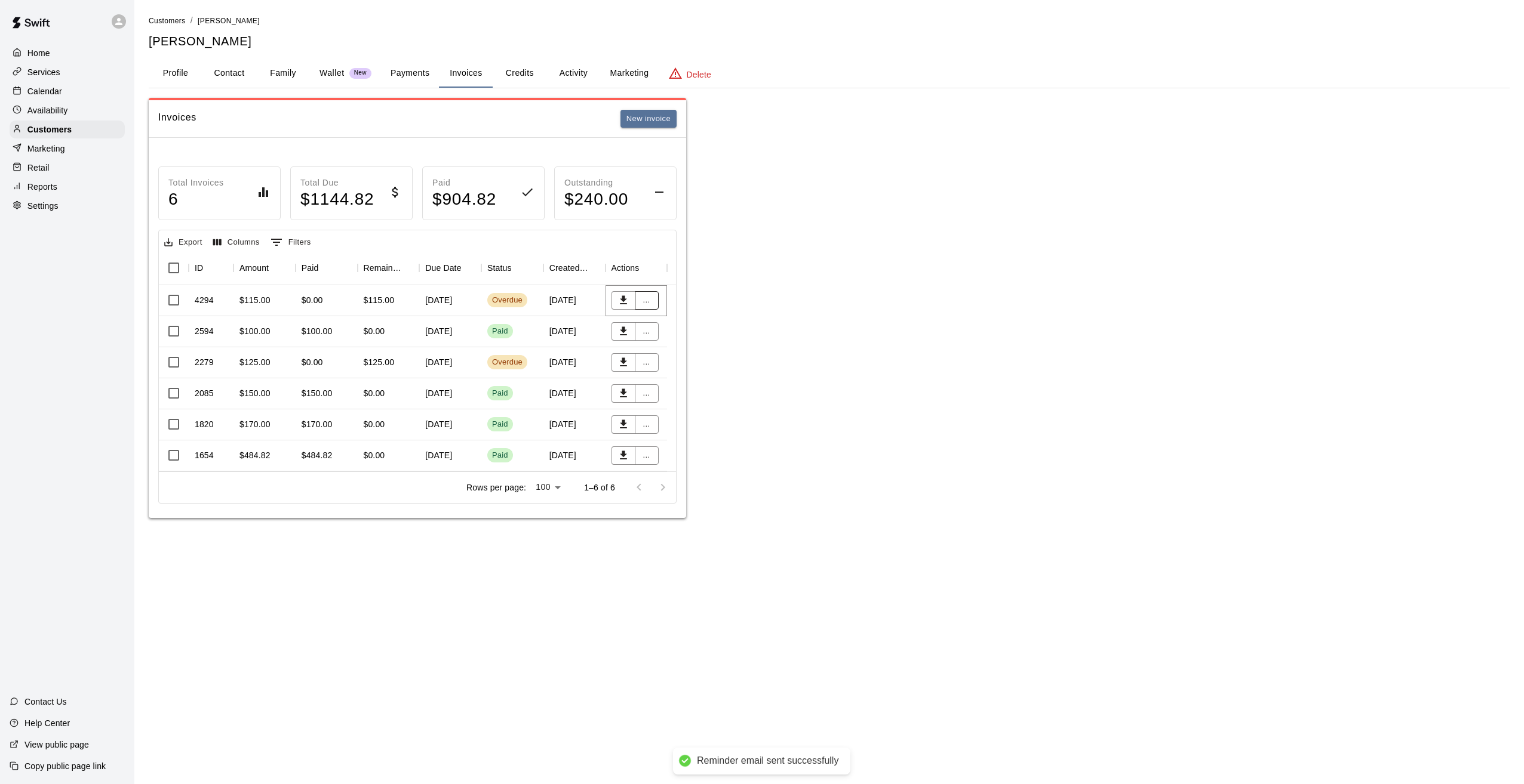
click at [650, 296] on button "..." at bounding box center [646, 300] width 24 height 19
click at [691, 398] on li "Send reminder email" at bounding box center [685, 402] width 103 height 20
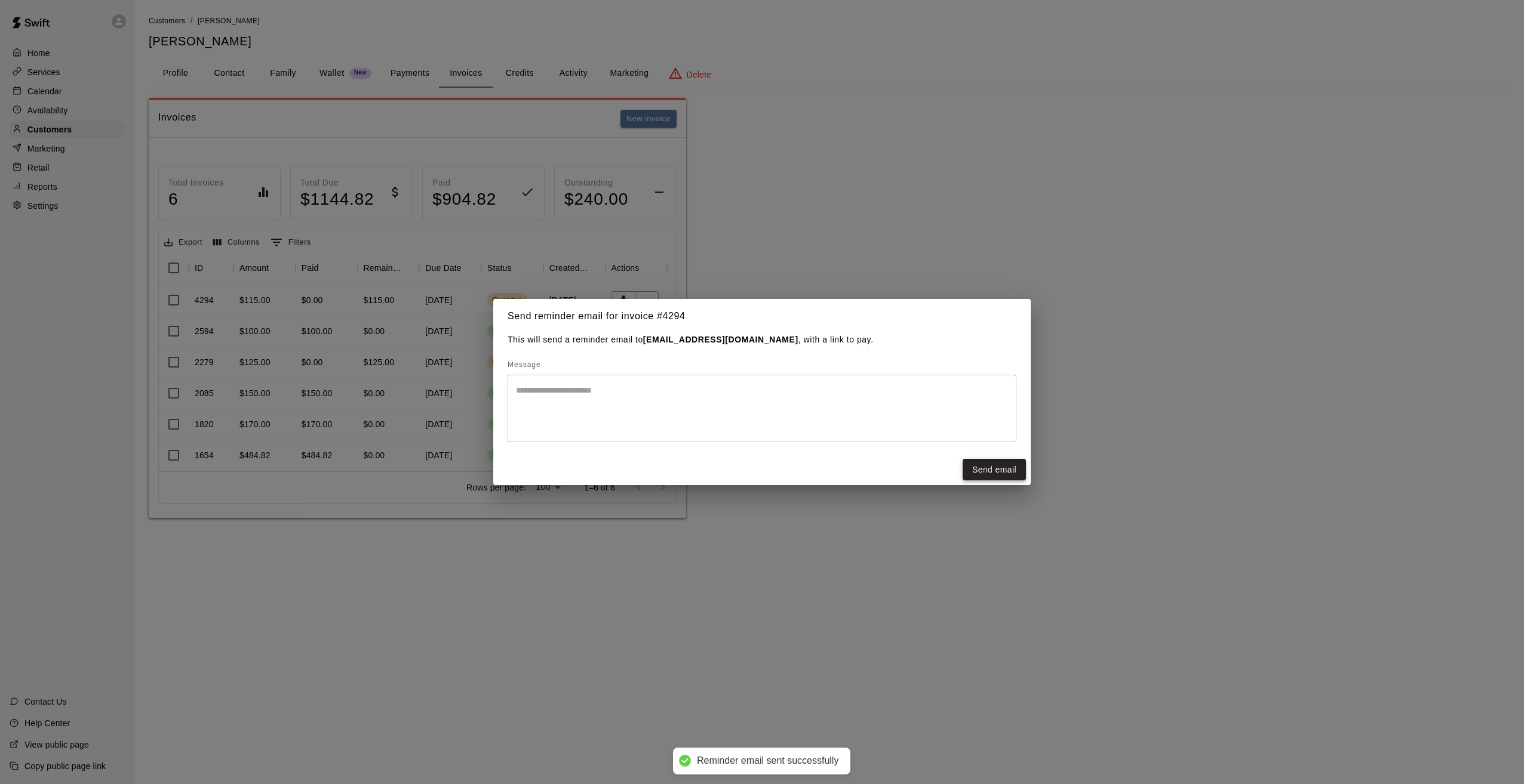
click at [998, 469] on button "Send email" at bounding box center [994, 470] width 63 height 22
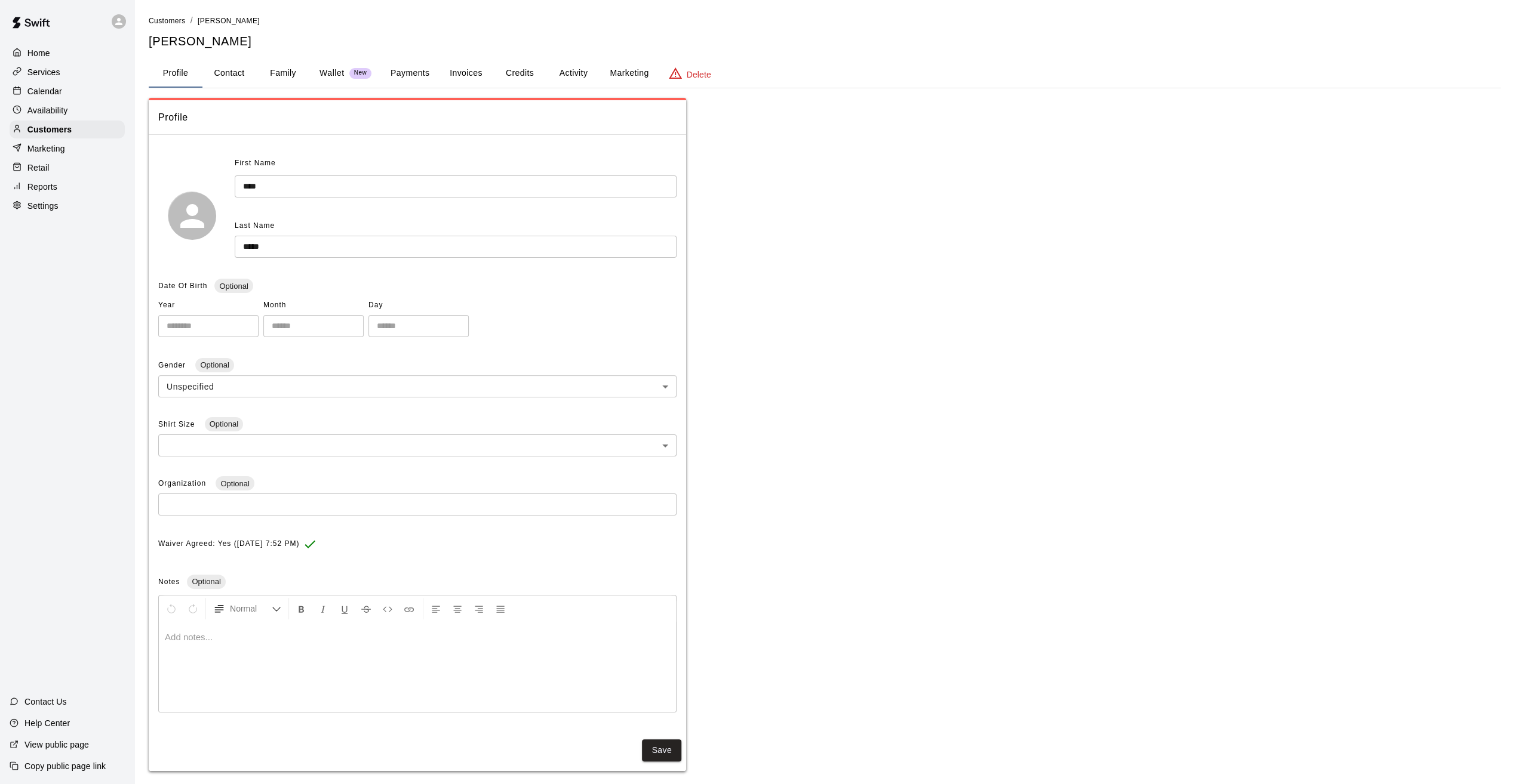
click at [469, 70] on button "Invoices" at bounding box center [465, 74] width 54 height 28
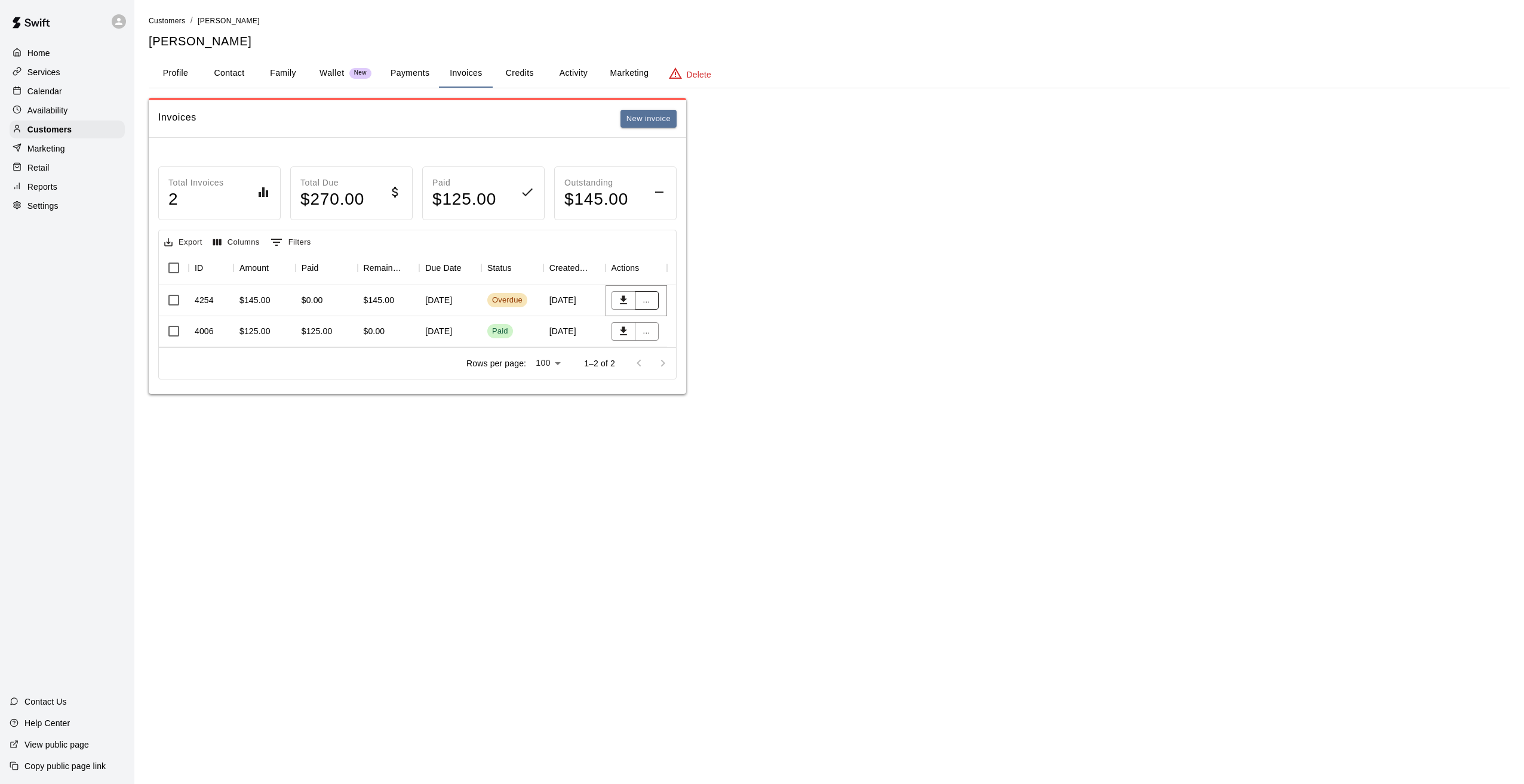
click at [645, 296] on button "..." at bounding box center [646, 300] width 24 height 19
click at [692, 400] on li "Send reminder email" at bounding box center [685, 402] width 103 height 20
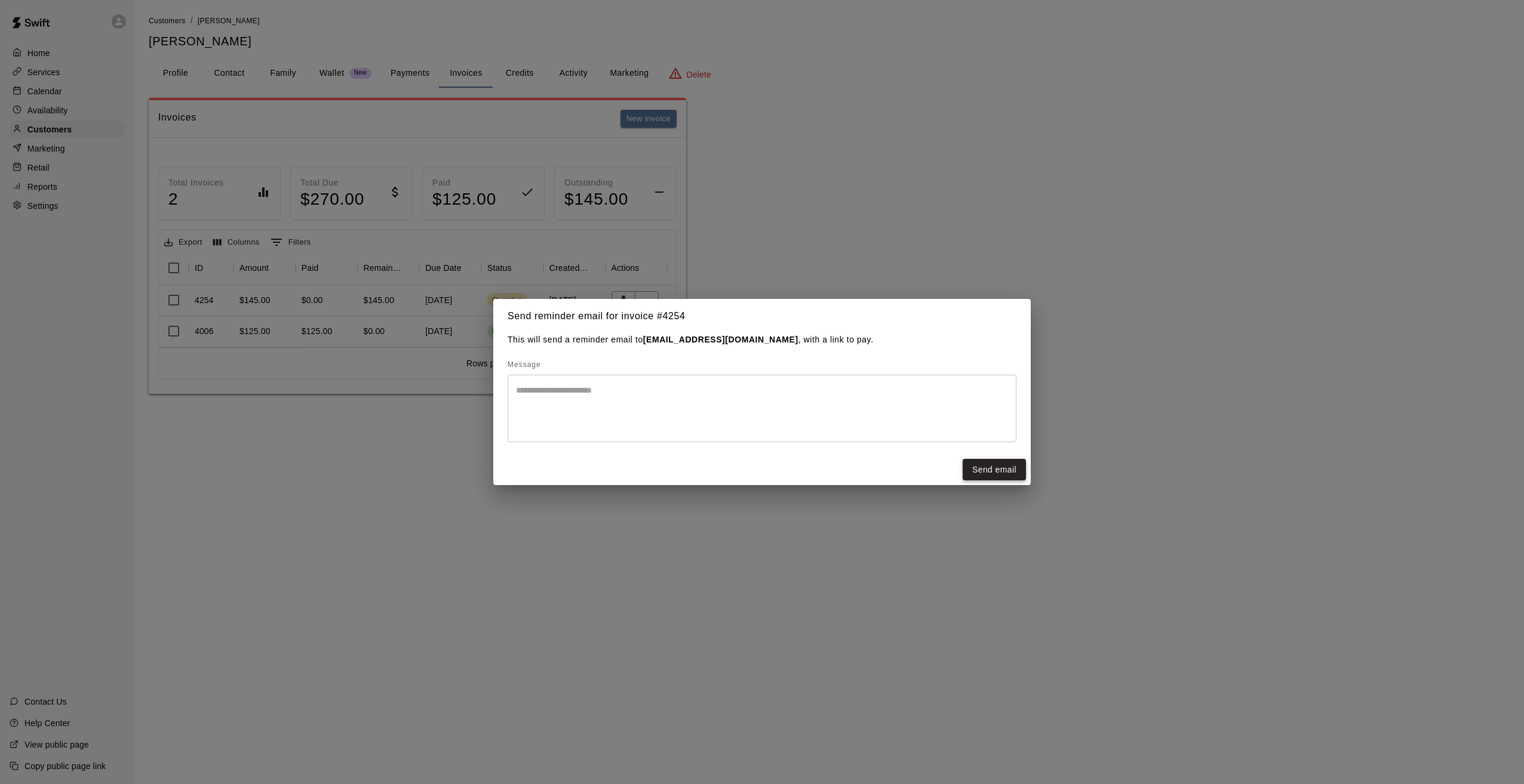
click at [1010, 473] on button "Send email" at bounding box center [994, 470] width 63 height 22
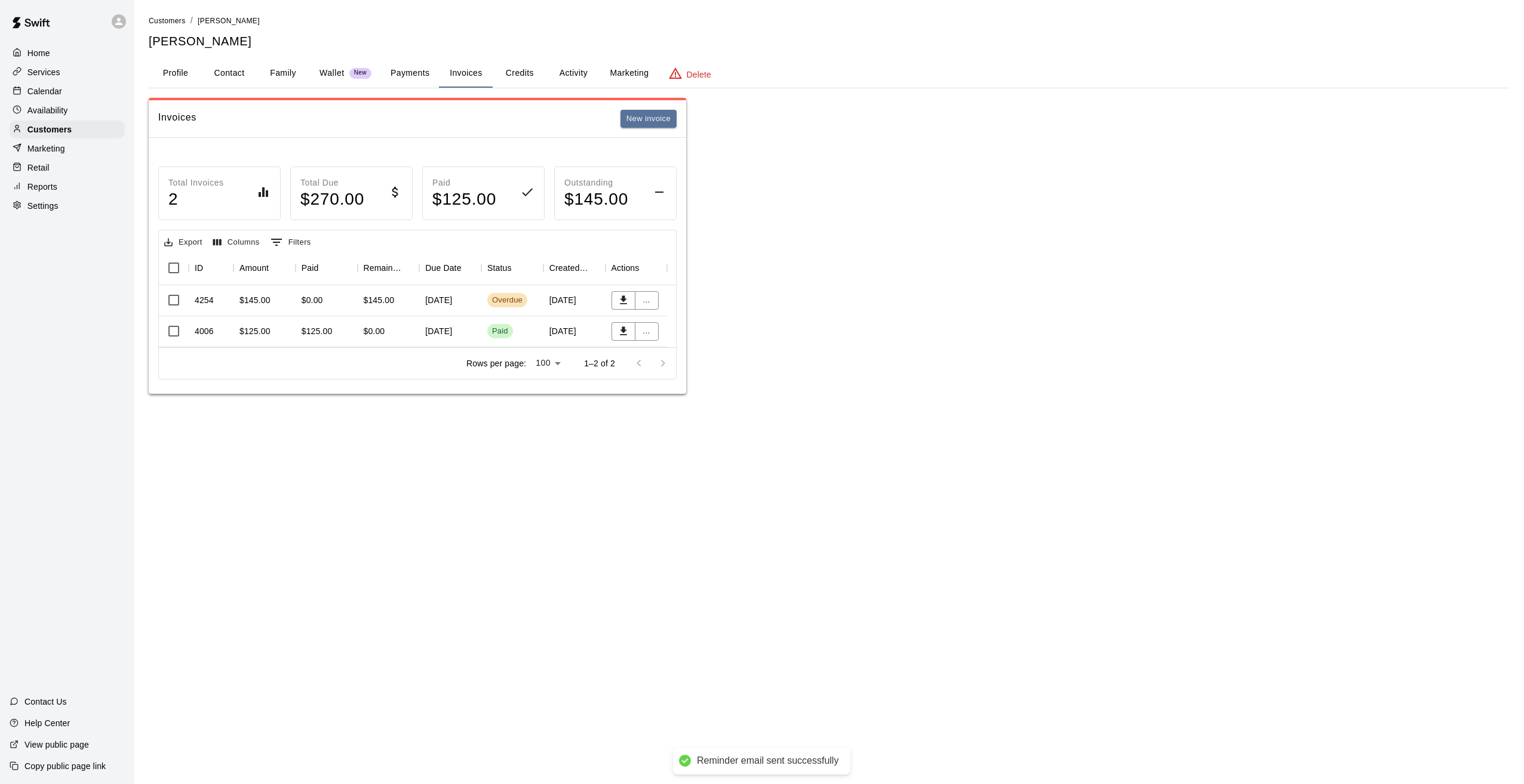
click at [406, 71] on button "Payments" at bounding box center [410, 74] width 58 height 28
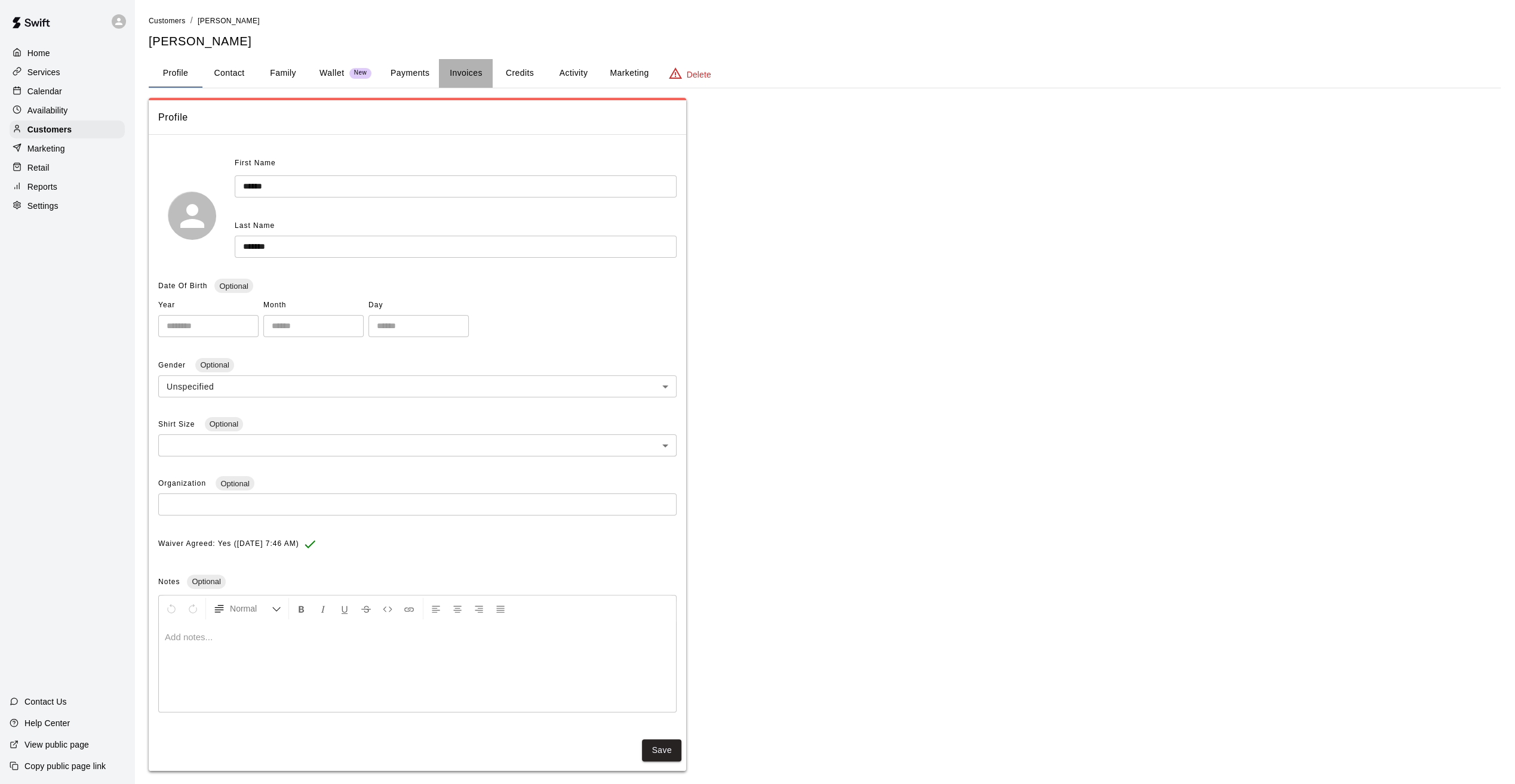
click at [472, 68] on button "Invoices" at bounding box center [465, 74] width 54 height 28
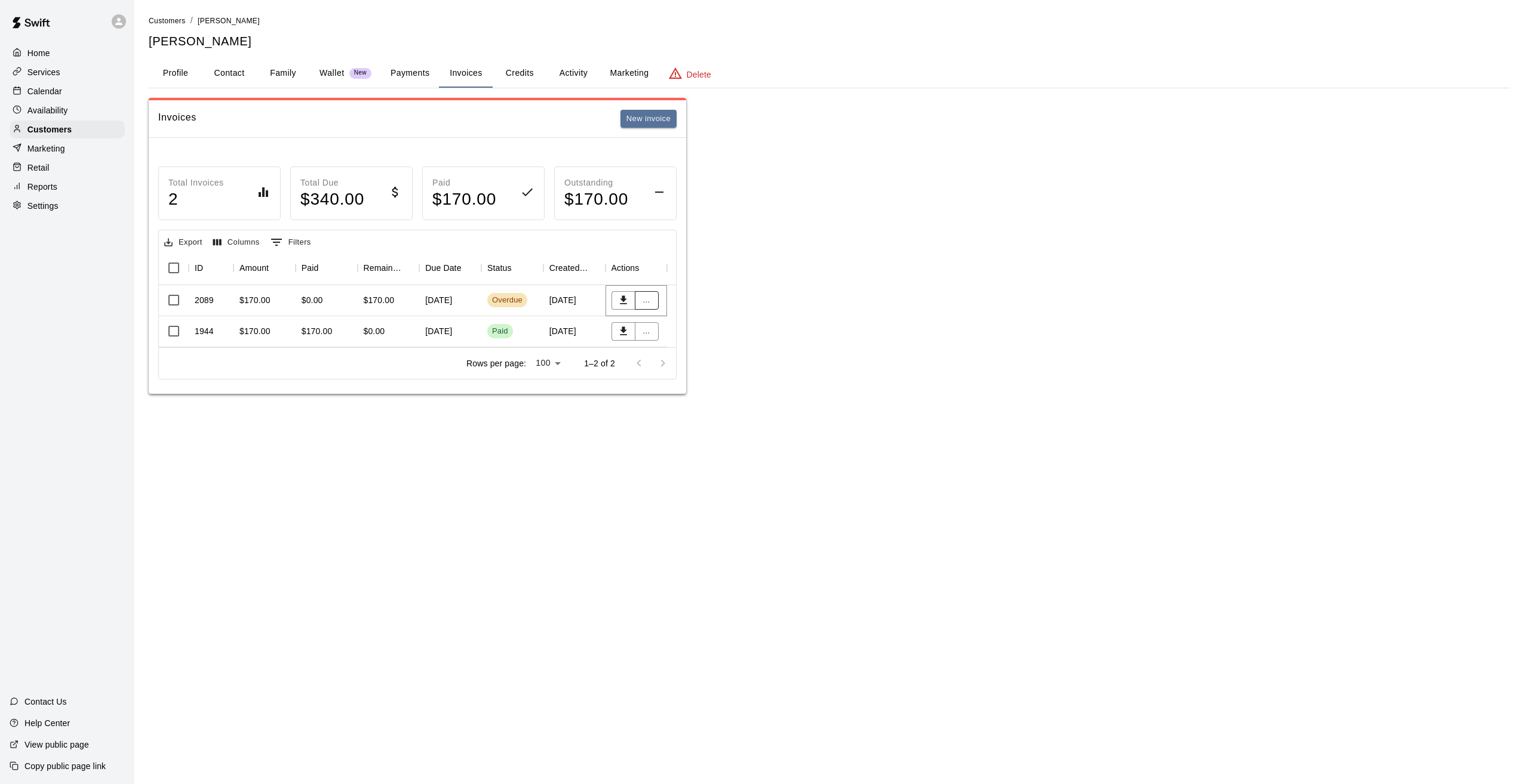
click at [650, 301] on button "..." at bounding box center [646, 300] width 24 height 19
click at [678, 359] on li "Void invoice" at bounding box center [685, 362] width 103 height 20
click at [72, 500] on button "Confirm" at bounding box center [54, 506] width 37 height 12
click at [873, 221] on div "Invoices New invoice Total Invoices 2 Total Due $ 170.00 Paid $ 170.00 Outstand…" at bounding box center [829, 246] width 1361 height 296
click at [48, 133] on p "Customers" at bounding box center [50, 129] width 44 height 12
